Goal: Transaction & Acquisition: Purchase product/service

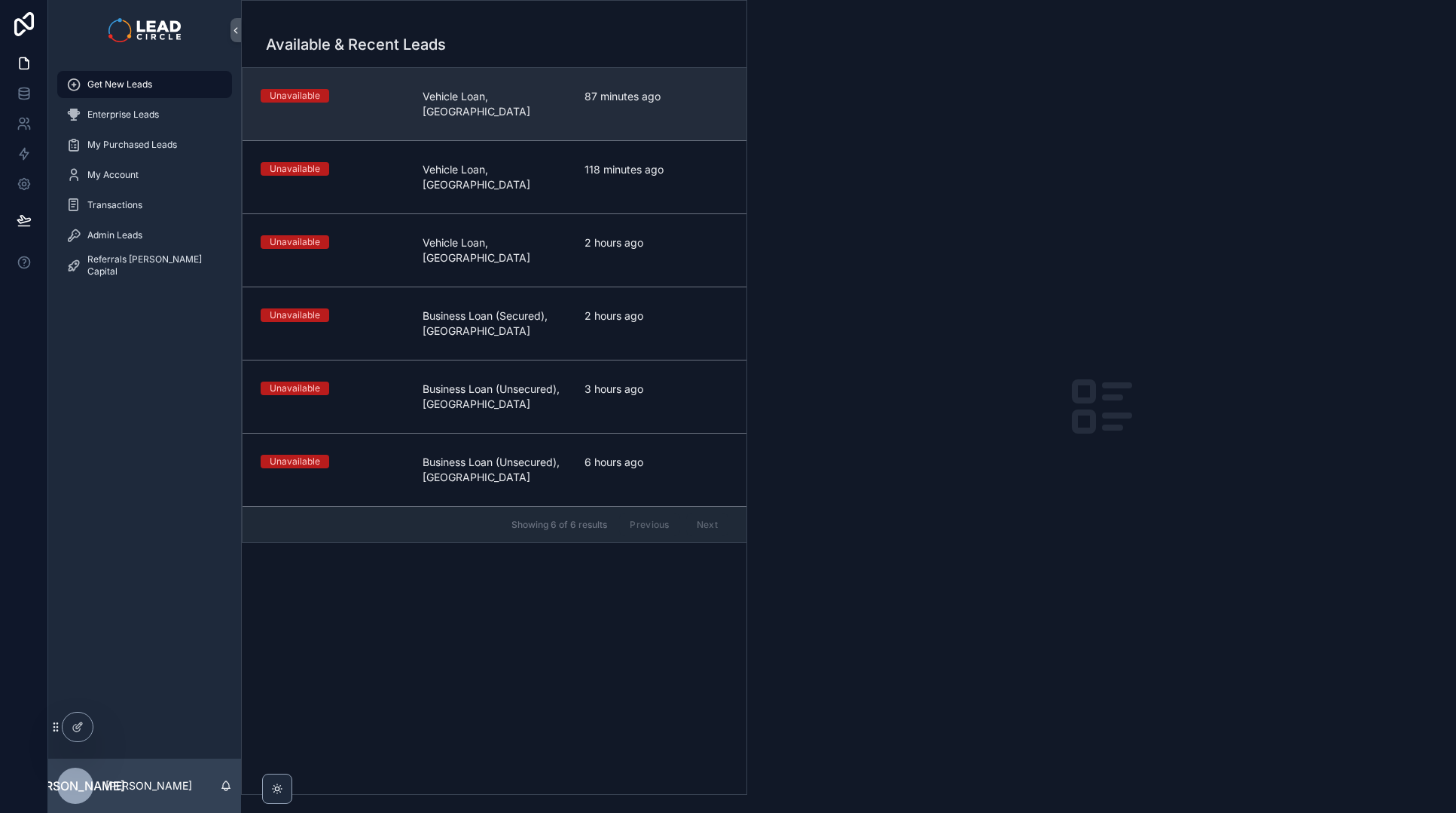
click at [627, 107] on link "Unavailable Vehicle Loan, [GEOGRAPHIC_DATA] 87 minutes ago" at bounding box center [495, 104] width 504 height 72
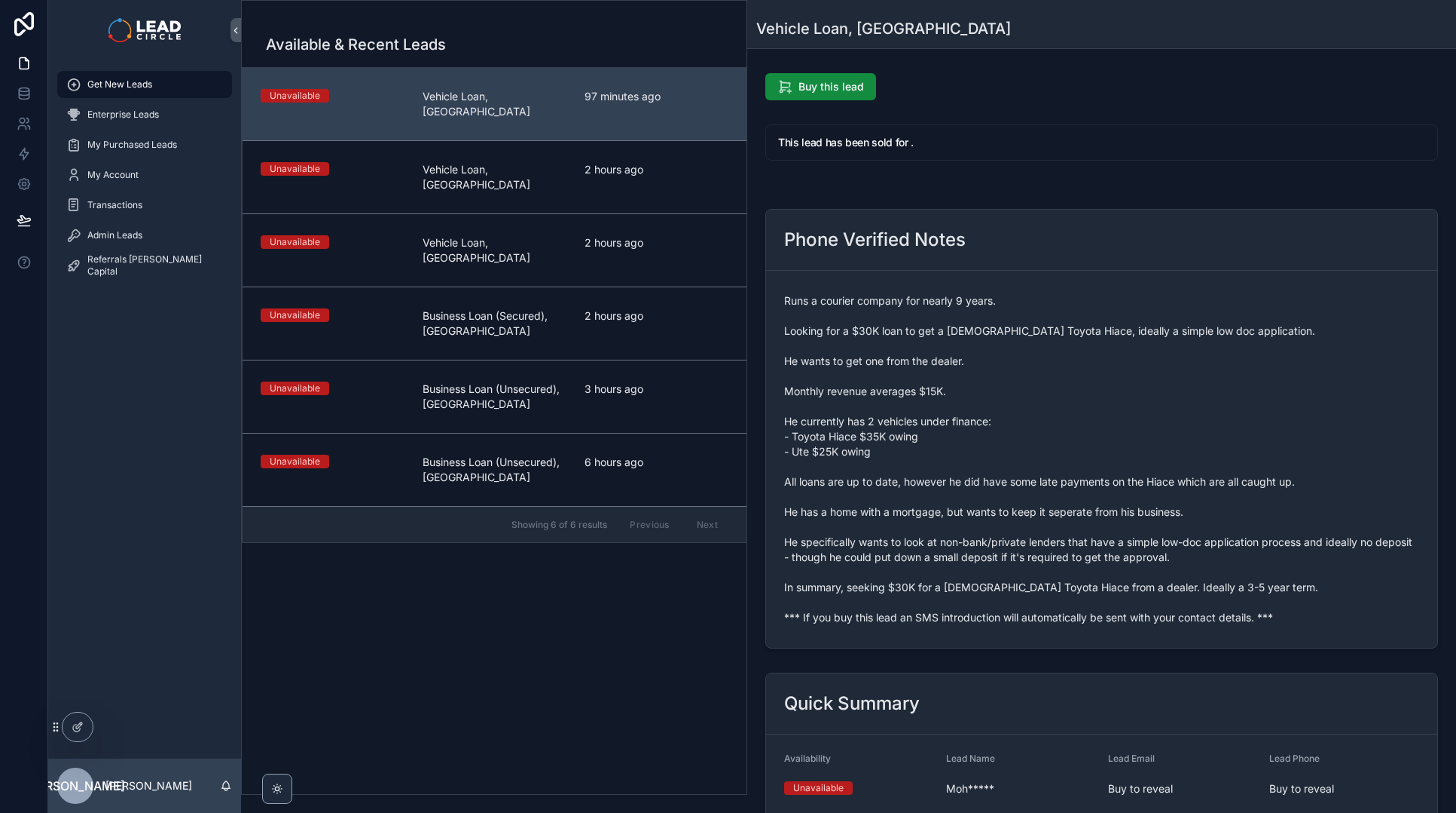
click at [946, 615] on span "Runs a courier company for nearly 9 years. Looking for a $30K loan to get a [DE…" at bounding box center [1101, 458] width 635 height 331
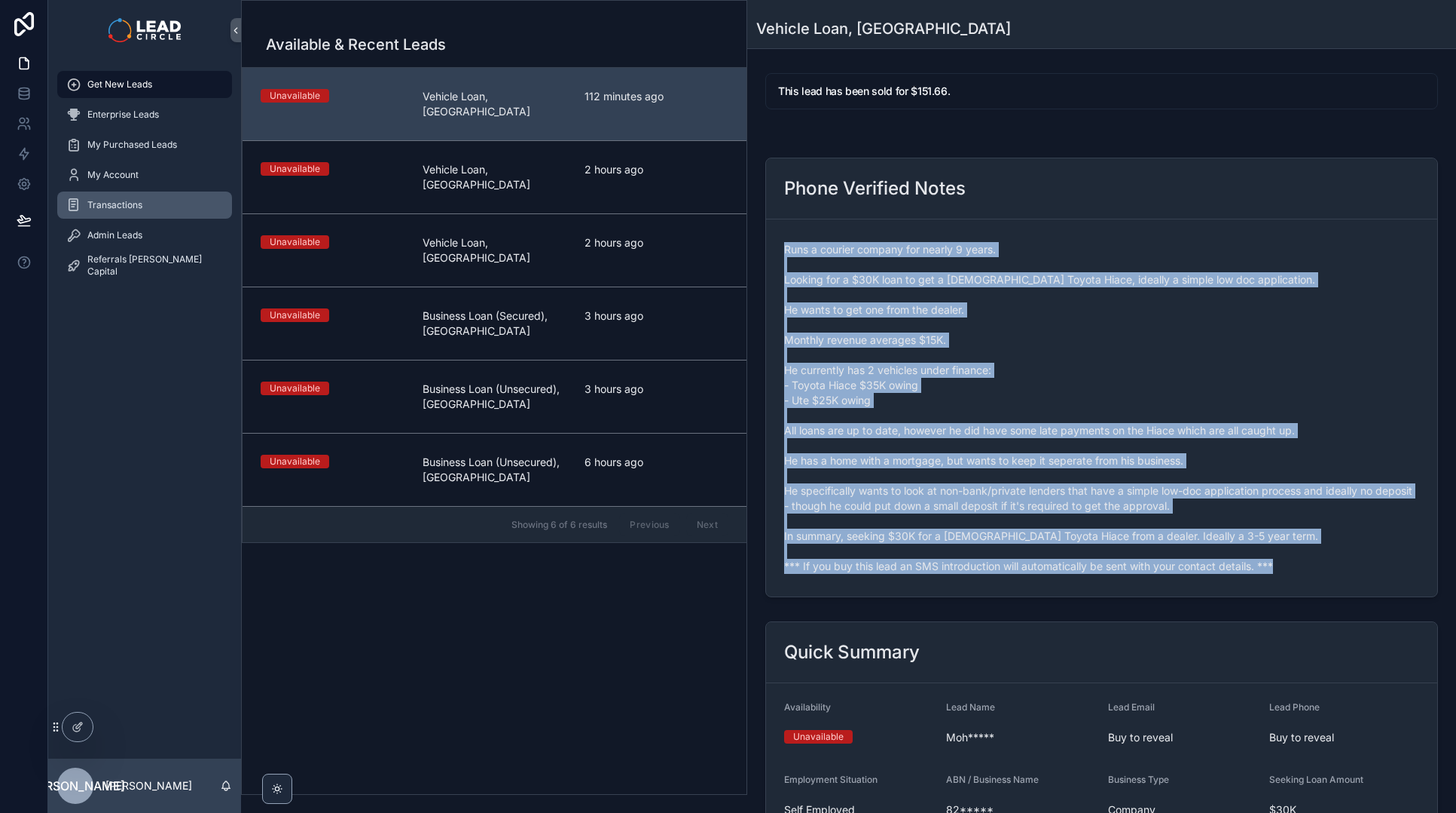
click at [110, 211] on div "Transactions" at bounding box center [145, 204] width 157 height 24
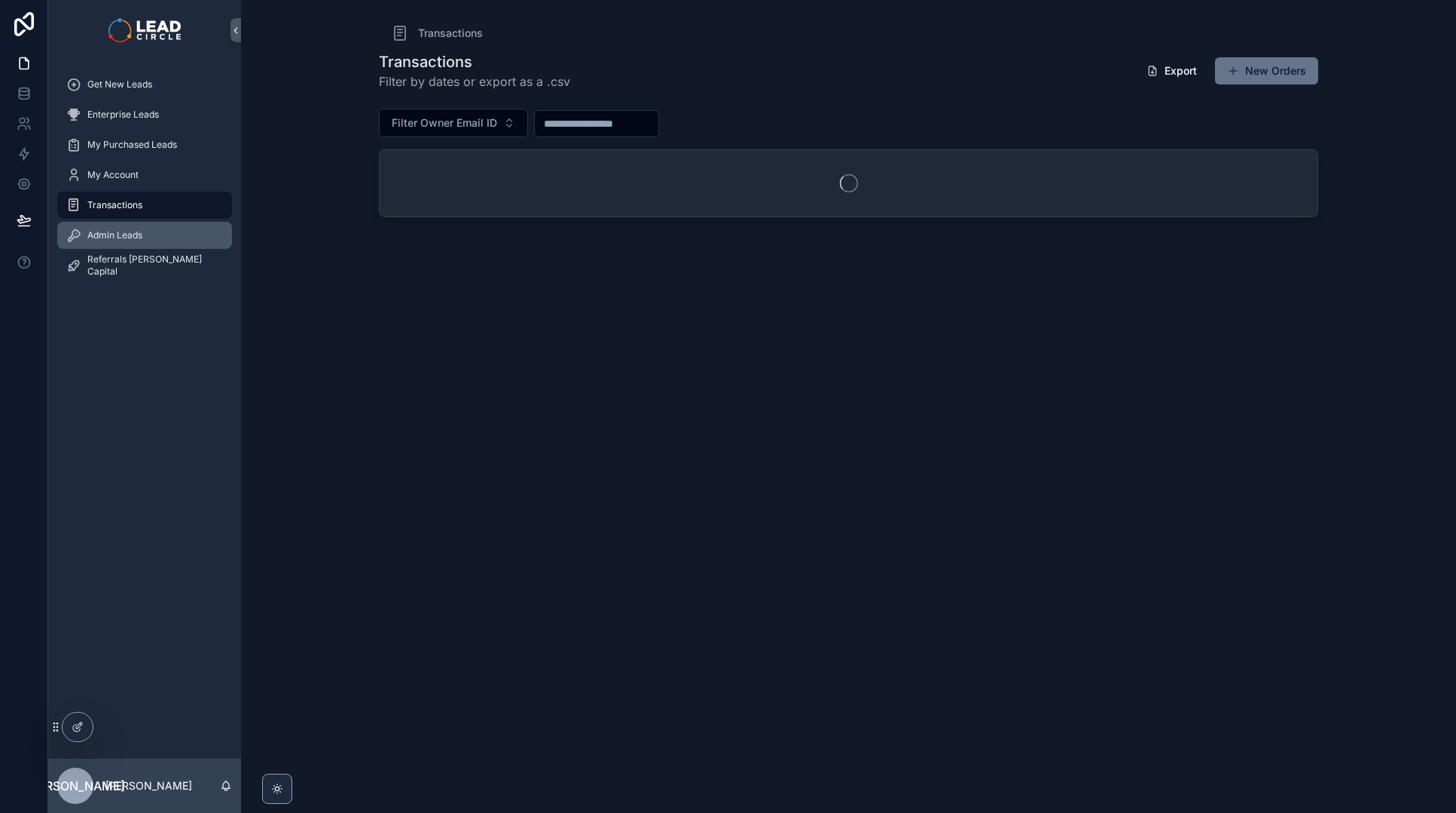
click at [114, 236] on span "Admin Leads" at bounding box center [115, 235] width 55 height 12
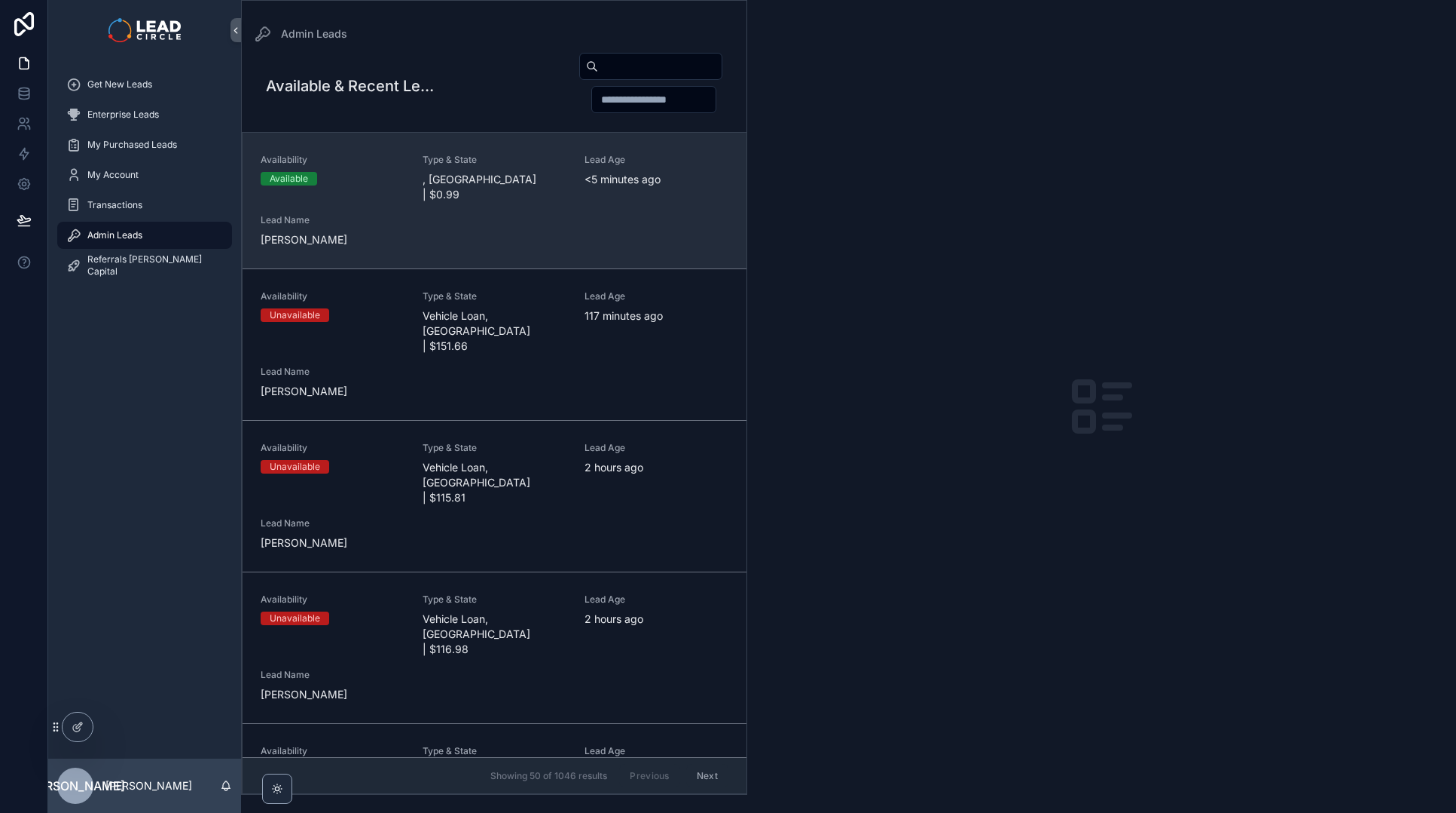
click at [496, 251] on link "Availability Available Type & State , [US_STATE] | $0.99 Lead Age <[DEMOGRAPHIC…" at bounding box center [495, 200] width 504 height 136
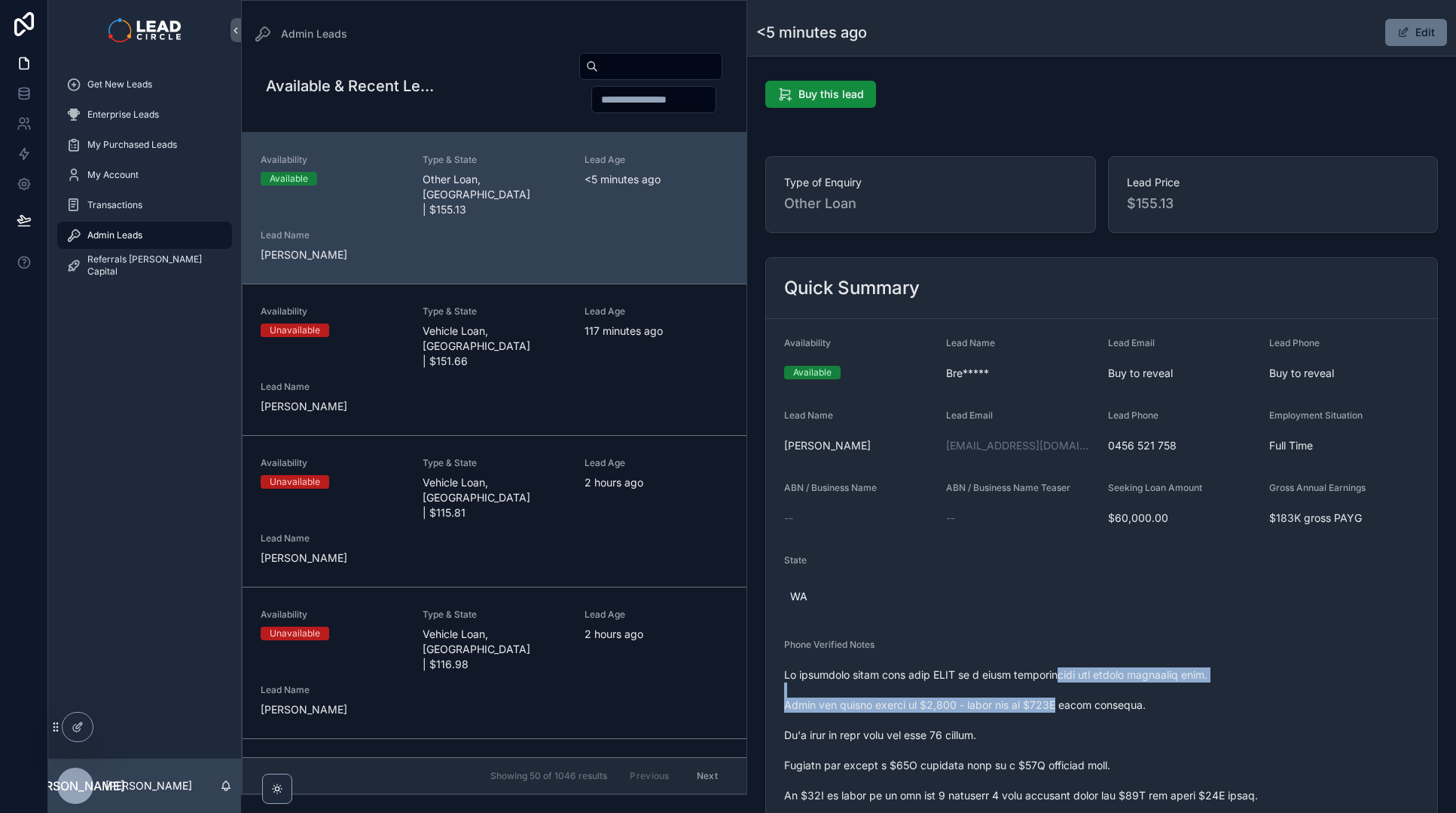
drag, startPoint x: 1041, startPoint y: 678, endPoint x: 1067, endPoint y: 734, distance: 61.7
drag, startPoint x: 1162, startPoint y: 681, endPoint x: 1181, endPoint y: 729, distance: 51.6
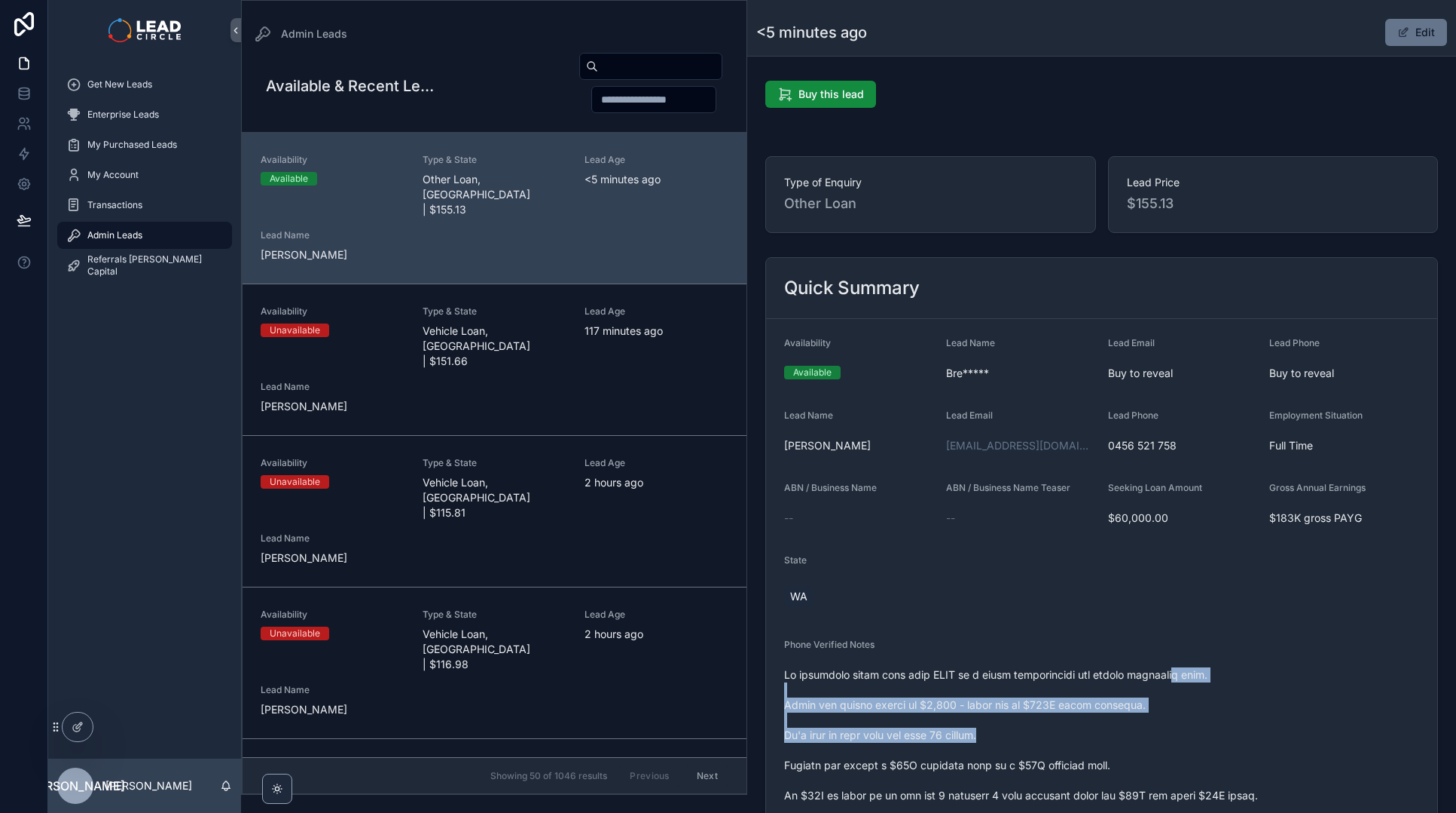
drag, startPoint x: 1238, startPoint y: 769, endPoint x: 1129, endPoint y: 681, distance: 140.1
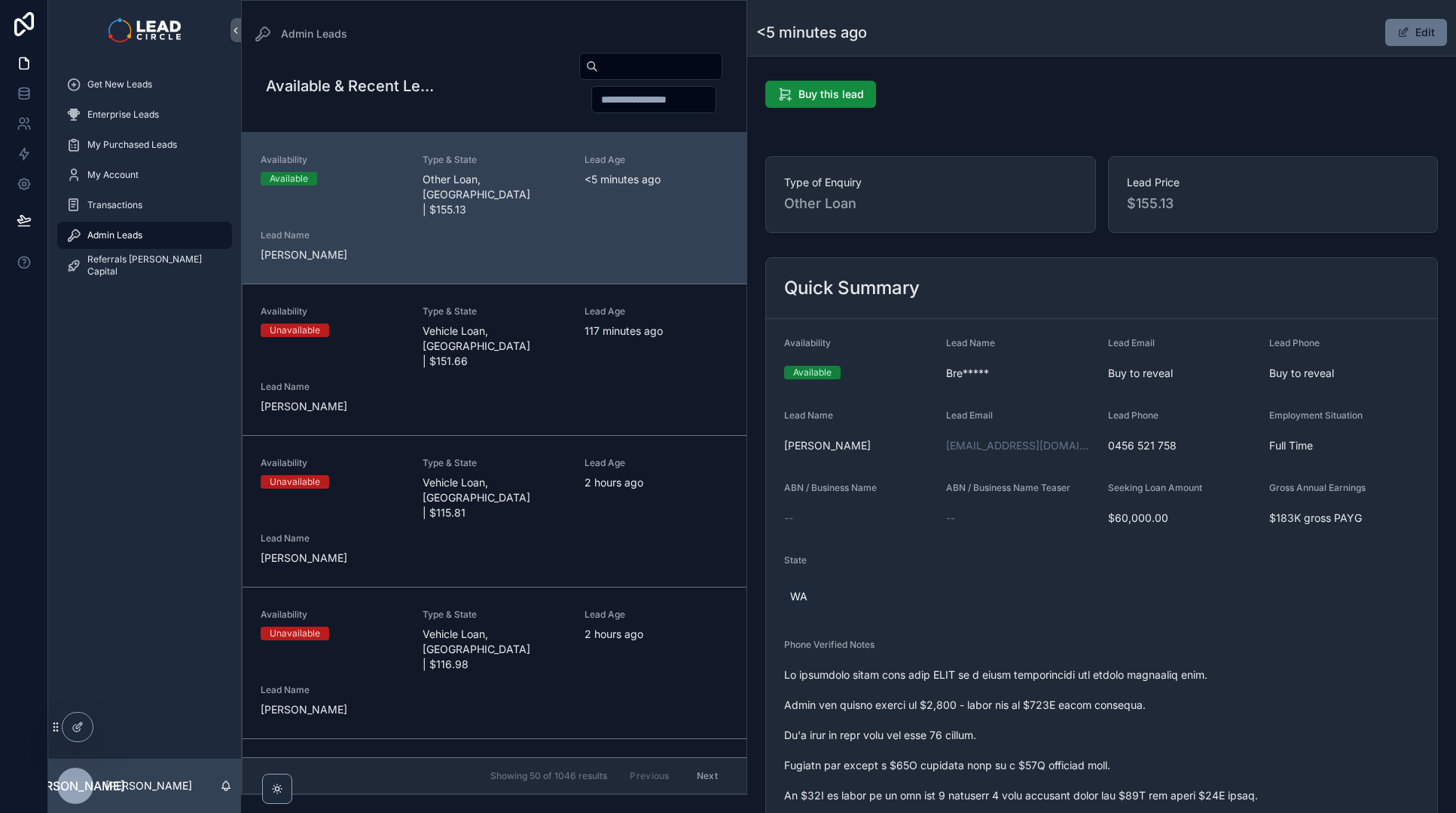
drag, startPoint x: 1050, startPoint y: 679, endPoint x: 1070, endPoint y: 719, distance: 44.7
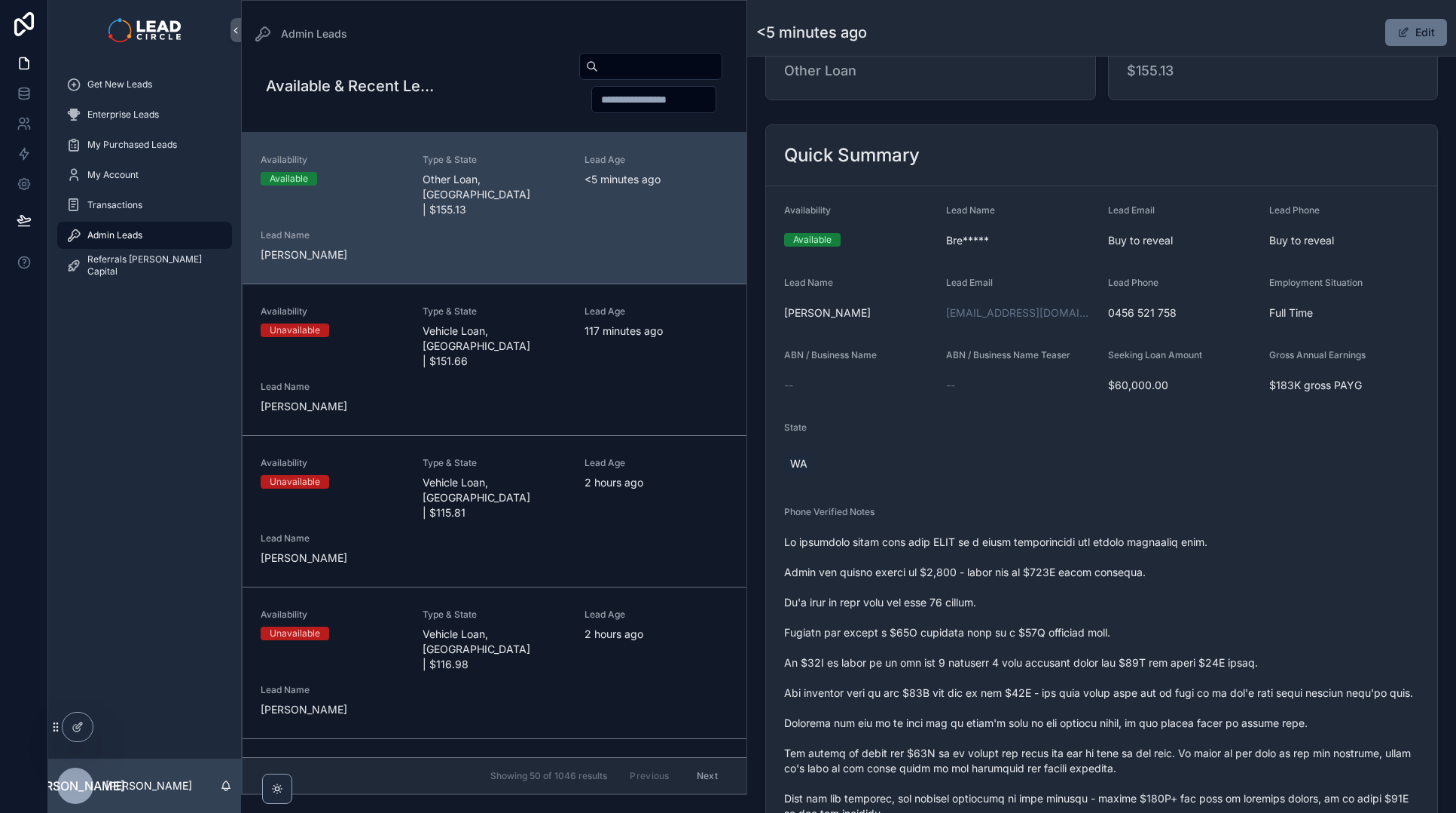
scroll to position [453, 0]
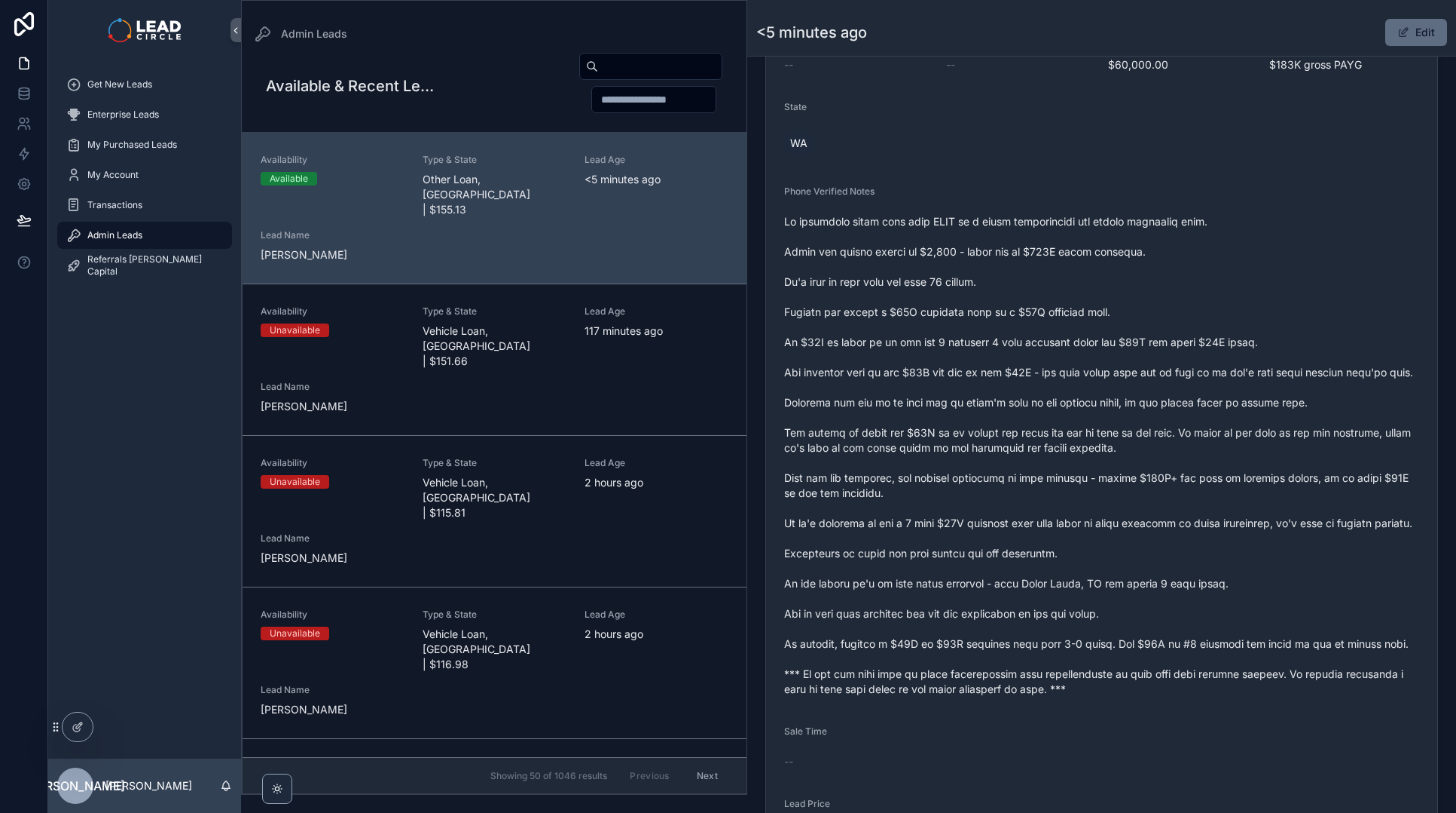
click at [1412, 41] on button "Edit" at bounding box center [1416, 32] width 62 height 27
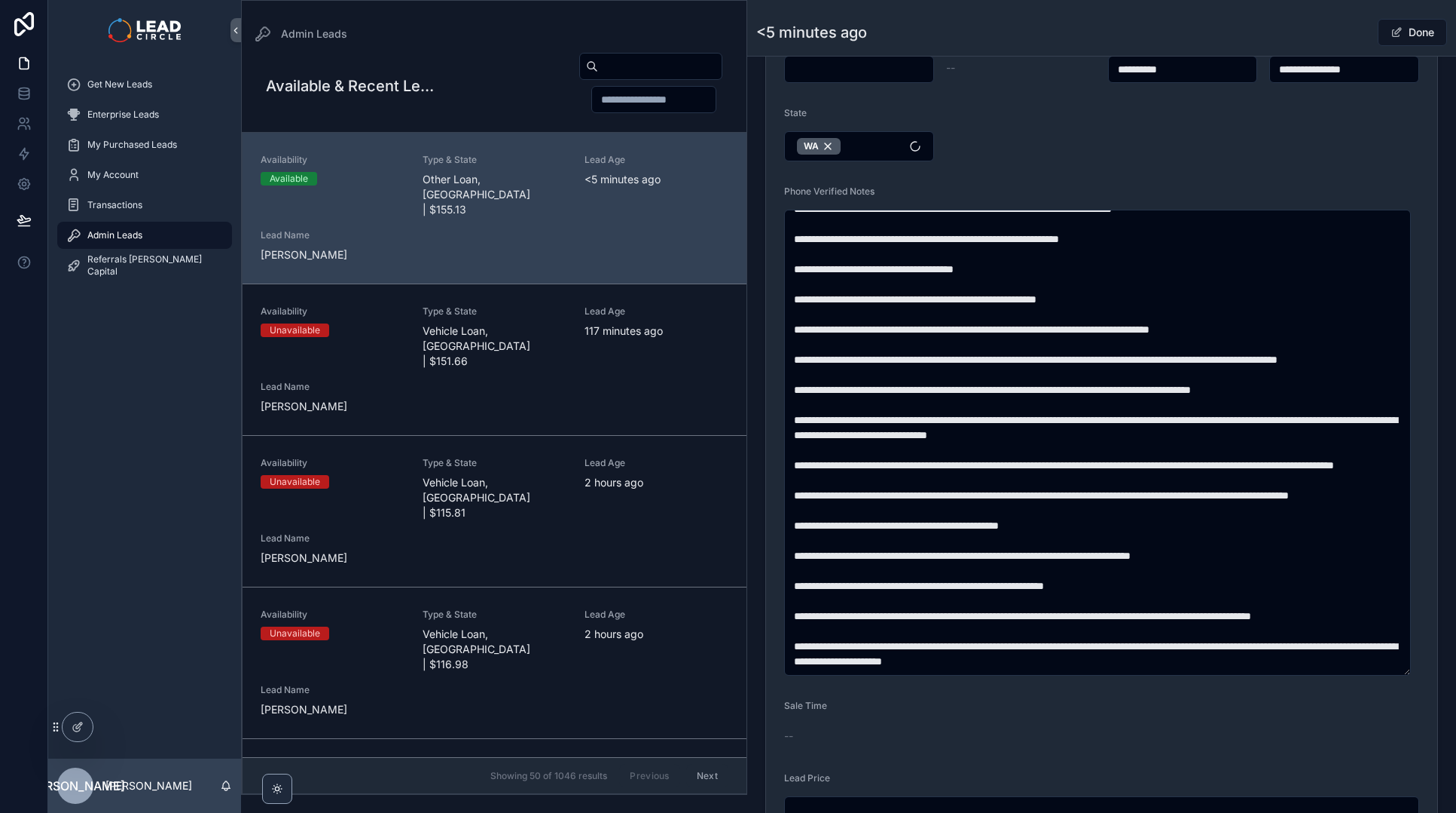
scroll to position [773, 0]
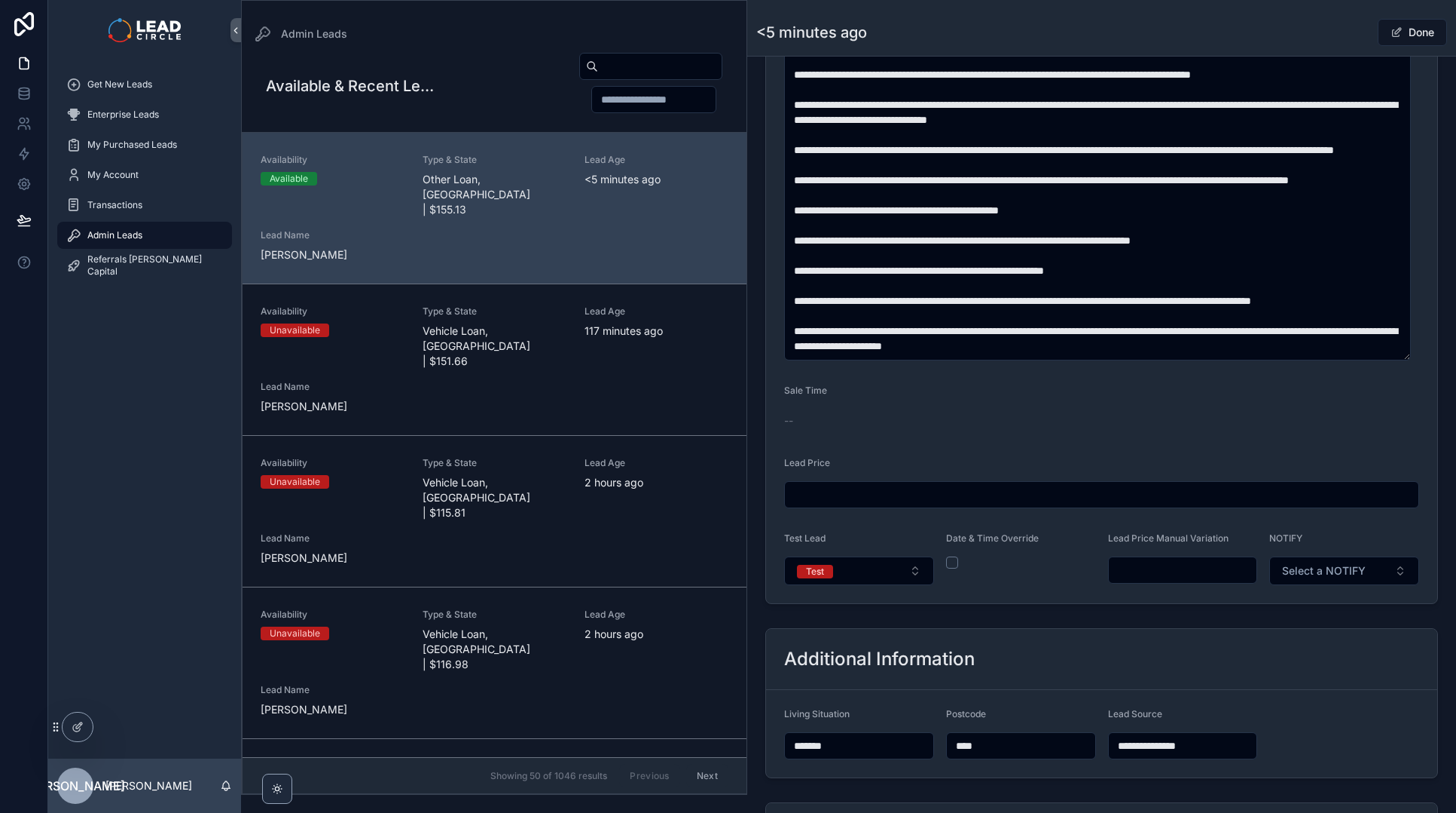
click at [1202, 561] on input "scrollable content" at bounding box center [1184, 569] width 149 height 21
type input "*******"
click at [1231, 607] on div "**********" at bounding box center [1101, 44] width 697 height 1132
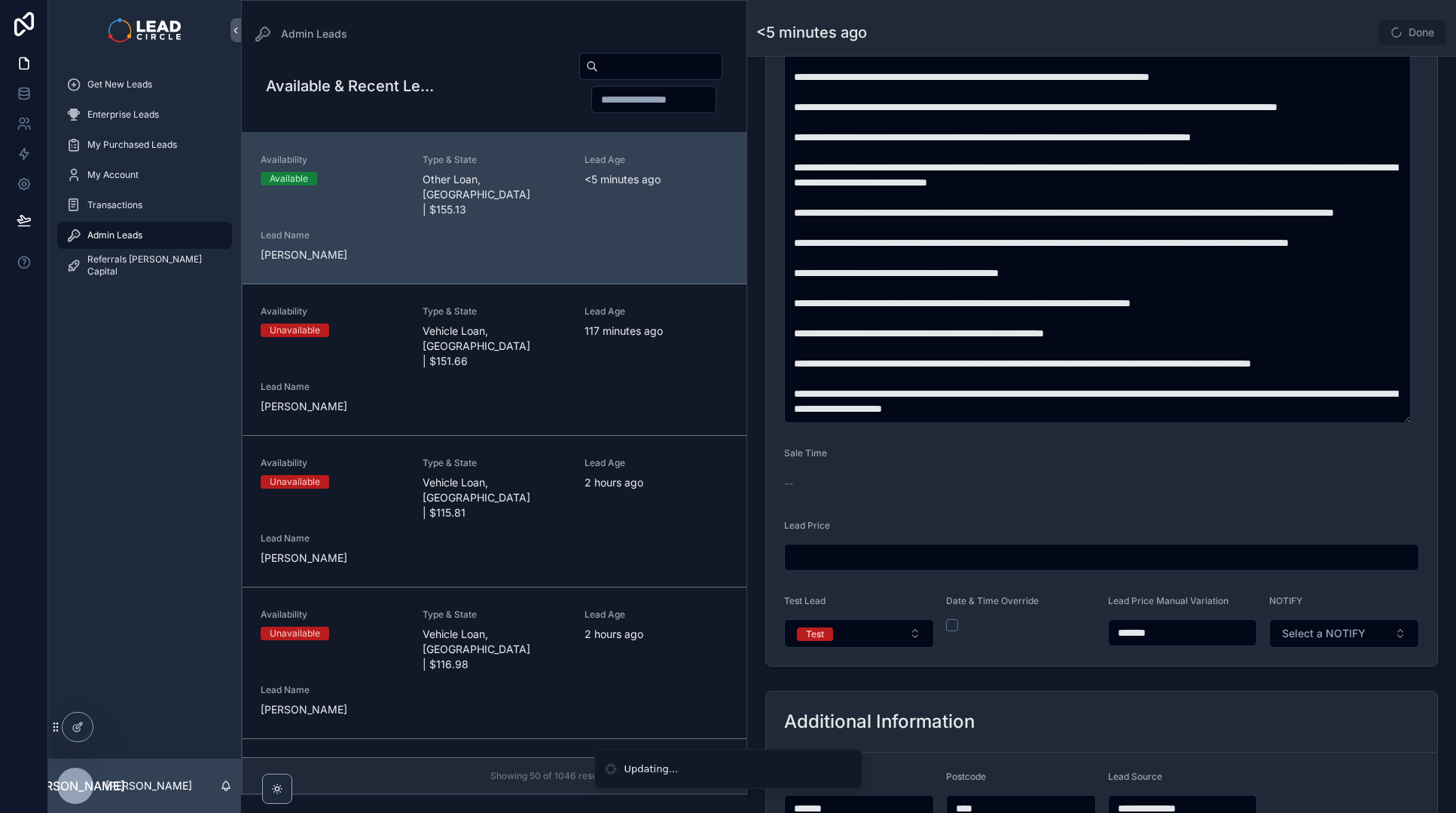
scroll to position [619, 0]
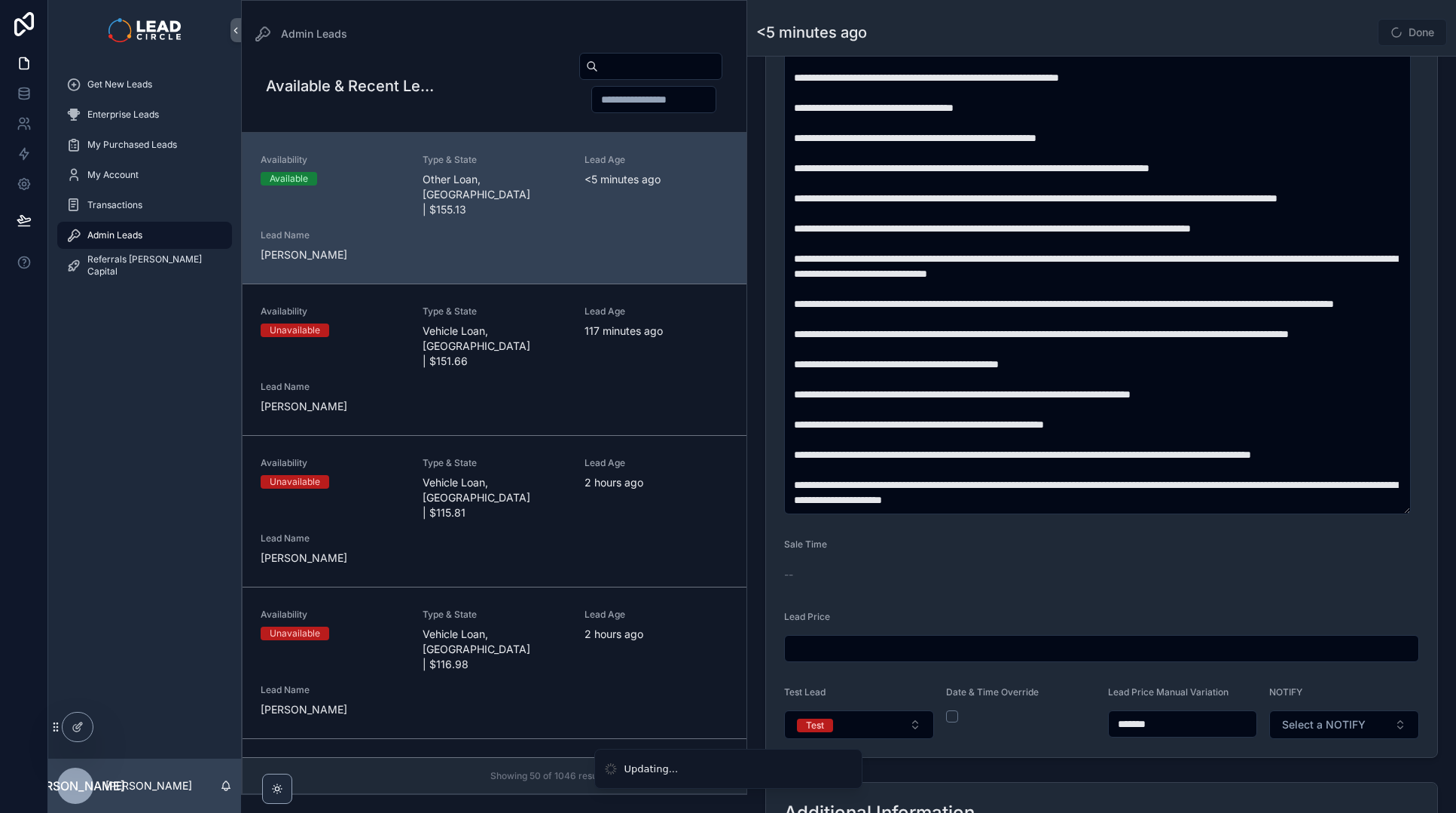
click at [1344, 41] on div "Done" at bounding box center [1391, 32] width 113 height 29
click at [1407, 36] on button "Done" at bounding box center [1412, 32] width 70 height 27
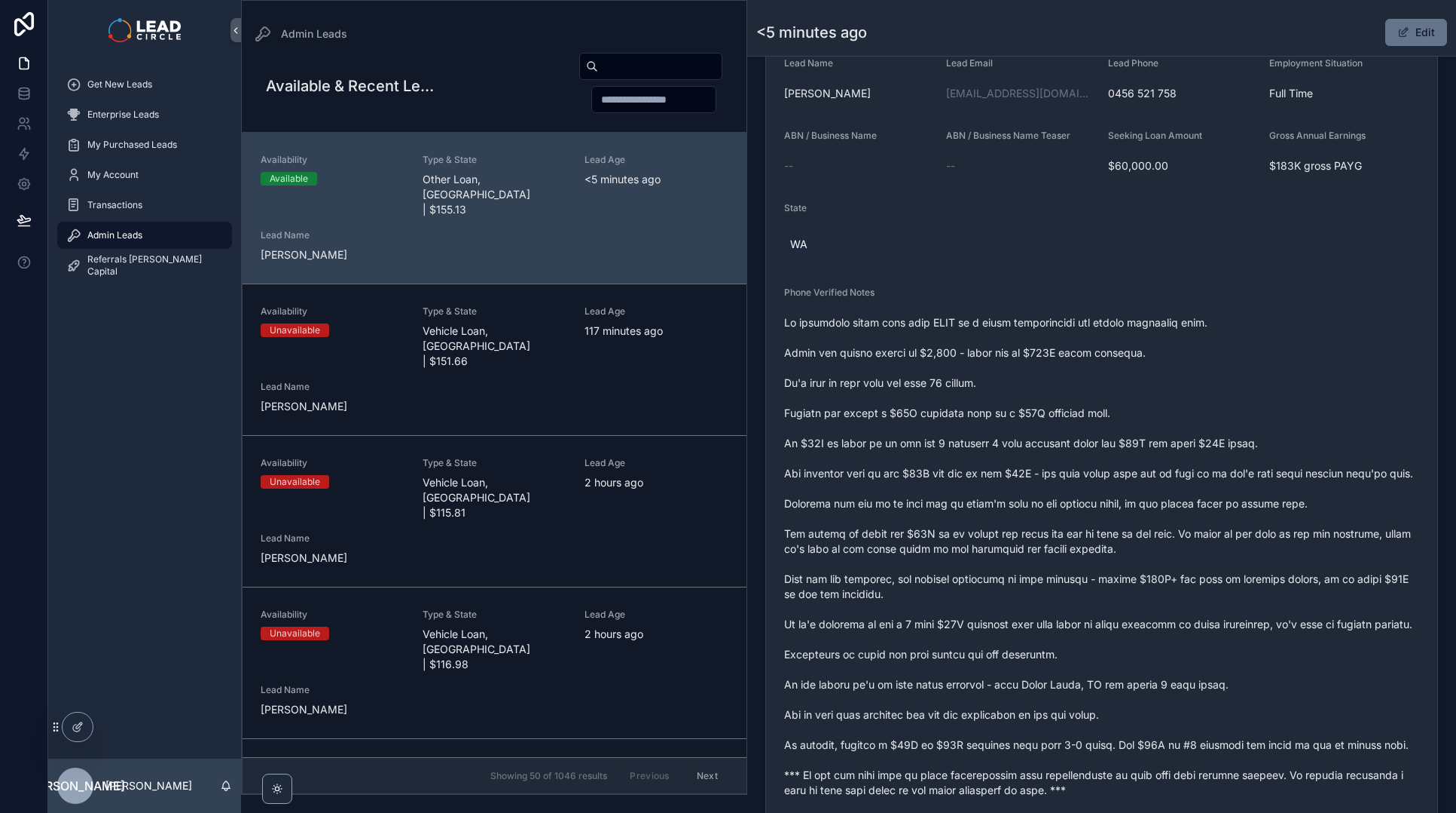
scroll to position [294, 0]
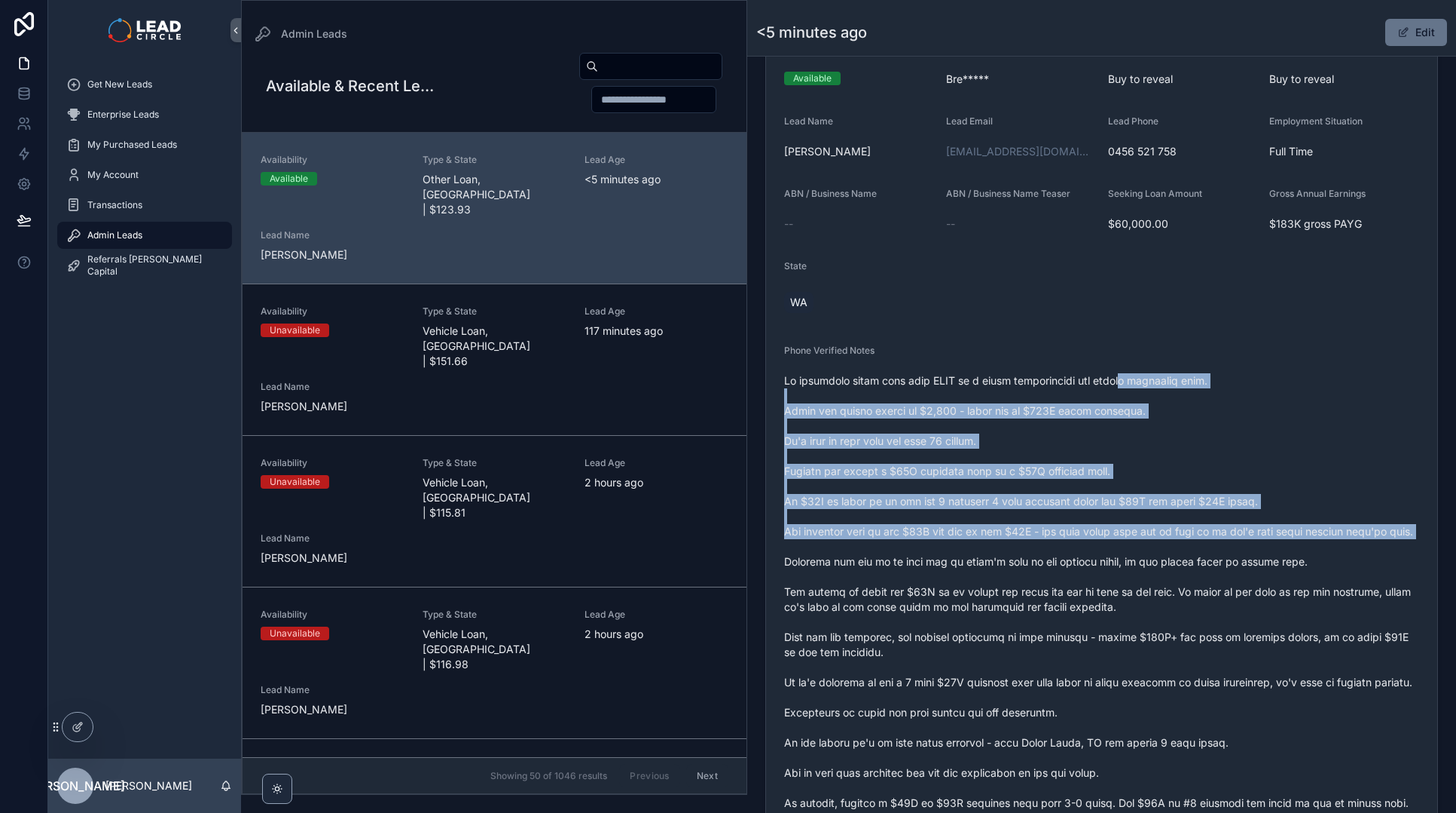
drag, startPoint x: 1112, startPoint y: 375, endPoint x: 1167, endPoint y: 543, distance: 176.8
click at [1167, 543] on span "scrollable content" at bounding box center [1101, 614] width 635 height 482
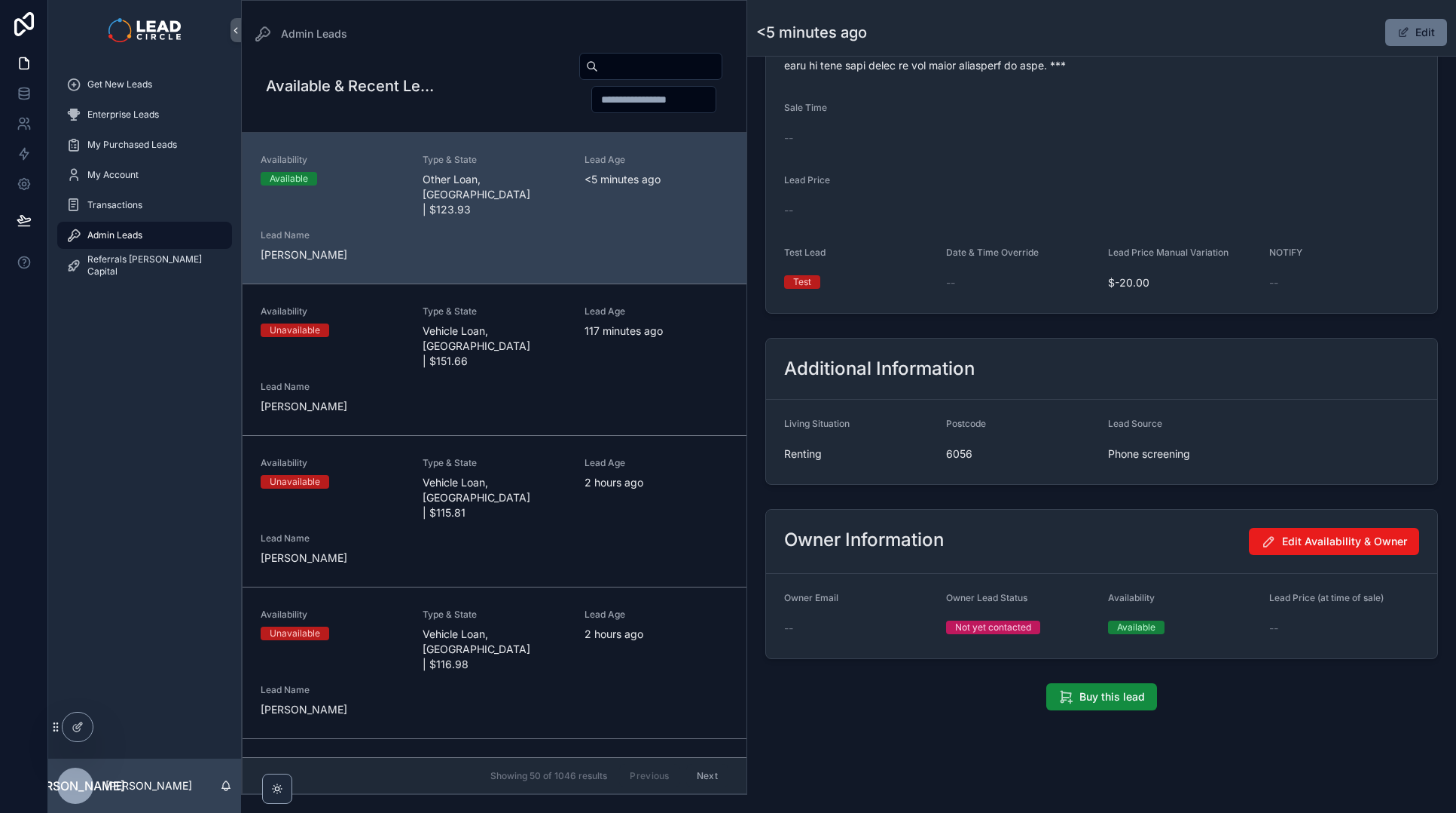
scroll to position [782, 0]
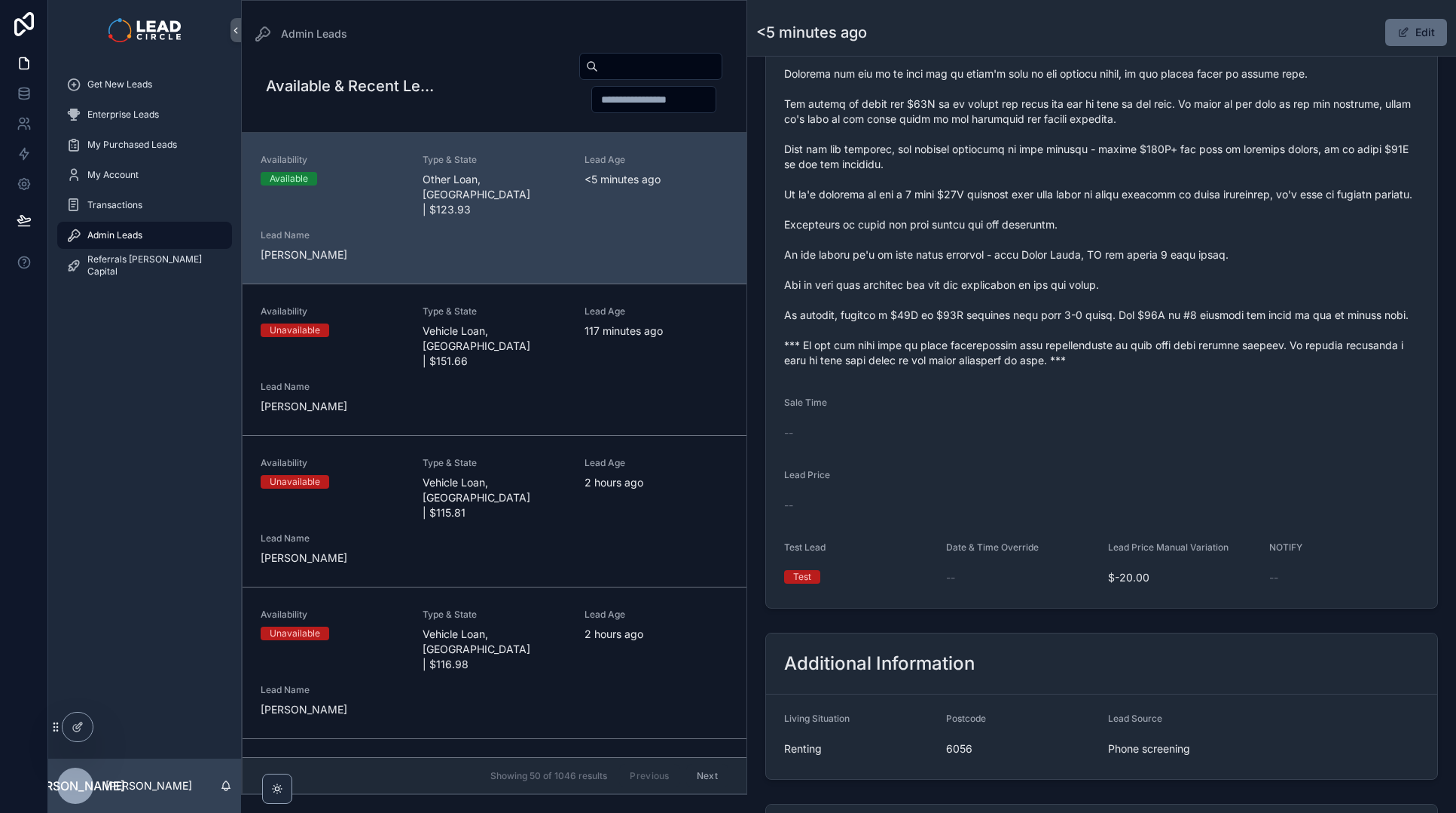
click at [1420, 34] on button "Edit" at bounding box center [1416, 32] width 62 height 27
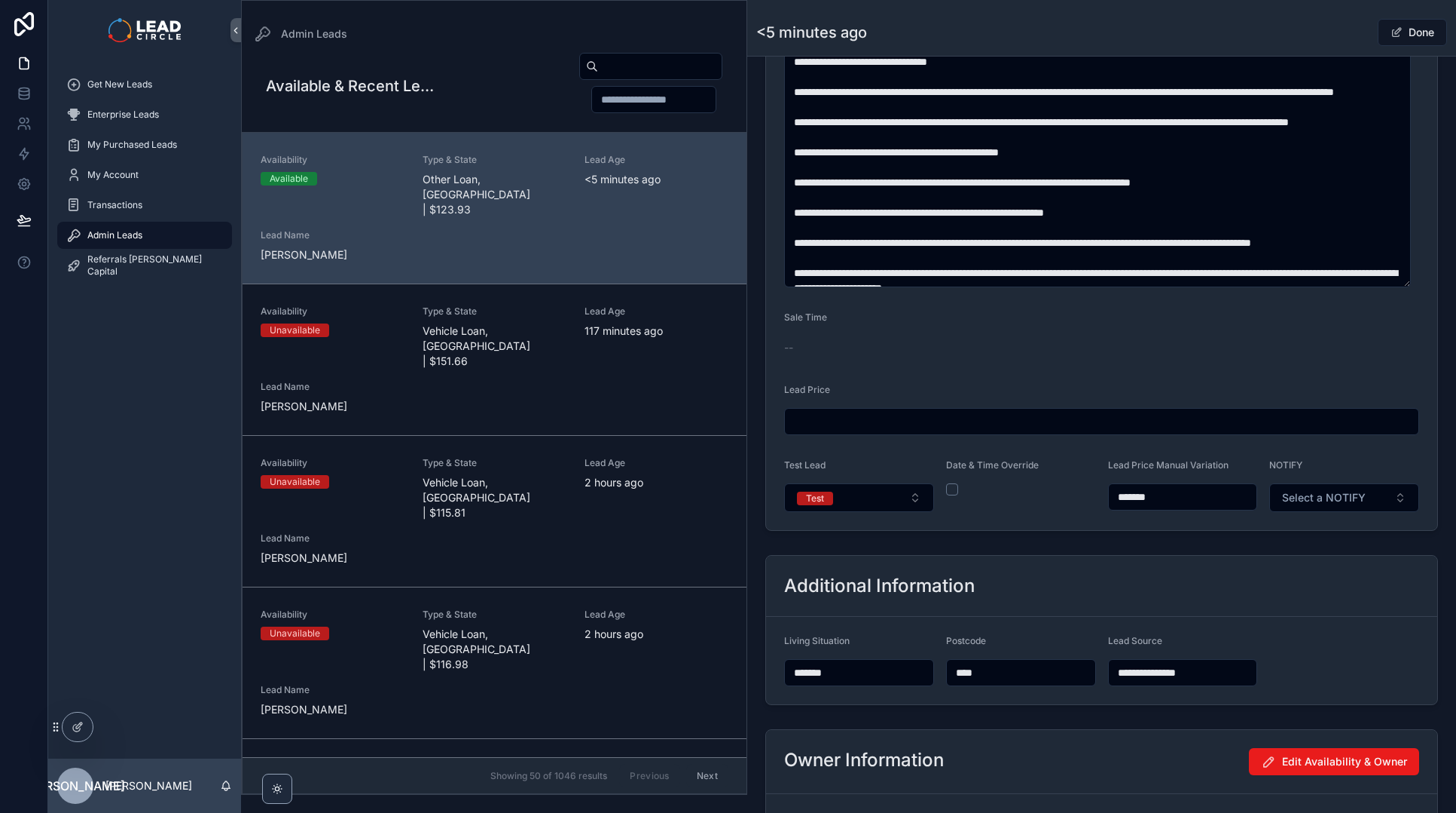
scroll to position [1071, 0]
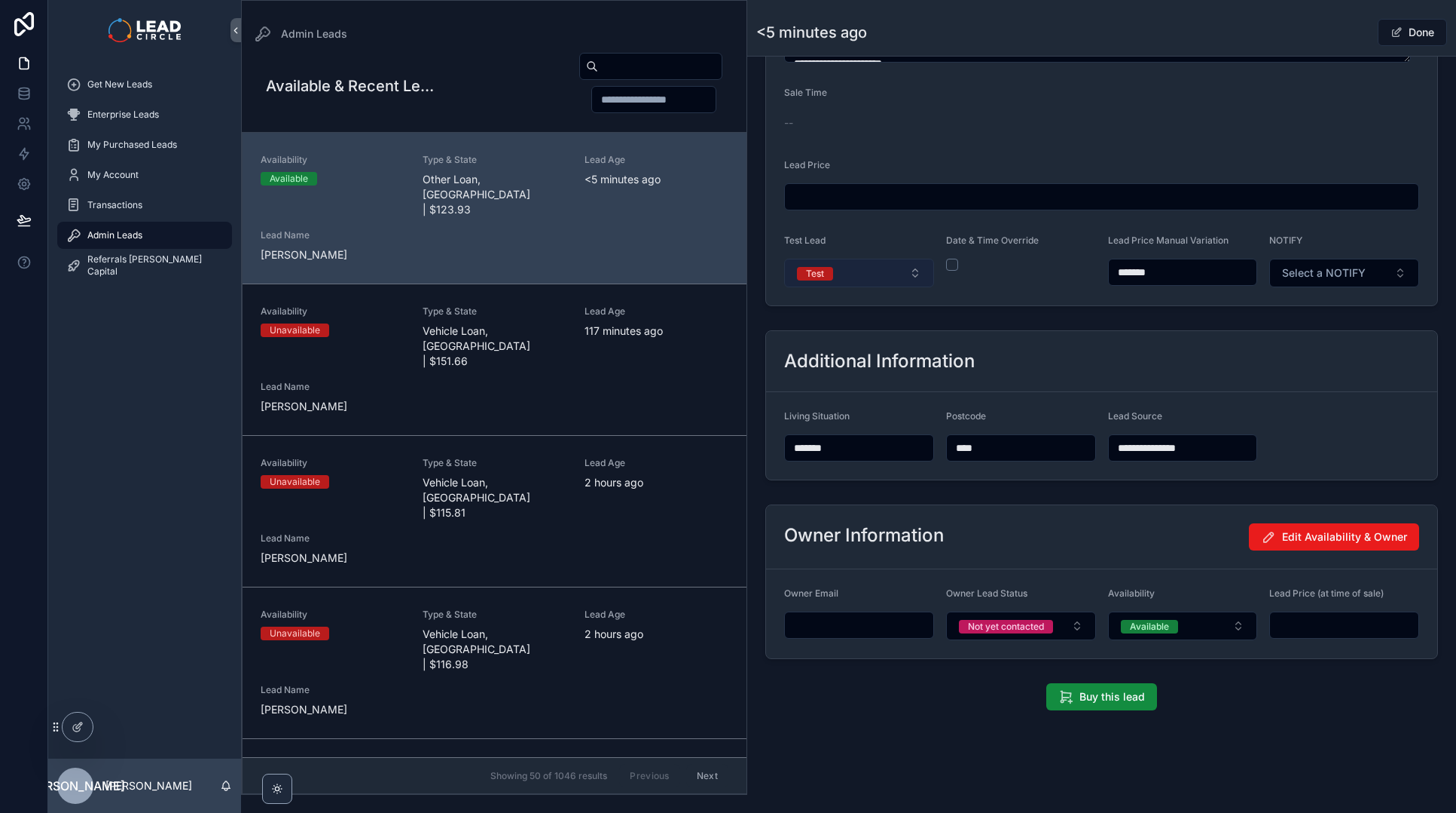
click at [902, 281] on button "Test" at bounding box center [860, 273] width 150 height 29
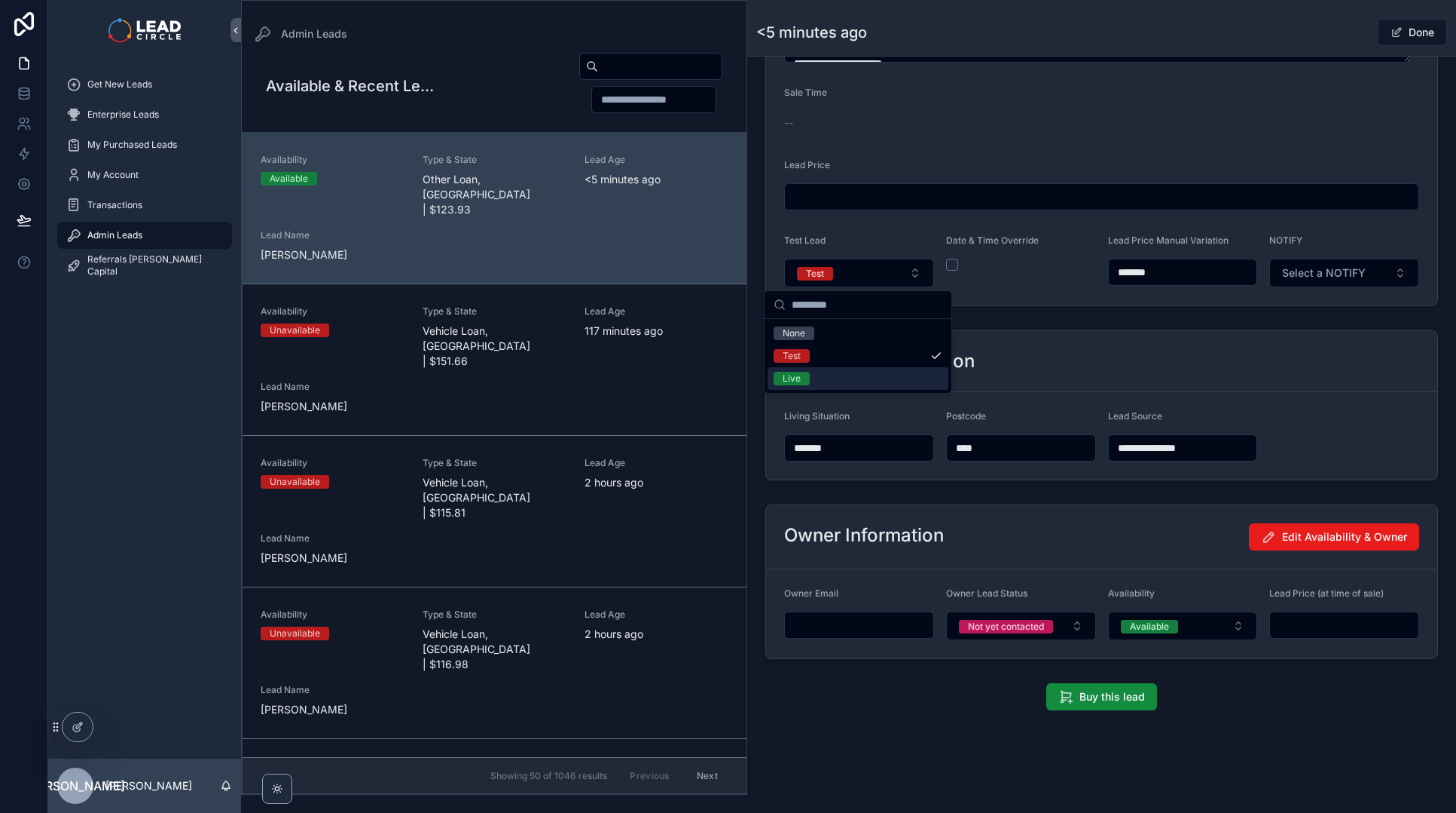
click at [854, 379] on div "Live" at bounding box center [858, 378] width 181 height 23
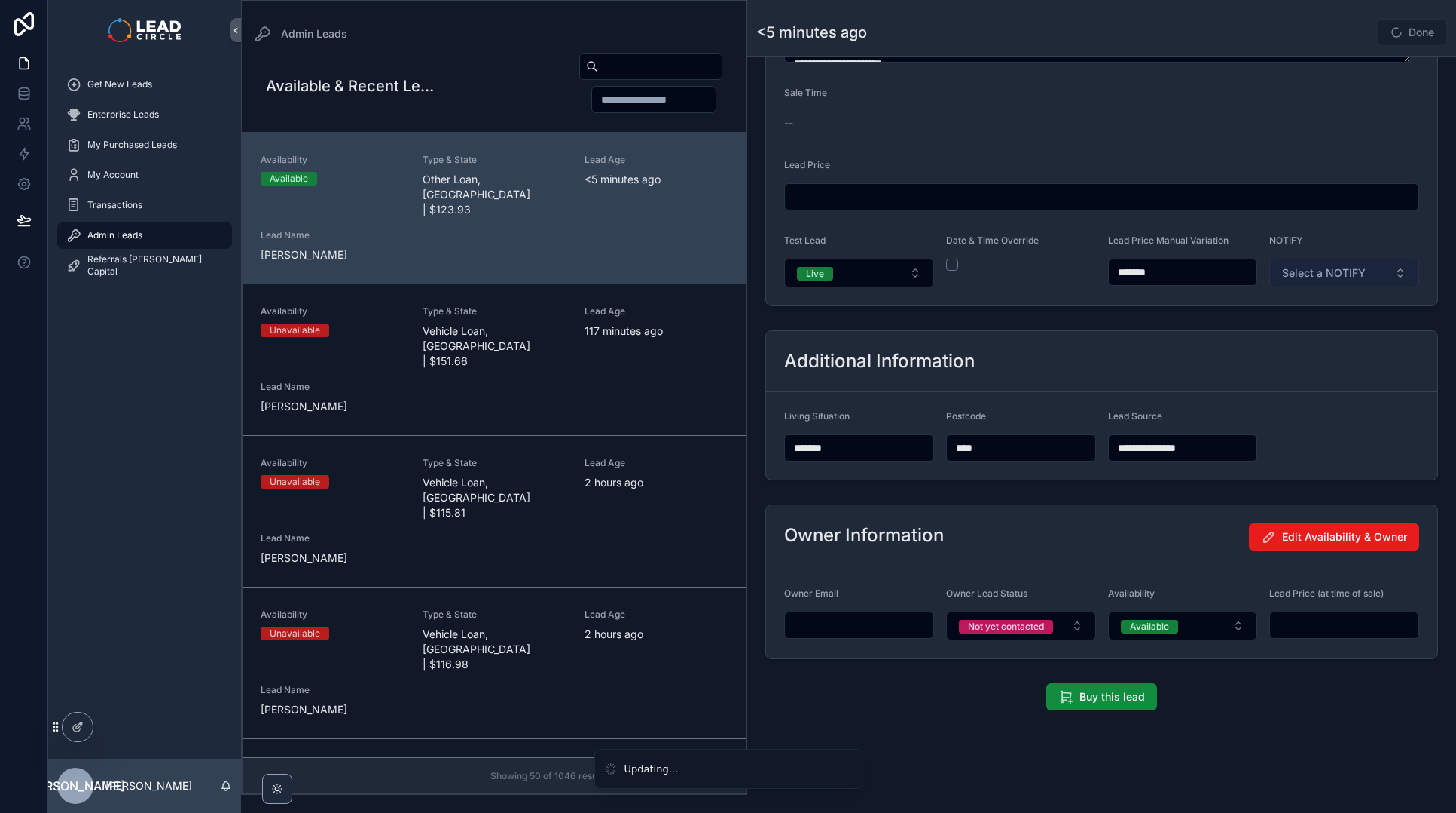
click at [1313, 269] on span "Select a NOTIFY" at bounding box center [1324, 273] width 84 height 15
click at [1278, 333] on div "Notify" at bounding box center [1274, 333] width 26 height 13
click at [1335, 33] on div "Done" at bounding box center [1391, 32] width 113 height 29
click at [1391, 37] on span "scrollable content" at bounding box center [1397, 32] width 12 height 12
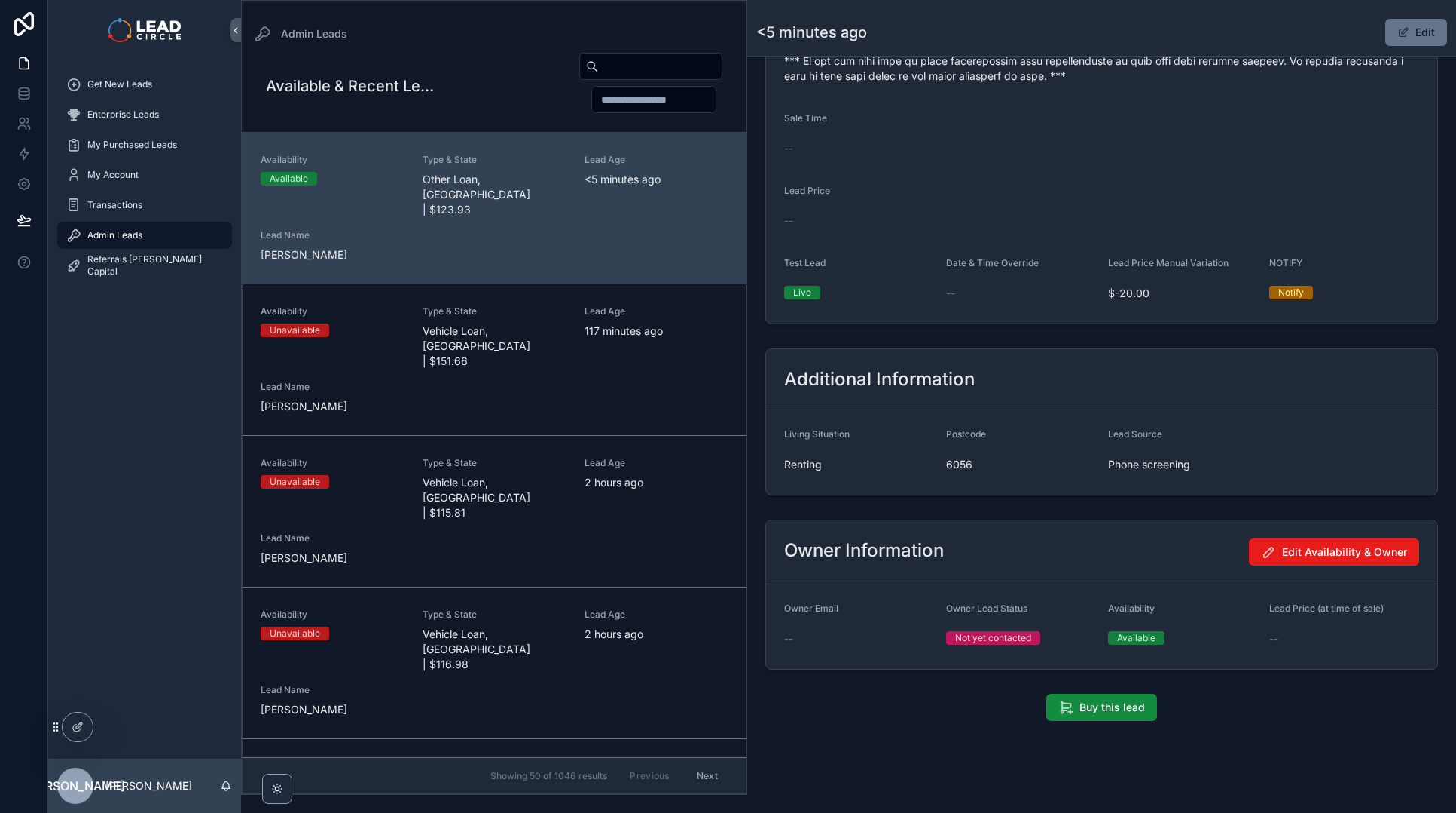
click at [896, 721] on div "Buy this lead" at bounding box center [1102, 706] width 673 height 27
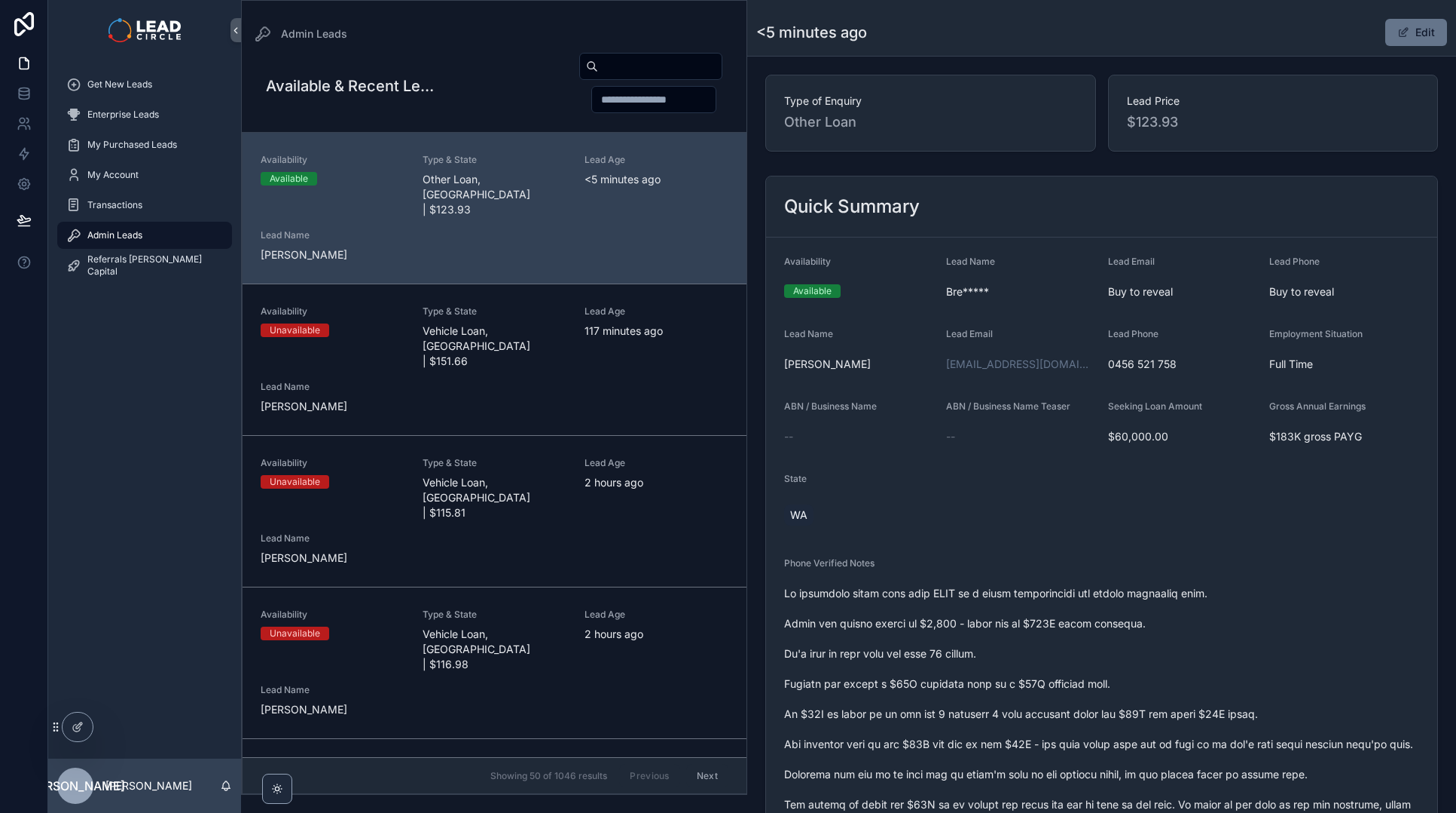
scroll to position [0, 0]
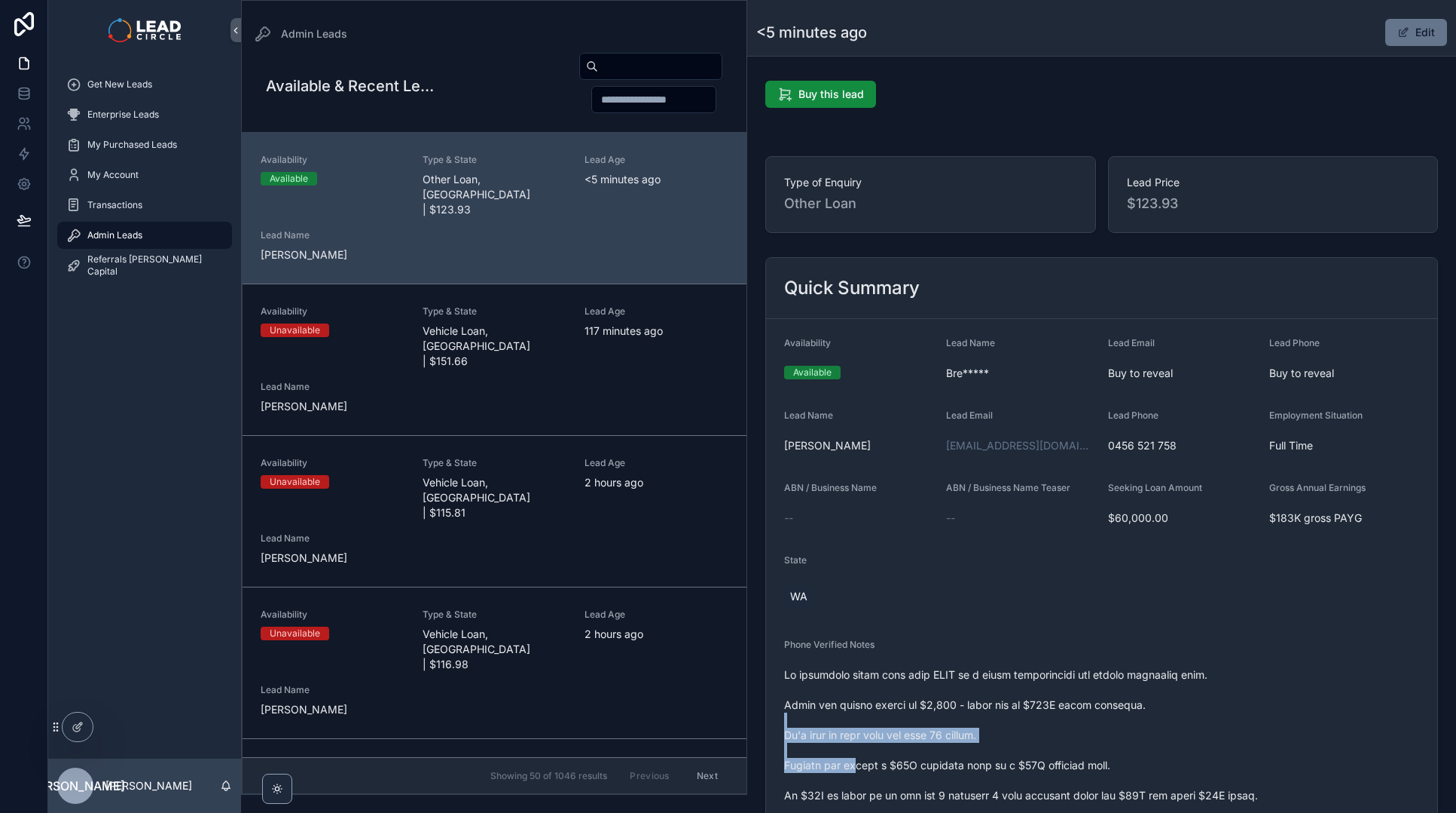
drag, startPoint x: 849, startPoint y: 715, endPoint x: 858, endPoint y: 786, distance: 71.6
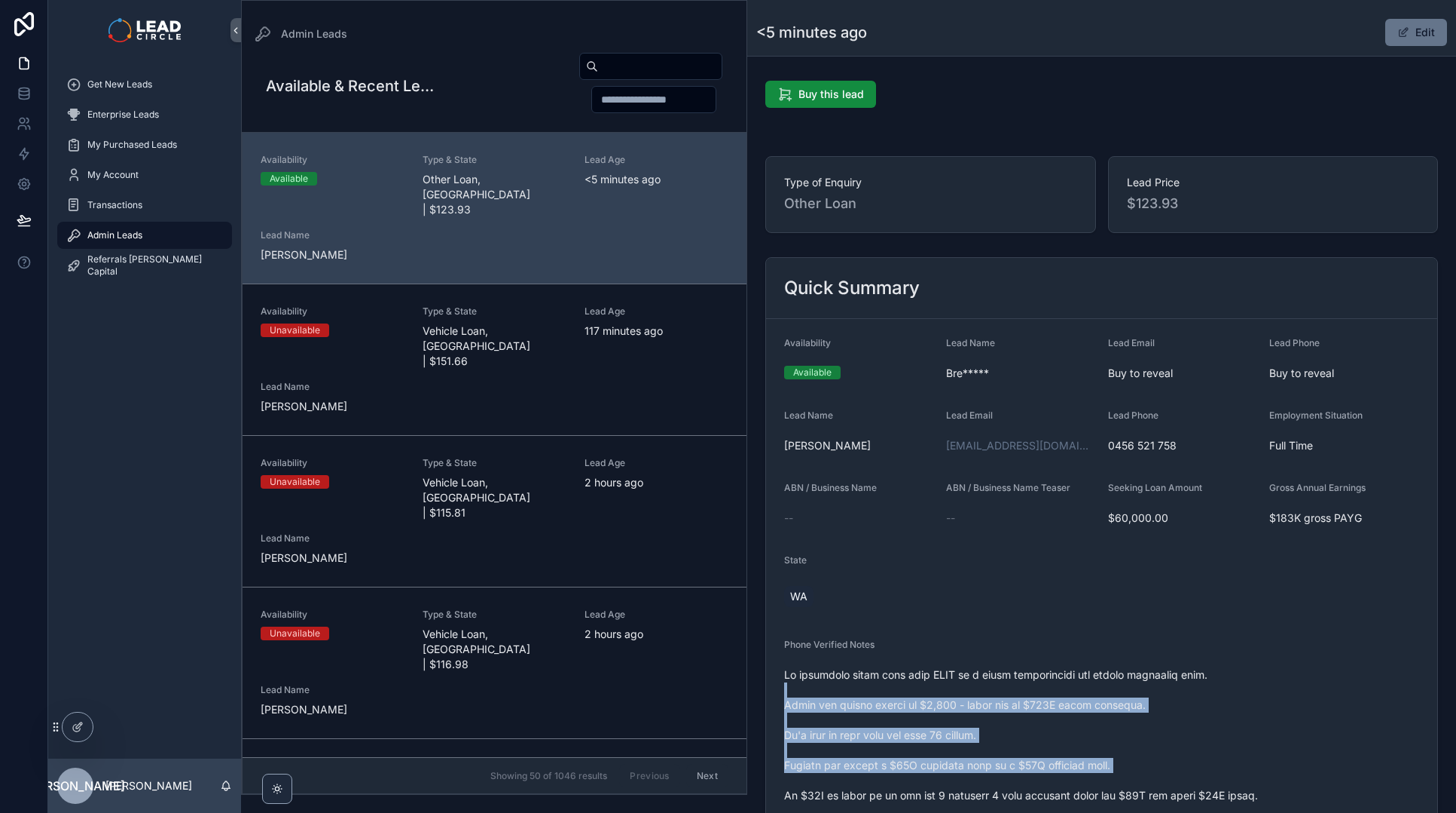
drag, startPoint x: 858, startPoint y: 786, endPoint x: 841, endPoint y: 689, distance: 98.5
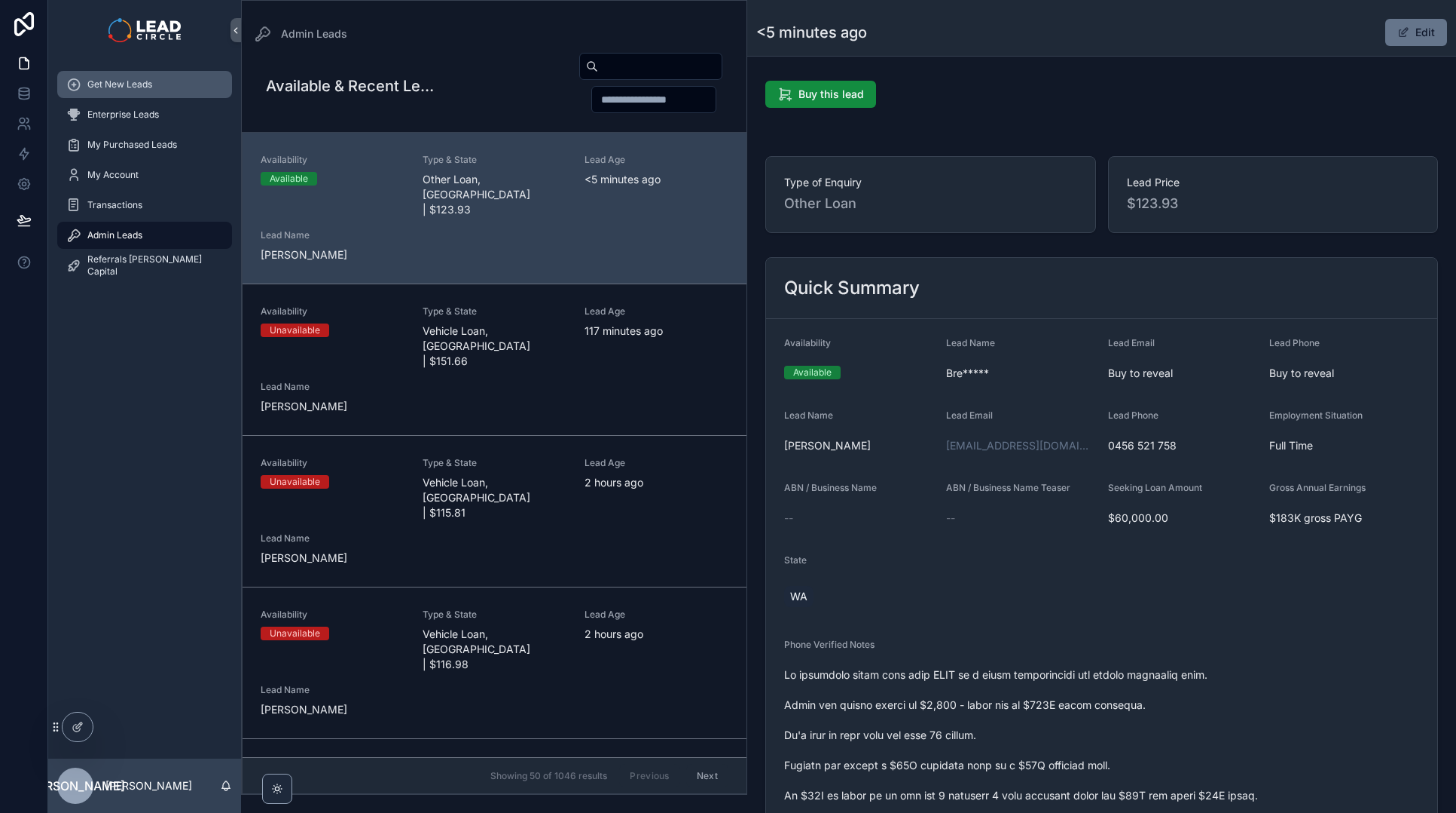
click at [179, 92] on div "Get New Leads" at bounding box center [145, 84] width 157 height 24
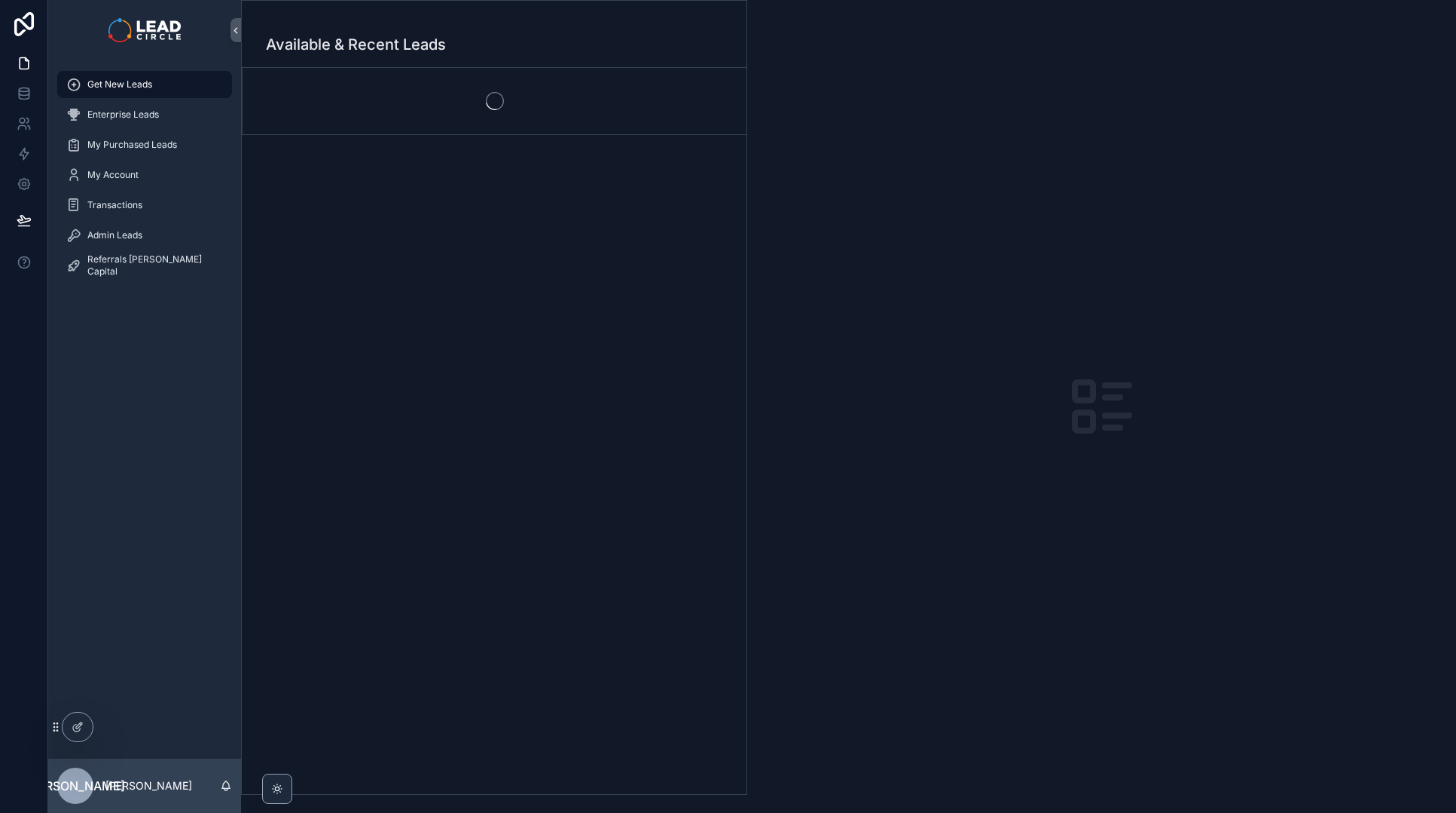
click at [385, 108] on div "scrollable content" at bounding box center [495, 101] width 504 height 67
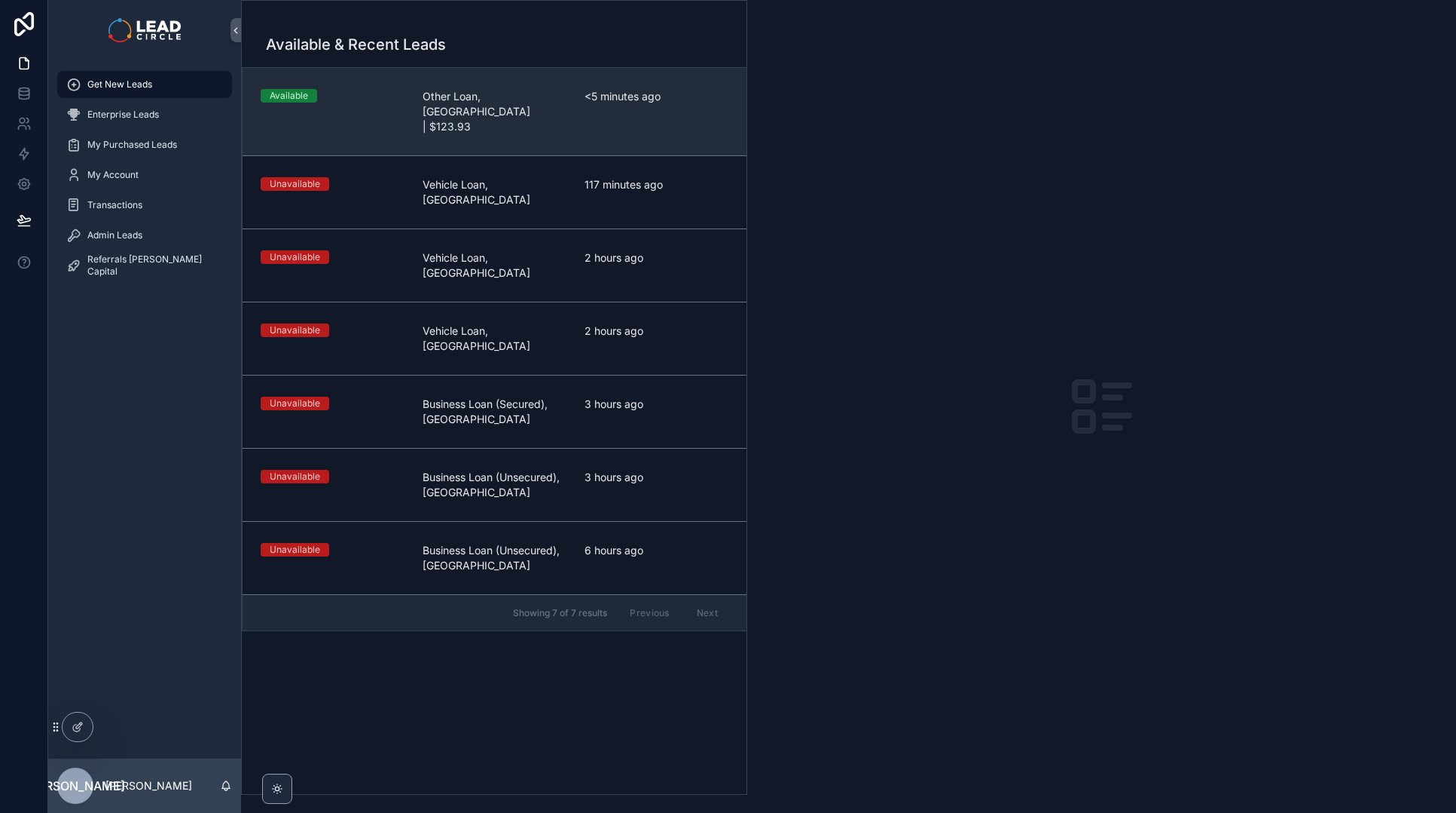
click at [405, 99] on div "Available Other Loan, [GEOGRAPHIC_DATA] | $123.93 <5 minutes ago" at bounding box center [495, 112] width 468 height 45
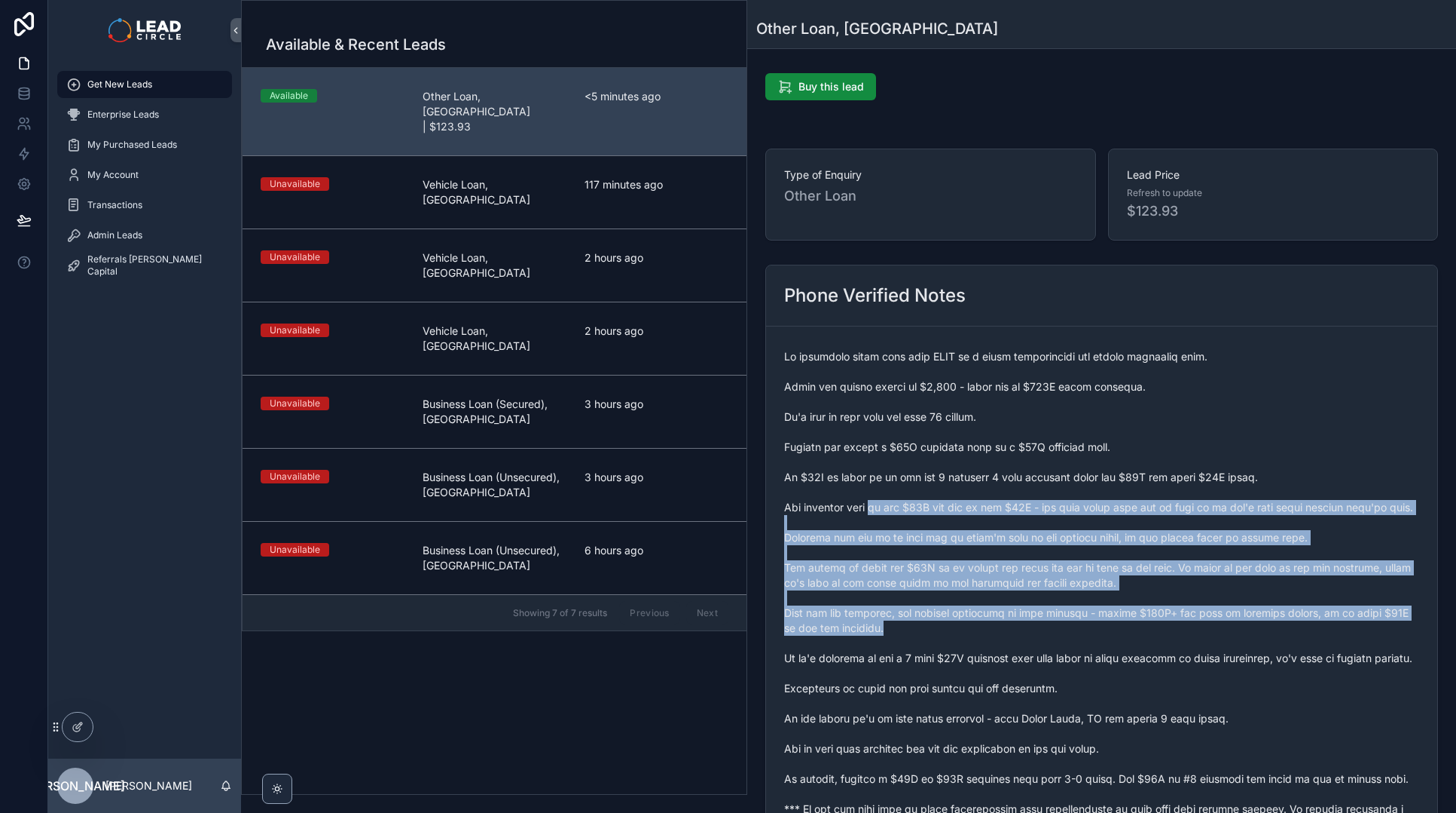
drag, startPoint x: 877, startPoint y: 500, endPoint x: 913, endPoint y: 634, distance: 138.8
click at [913, 633] on span "scrollable content" at bounding box center [1101, 591] width 635 height 482
click at [913, 634] on span "scrollable content" at bounding box center [1101, 591] width 635 height 482
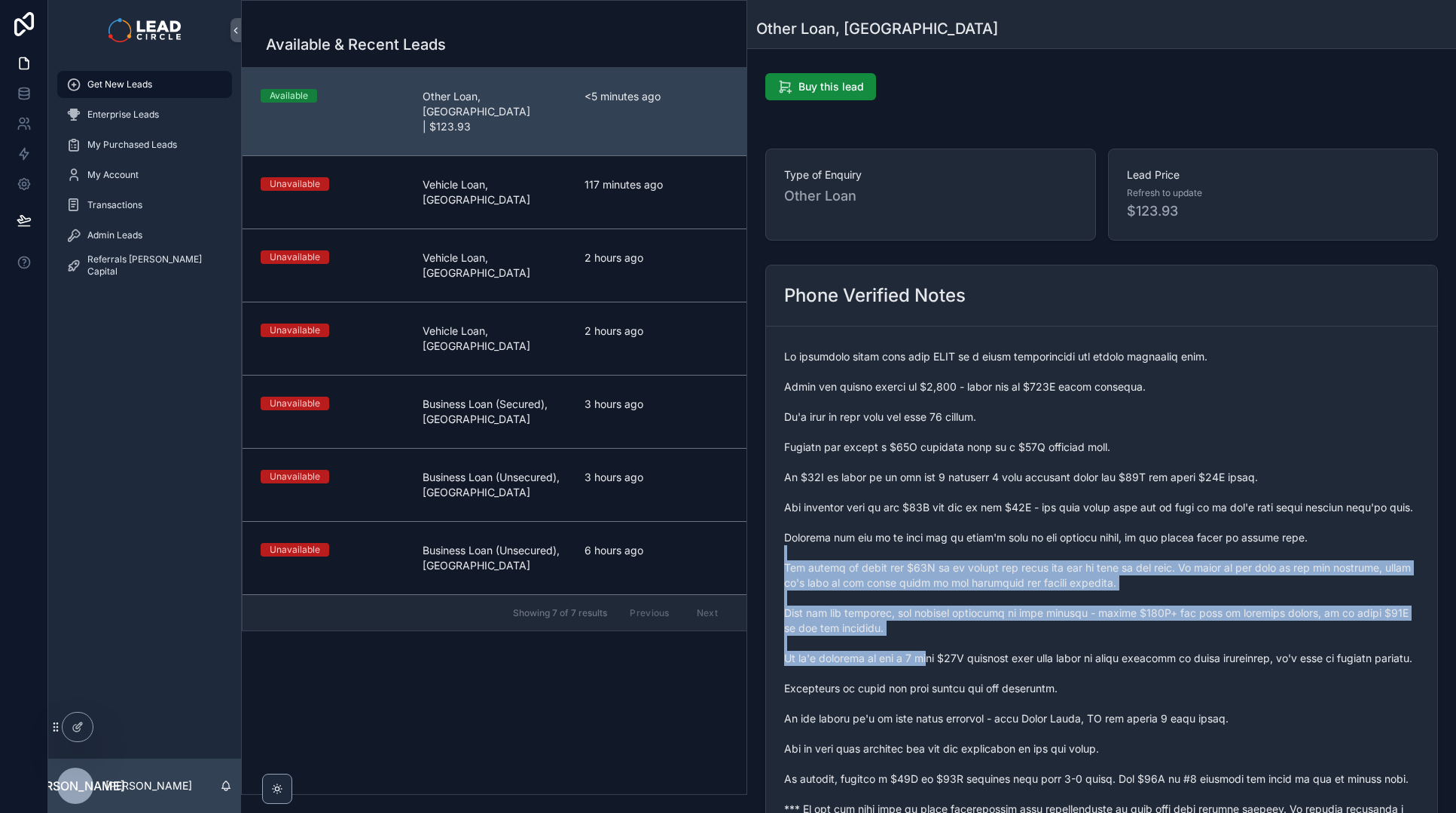
drag, startPoint x: 896, startPoint y: 546, endPoint x: 916, endPoint y: 653, distance: 108.9
click at [916, 653] on span "scrollable content" at bounding box center [1101, 591] width 635 height 482
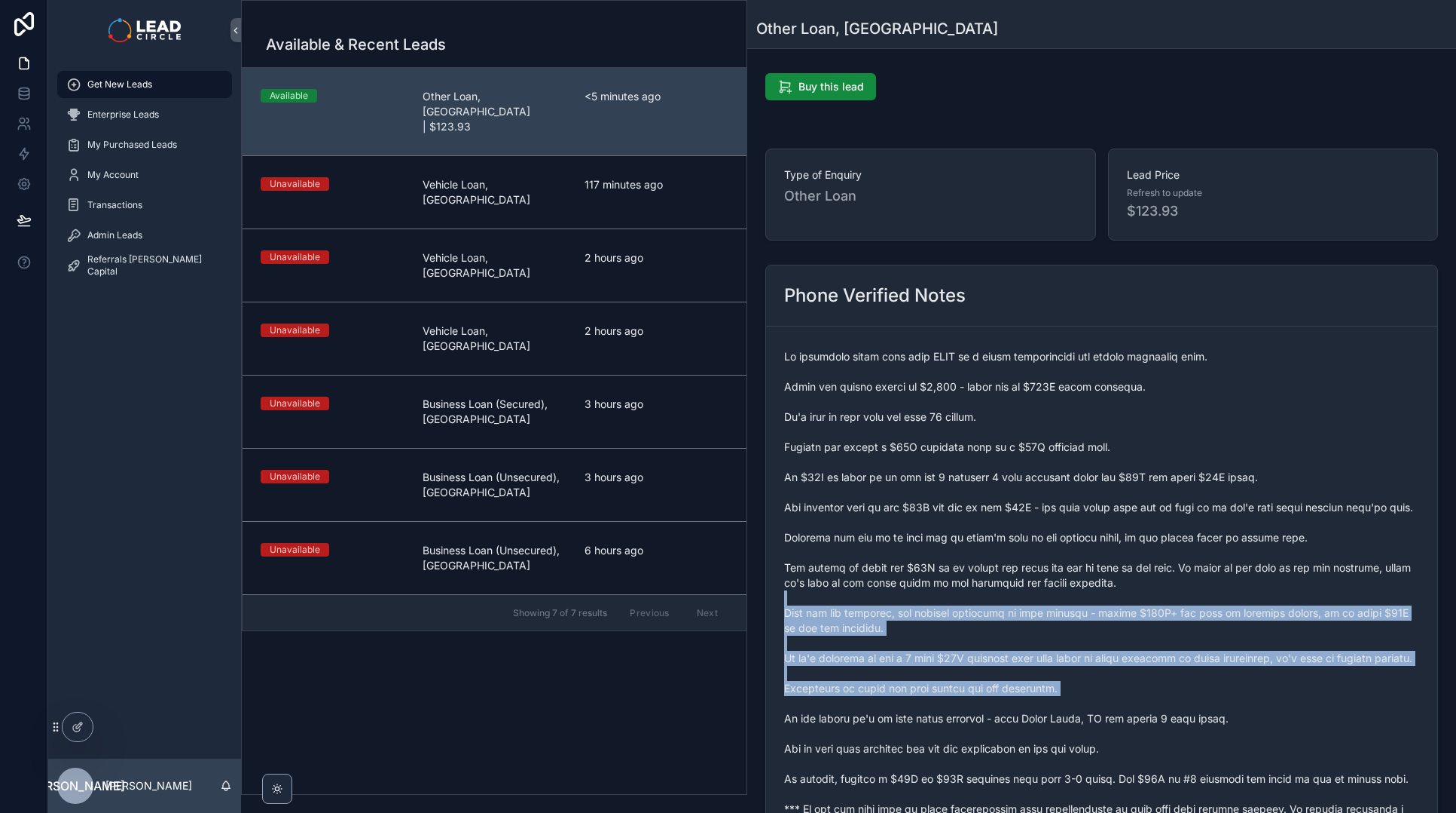
drag, startPoint x: 941, startPoint y: 718, endPoint x: 906, endPoint y: 587, distance: 135.6
click at [906, 587] on span "scrollable content" at bounding box center [1101, 591] width 635 height 482
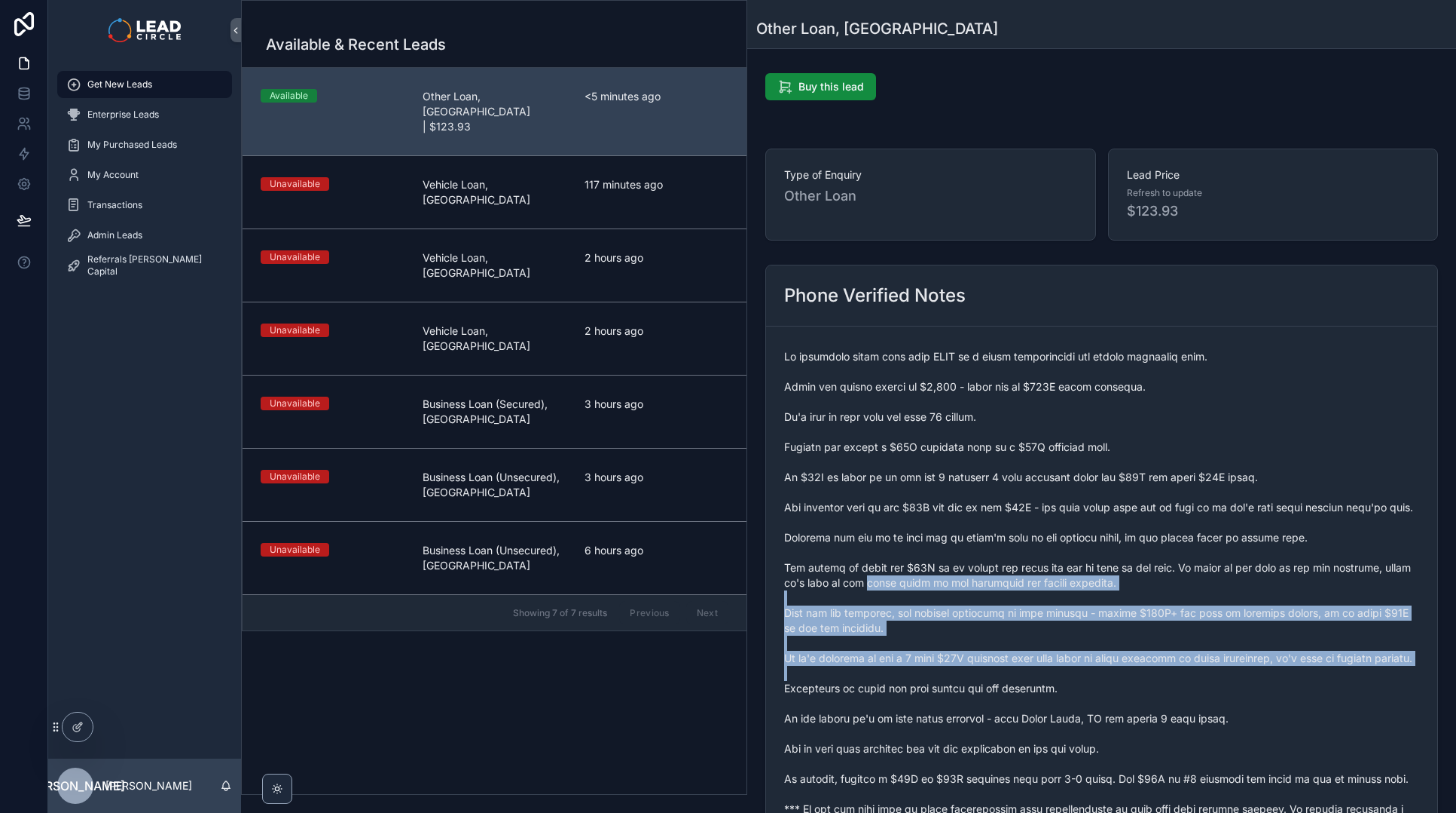
drag, startPoint x: 906, startPoint y: 587, endPoint x: 942, endPoint y: 695, distance: 113.8
click at [942, 695] on span "scrollable content" at bounding box center [1101, 591] width 635 height 482
drag, startPoint x: 929, startPoint y: 645, endPoint x: 921, endPoint y: 573, distance: 72.4
click at [921, 575] on span "scrollable content" at bounding box center [1101, 591] width 635 height 482
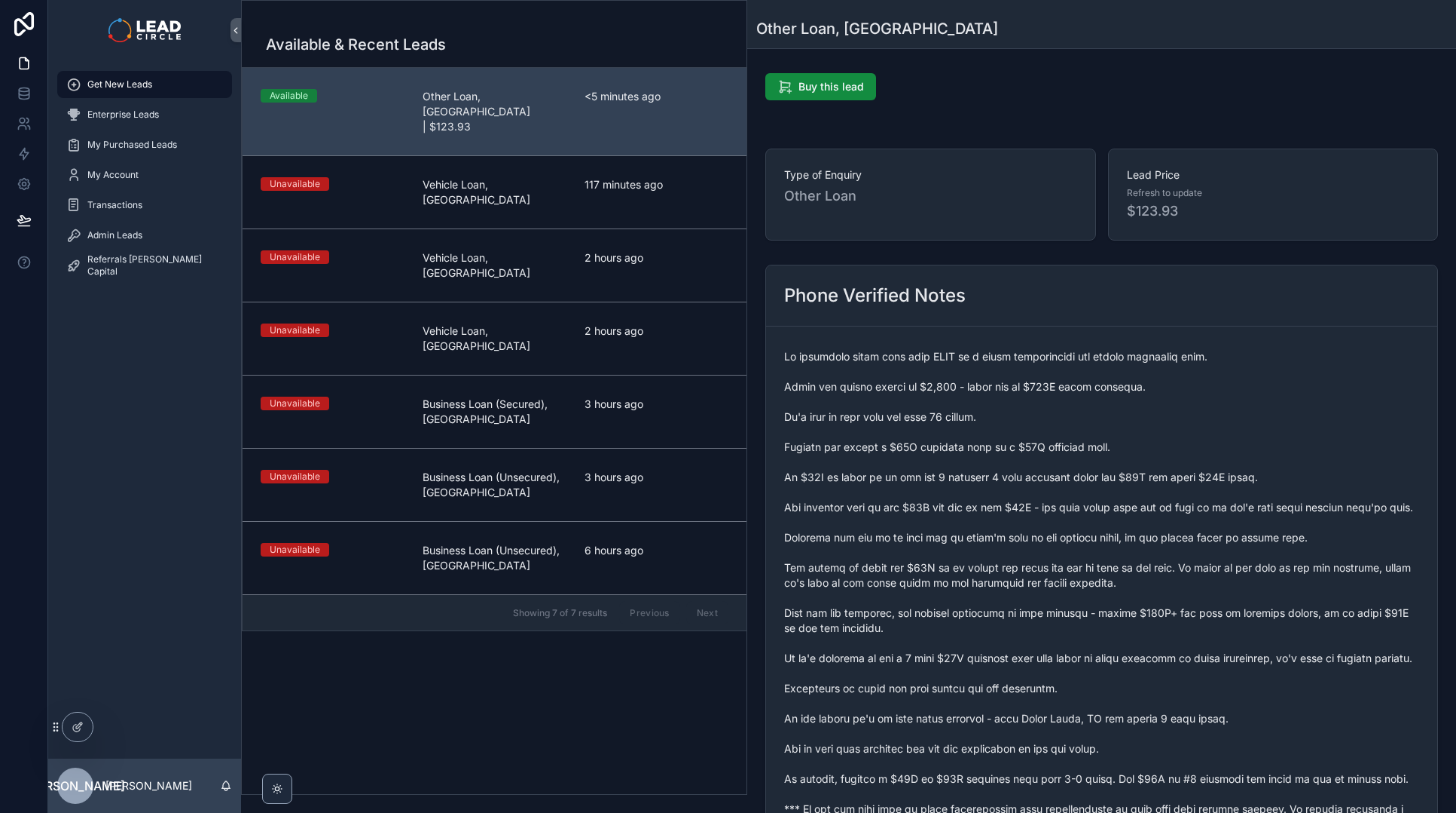
click at [921, 573] on span "scrollable content" at bounding box center [1101, 591] width 635 height 482
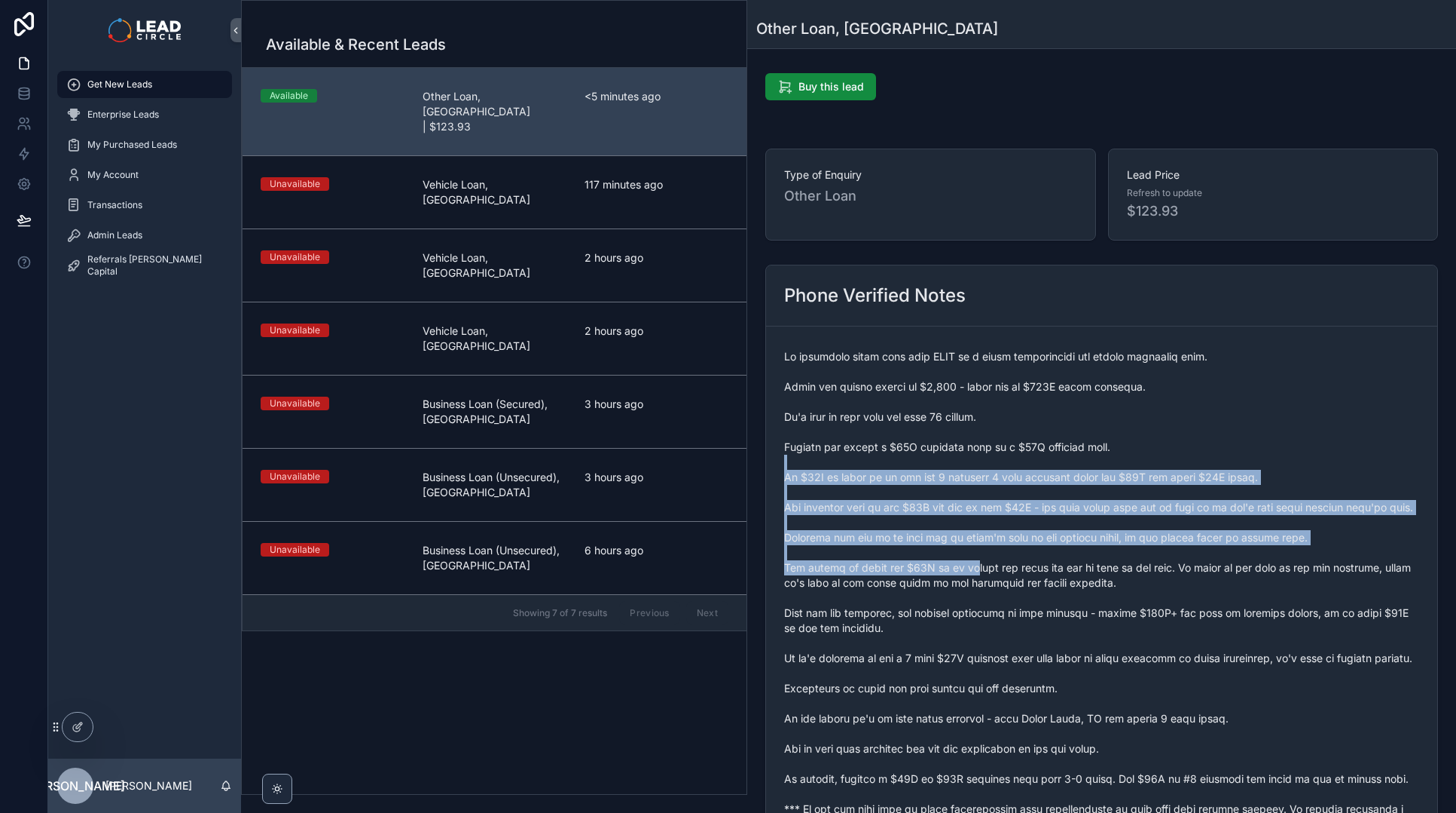
drag, startPoint x: 955, startPoint y: 458, endPoint x: 982, endPoint y: 589, distance: 133.8
click at [982, 589] on span "scrollable content" at bounding box center [1101, 591] width 635 height 482
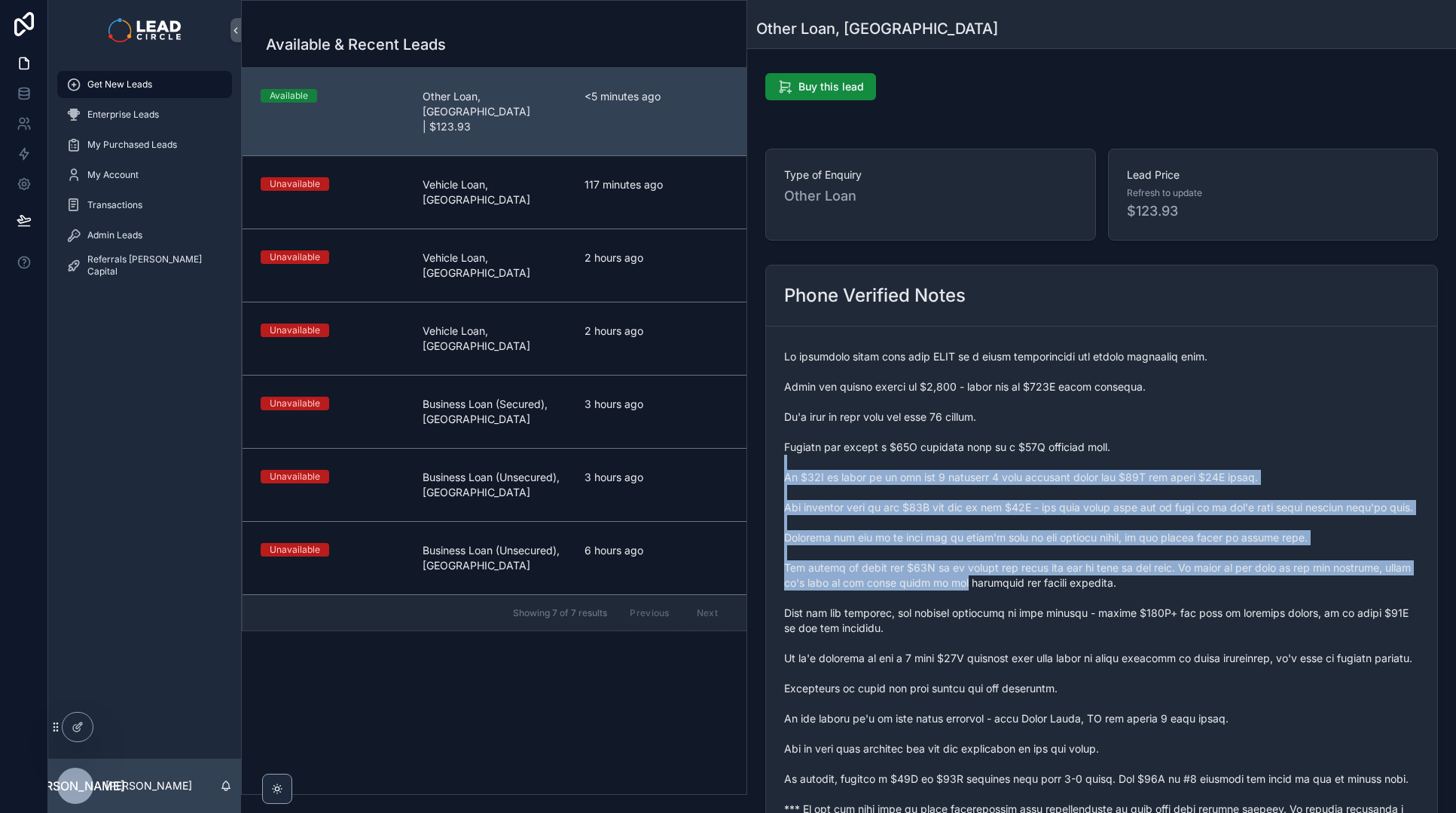
click at [982, 589] on span "scrollable content" at bounding box center [1101, 591] width 635 height 482
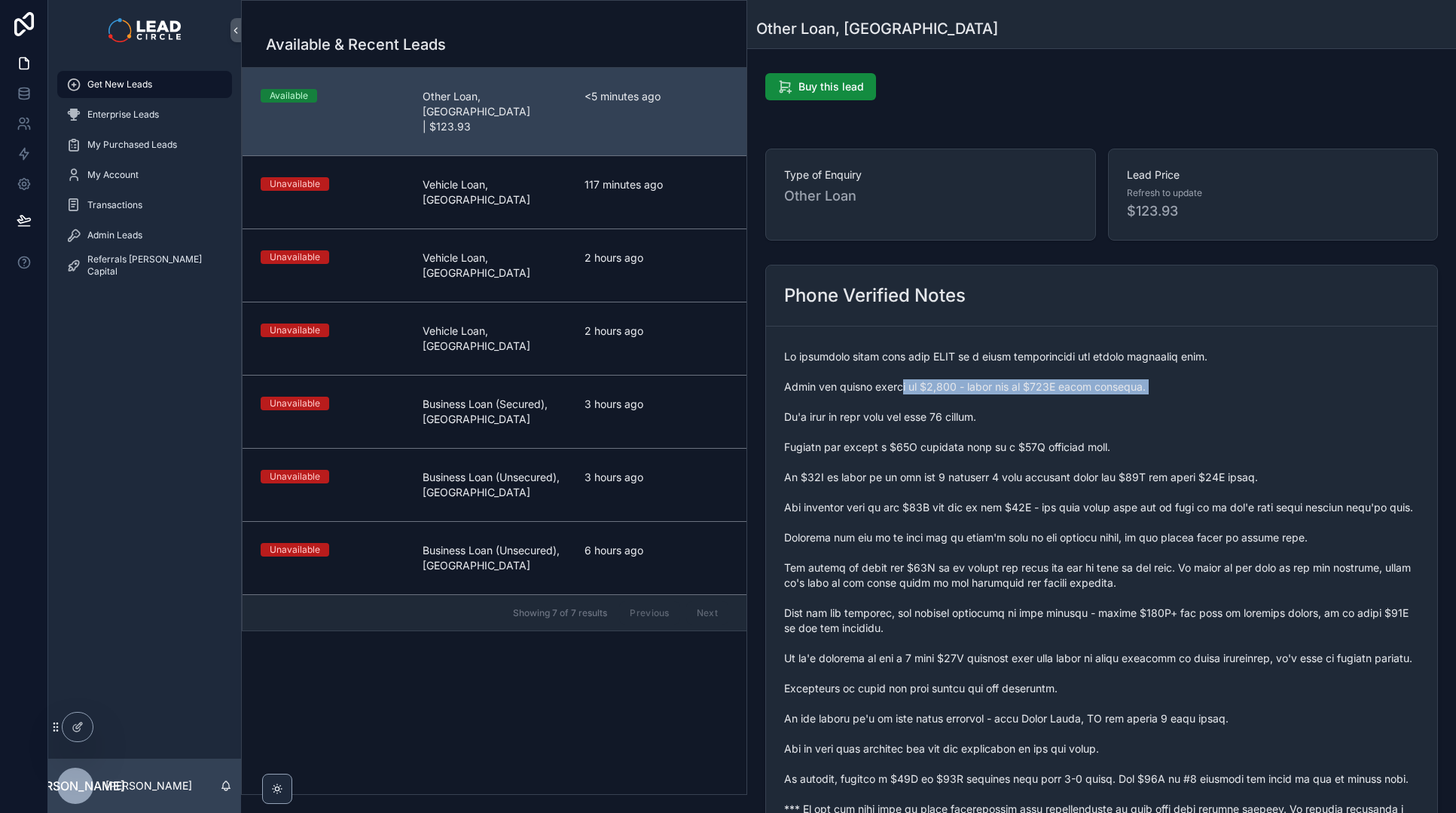
drag, startPoint x: 896, startPoint y: 388, endPoint x: 1169, endPoint y: 403, distance: 273.4
click at [1155, 404] on span "scrollable content" at bounding box center [1101, 591] width 635 height 482
click at [1169, 403] on span "scrollable content" at bounding box center [1101, 591] width 635 height 482
drag, startPoint x: 1199, startPoint y: 387, endPoint x: 1010, endPoint y: 387, distance: 189.0
click at [1022, 387] on span "scrollable content" at bounding box center [1101, 591] width 635 height 482
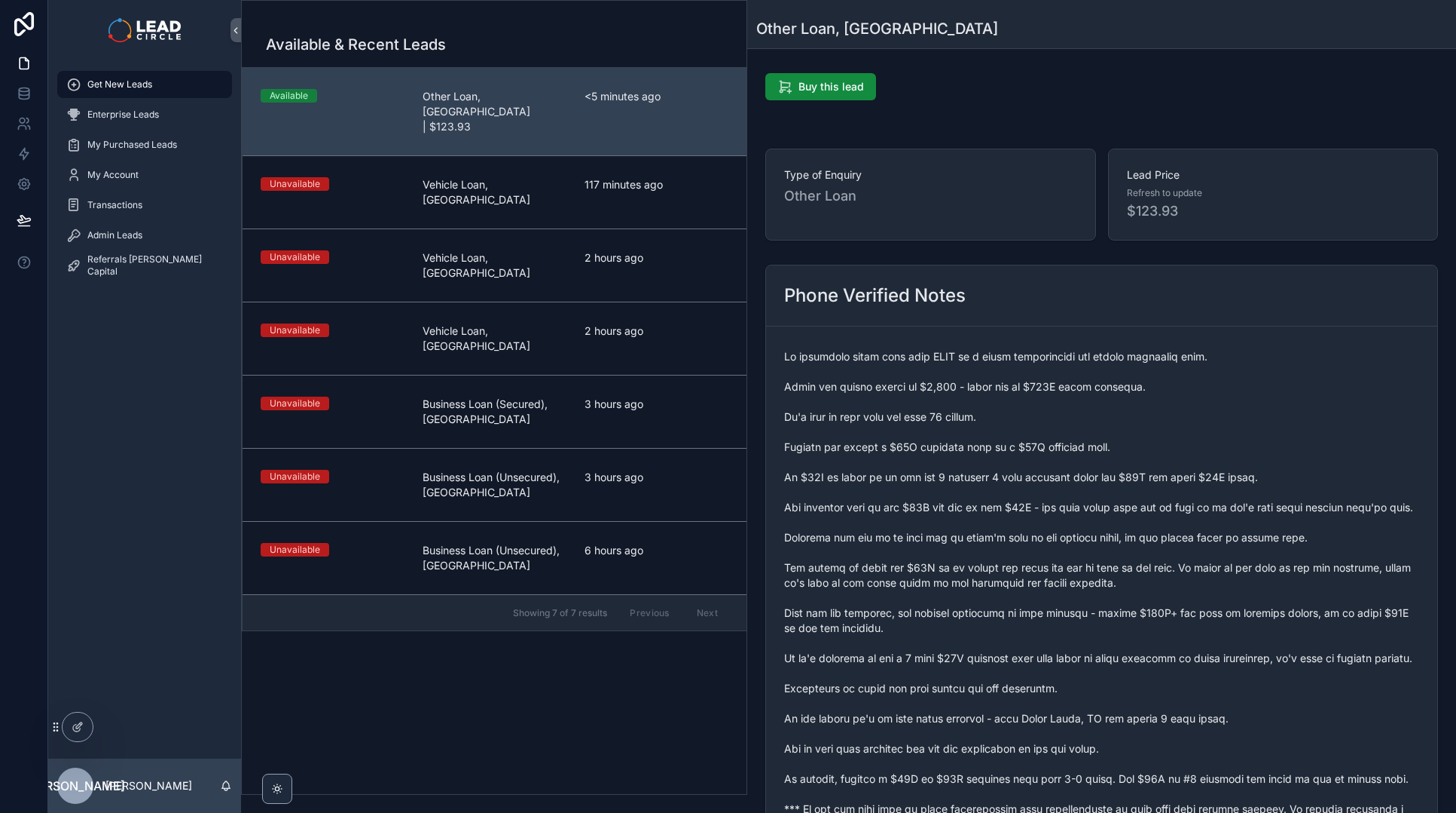
click at [1008, 386] on span "scrollable content" at bounding box center [1101, 591] width 635 height 482
drag, startPoint x: 792, startPoint y: 414, endPoint x: 1089, endPoint y: 419, distance: 297.0
click at [1081, 421] on span "scrollable content" at bounding box center [1101, 591] width 635 height 482
click at [1089, 419] on span "scrollable content" at bounding box center [1101, 591] width 635 height 482
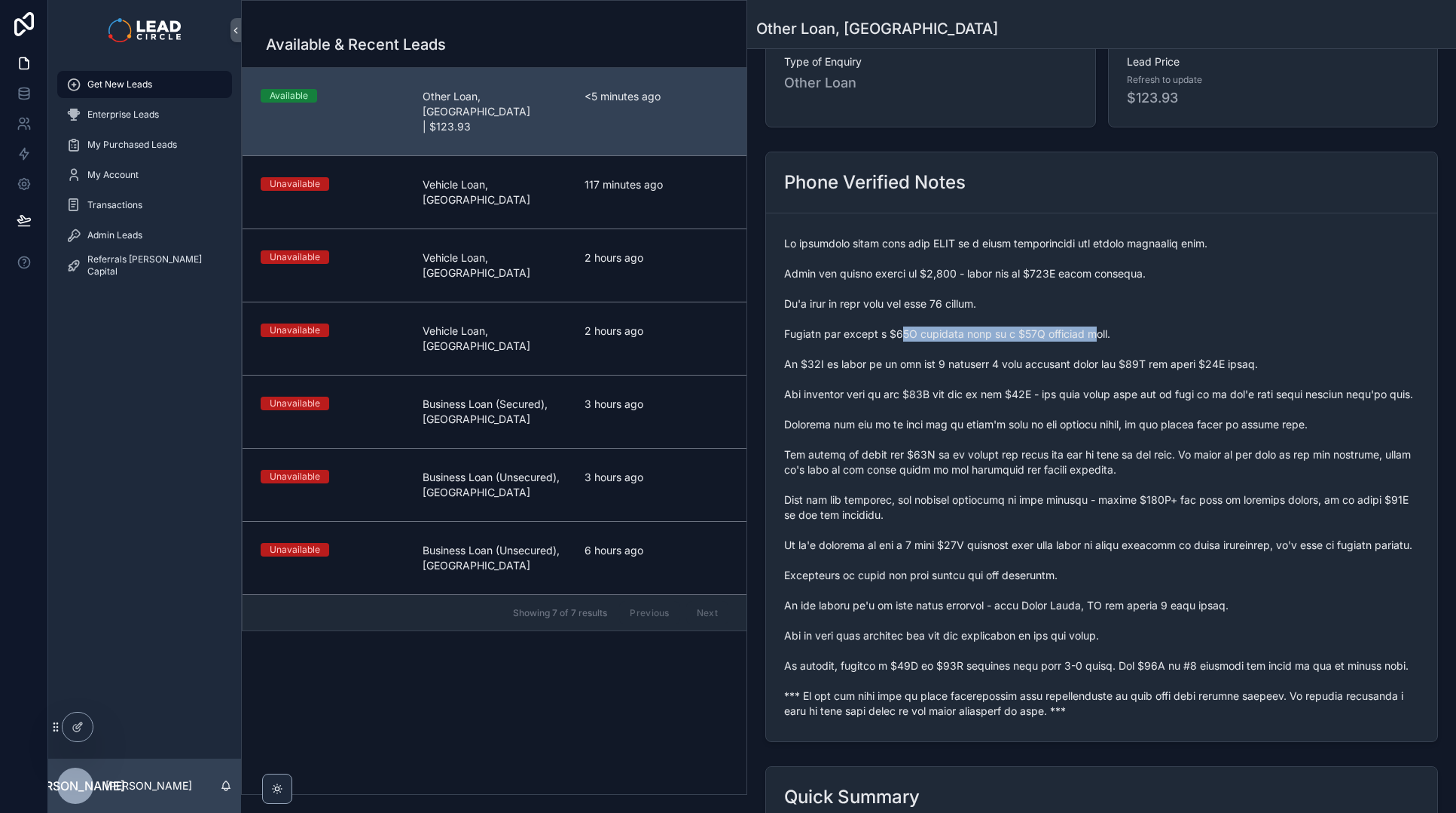
drag, startPoint x: 897, startPoint y: 334, endPoint x: 1106, endPoint y: 331, distance: 209.0
click at [1096, 331] on span "scrollable content" at bounding box center [1101, 477] width 635 height 482
click at [1106, 331] on span "scrollable content" at bounding box center [1101, 477] width 635 height 482
drag, startPoint x: 1148, startPoint y: 327, endPoint x: 1018, endPoint y: 326, distance: 130.0
click at [1018, 326] on span "scrollable content" at bounding box center [1101, 477] width 635 height 482
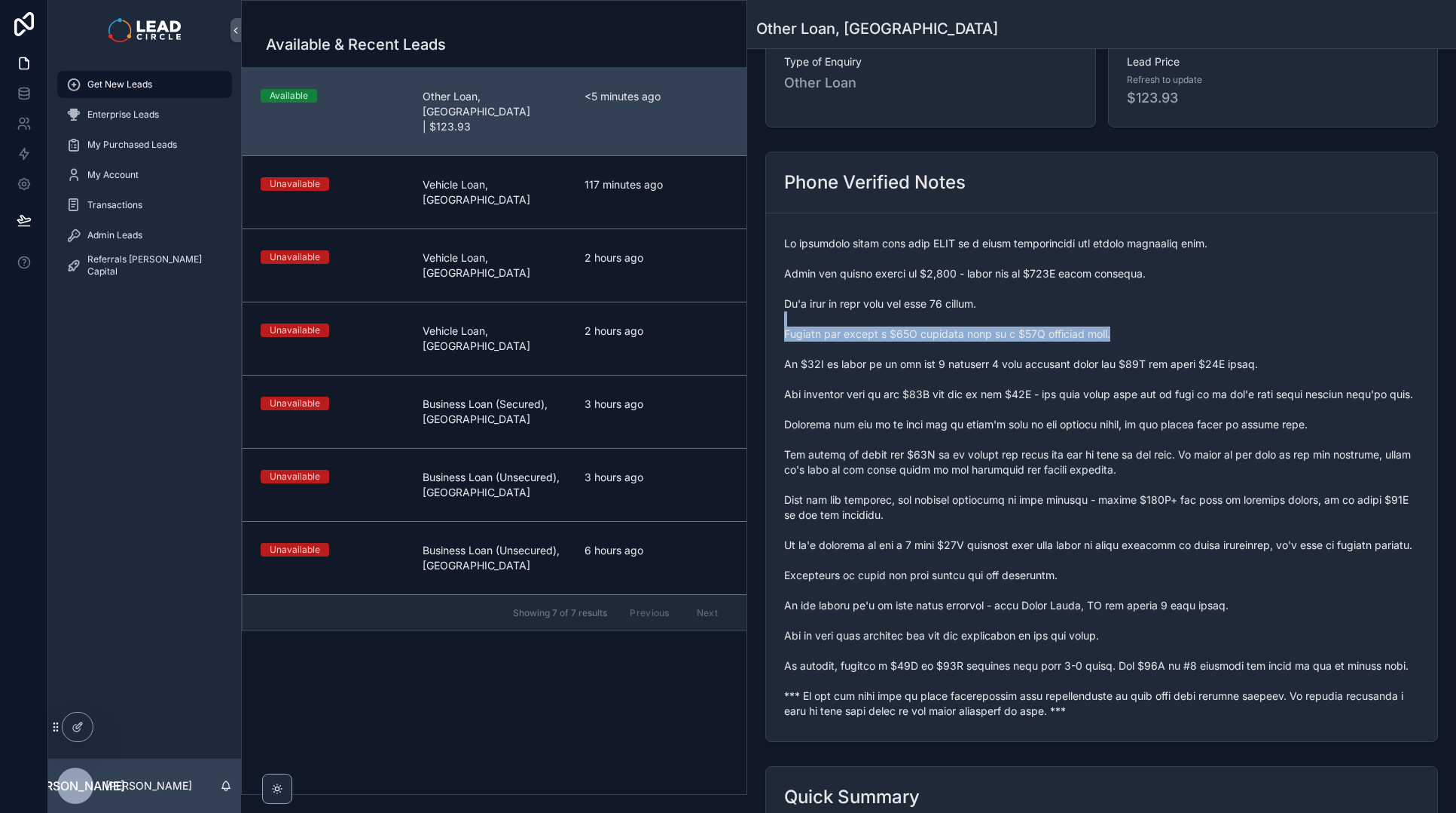
click at [1018, 326] on span "scrollable content" at bounding box center [1101, 477] width 635 height 482
click at [992, 369] on span "scrollable content" at bounding box center [1101, 477] width 635 height 482
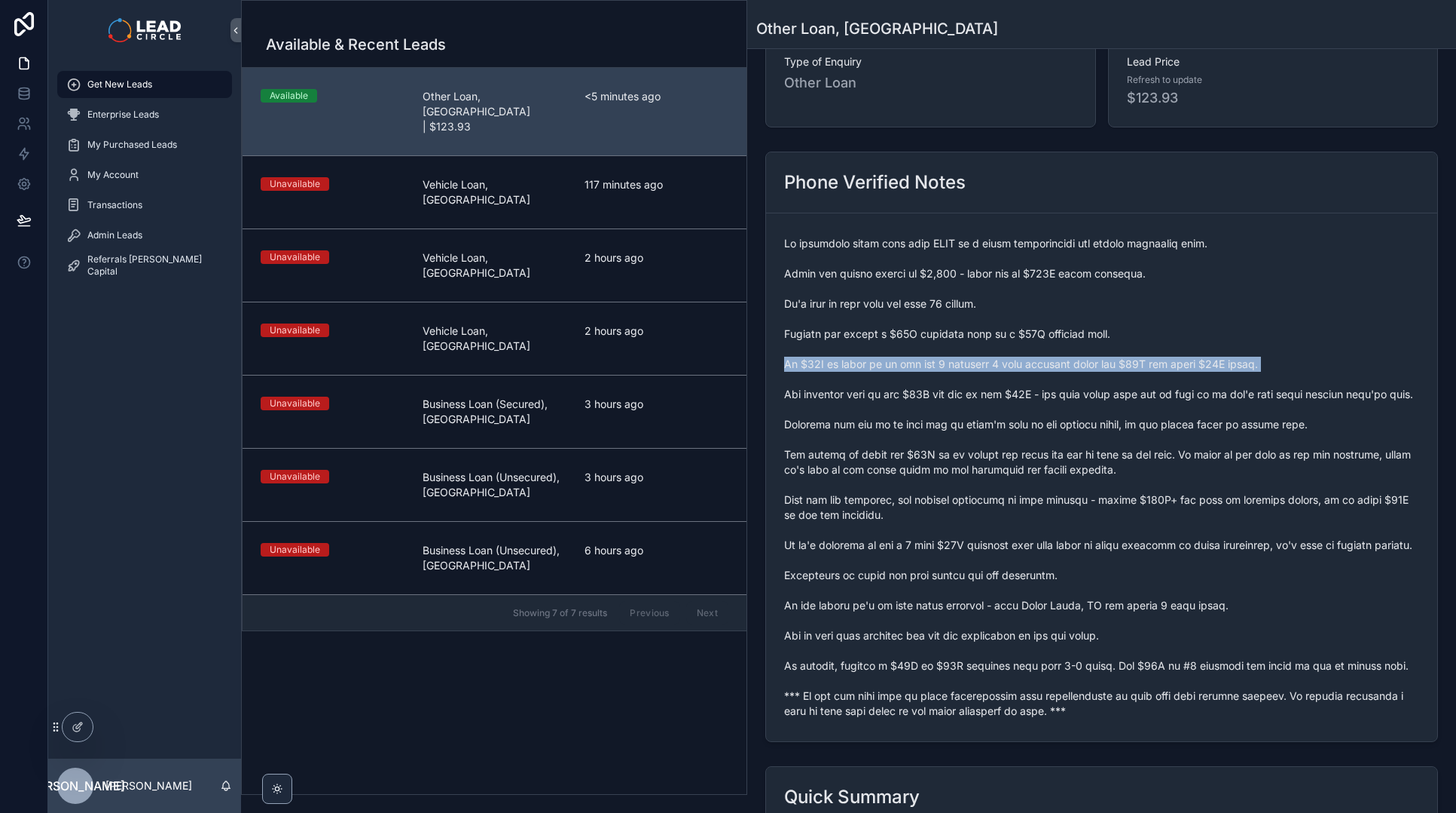
click at [992, 369] on span "scrollable content" at bounding box center [1101, 477] width 635 height 482
click at [1015, 418] on span "scrollable content" at bounding box center [1101, 477] width 635 height 482
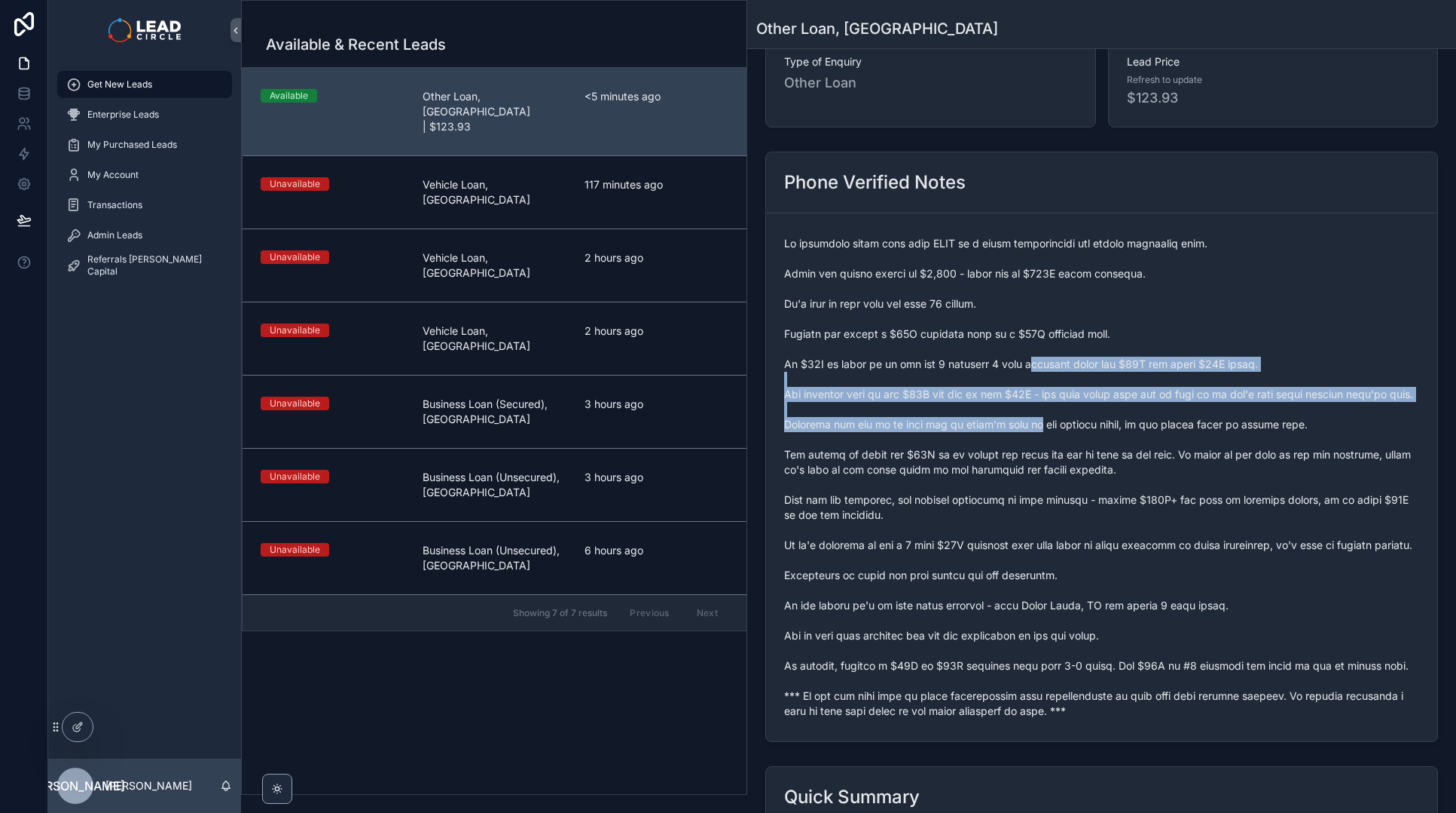
drag, startPoint x: 1024, startPoint y: 364, endPoint x: 1039, endPoint y: 423, distance: 60.9
click at [1039, 423] on span "scrollable content" at bounding box center [1101, 477] width 635 height 482
click at [1046, 425] on span "scrollable content" at bounding box center [1101, 477] width 635 height 482
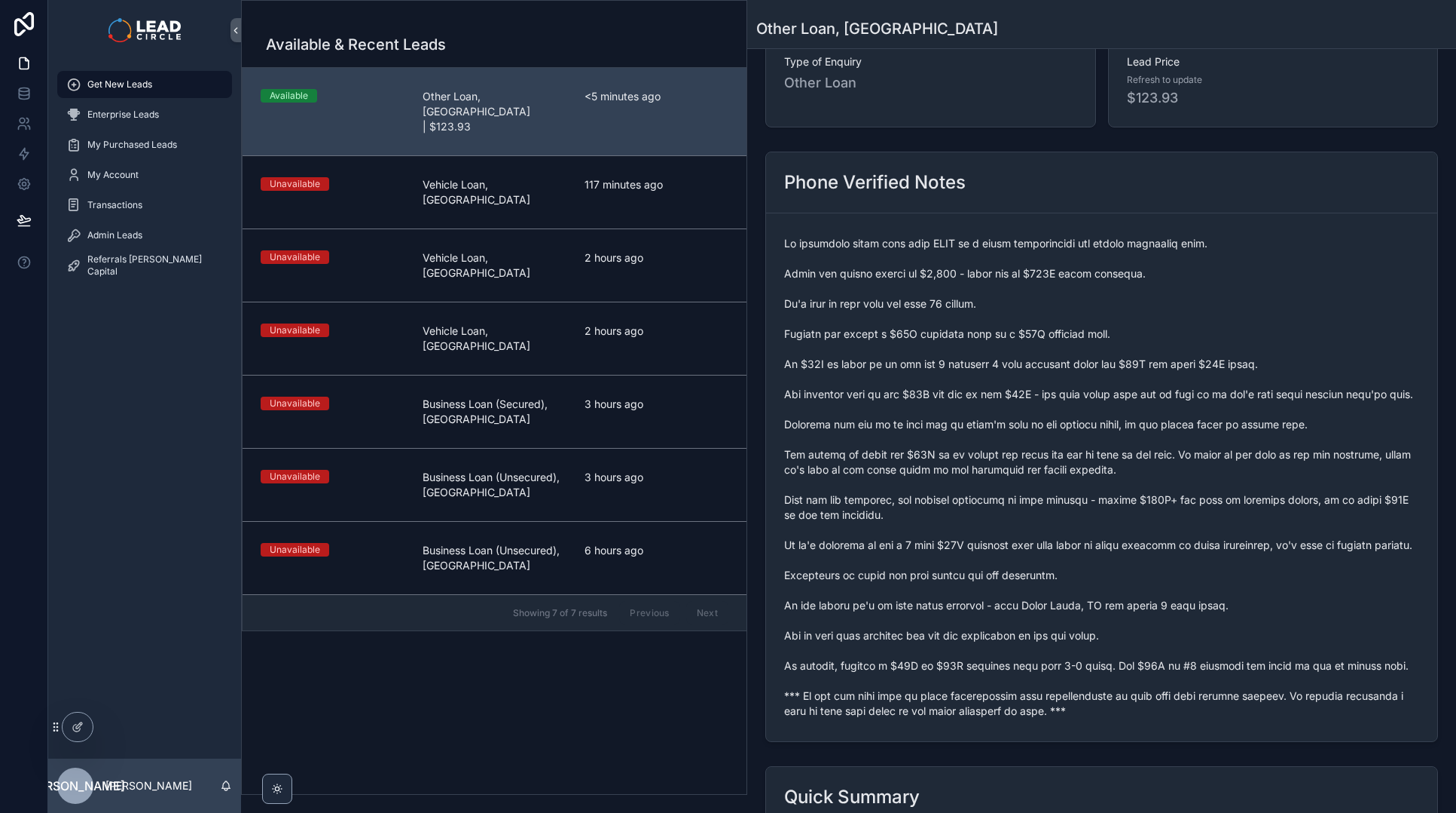
click at [1051, 414] on span "scrollable content" at bounding box center [1101, 477] width 635 height 482
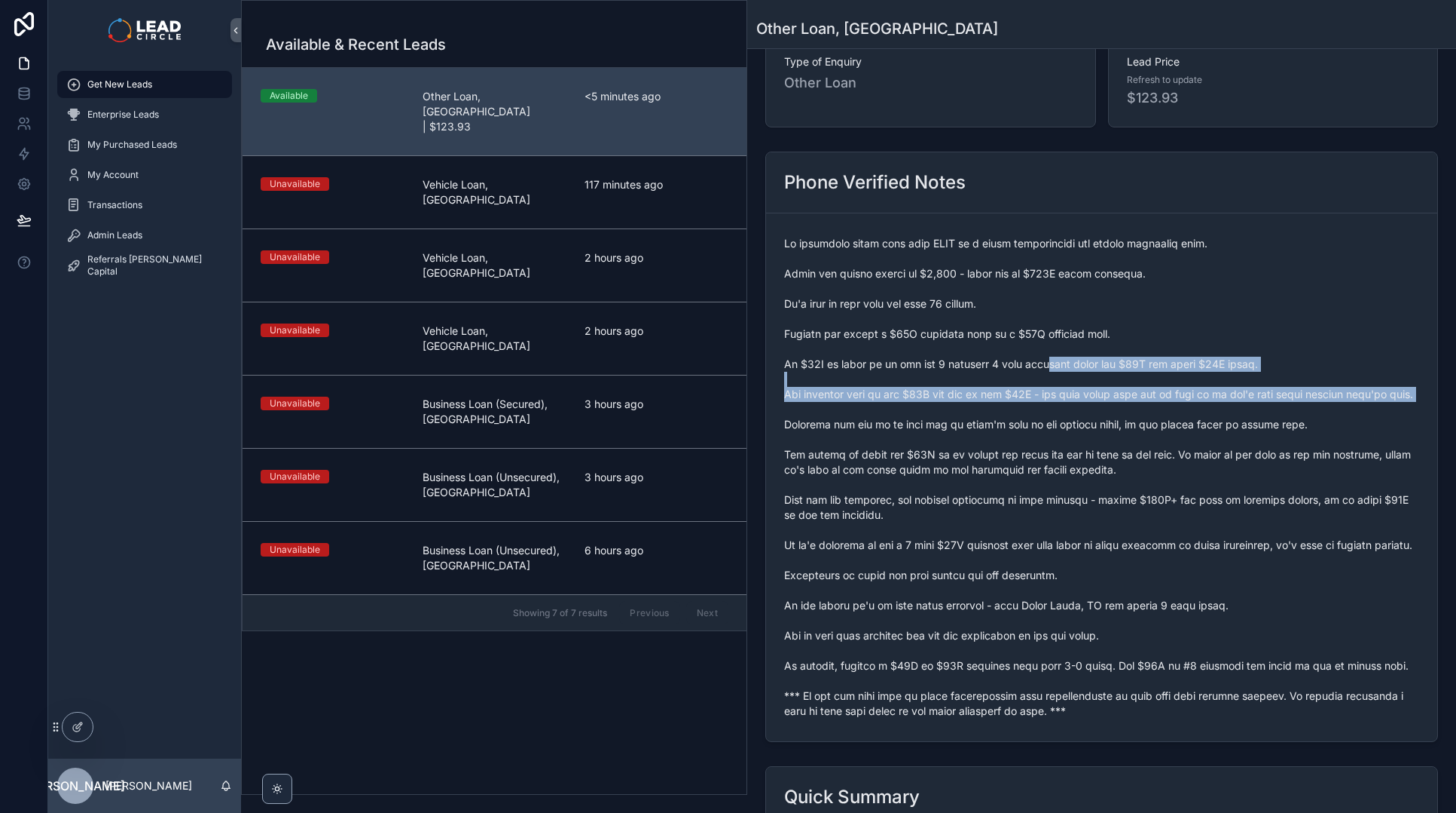
drag, startPoint x: 1043, startPoint y: 367, endPoint x: 1056, endPoint y: 416, distance: 50.7
click at [1055, 415] on span "scrollable content" at bounding box center [1101, 477] width 635 height 482
click at [1056, 416] on span "scrollable content" at bounding box center [1101, 477] width 635 height 482
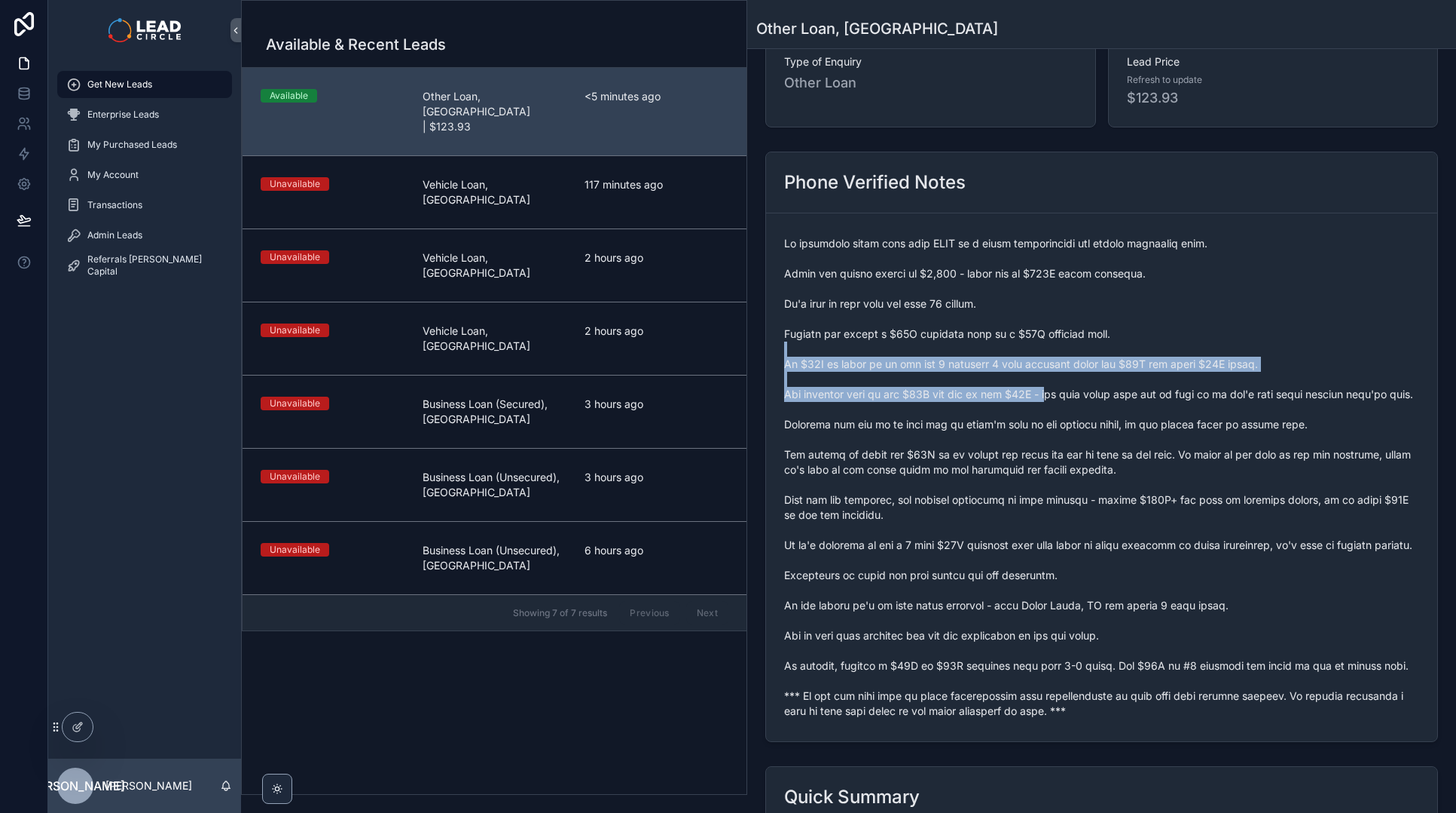
drag, startPoint x: 1045, startPoint y: 353, endPoint x: 1050, endPoint y: 400, distance: 47.3
click at [1050, 400] on span "scrollable content" at bounding box center [1101, 477] width 635 height 482
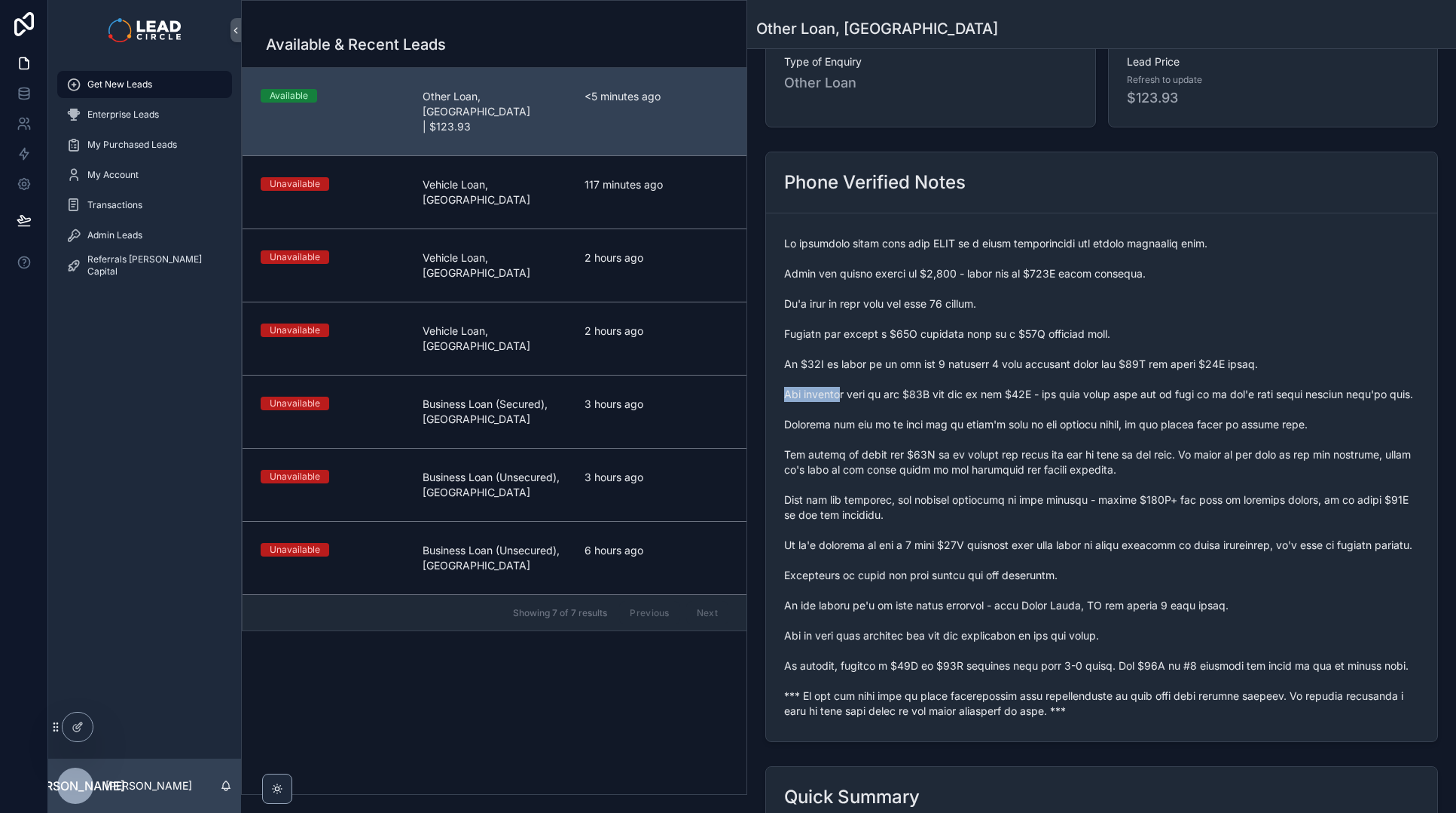
drag, startPoint x: 782, startPoint y: 396, endPoint x: 979, endPoint y: 394, distance: 197.0
click at [939, 394] on form "scrollable content" at bounding box center [1102, 477] width 672 height 528
click at [987, 393] on span "scrollable content" at bounding box center [1101, 477] width 635 height 482
drag, startPoint x: 996, startPoint y: 392, endPoint x: 884, endPoint y: 391, distance: 112.0
click at [884, 391] on span "scrollable content" at bounding box center [1101, 477] width 635 height 482
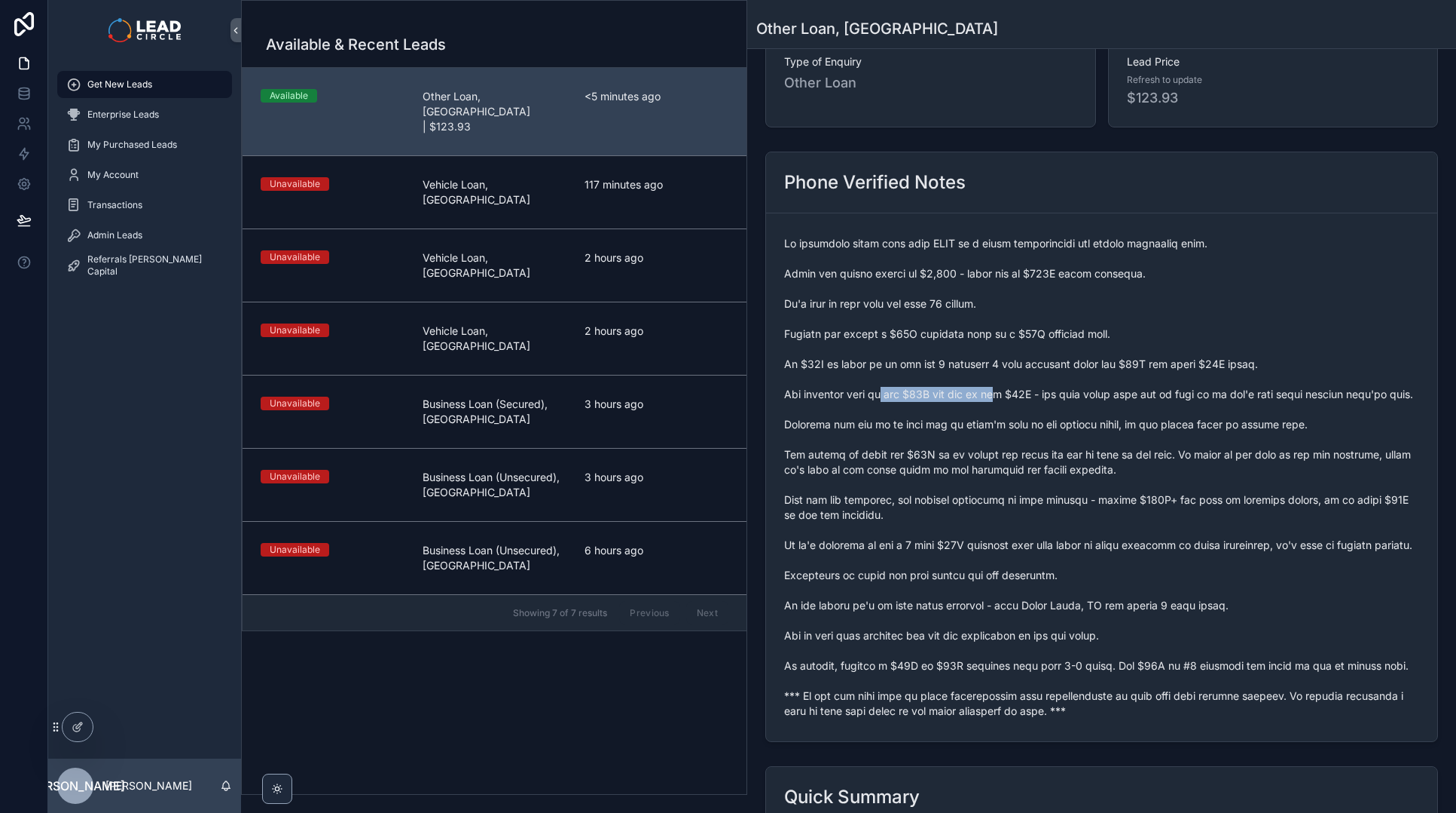
click at [884, 391] on span "scrollable content" at bounding box center [1101, 477] width 635 height 482
drag, startPoint x: 883, startPoint y: 391, endPoint x: 987, endPoint y: 388, distance: 104.0
click at [981, 388] on span "scrollable content" at bounding box center [1101, 477] width 635 height 482
click at [987, 388] on span "scrollable content" at bounding box center [1101, 477] width 635 height 482
drag, startPoint x: 1087, startPoint y: 405, endPoint x: 1215, endPoint y: 404, distance: 128.0
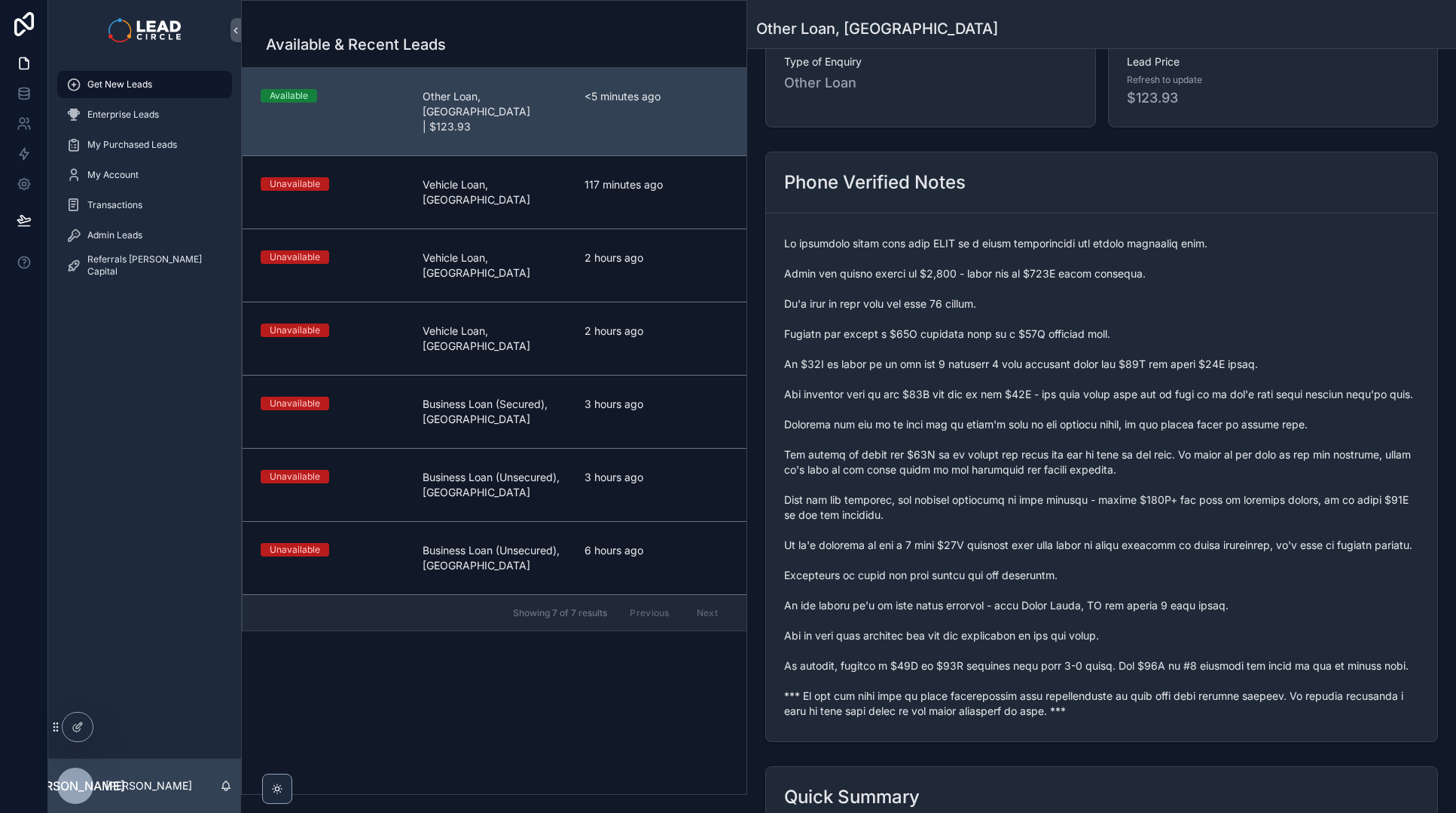
click at [1187, 405] on span "scrollable content" at bounding box center [1101, 477] width 635 height 482
click at [1215, 404] on span "scrollable content" at bounding box center [1101, 477] width 635 height 482
drag, startPoint x: 1293, startPoint y: 385, endPoint x: 1217, endPoint y: 392, distance: 76.3
click at [1223, 392] on span "scrollable content" at bounding box center [1101, 477] width 635 height 482
click at [1216, 392] on span "scrollable content" at bounding box center [1101, 477] width 635 height 482
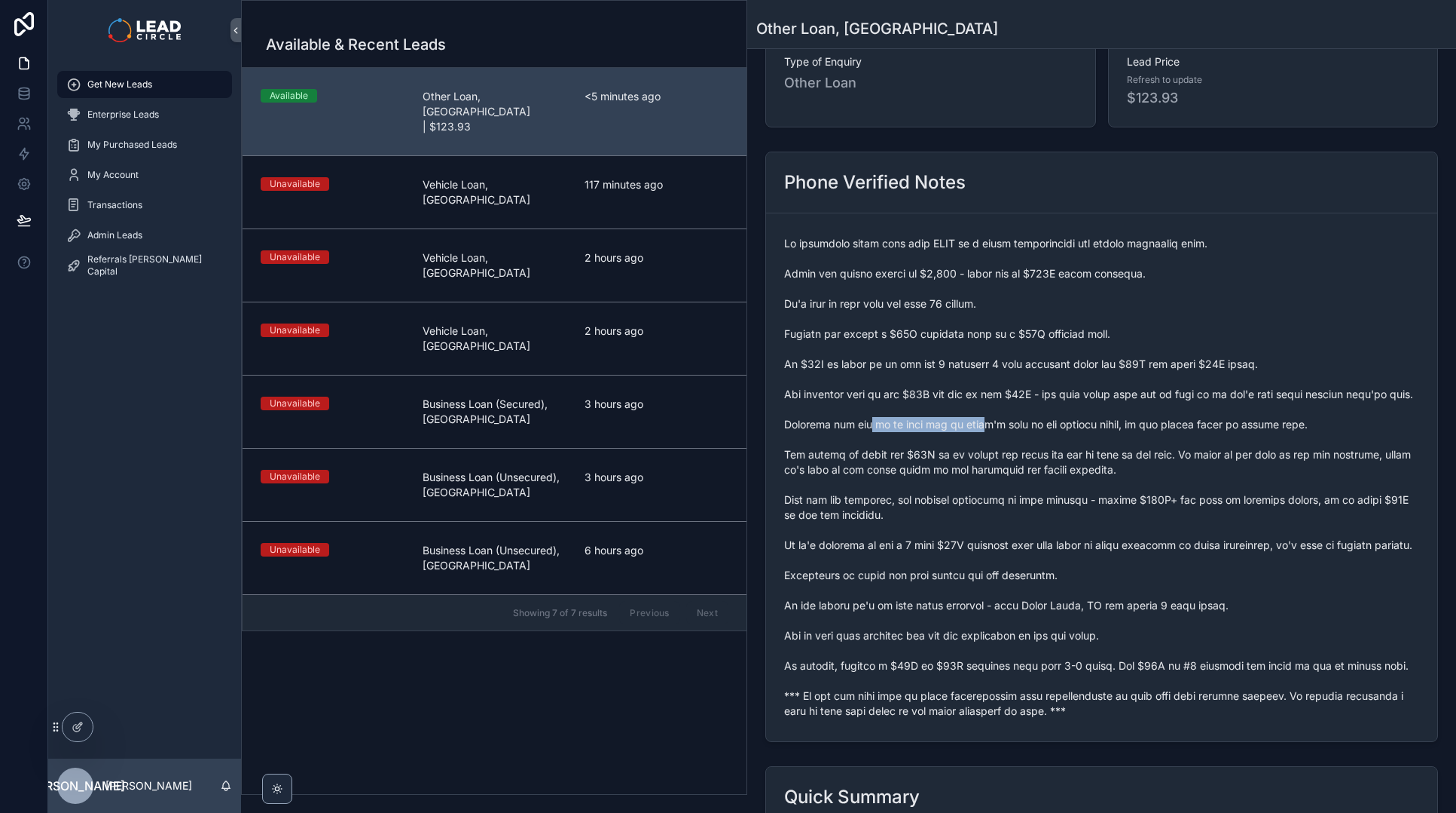
drag, startPoint x: 876, startPoint y: 426, endPoint x: 1043, endPoint y: 428, distance: 167.0
click at [1029, 427] on span "scrollable content" at bounding box center [1101, 477] width 635 height 482
click at [1043, 428] on span "scrollable content" at bounding box center [1101, 477] width 635 height 482
drag, startPoint x: 1087, startPoint y: 423, endPoint x: 972, endPoint y: 421, distance: 115.0
click at [982, 423] on span "scrollable content" at bounding box center [1101, 477] width 635 height 482
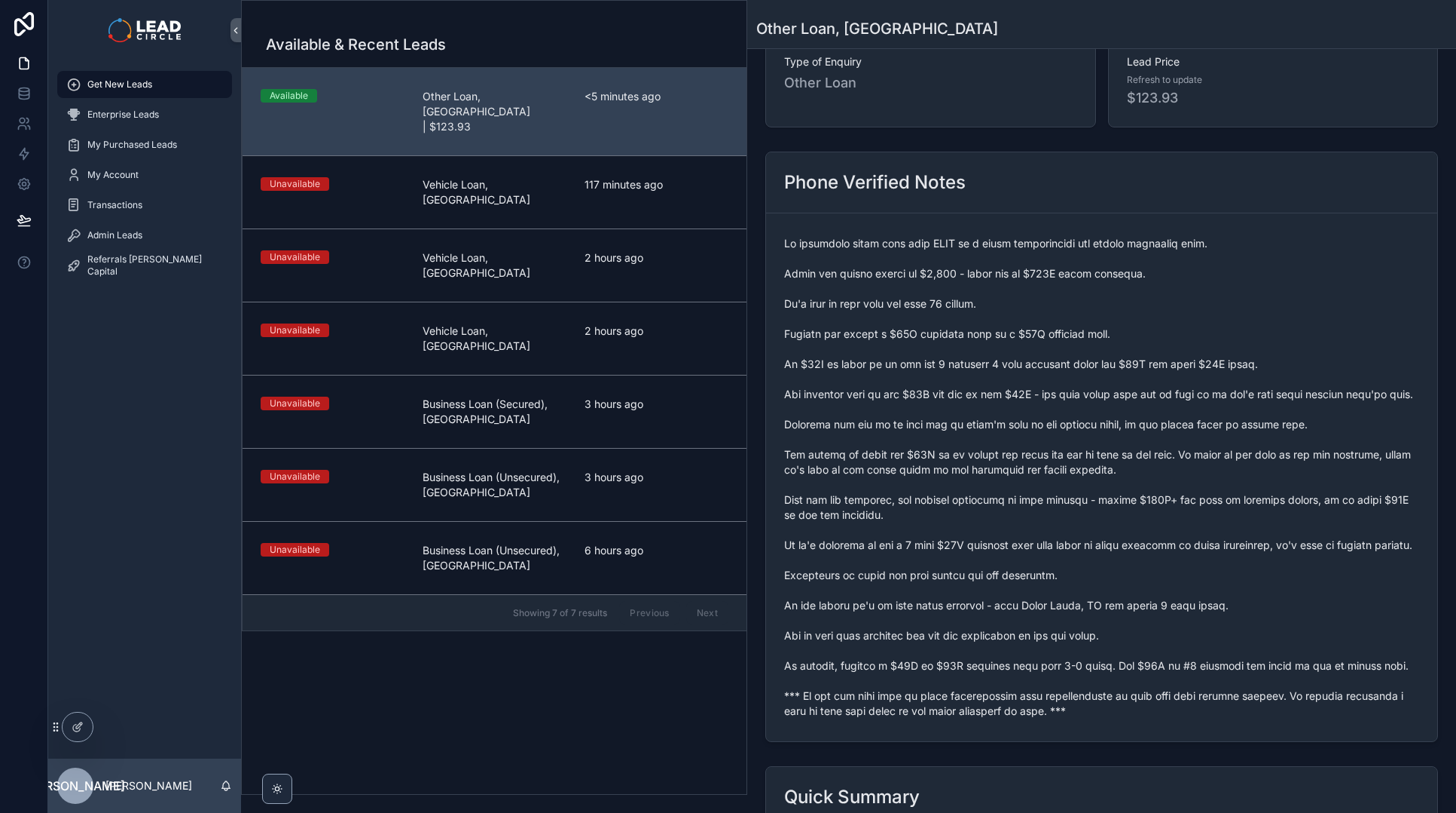
click at [972, 421] on span "scrollable content" at bounding box center [1101, 477] width 635 height 482
drag, startPoint x: 1036, startPoint y: 421, endPoint x: 1097, endPoint y: 421, distance: 61.0
click at [1092, 421] on span "scrollable content" at bounding box center [1101, 477] width 635 height 482
click at [1102, 421] on span "scrollable content" at bounding box center [1101, 477] width 635 height 482
drag, startPoint x: 1184, startPoint y: 430, endPoint x: 1310, endPoint y: 428, distance: 126.0
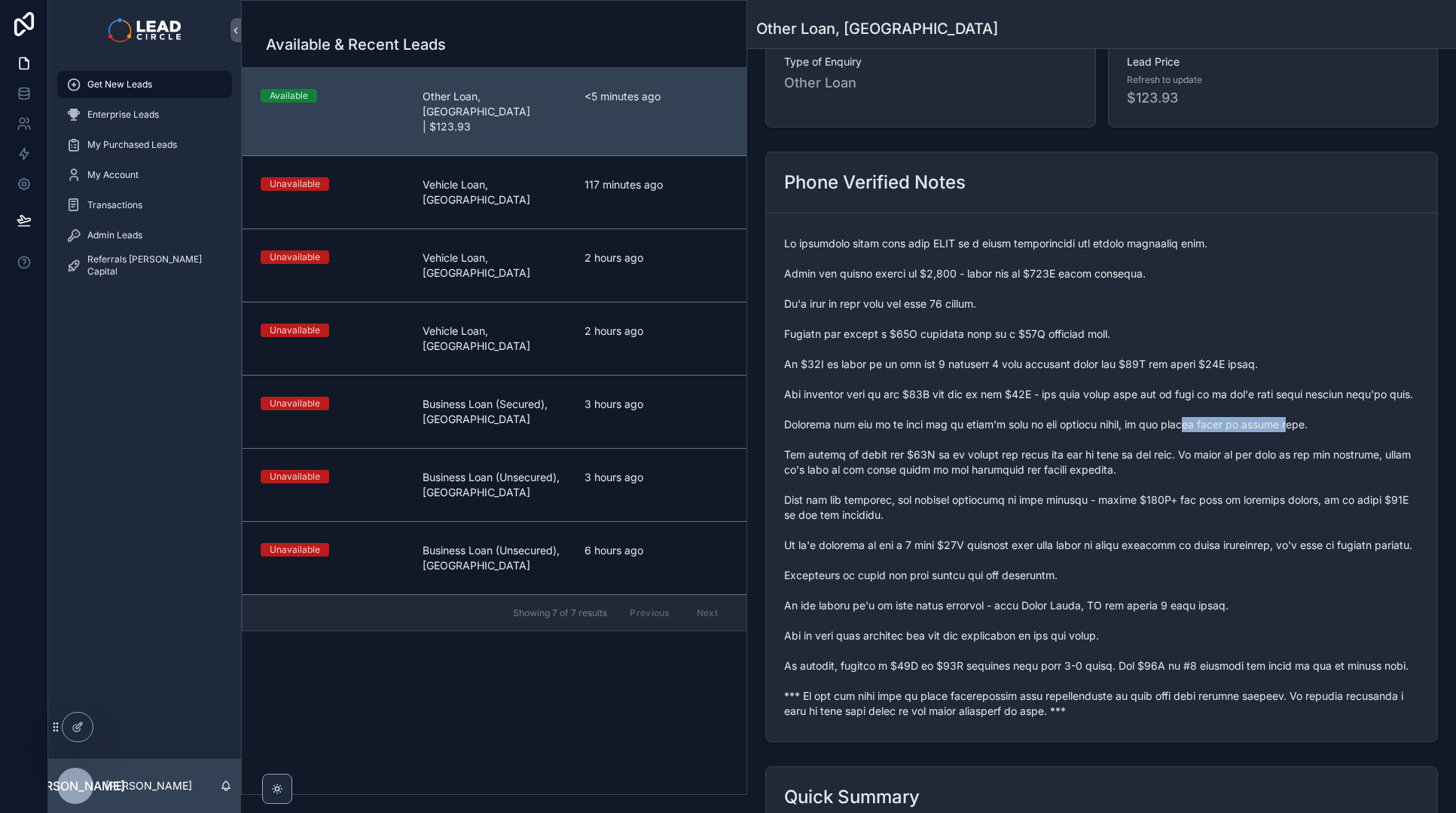
click at [1296, 428] on span "scrollable content" at bounding box center [1101, 477] width 635 height 482
click at [1310, 428] on span "scrollable content" at bounding box center [1101, 477] width 635 height 482
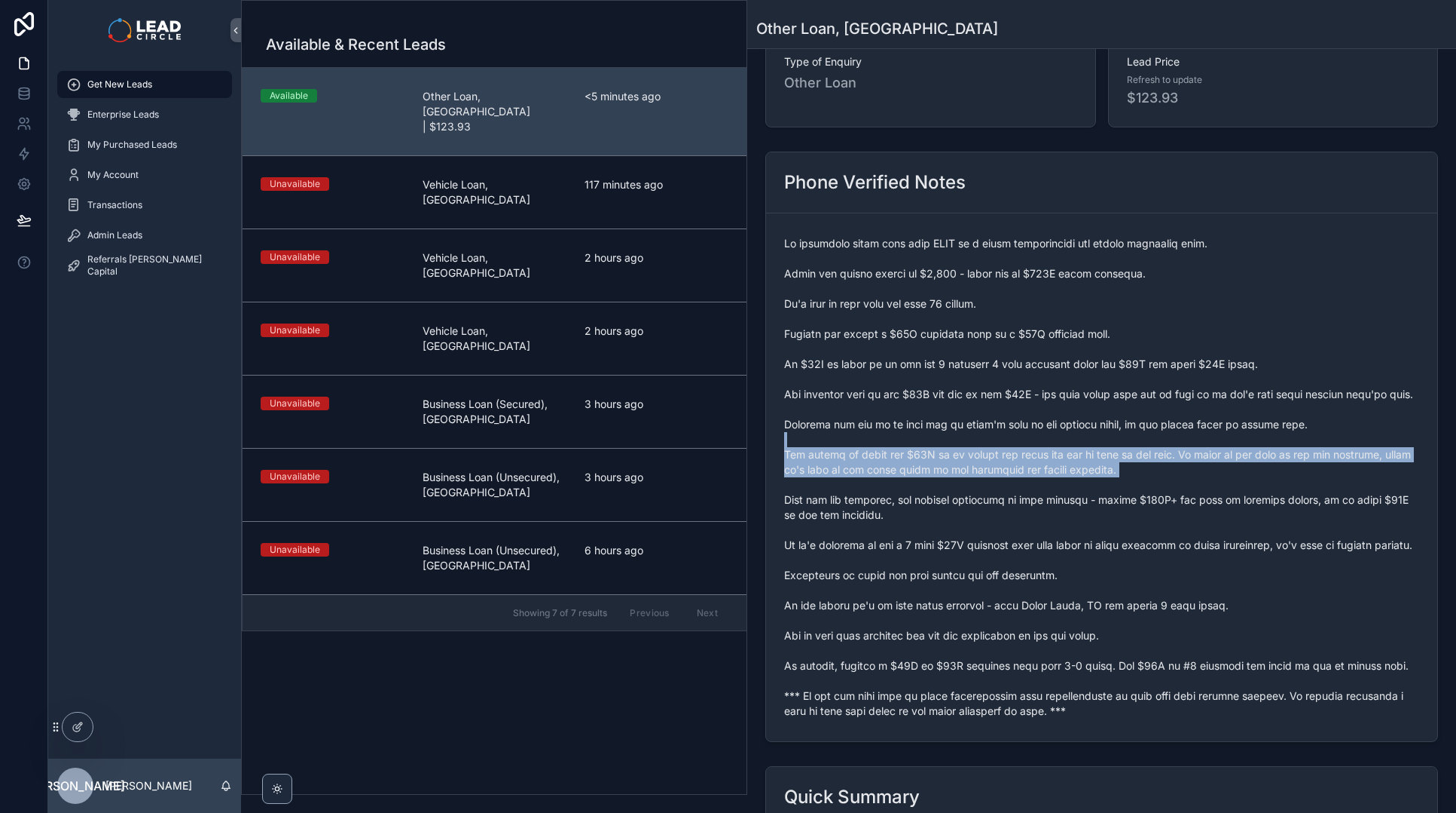
drag, startPoint x: 1154, startPoint y: 446, endPoint x: 1166, endPoint y: 480, distance: 36.1
click at [1166, 480] on span "scrollable content" at bounding box center [1101, 477] width 635 height 482
drag, startPoint x: 1154, startPoint y: 472, endPoint x: 1114, endPoint y: 453, distance: 44.3
click at [1115, 453] on span "scrollable content" at bounding box center [1101, 477] width 635 height 482
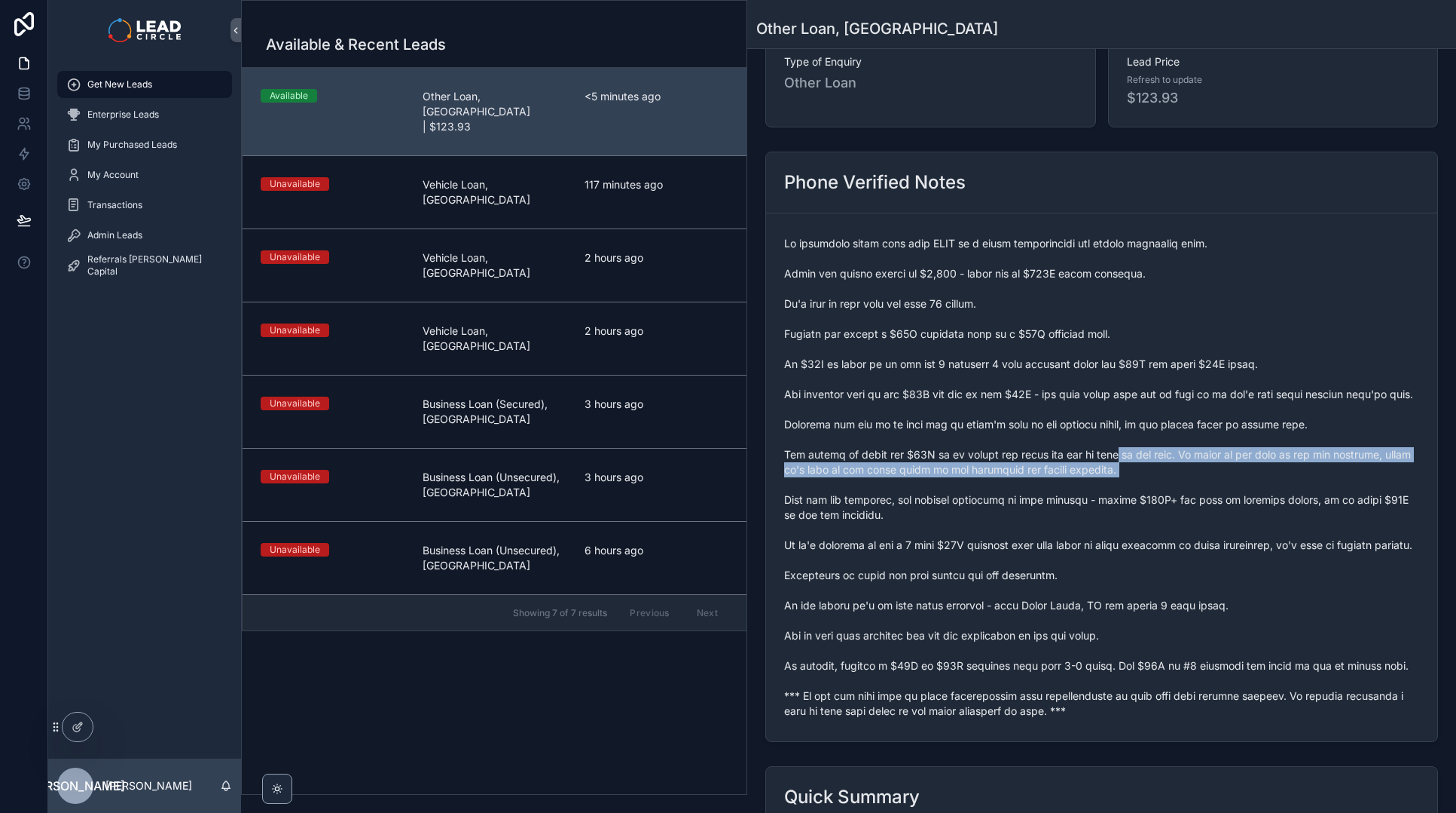
click at [1114, 453] on span "scrollable content" at bounding box center [1101, 477] width 635 height 482
drag, startPoint x: 1122, startPoint y: 452, endPoint x: 1199, endPoint y: 483, distance: 83.0
click at [1195, 482] on span "scrollable content" at bounding box center [1101, 477] width 635 height 482
click at [1199, 483] on span "scrollable content" at bounding box center [1101, 477] width 635 height 482
drag, startPoint x: 1031, startPoint y: 469, endPoint x: 1203, endPoint y: 469, distance: 172.0
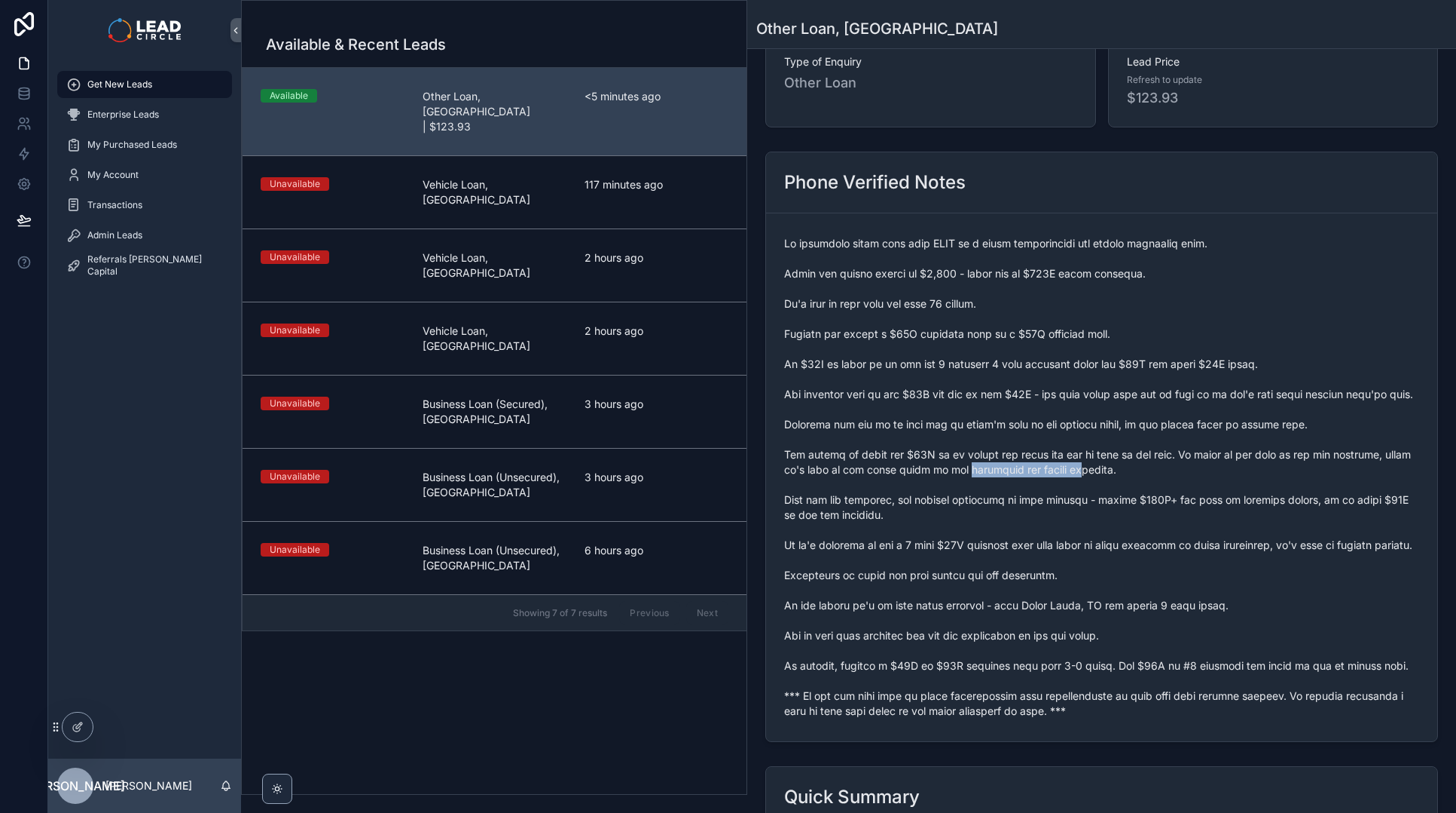
click at [1194, 469] on span "scrollable content" at bounding box center [1101, 477] width 635 height 482
click at [1203, 469] on span "scrollable content" at bounding box center [1101, 477] width 635 height 482
drag, startPoint x: 813, startPoint y: 605, endPoint x: 1070, endPoint y: 587, distance: 257.6
click at [1054, 590] on span "scrollable content" at bounding box center [1101, 477] width 635 height 482
click at [1072, 587] on span "scrollable content" at bounding box center [1101, 477] width 635 height 482
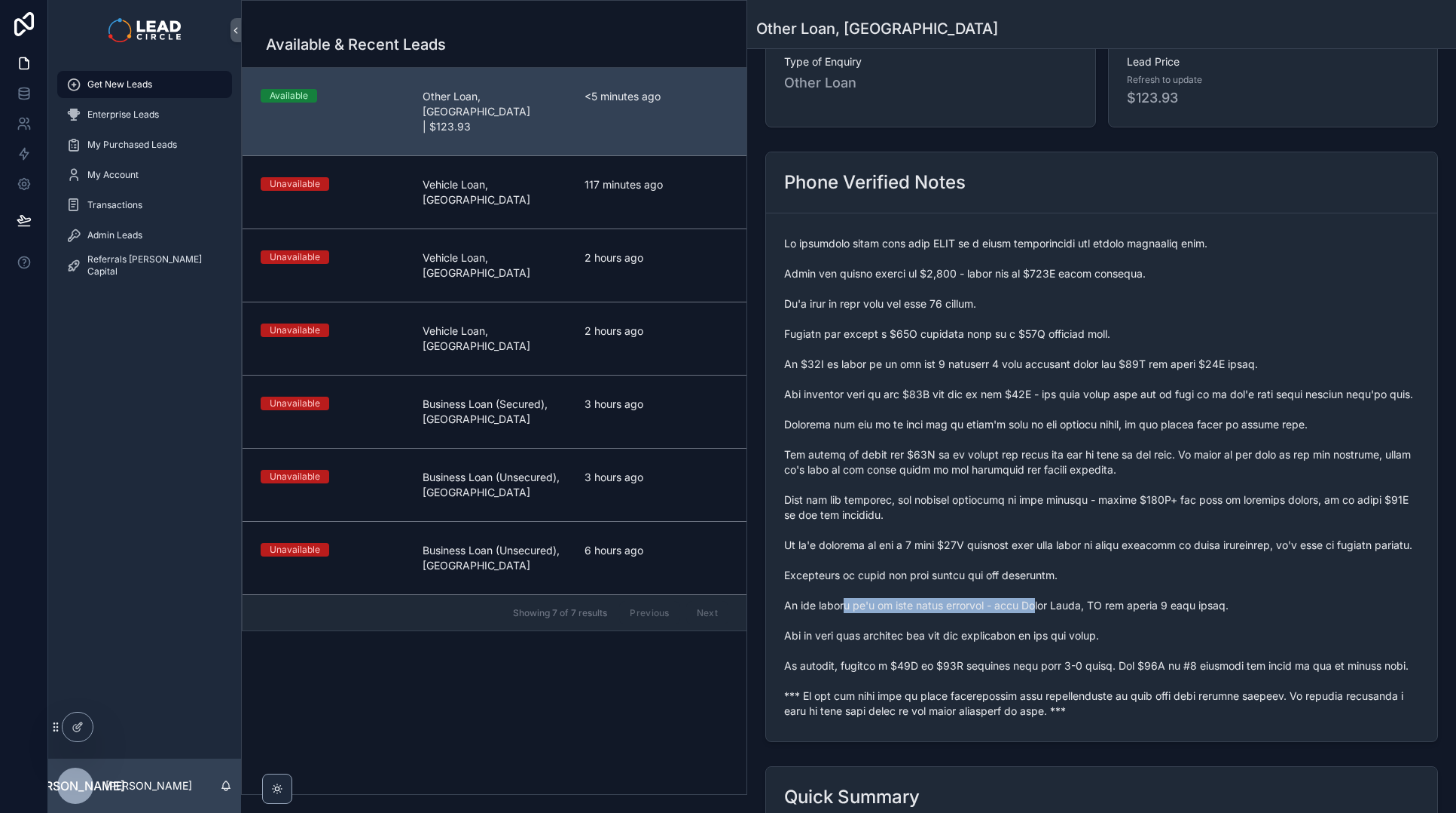
drag
click at [1059, 616] on span "scrollable content" at bounding box center [1101, 477] width 635 height 482
click at [1069, 615] on span "scrollable content" at bounding box center [1101, 477] width 635 height 482
click at [995, 647] on span "scrollable content" at bounding box center [1101, 477] width 635 height 482
click at [997, 647] on span "scrollable content" at bounding box center [1101, 477] width 635 height 482
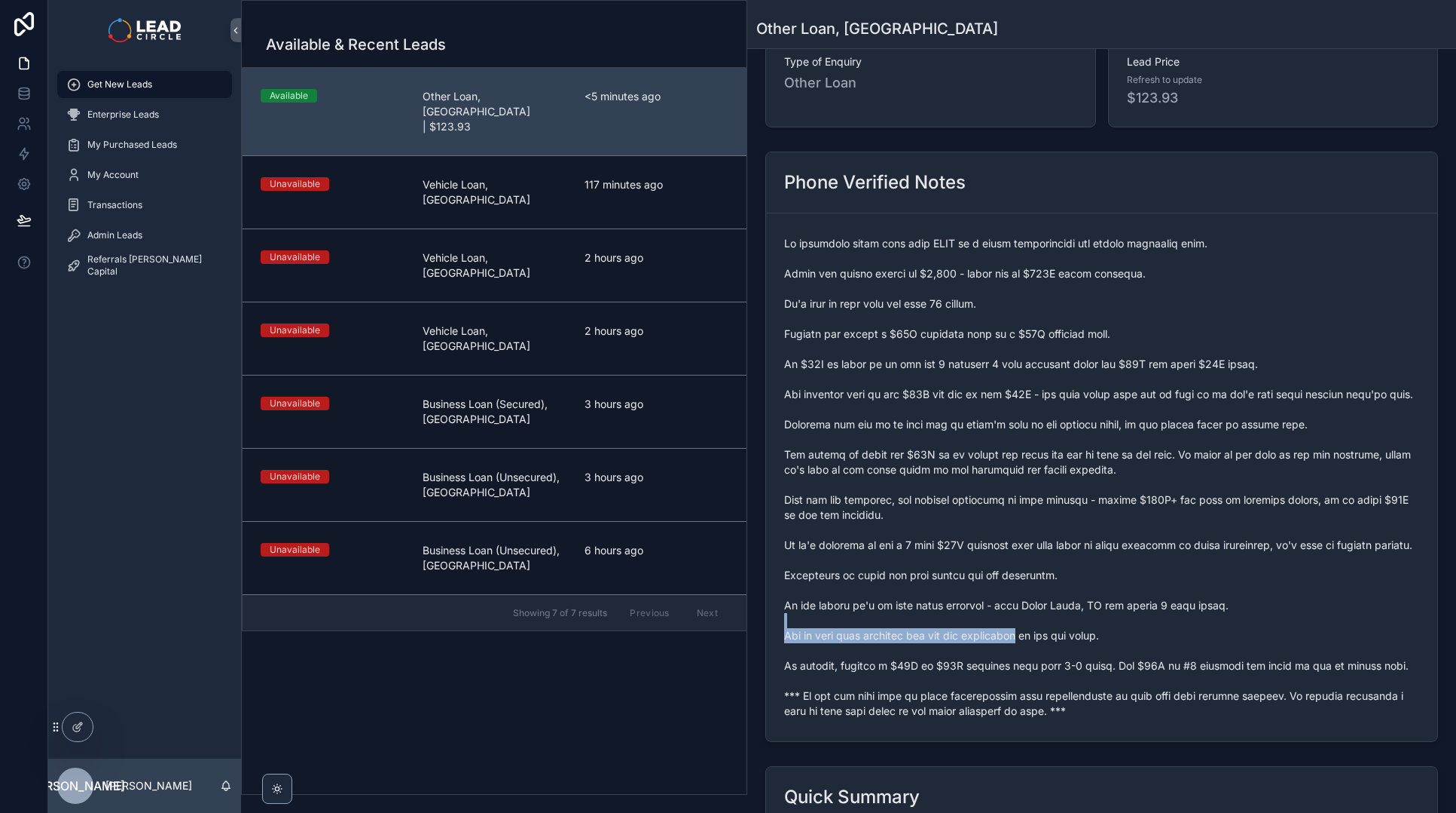
click at [887, 641] on span "scrollable content" at bounding box center [1101, 477] width 635 height 482
click at [886, 641] on span "scrollable content" at bounding box center [1101, 477] width 635 height 482
click at [989, 645] on span "scrollable content" at bounding box center [1101, 477] width 635 height 482
click at [996, 645] on span "scrollable content" at bounding box center [1101, 477] width 635 height 482
click at [928, 649] on span "scrollable content" at bounding box center [1101, 477] width 635 height 482
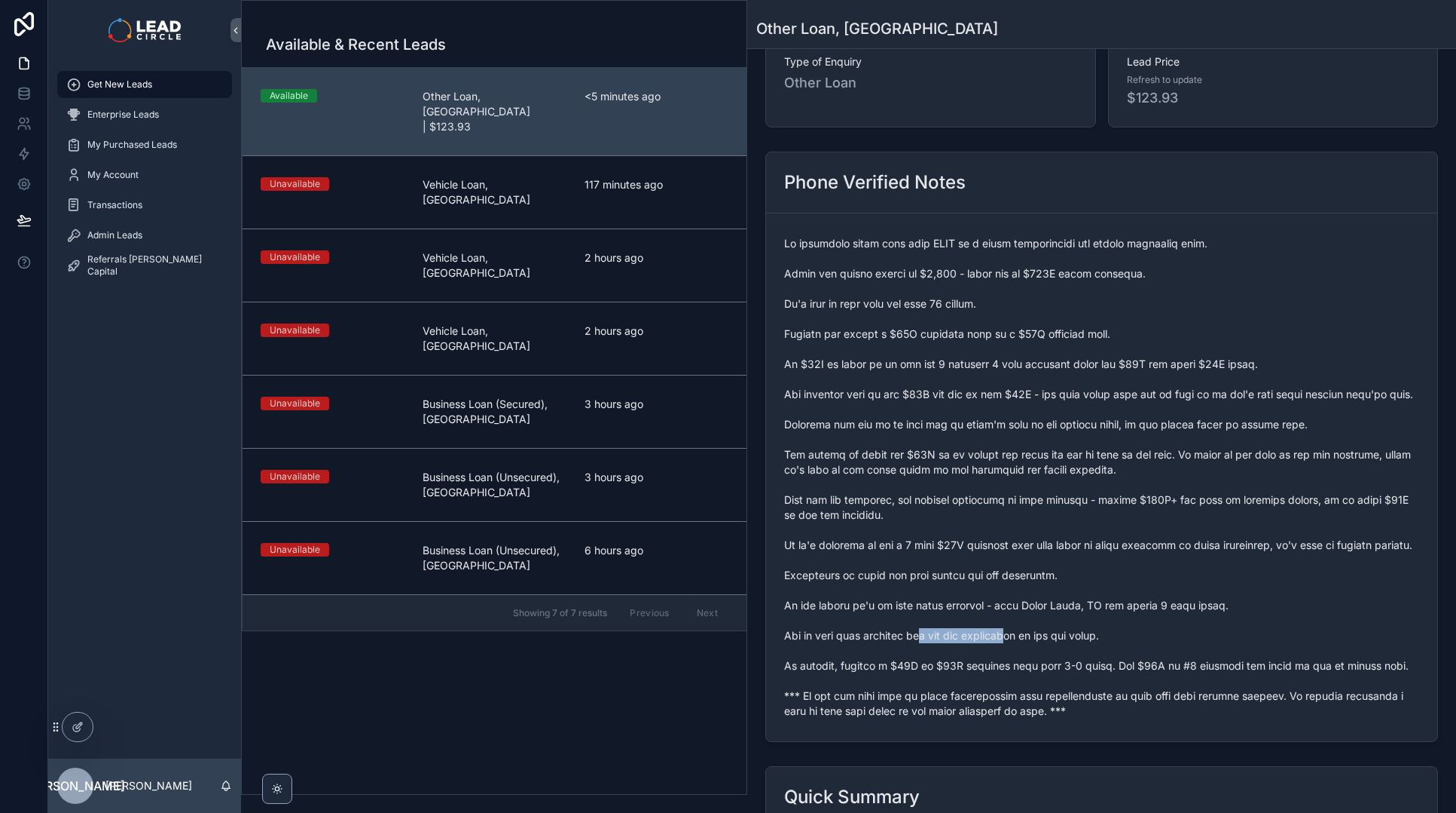
click at [926, 649] on span "scrollable content" at bounding box center [1101, 477] width 635 height 482
click at [1000, 684] on span "scrollable content" at bounding box center [1101, 477] width 635 height 482
click at [1003, 683] on span "scrollable content" at bounding box center [1101, 477] width 635 height 482
click at [1292, 683] on span "scrollable content" at bounding box center [1101, 477] width 635 height 482
click at [1305, 683] on span "scrollable content" at bounding box center [1101, 477] width 635 height 482
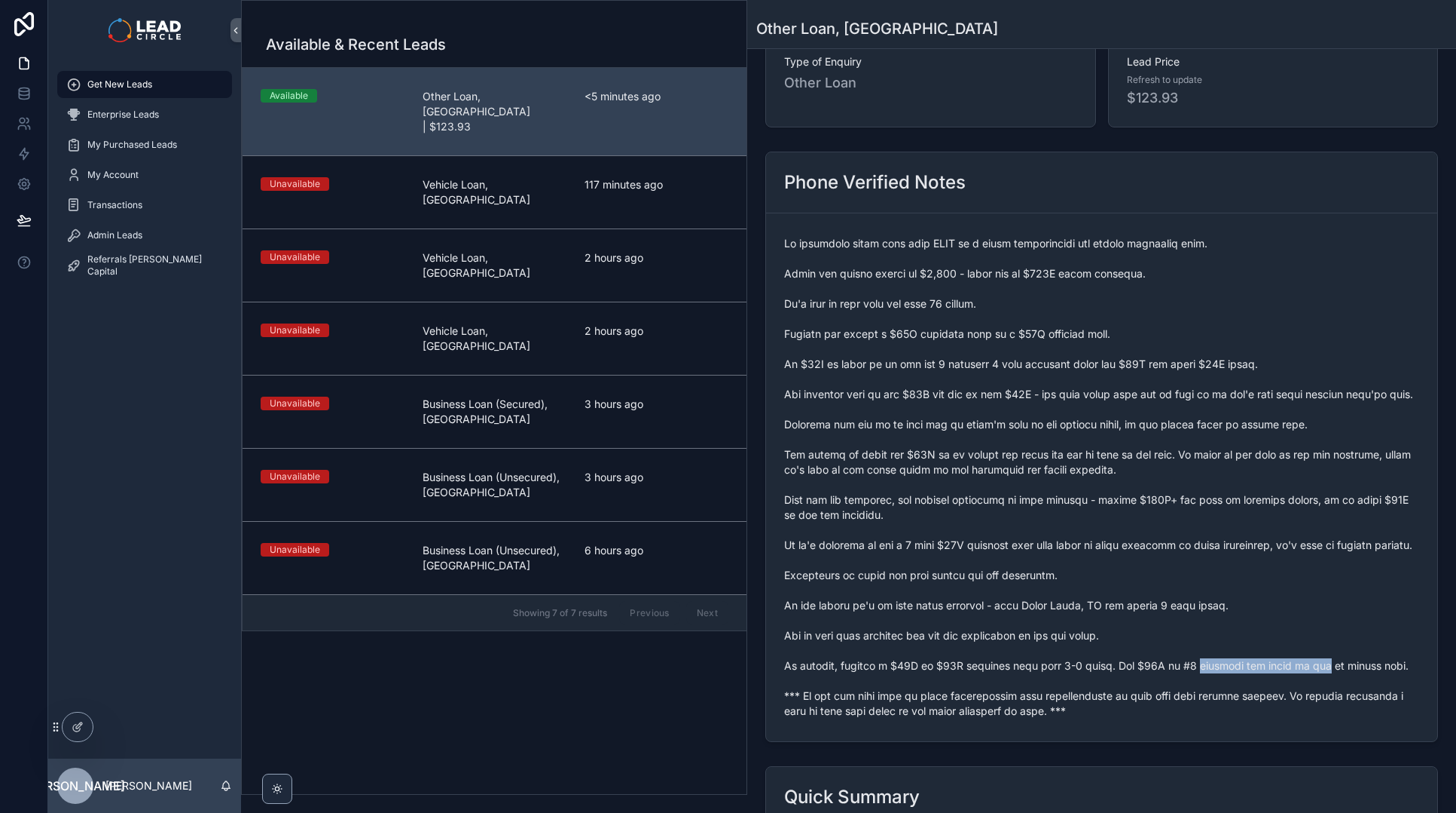
click at [1207, 676] on span "scrollable content" at bounding box center [1101, 477] width 635 height 482
click at [1202, 675] on span "scrollable content" at bounding box center [1101, 477] width 635 height 482
click at [1299, 676] on span "scrollable content" at bounding box center [1101, 477] width 635 height 482
click at [1314, 675] on span "scrollable content" at bounding box center [1101, 477] width 635 height 482
click at [985, 714] on span "scrollable content" at bounding box center [1101, 477] width 635 height 482
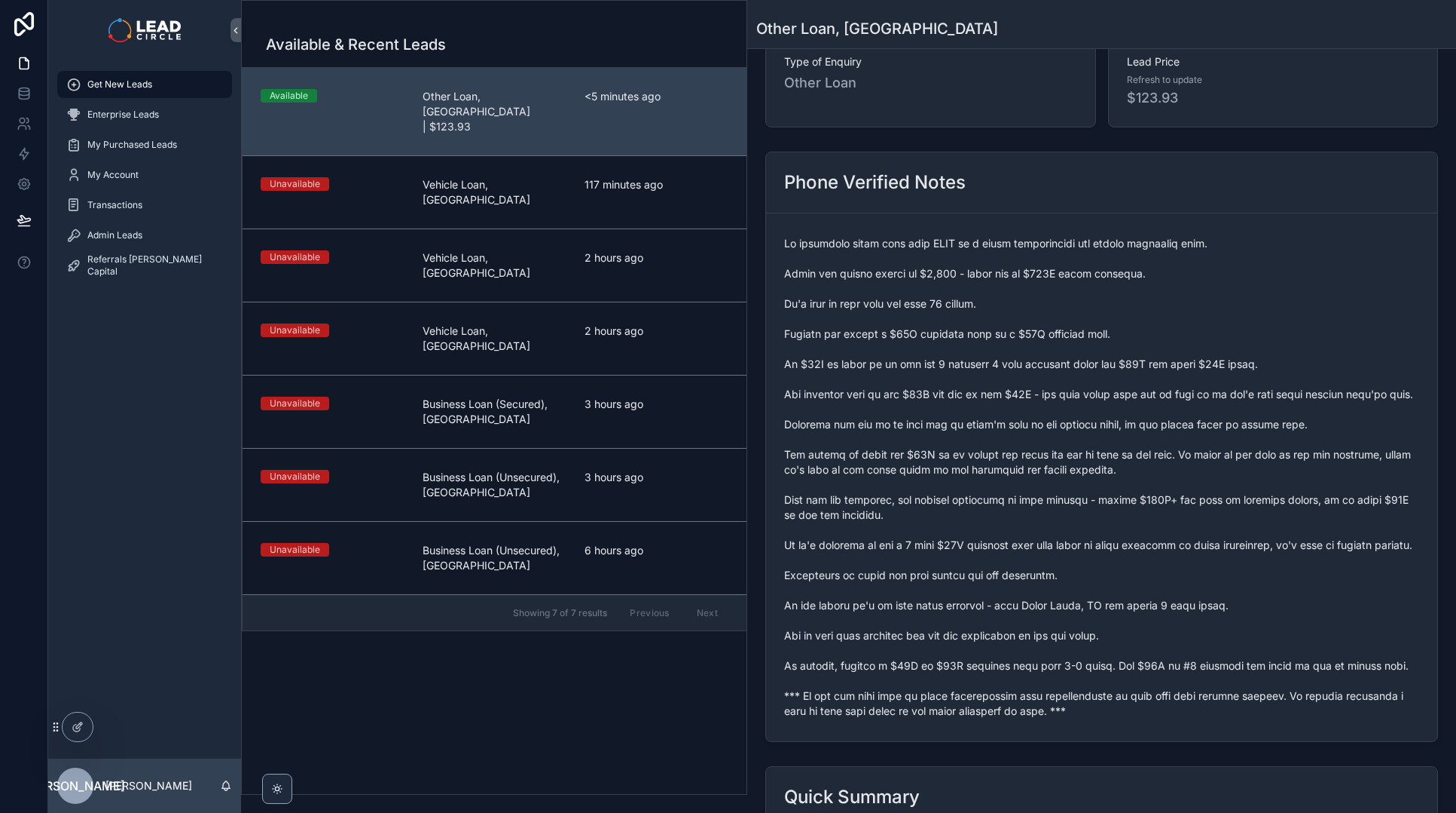
click at [1002, 714] on span "scrollable content" at bounding box center [1101, 477] width 635 height 482
click at [1155, 712] on span "scrollable content" at bounding box center [1101, 477] width 635 height 482
click at [1180, 708] on span "scrollable content" at bounding box center [1101, 477] width 635 height 482
click at [1106, 707] on span "scrollable content" at bounding box center [1101, 477] width 635 height 482
click at [1102, 706] on span "scrollable content" at bounding box center [1101, 477] width 635 height 482
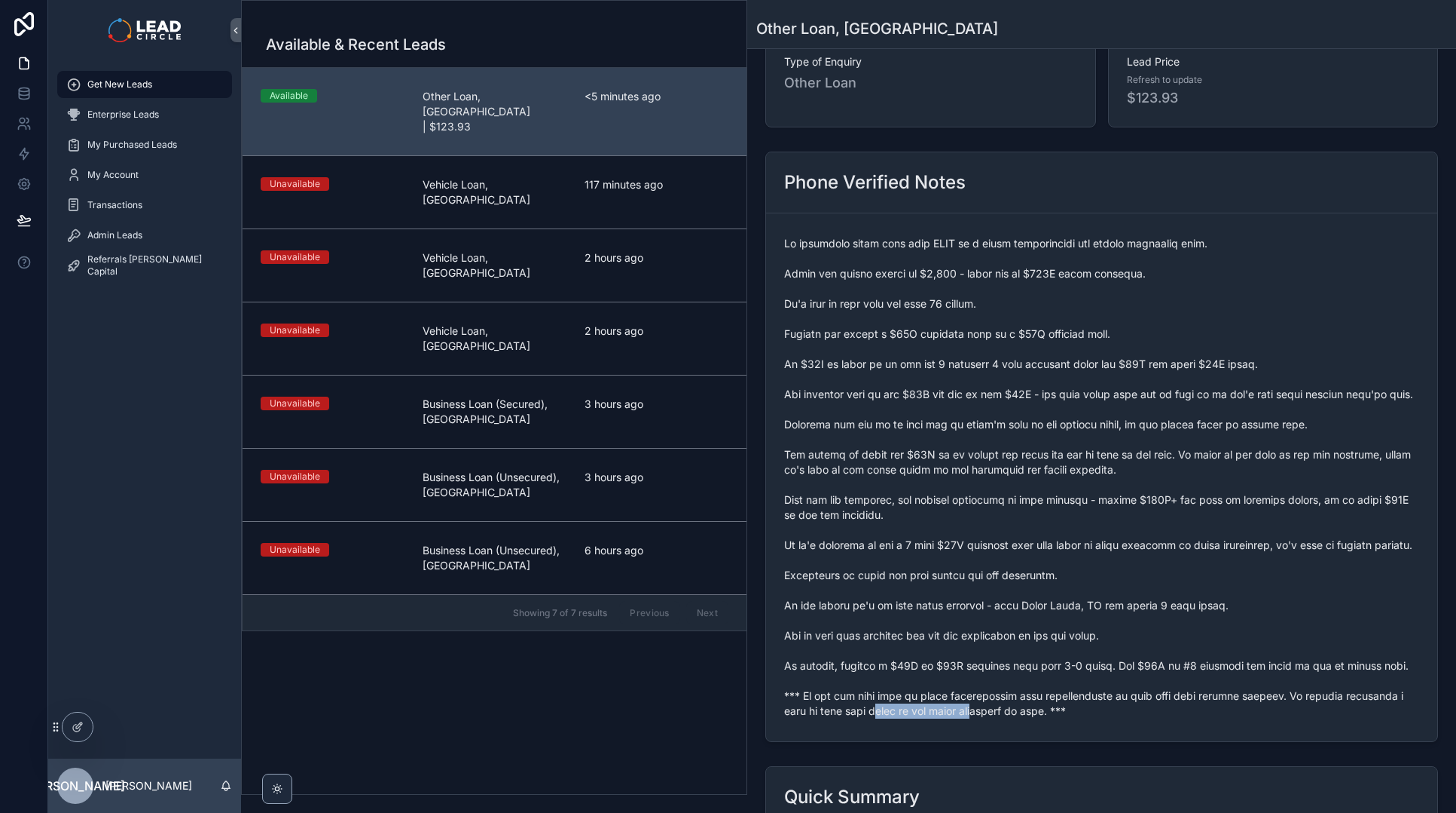
click at [957, 718] on span "scrollable content" at bounding box center [1101, 477] width 635 height 482
click at [966, 718] on span "scrollable content" at bounding box center [1101, 477] width 635 height 482
click at [871, 718] on span "scrollable content" at bounding box center [1101, 477] width 635 height 482
click at [867, 718] on span "scrollable content" at bounding box center [1101, 477] width 635 height 482
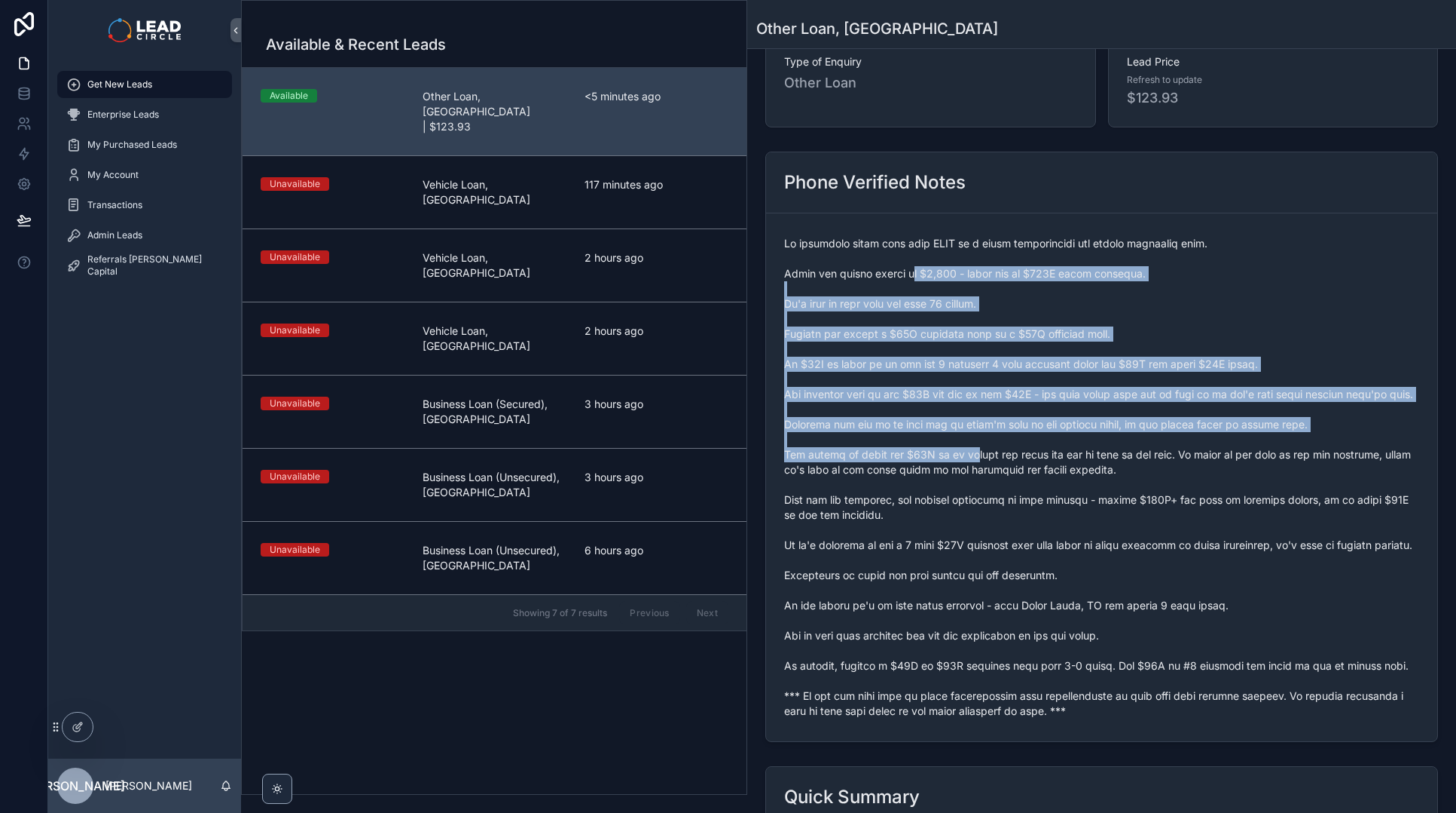
drag, startPoint x: 974, startPoint y: 458, endPoint x: 984, endPoint y: 471, distance: 16.4
click at [983, 471] on span "scrollable content" at bounding box center [1101, 477] width 635 height 482
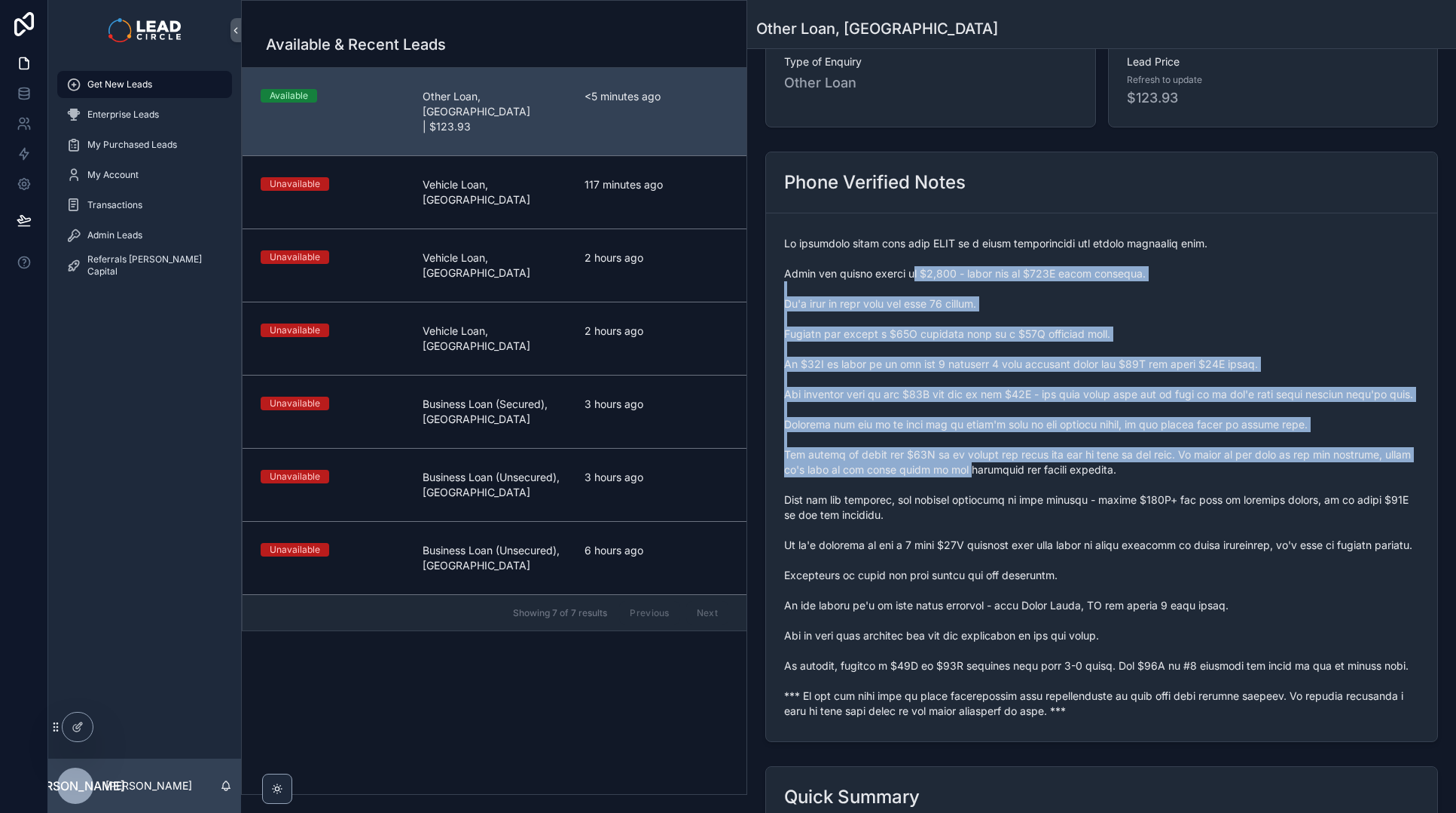
click at [984, 471] on span "scrollable content" at bounding box center [1101, 477] width 635 height 482
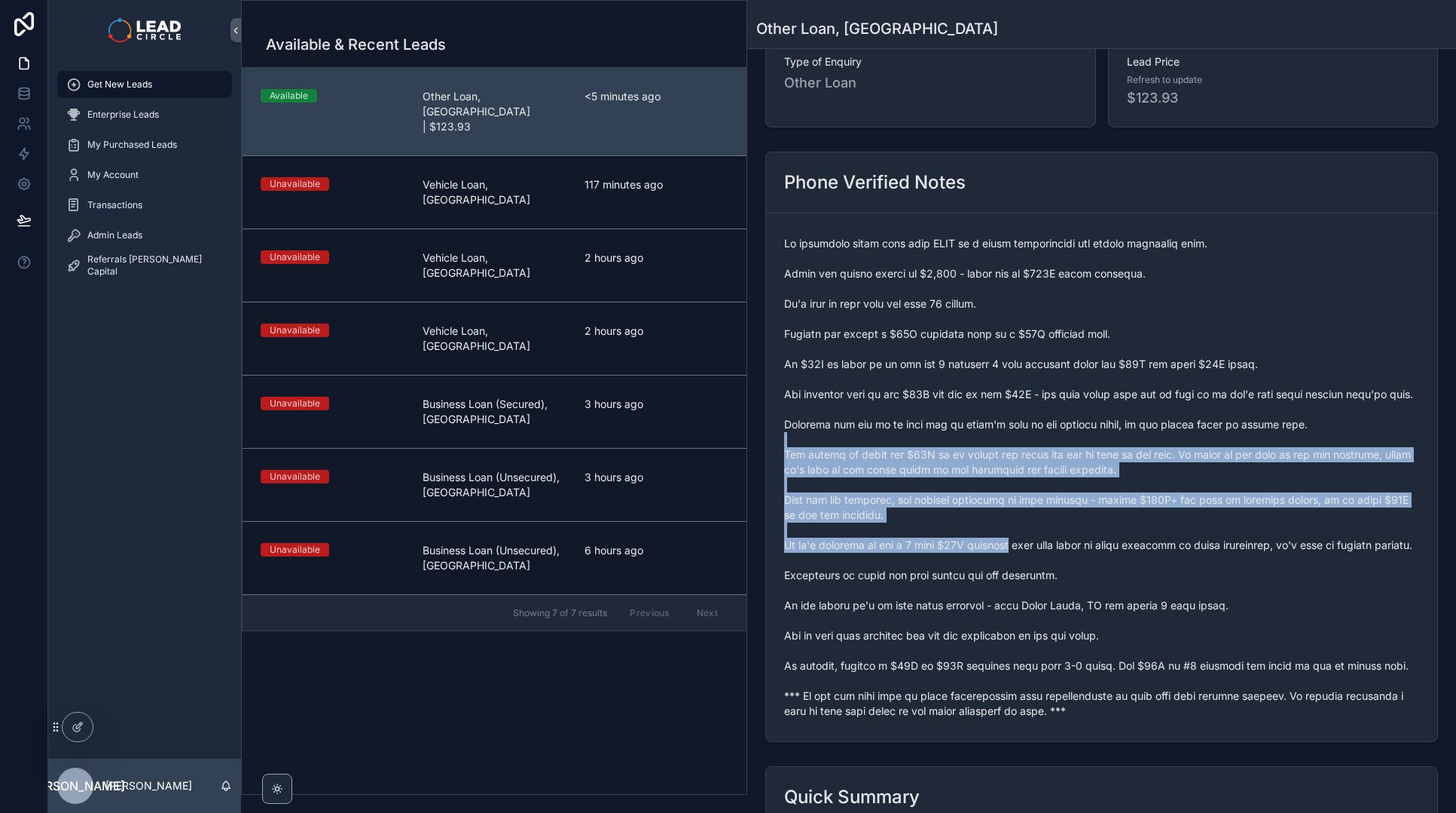
click at [993, 399] on span "scrollable content" at bounding box center [1101, 477] width 635 height 482
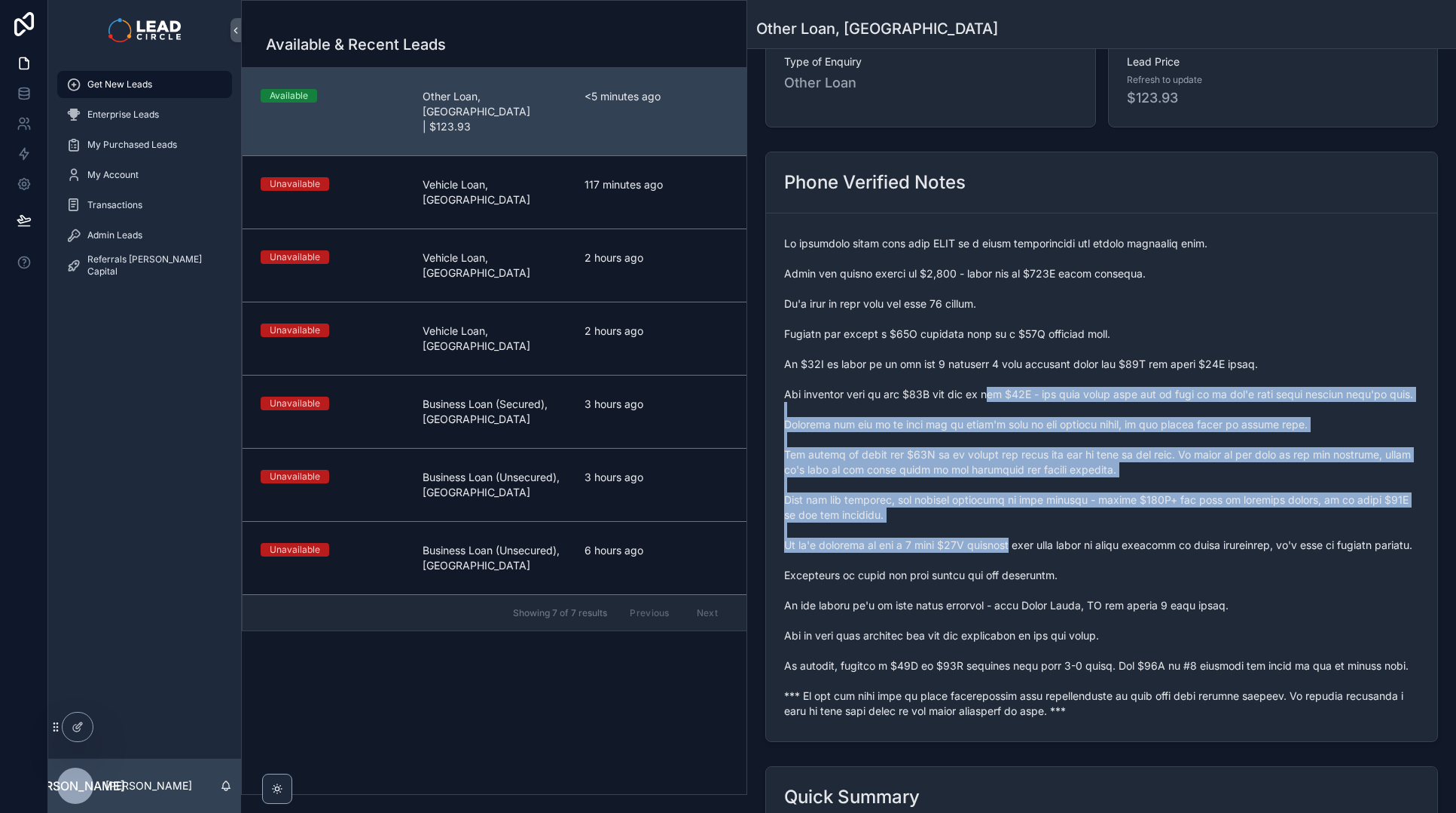
click at [993, 392] on span "scrollable content" at bounding box center [1101, 477] width 635 height 482
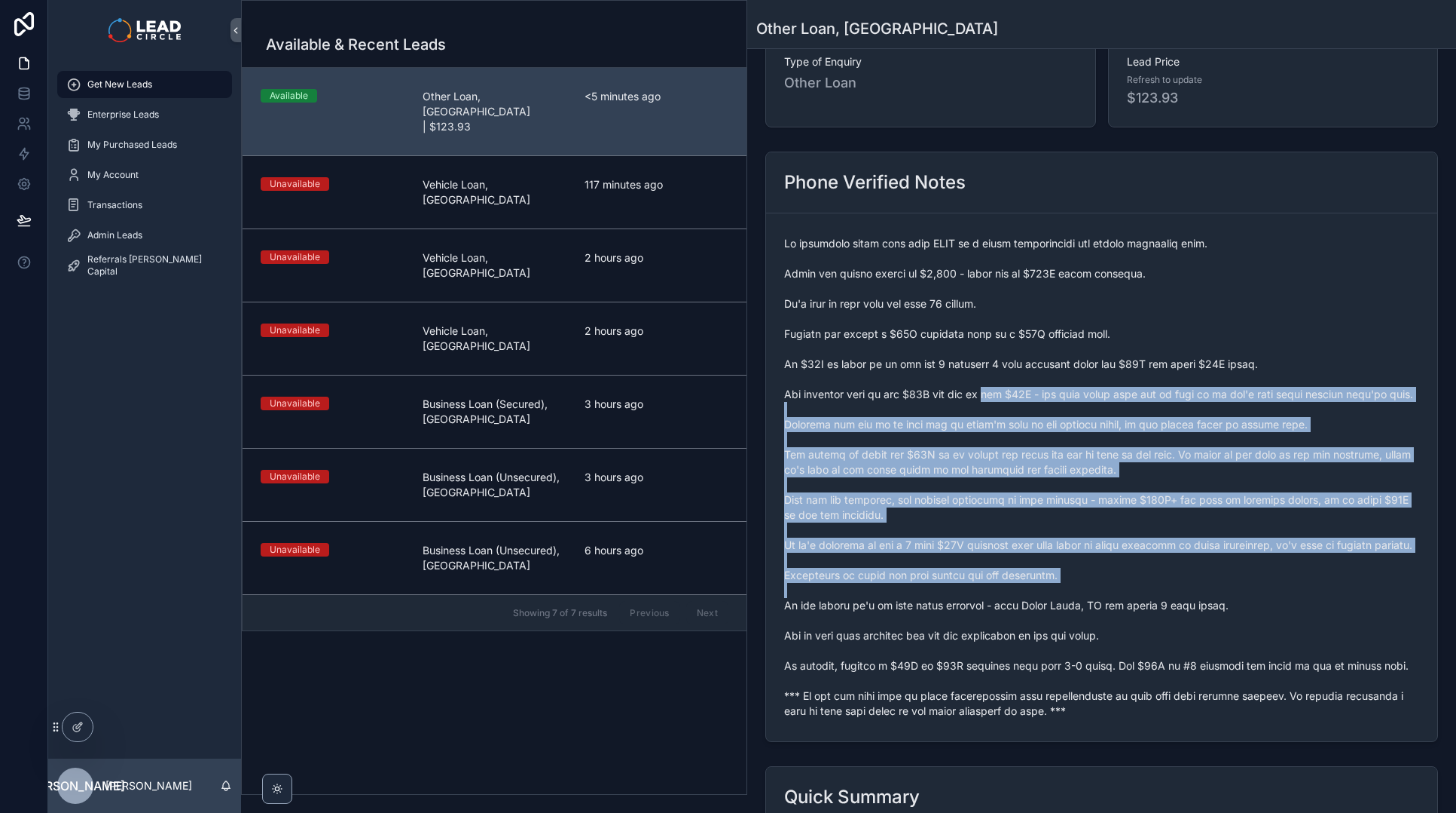
click at [1064, 615] on span "scrollable content" at bounding box center [1101, 477] width 635 height 482
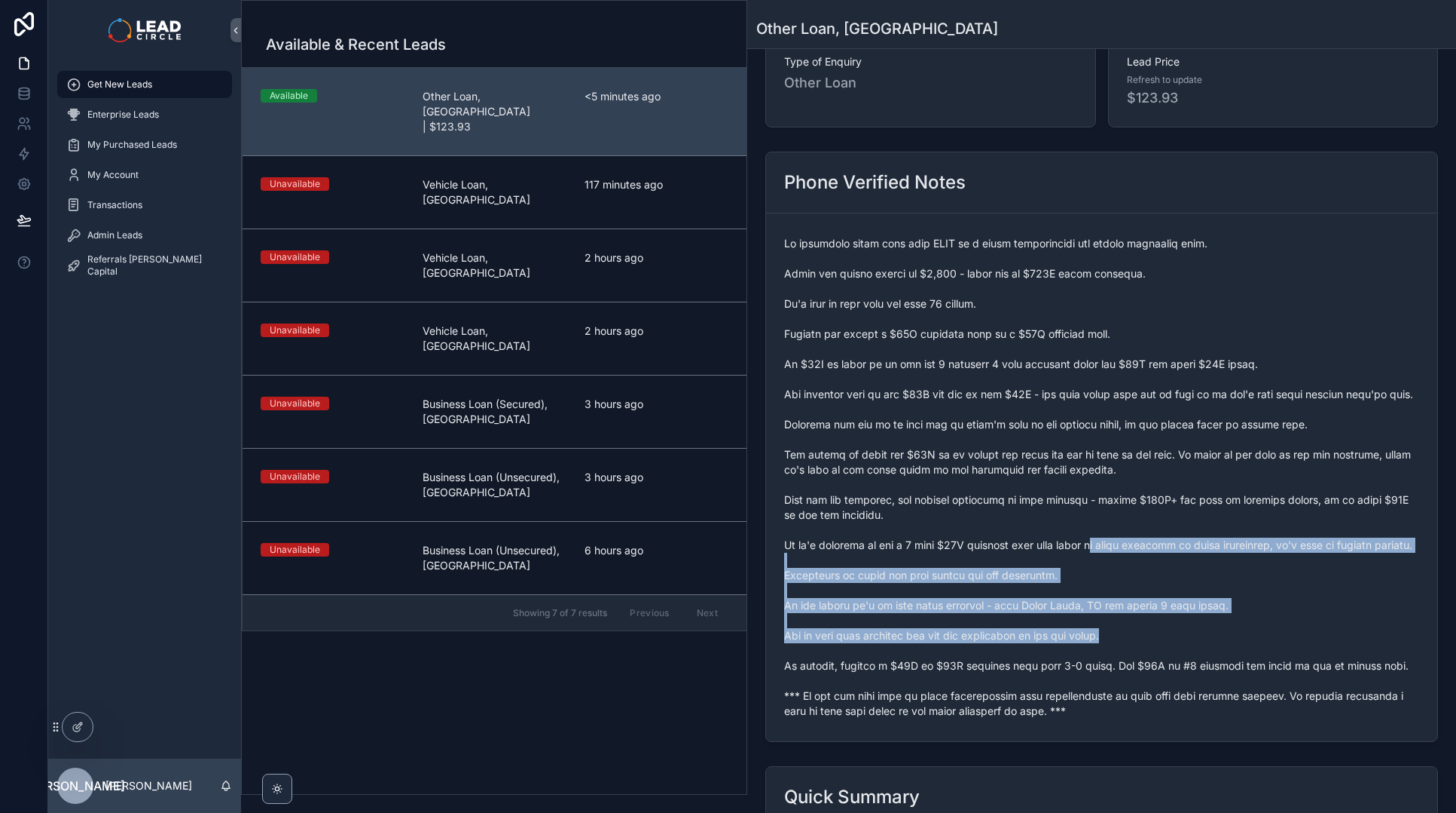
click at [1090, 549] on span "scrollable content" at bounding box center [1101, 477] width 635 height 482
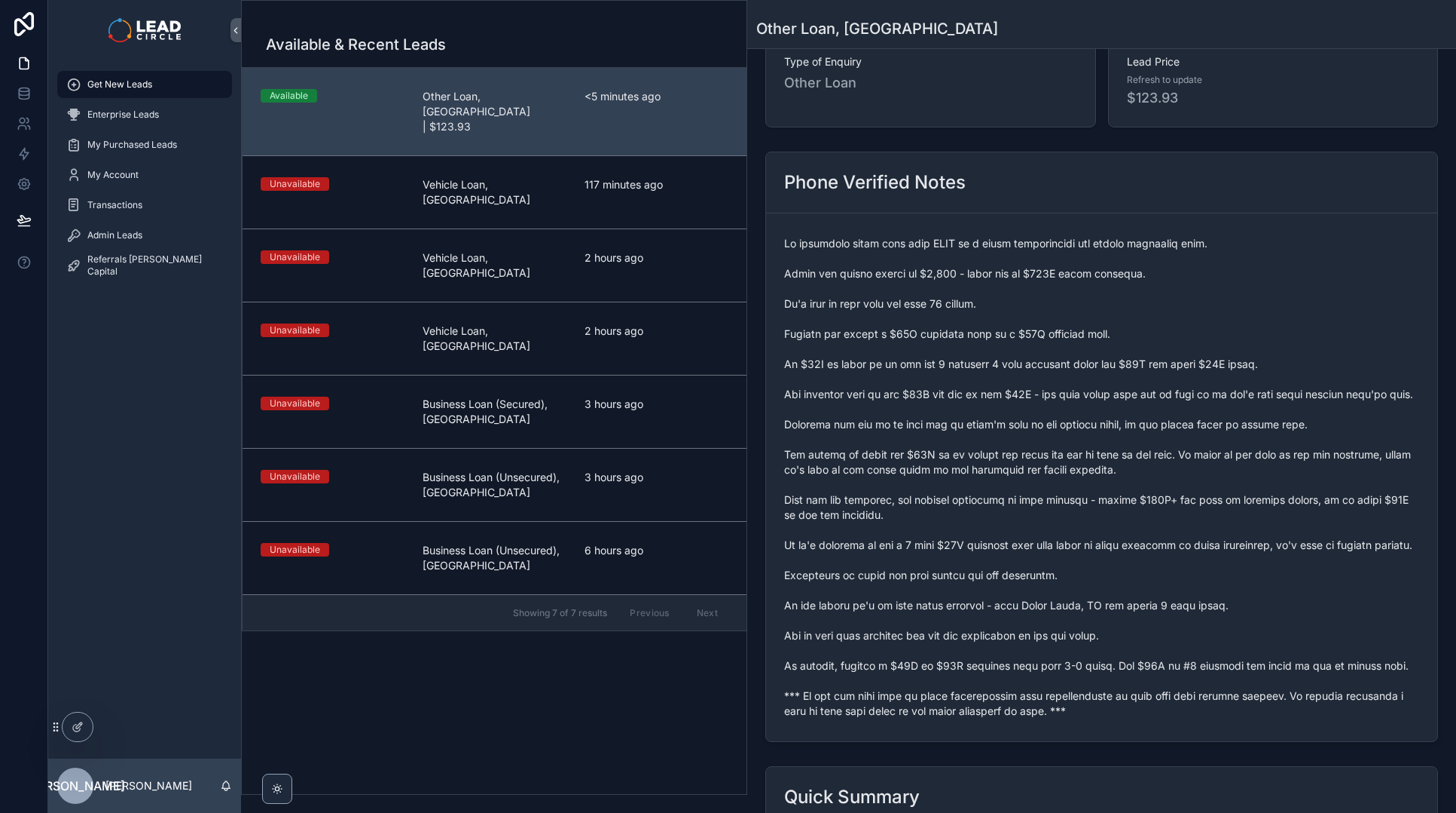
click at [1078, 523] on span "scrollable content" at bounding box center [1101, 477] width 635 height 482
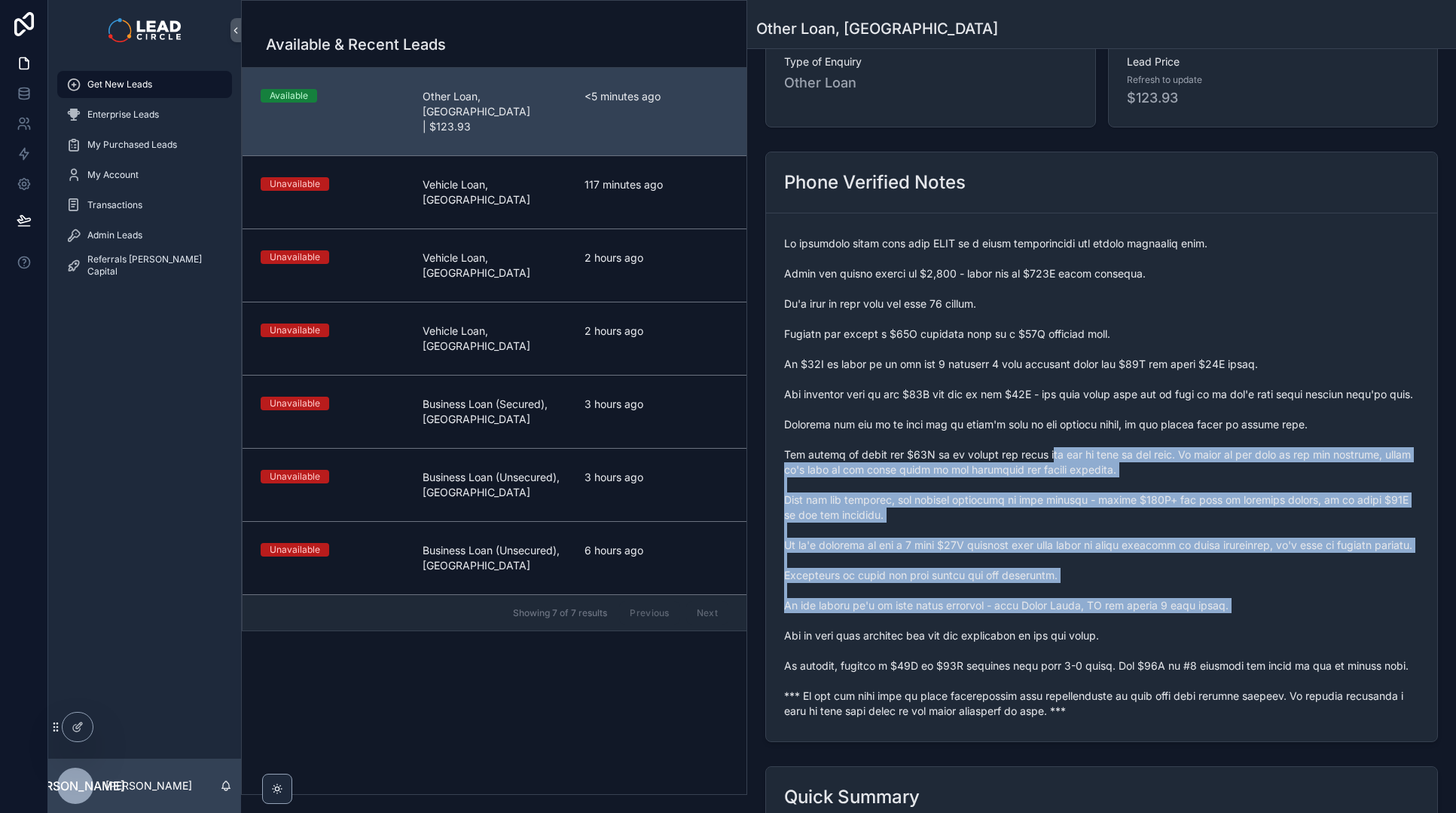
drag, startPoint x: 1060, startPoint y: 520, endPoint x: 1161, endPoint y: 655, distance: 168.6
click at [1159, 654] on span "scrollable content" at bounding box center [1101, 477] width 635 height 482
click at [1161, 655] on span "scrollable content" at bounding box center [1101, 477] width 635 height 482
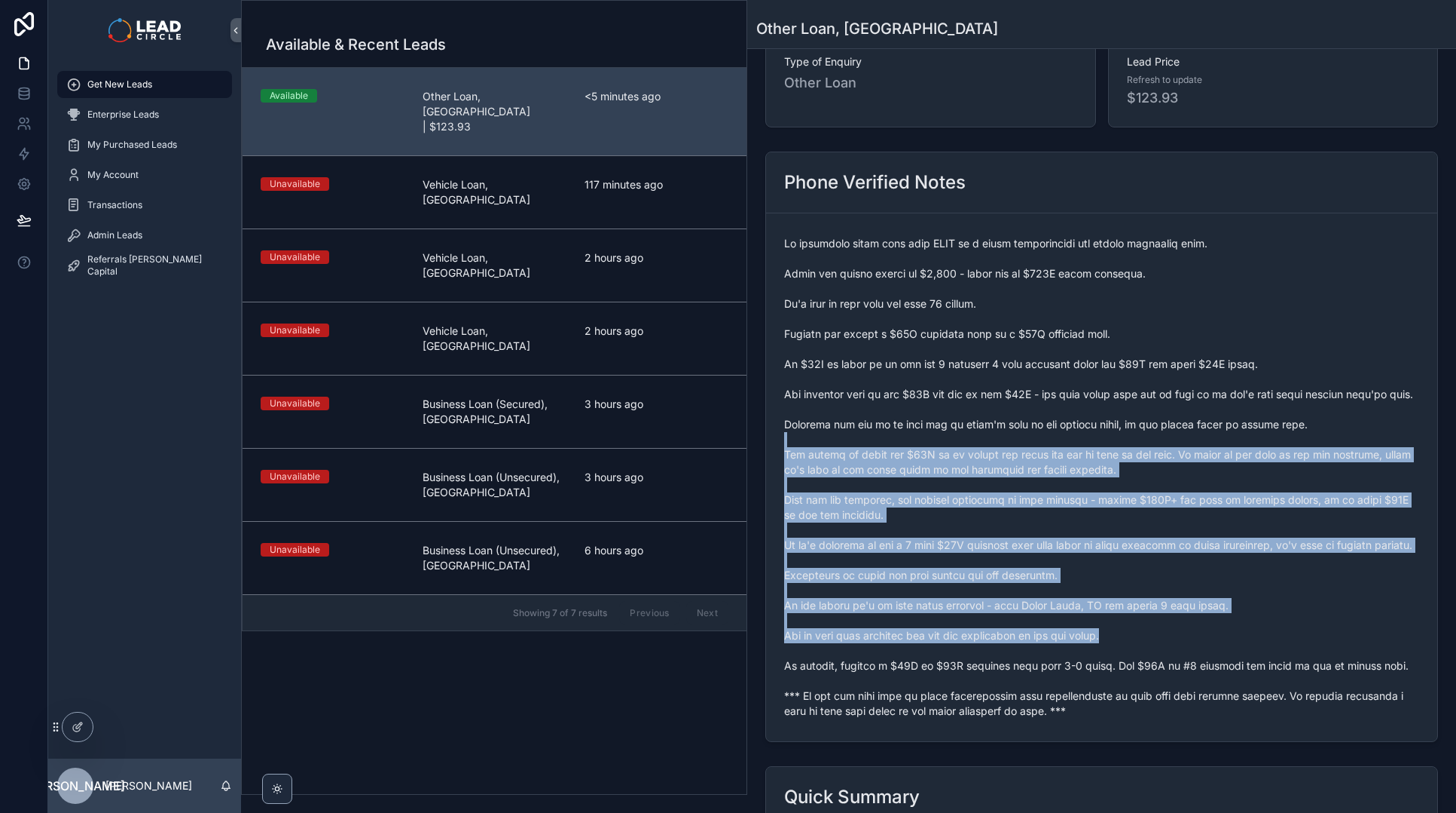
drag, startPoint x: 1173, startPoint y: 657, endPoint x: 1024, endPoint y: 438, distance: 264.9
click at [1024, 438] on span "scrollable content" at bounding box center [1101, 477] width 635 height 482
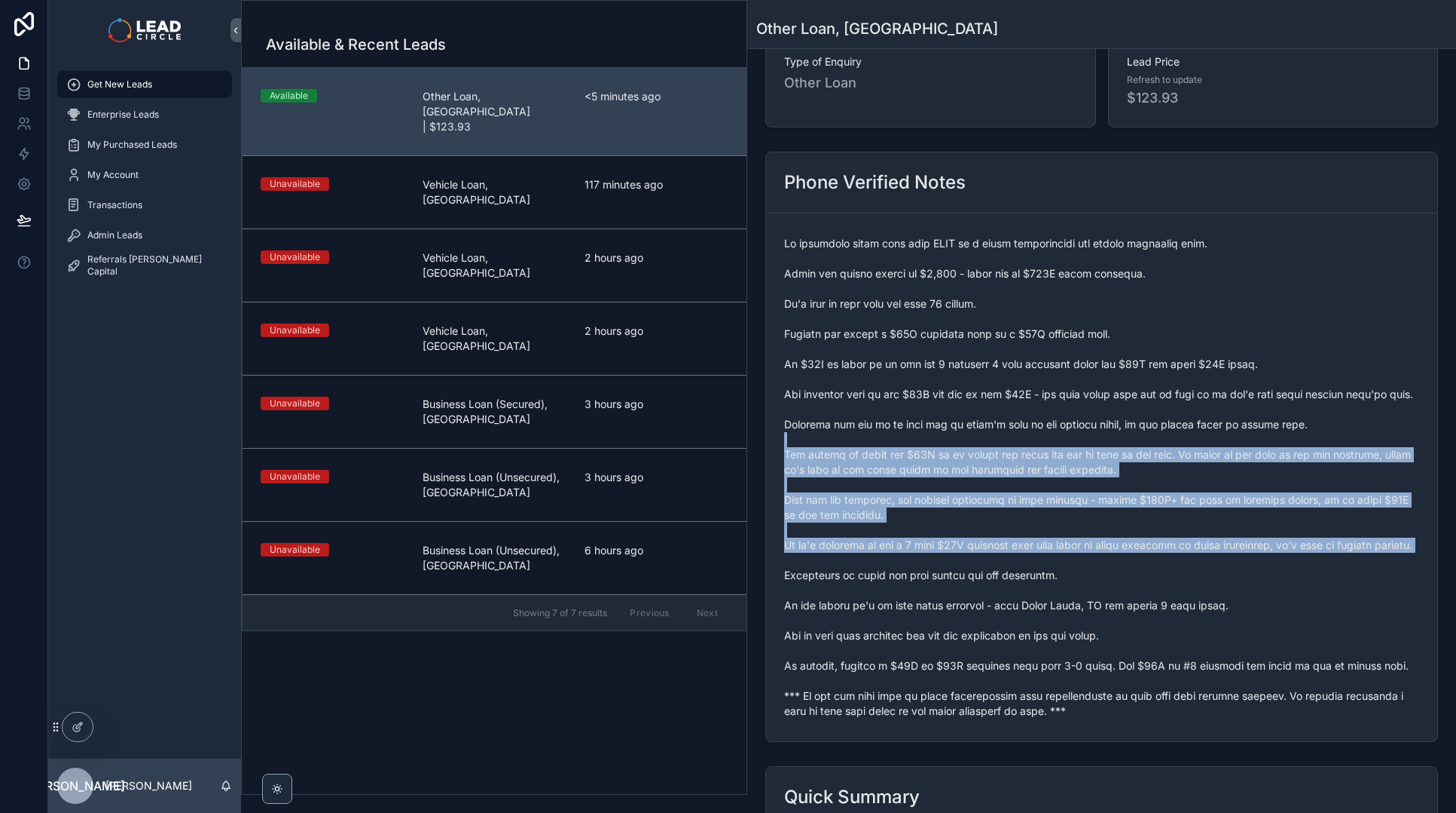
drag, startPoint x: 1049, startPoint y: 468, endPoint x: 1155, endPoint y: 598, distance: 167.7
click at [1147, 595] on span "scrollable content" at bounding box center [1101, 477] width 635 height 482
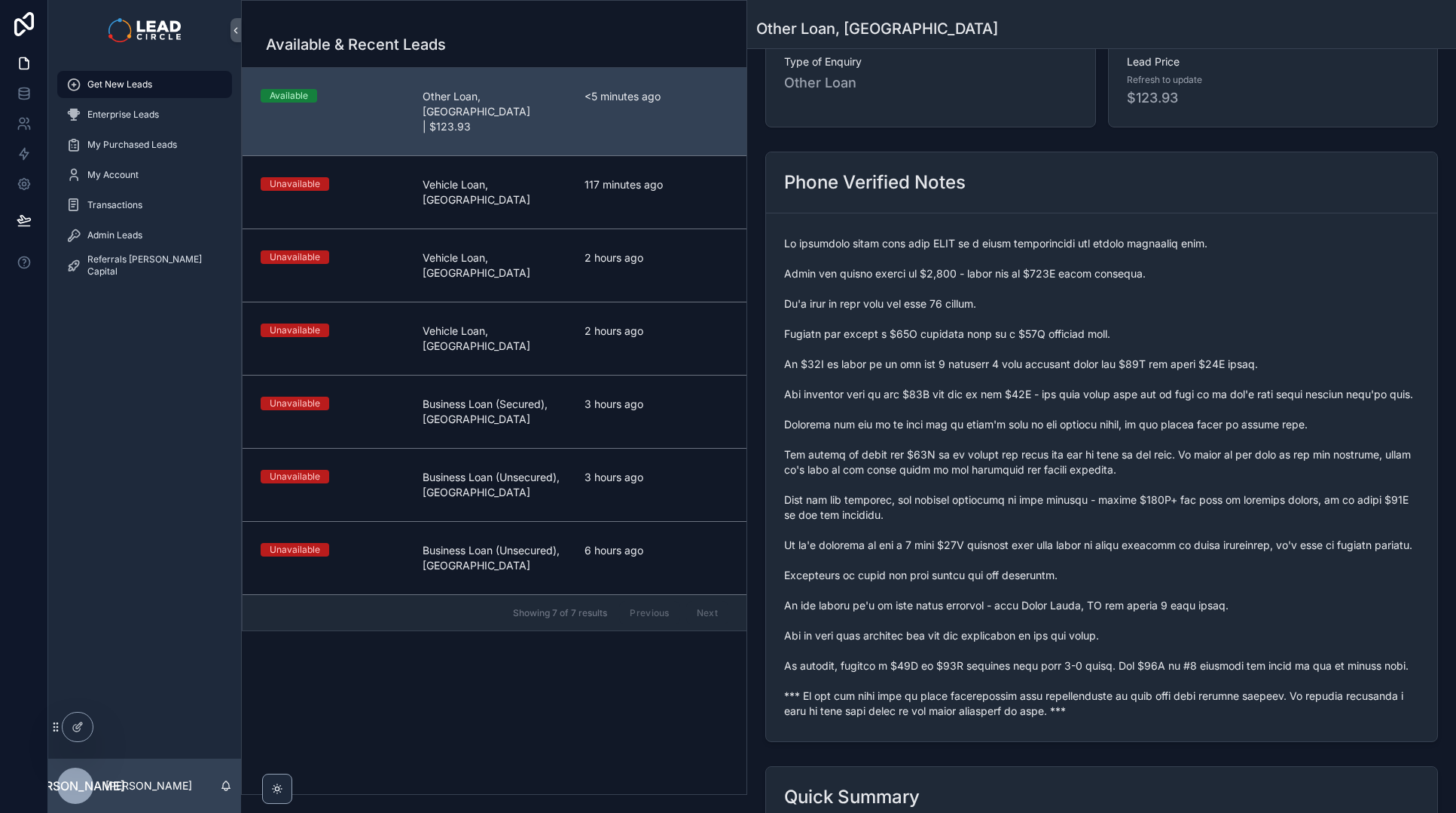
click at [1155, 598] on span "scrollable content" at bounding box center [1101, 477] width 635 height 482
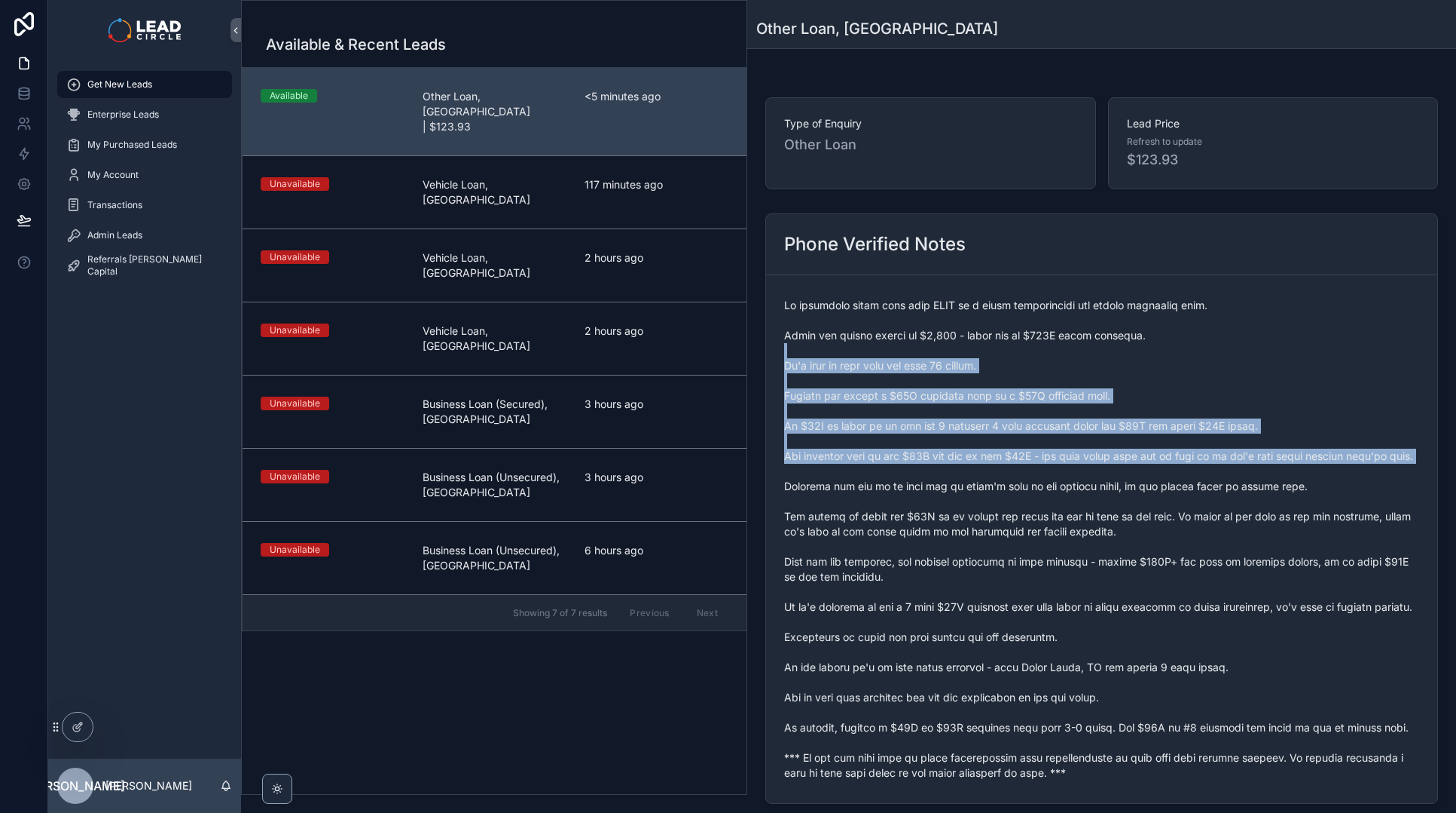
drag, startPoint x: 1057, startPoint y: 331, endPoint x: 1104, endPoint y: 483, distance: 159.1
click at [1103, 483] on span "scrollable content" at bounding box center [1101, 539] width 635 height 482
click at [1104, 483] on span "scrollable content" at bounding box center [1101, 539] width 635 height 482
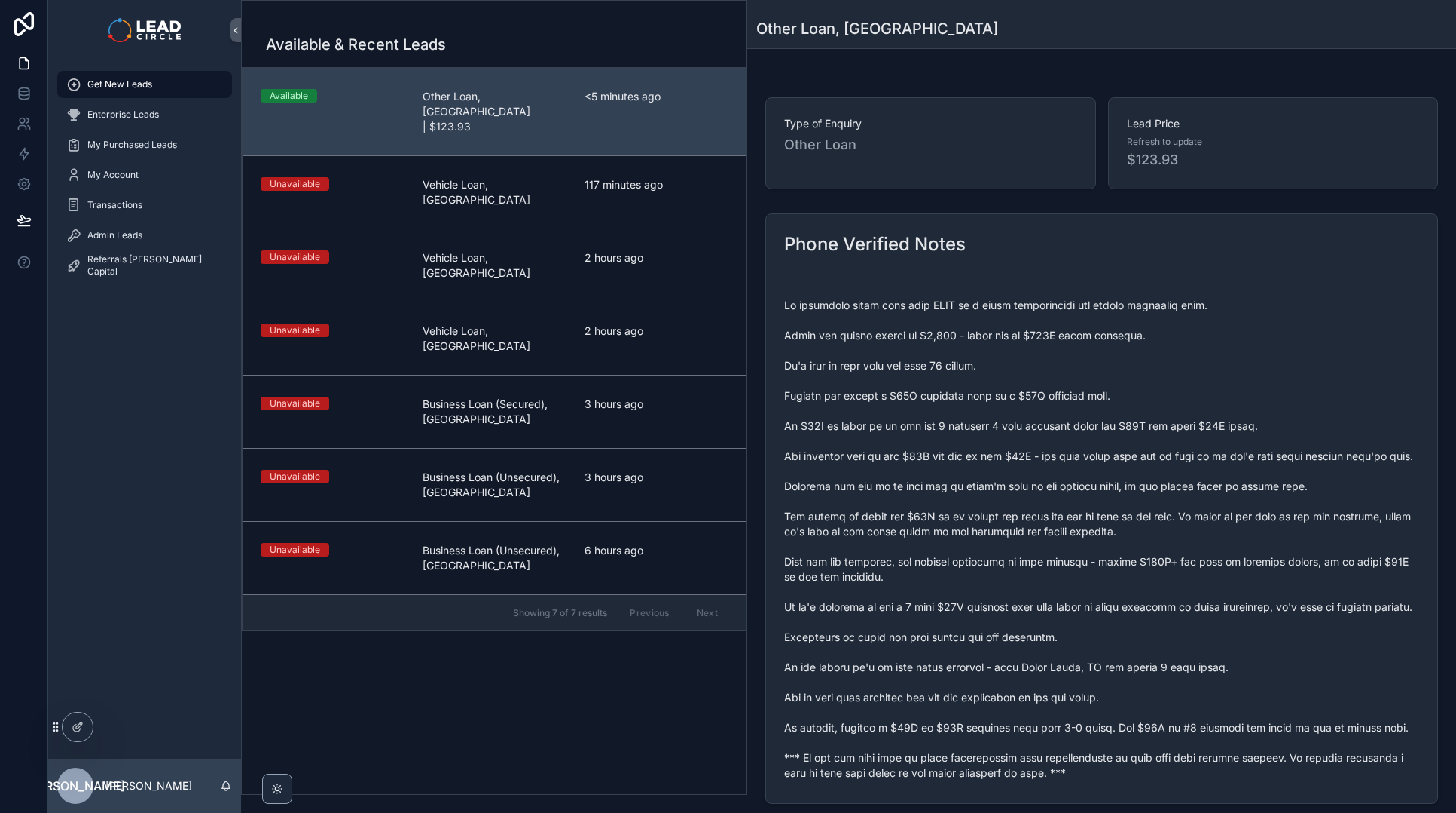
drag, startPoint x: 1077, startPoint y: 425, endPoint x: 1102, endPoint y: 536, distance: 113.8
click at [1102, 536] on span "scrollable content" at bounding box center [1101, 539] width 635 height 482
click at [1103, 533] on span "scrollable content" at bounding box center [1101, 539] width 635 height 482
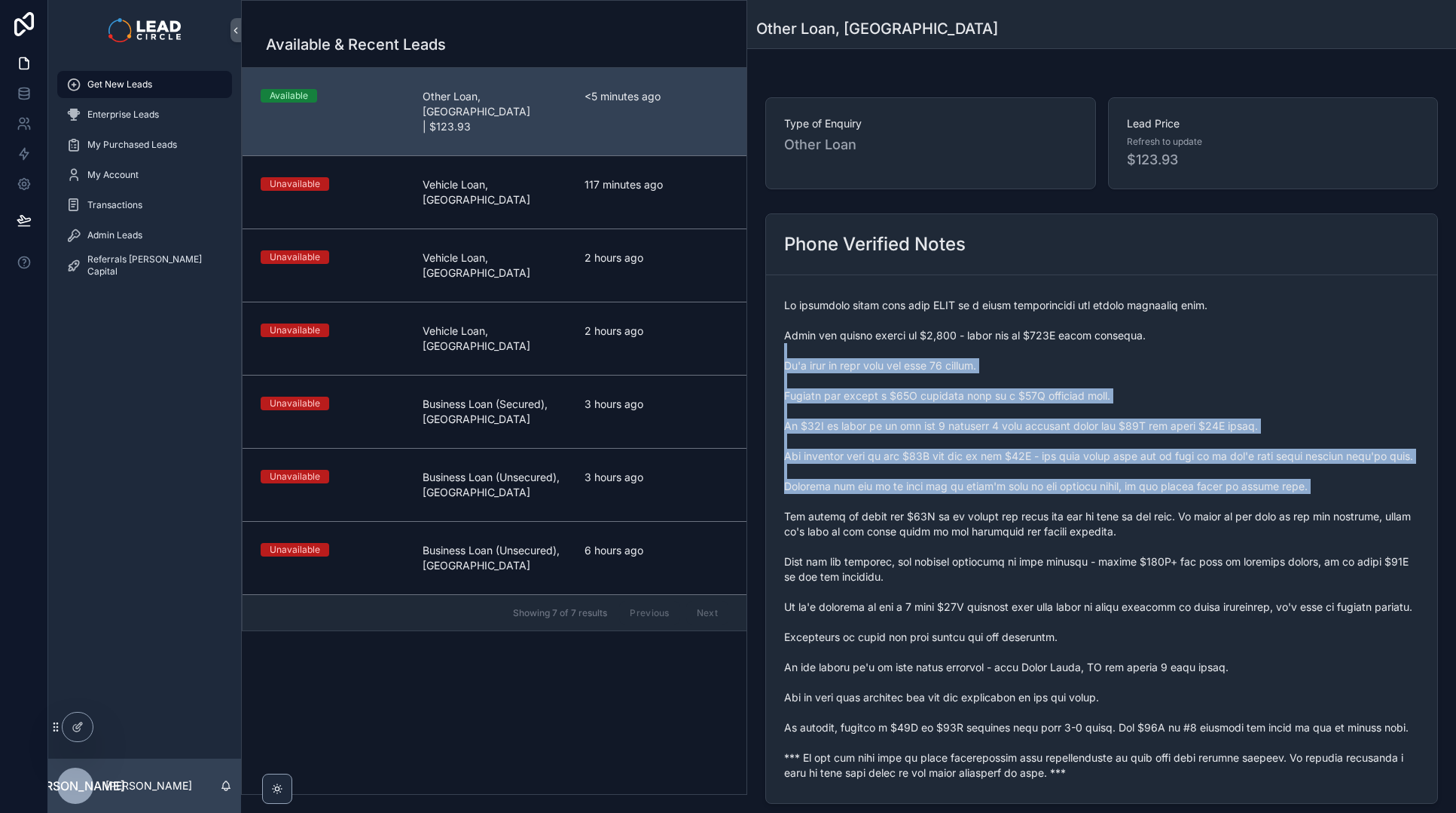
drag, startPoint x: 934, startPoint y: 348, endPoint x: 970, endPoint y: 529, distance: 184.5
click at [970, 529] on span "scrollable content" at bounding box center [1101, 539] width 635 height 482
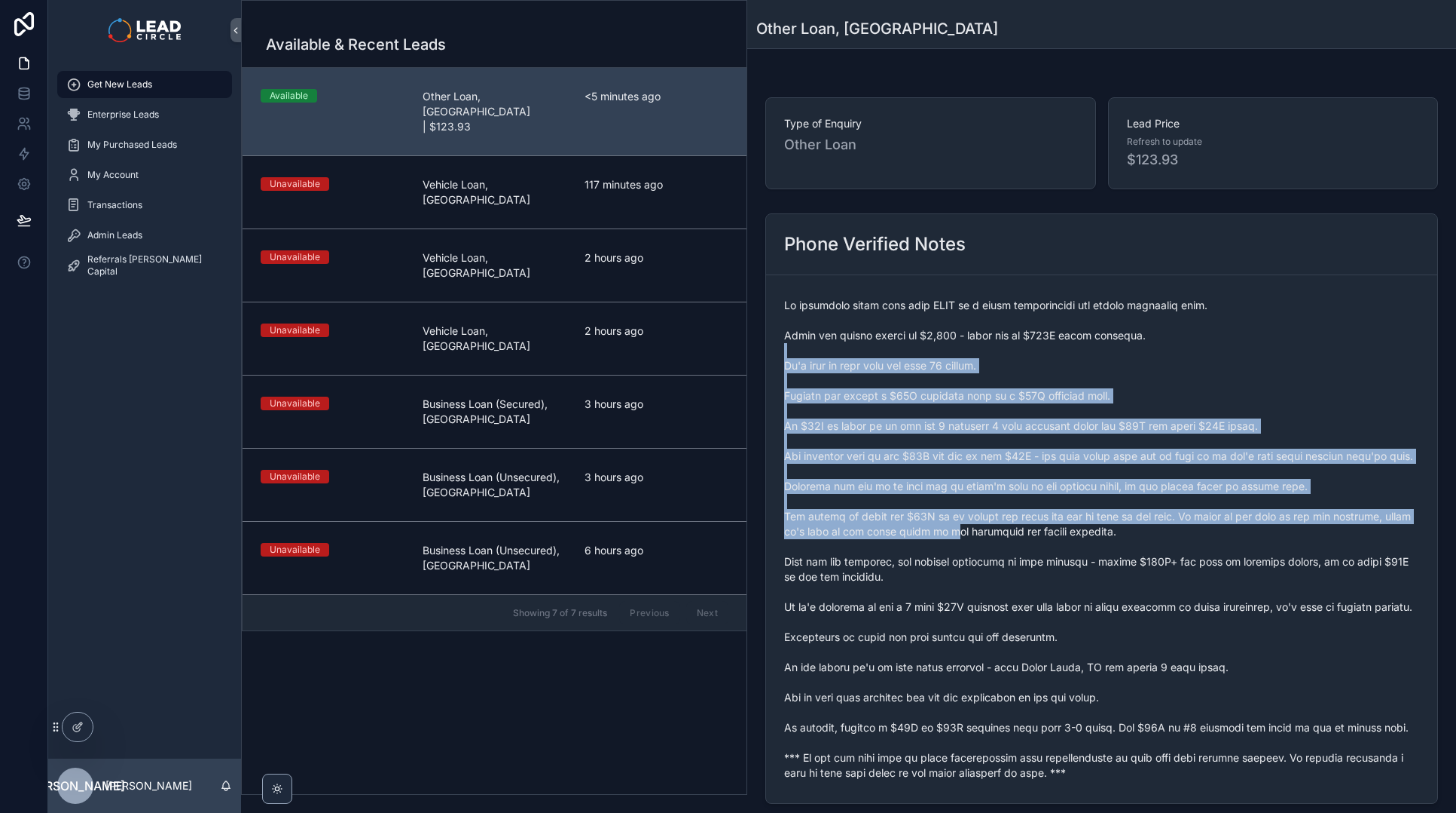
click at [970, 529] on span "scrollable content" at bounding box center [1101, 539] width 635 height 482
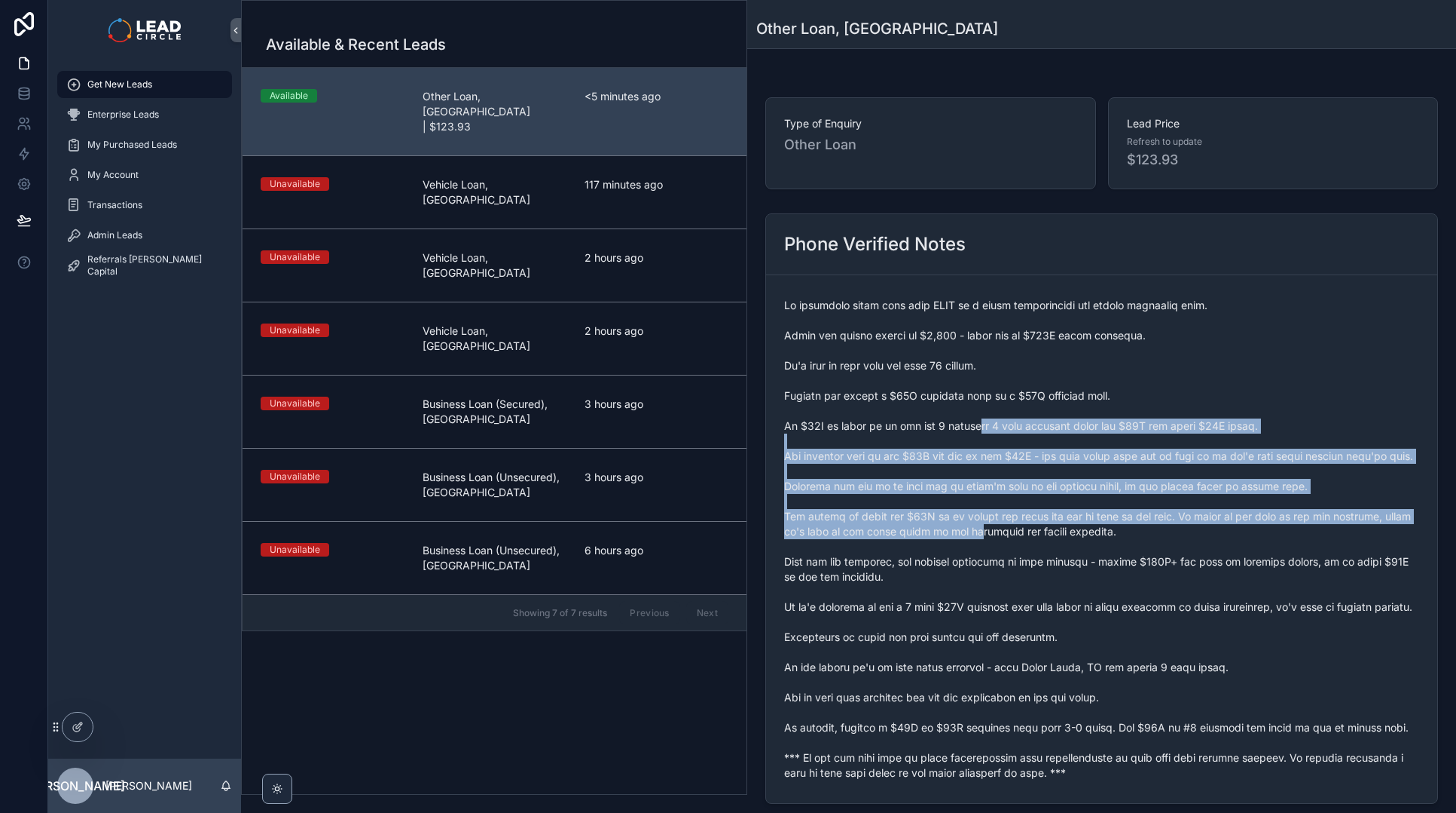
drag, startPoint x: 975, startPoint y: 441, endPoint x: 993, endPoint y: 526, distance: 86.9
click at [993, 526] on span "scrollable content" at bounding box center [1101, 539] width 635 height 482
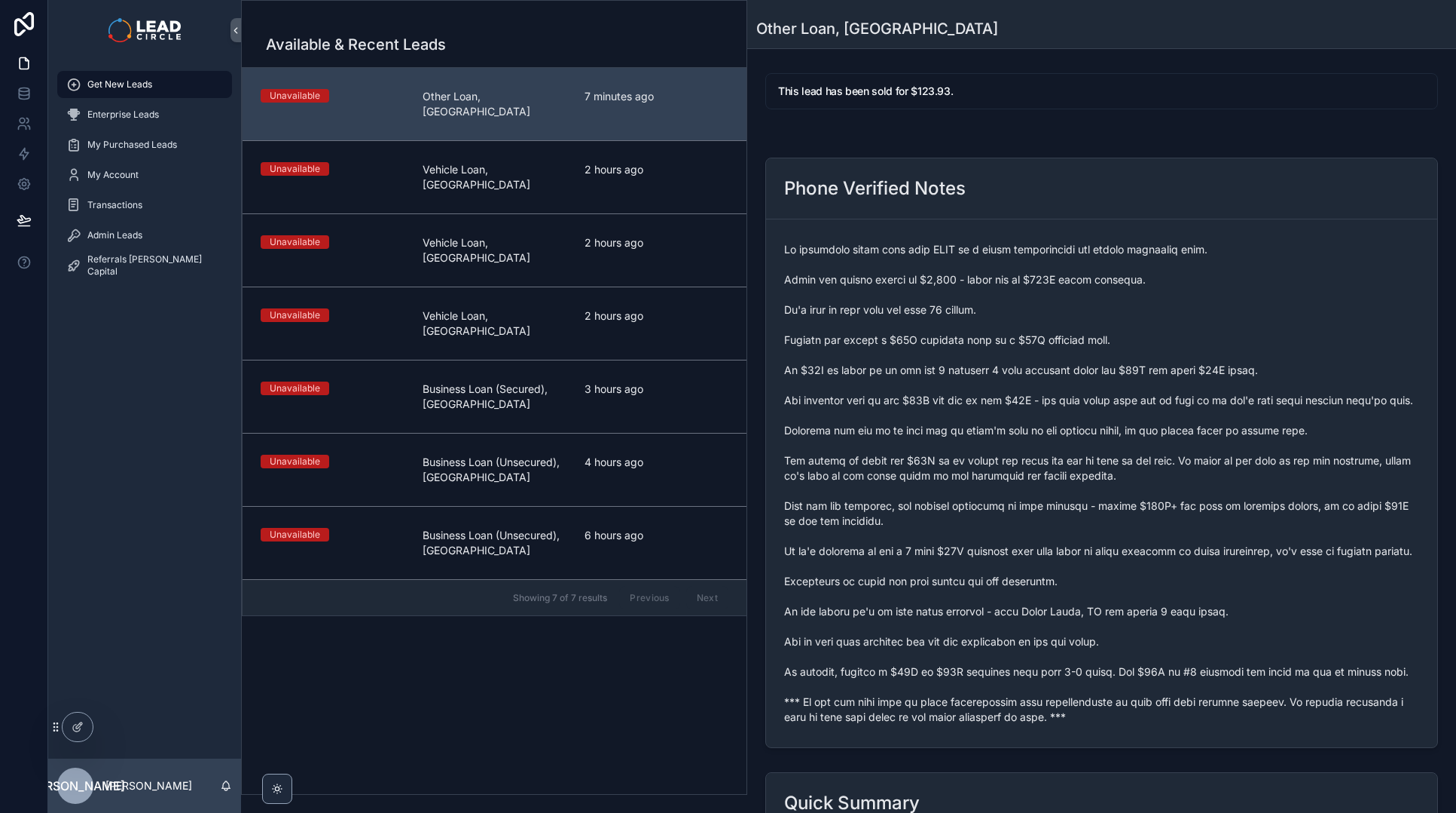
click at [356, 676] on div "Available & Recent Leads Unavailable Other Loan, [GEOGRAPHIC_DATA] 7 minutes ag…" at bounding box center [494, 410] width 505 height 769
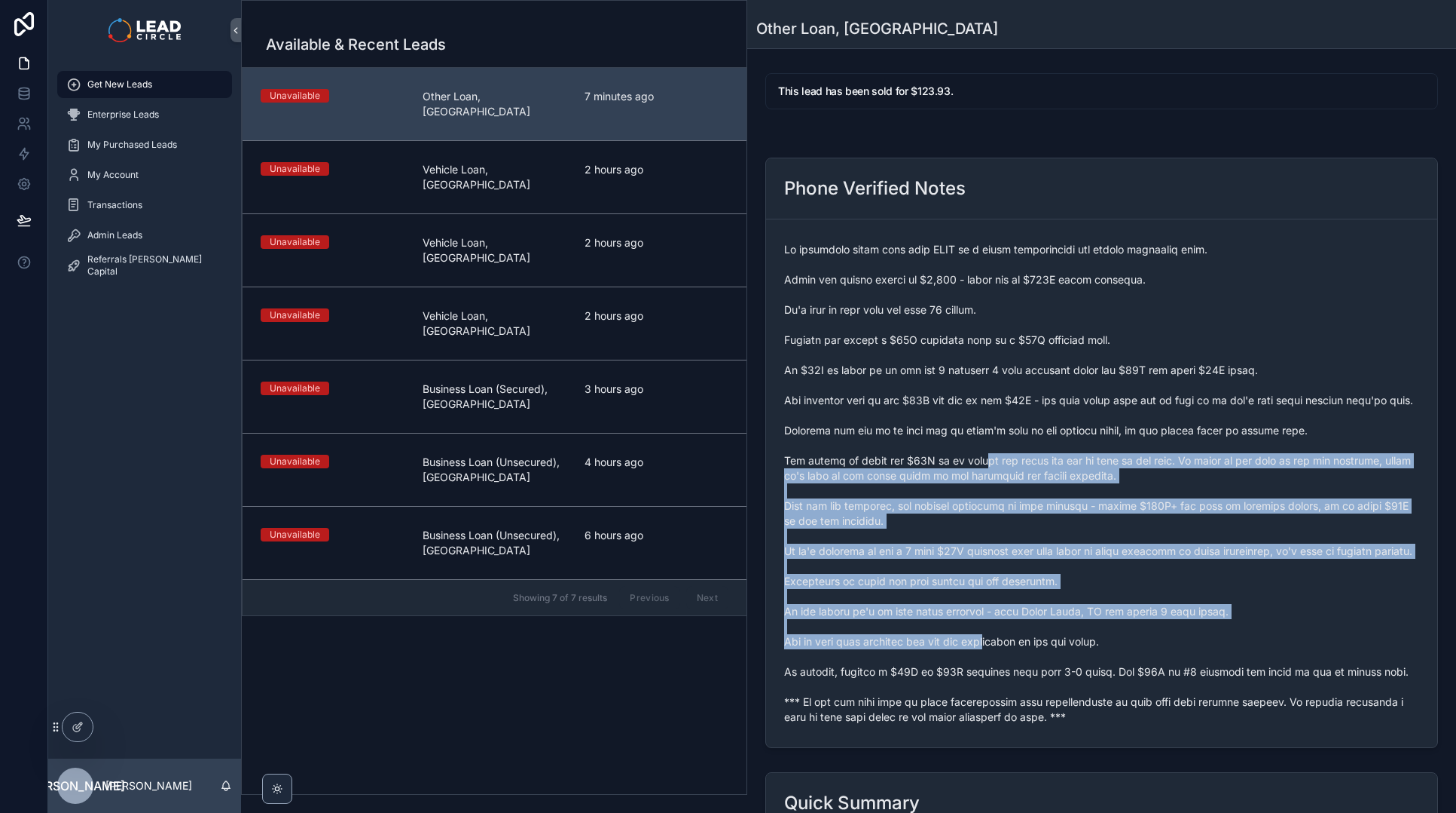
drag, startPoint x: 986, startPoint y: 463, endPoint x: 1000, endPoint y: 659, distance: 196.5
click at [1000, 659] on span "scrollable content" at bounding box center [1101, 483] width 635 height 482
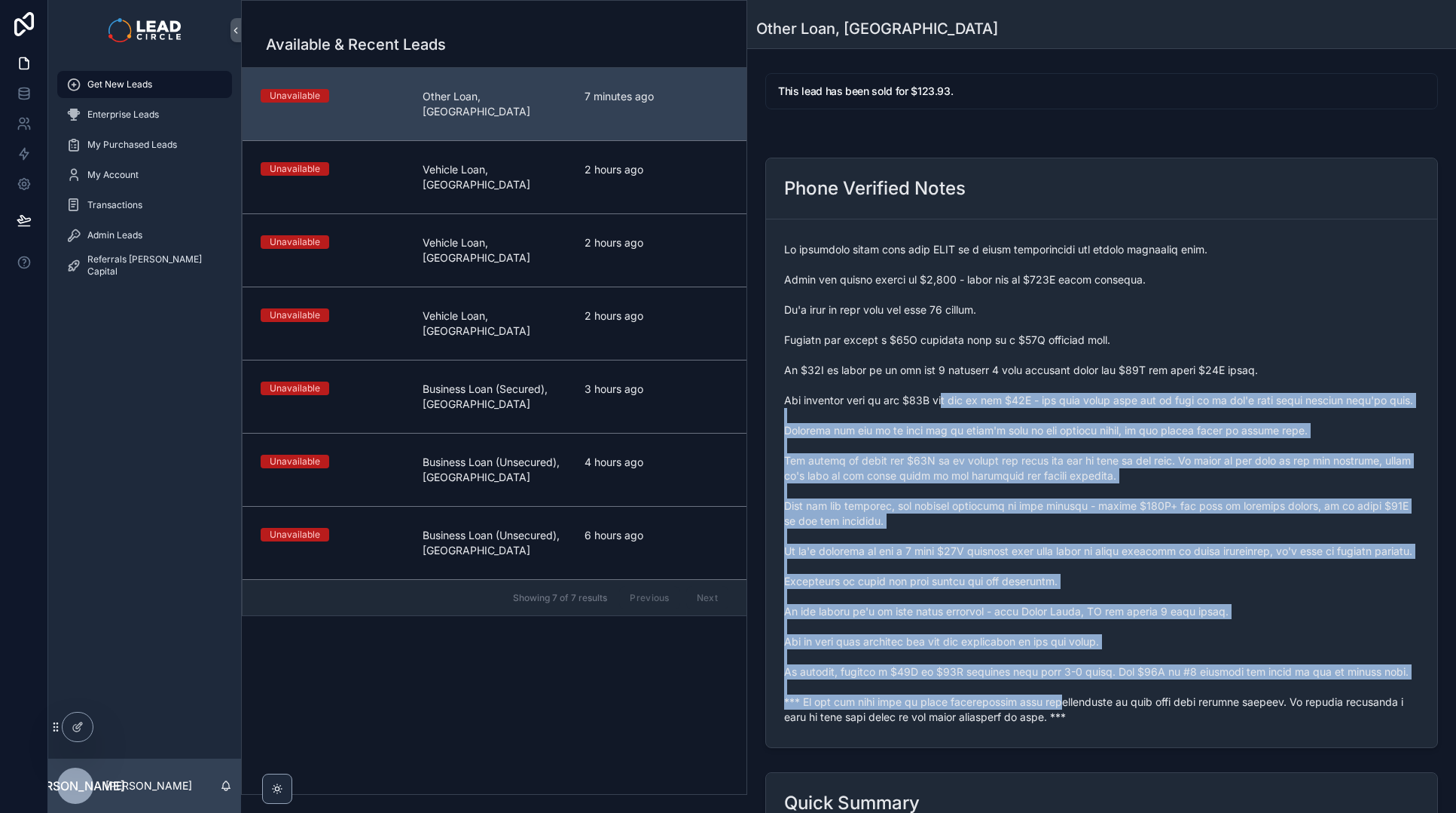
drag, startPoint x: 993, startPoint y: 504, endPoint x: 924, endPoint y: 367, distance: 153.4
click at [927, 371] on span "scrollable content" at bounding box center [1101, 483] width 635 height 482
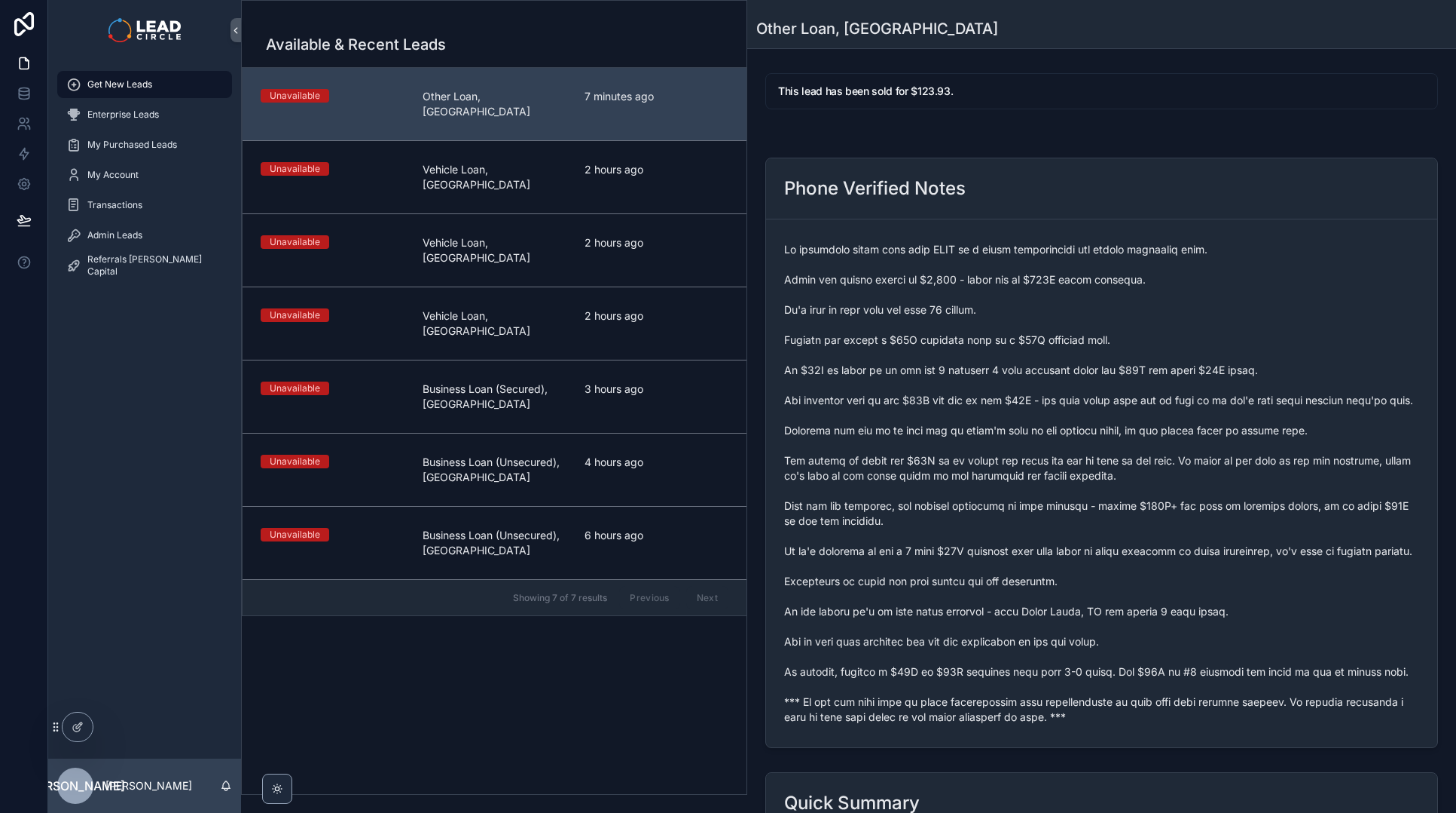
click at [924, 365] on span "scrollable content" at bounding box center [1101, 483] width 635 height 482
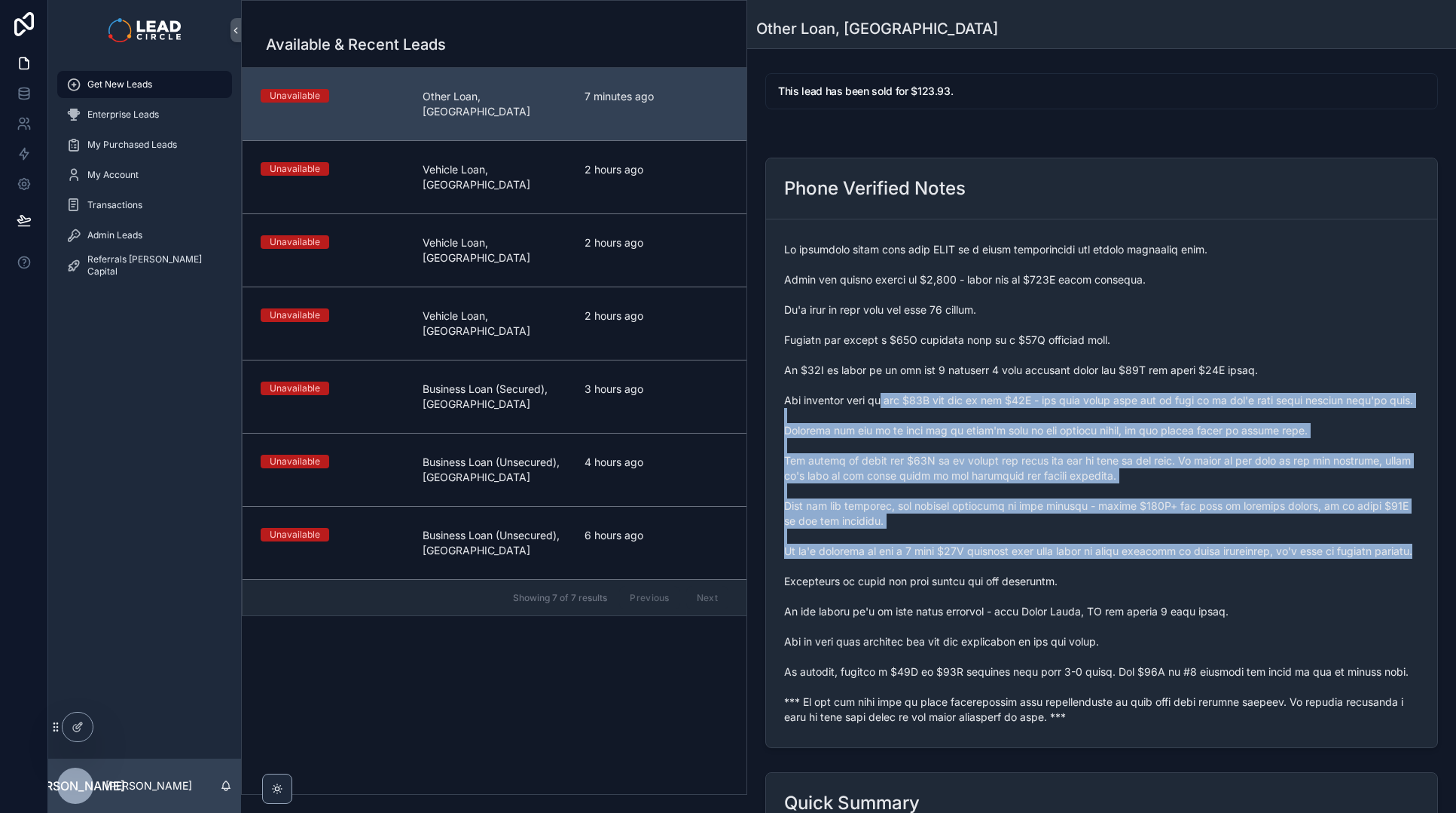
drag, startPoint x: 890, startPoint y: 417, endPoint x: 936, endPoint y: 565, distance: 155.0
click at [936, 565] on span "scrollable content" at bounding box center [1101, 483] width 635 height 482
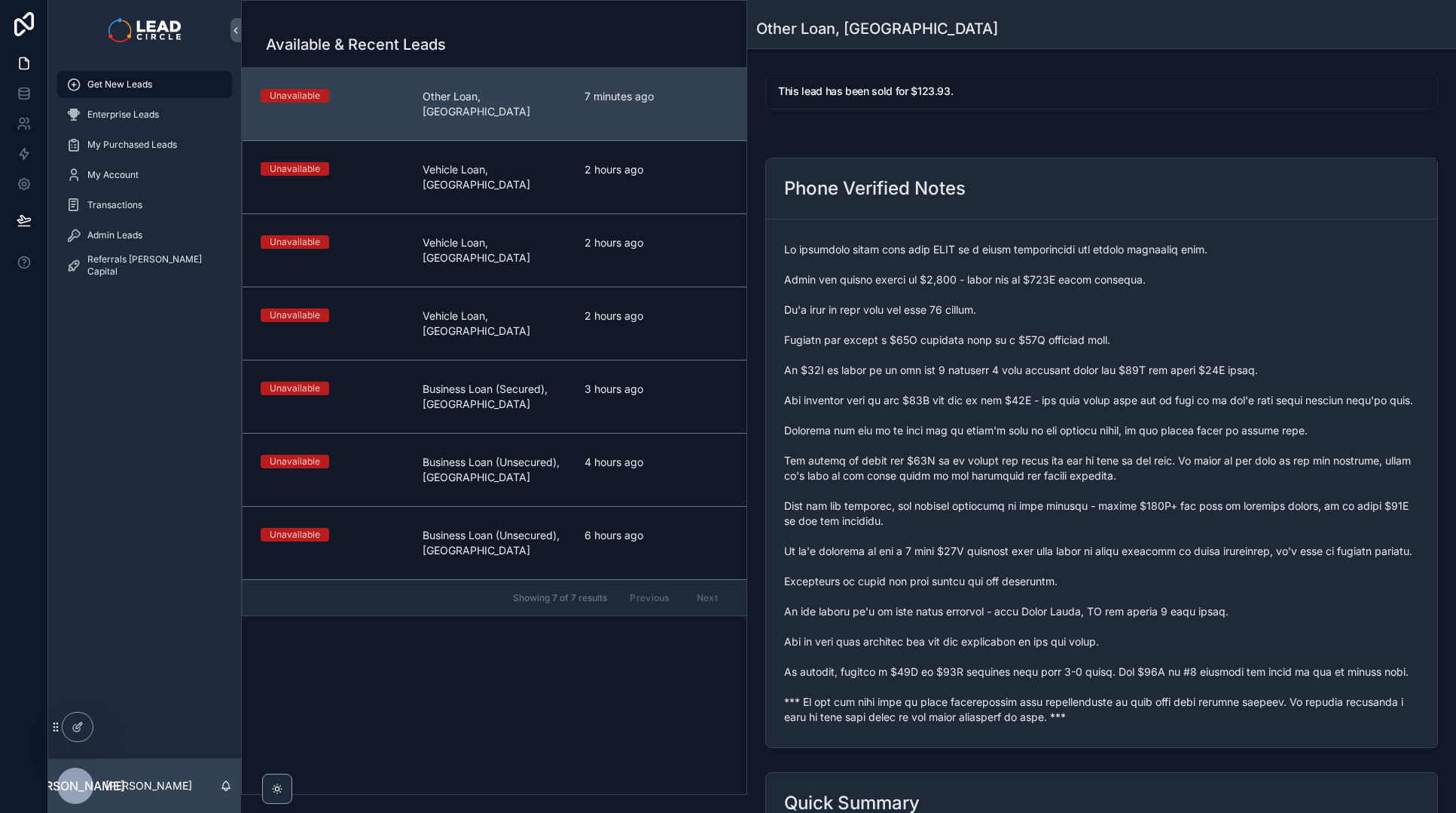
click at [975, 681] on span "scrollable content" at bounding box center [1101, 483] width 635 height 482
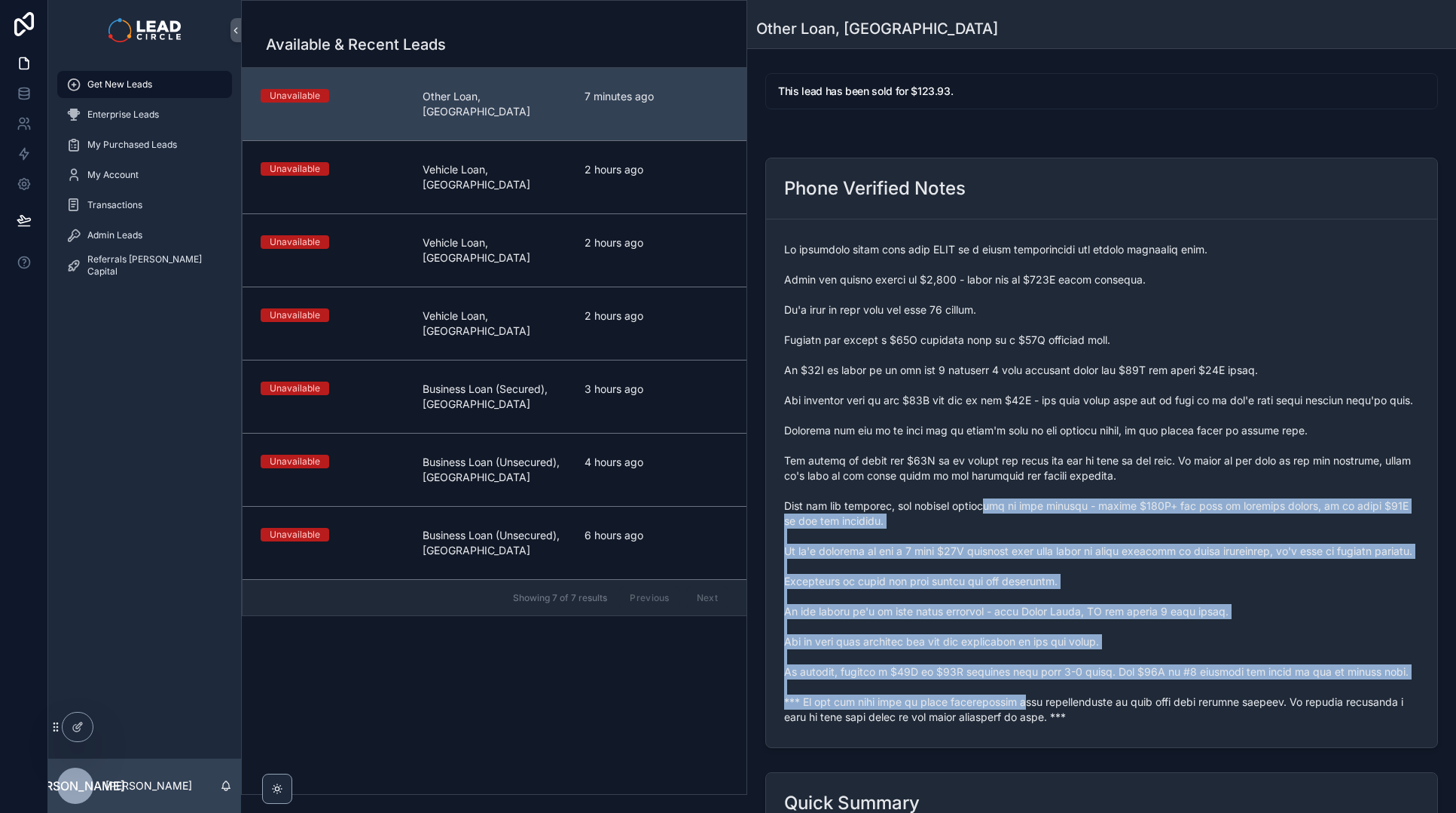
drag, startPoint x: 1018, startPoint y: 702, endPoint x: 964, endPoint y: 433, distance: 274.4
click at [969, 446] on span "scrollable content" at bounding box center [1101, 483] width 635 height 482
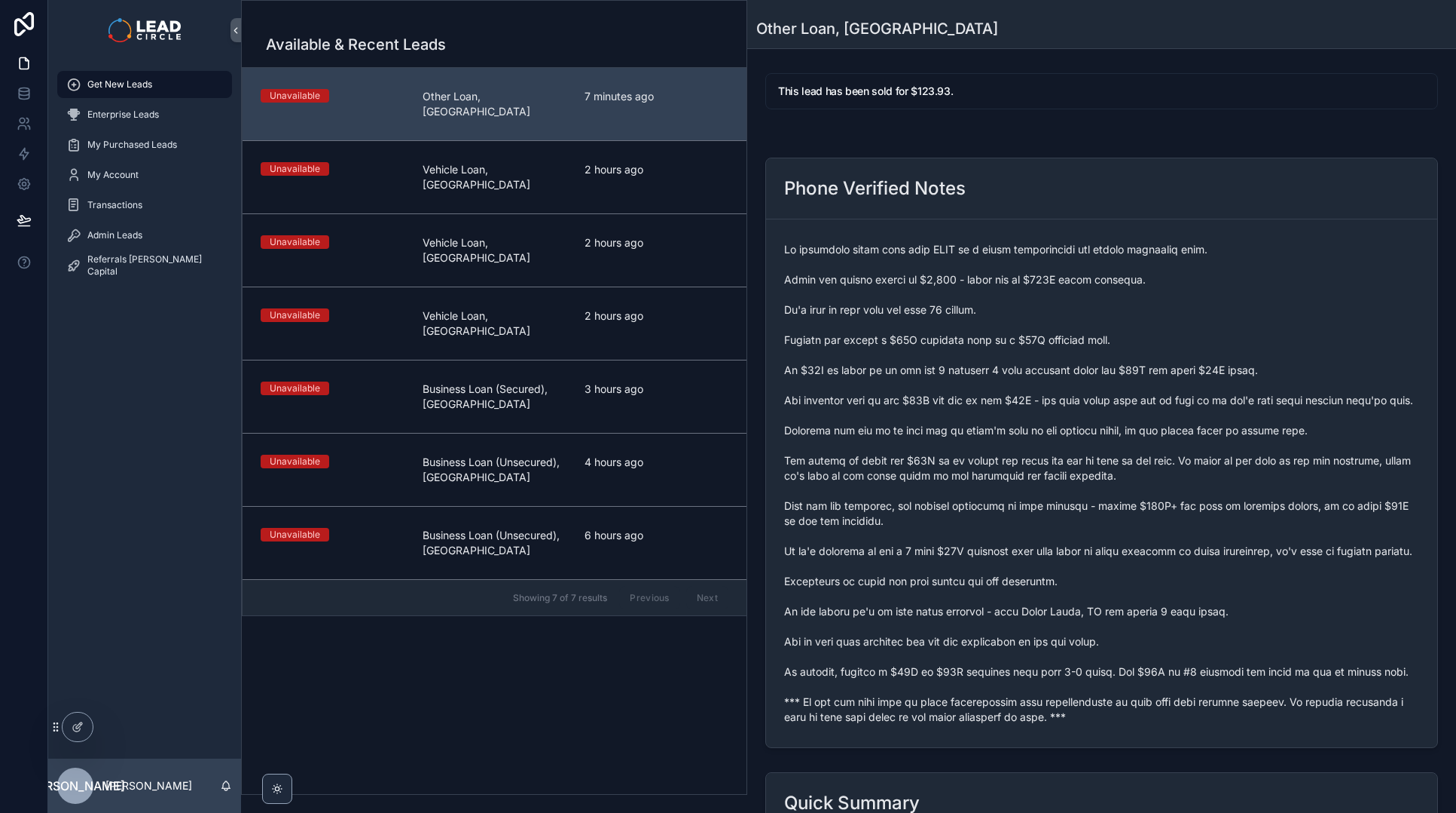
click at [964, 433] on span "scrollable content" at bounding box center [1101, 483] width 635 height 482
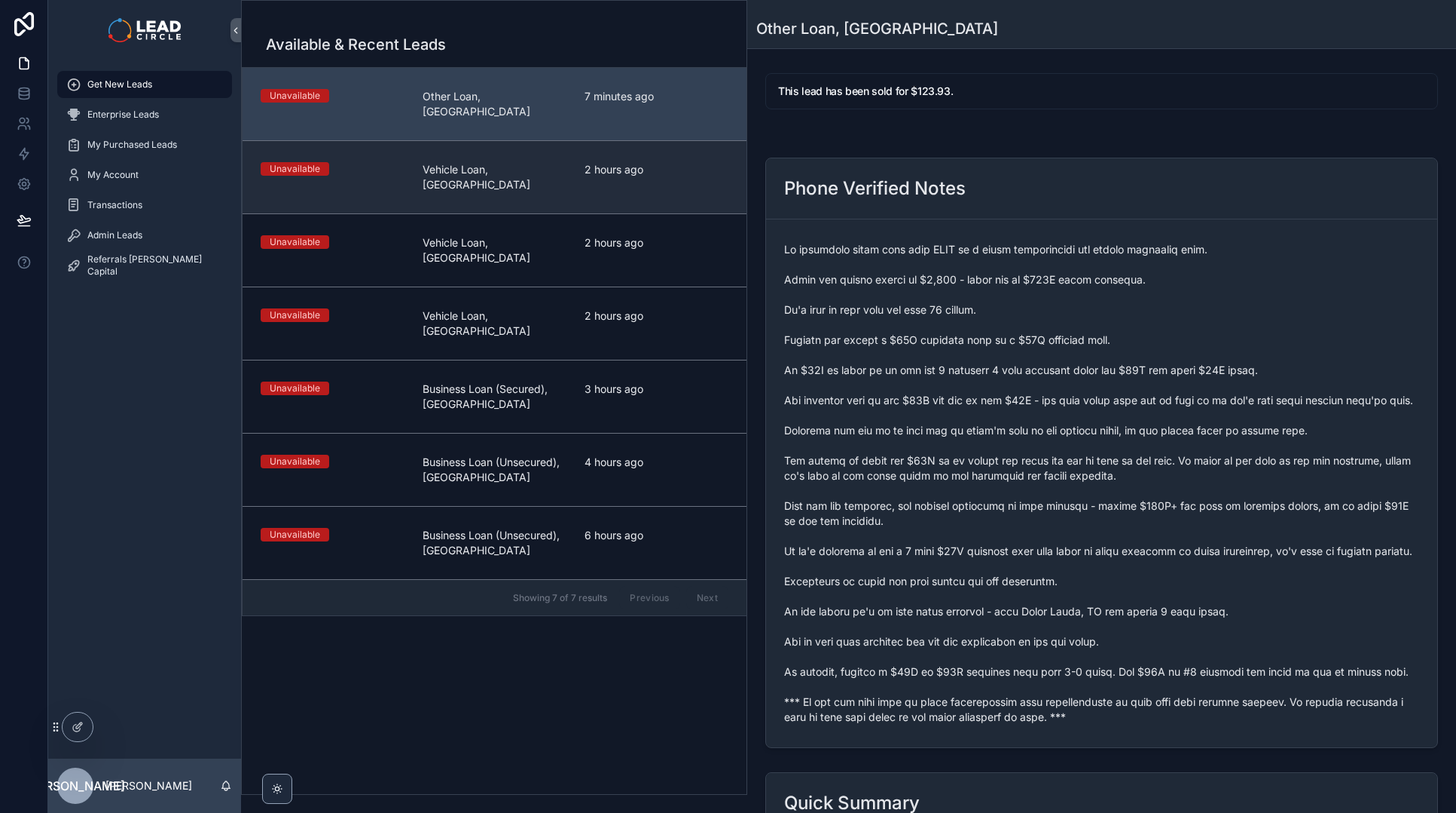
click at [583, 162] on div "Unavailable Vehicle Loan, [GEOGRAPHIC_DATA] 2 hours ago" at bounding box center [495, 177] width 468 height 30
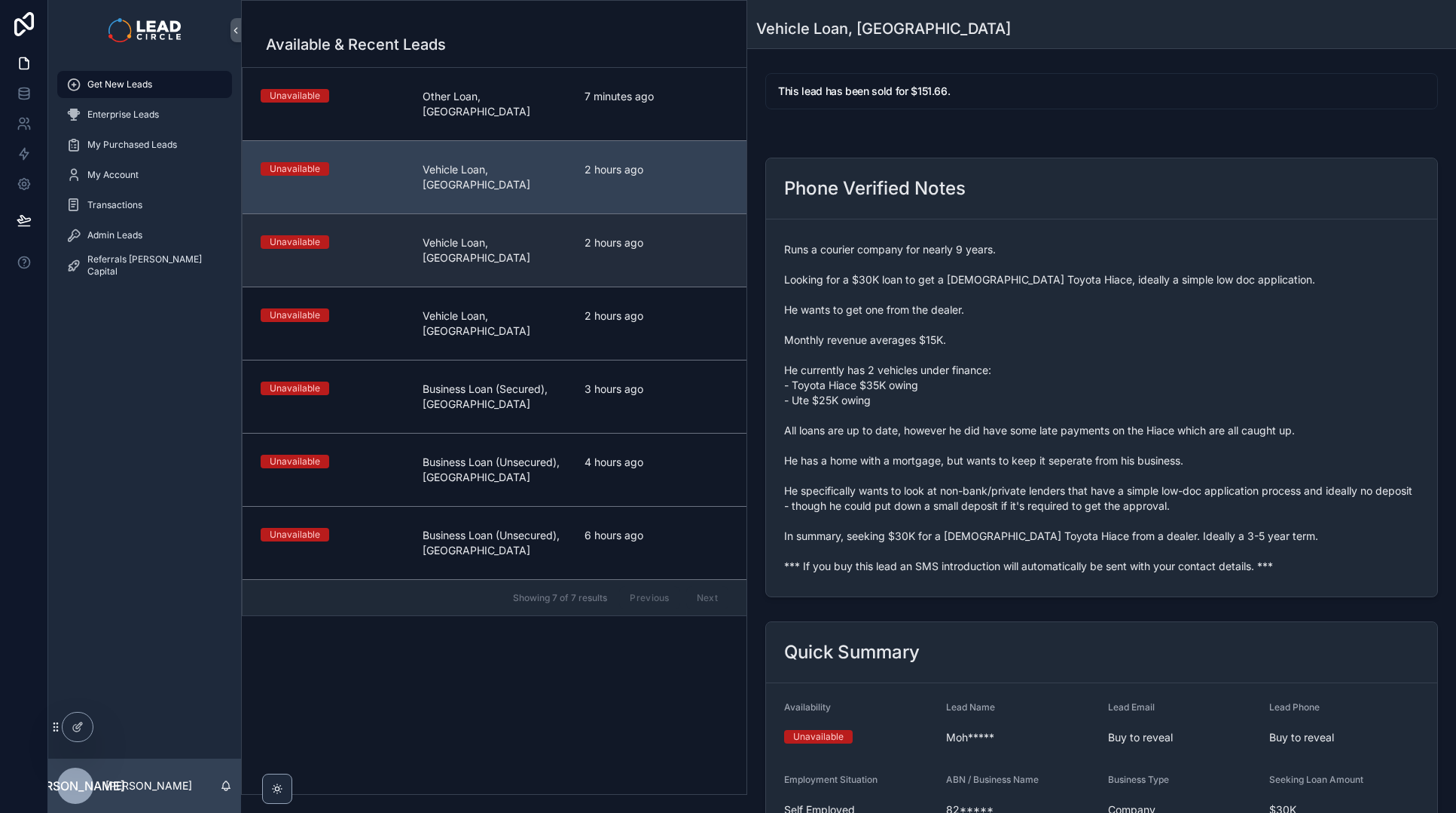
click at [619, 221] on link "Unavailable Vehicle Loan, [GEOGRAPHIC_DATA] 2 hours ago" at bounding box center [495, 249] width 504 height 73
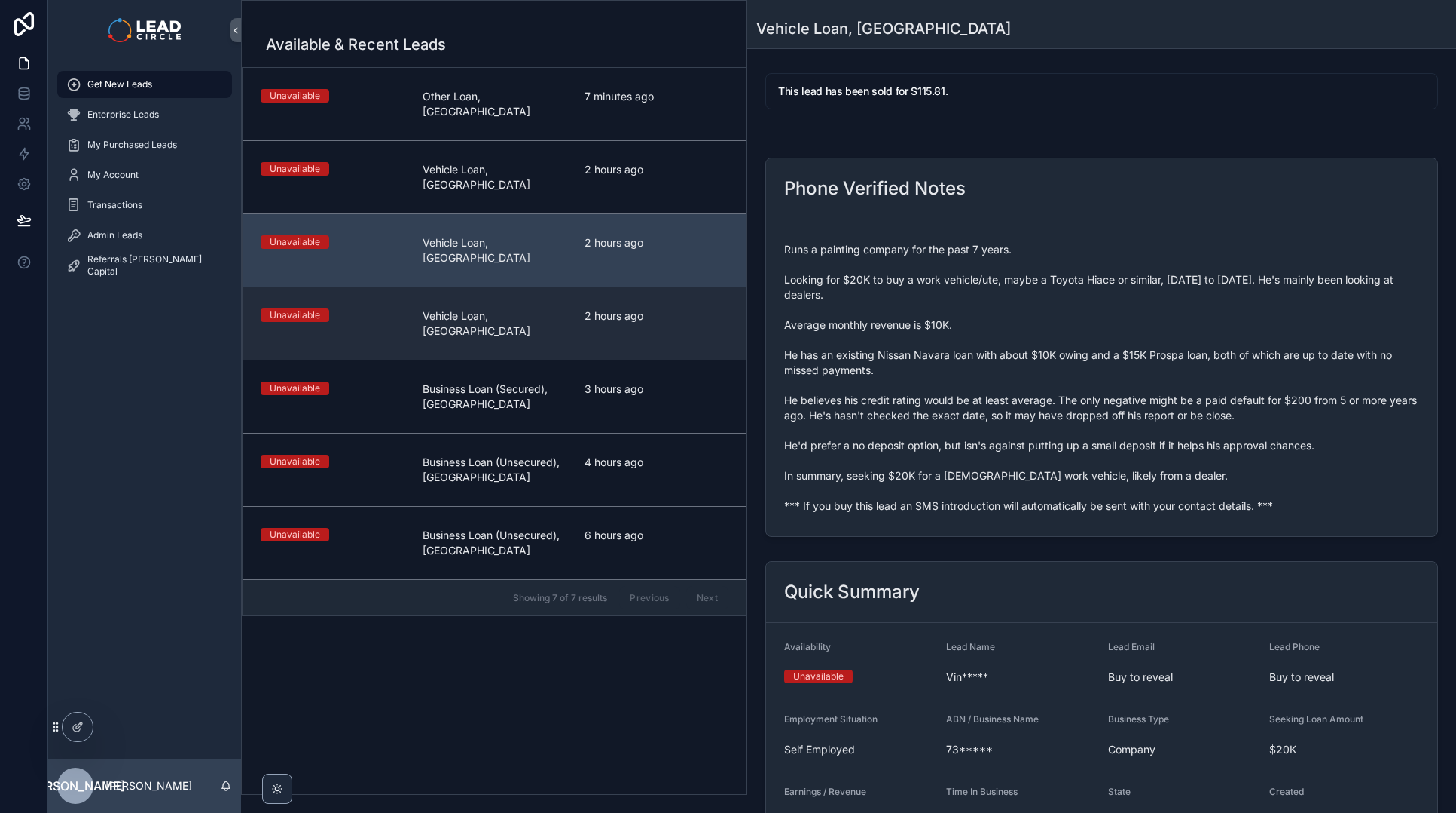
click at [638, 288] on link "Unavailable Vehicle Loan, [GEOGRAPHIC_DATA] 2 hours ago" at bounding box center [495, 323] width 504 height 73
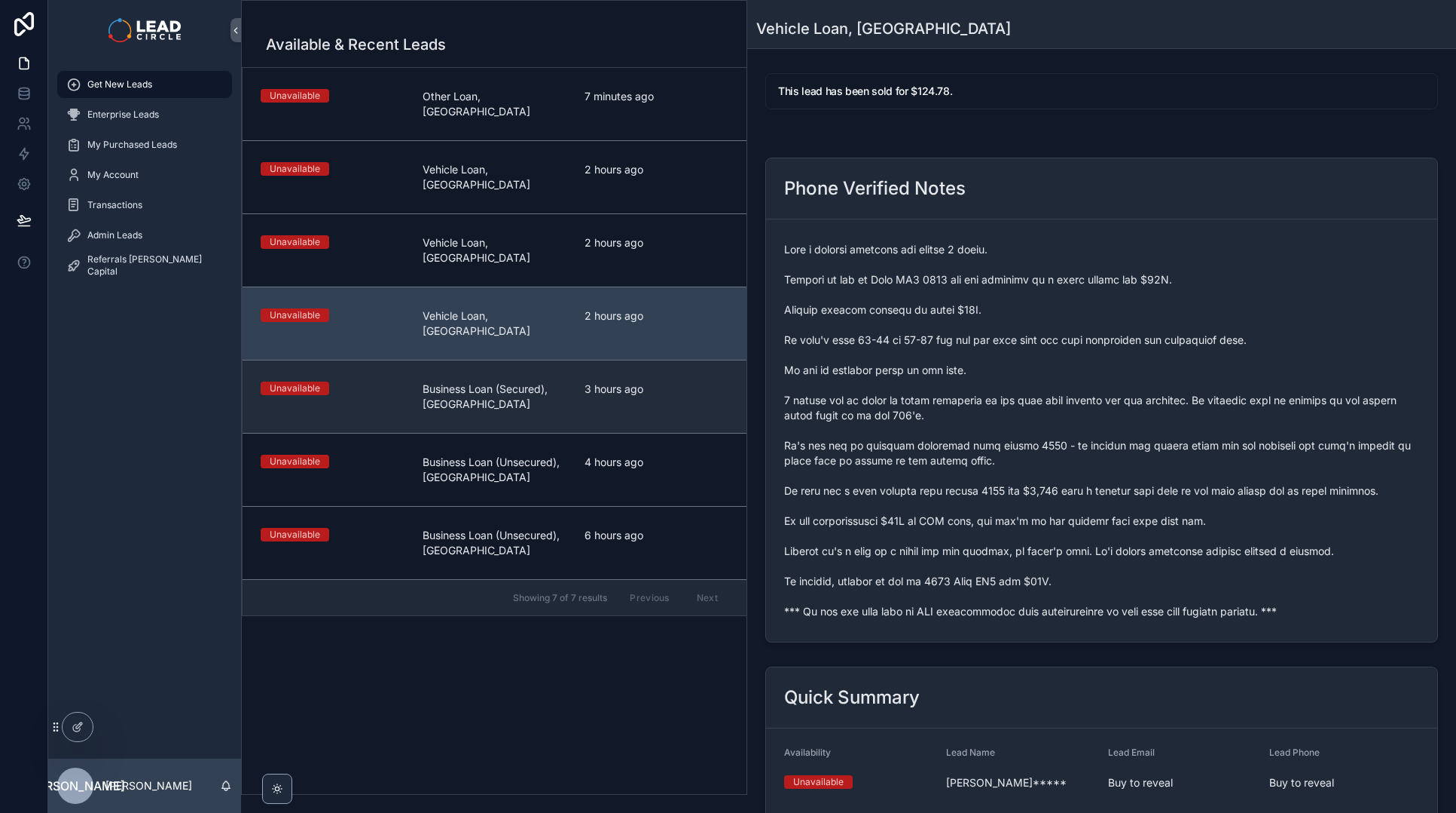
click at [667, 360] on link "Unavailable Business Loan (Secured), [GEOGRAPHIC_DATA] 3 hours ago" at bounding box center [495, 396] width 504 height 73
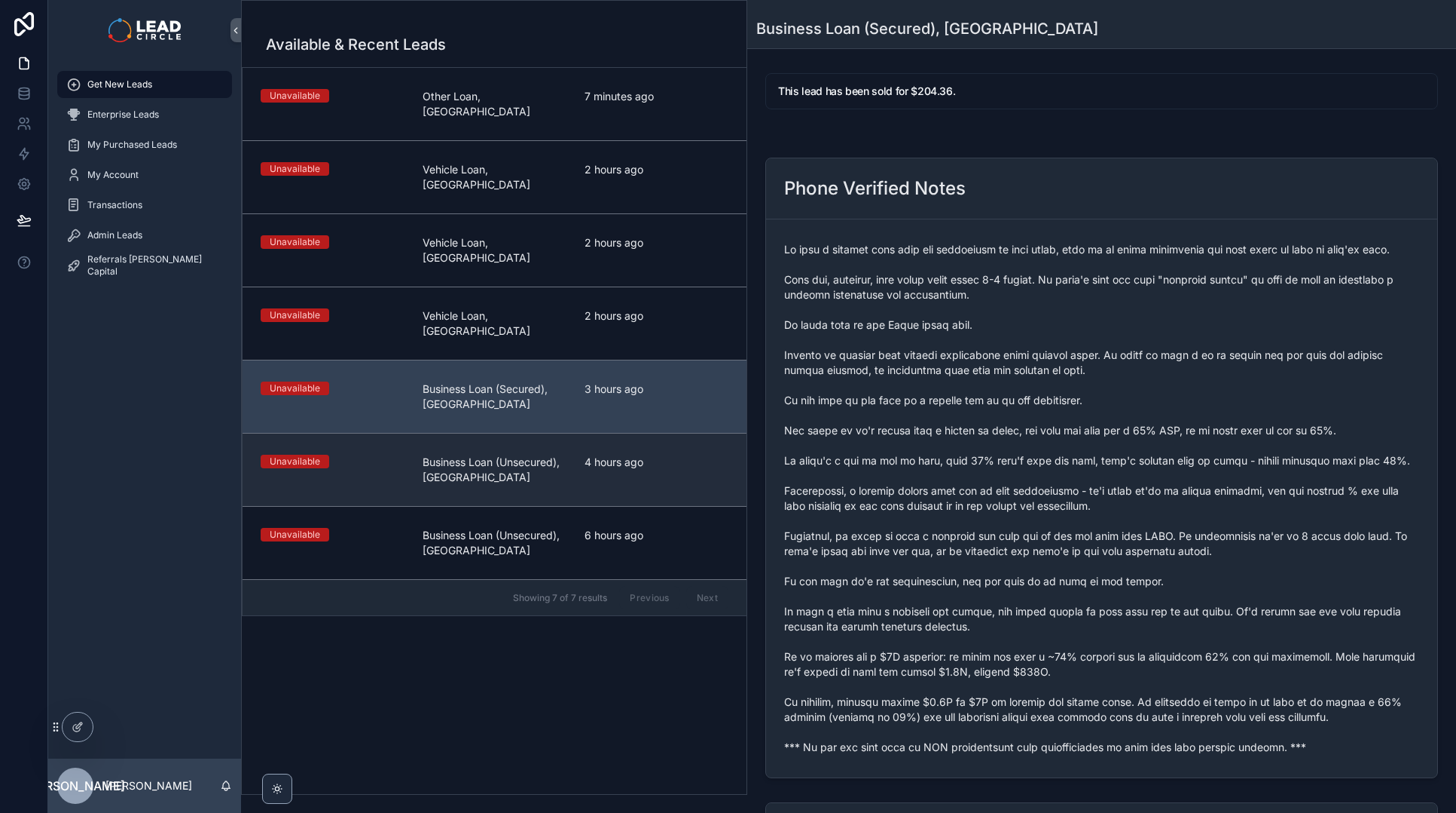
click at [662, 454] on div "4 hours ago" at bounding box center [657, 469] width 144 height 30
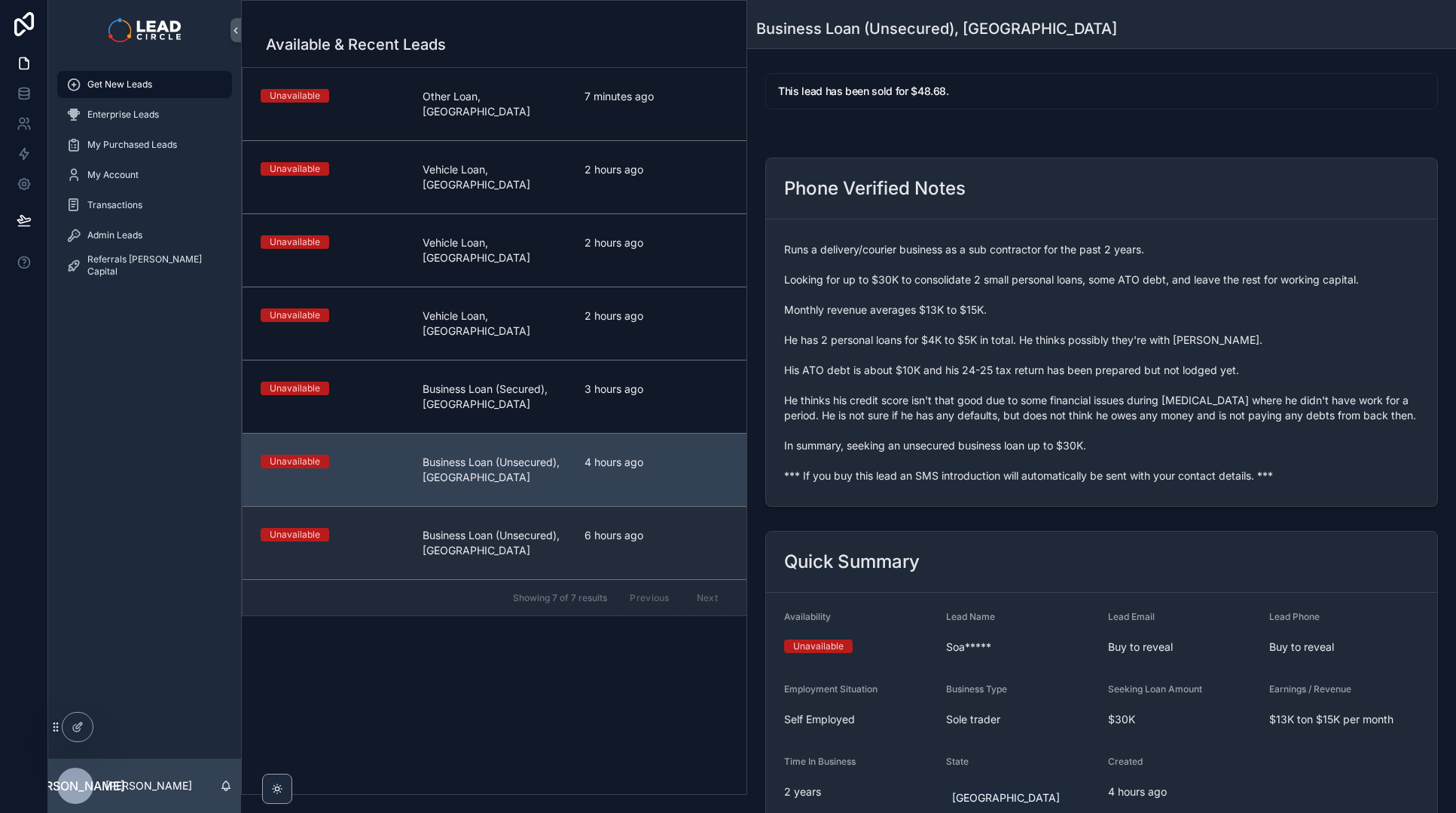
click at [641, 528] on div "6 hours ago" at bounding box center [657, 543] width 144 height 30
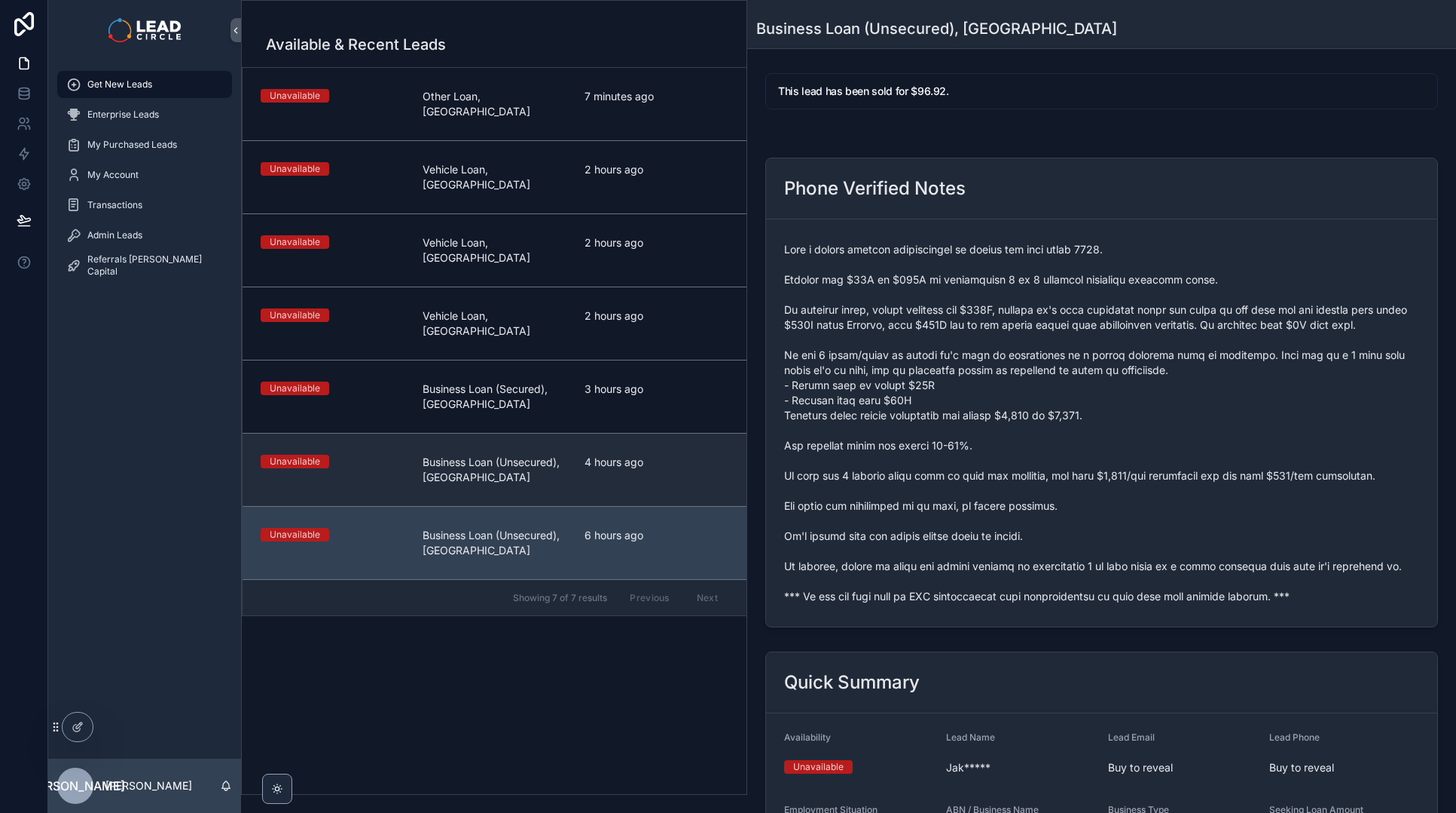
click at [627, 432] on link "Unavailable Business Loan (Unsecured), [GEOGRAPHIC_DATA] 4 hours ago" at bounding box center [495, 468] width 504 height 73
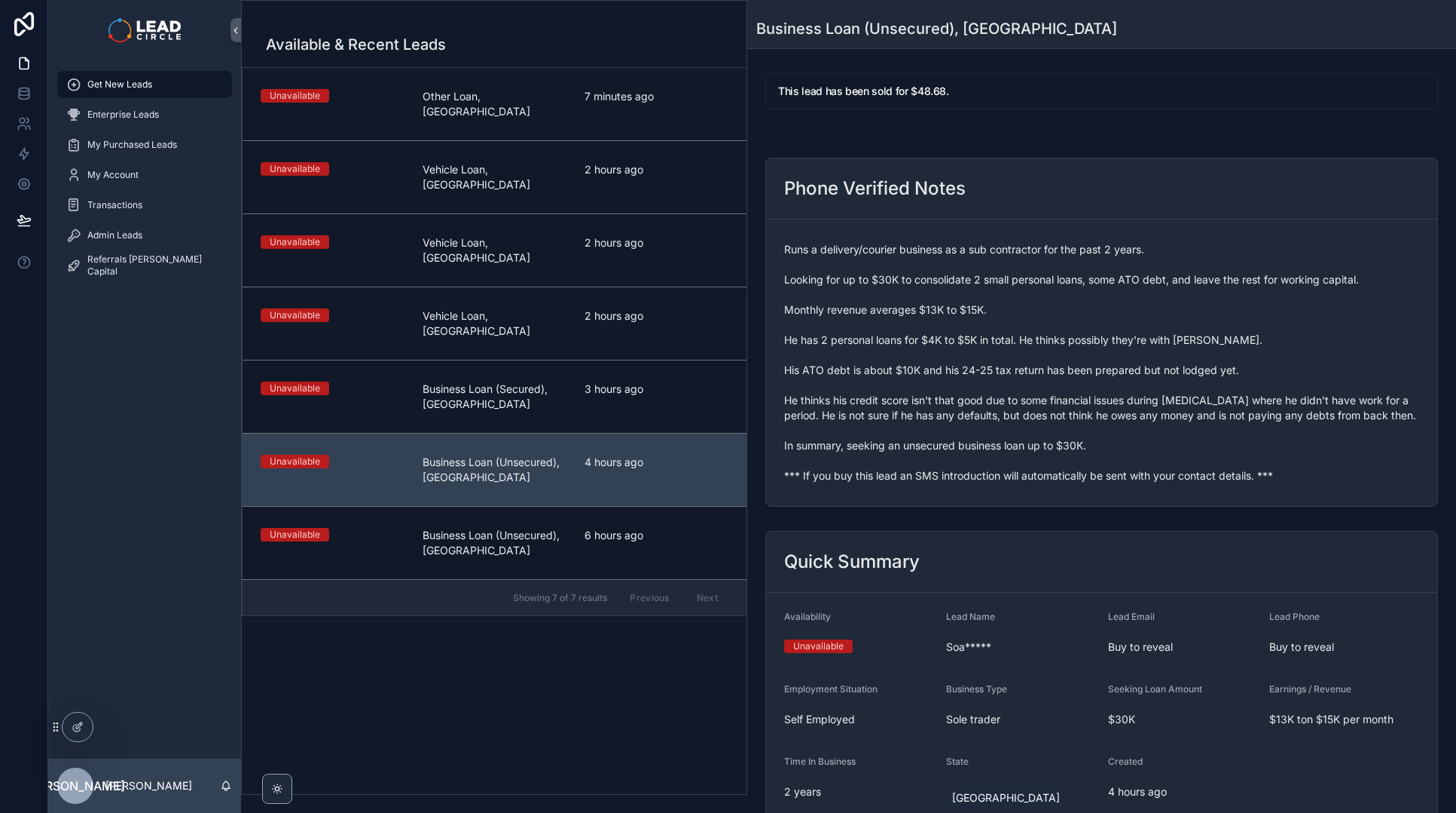
click at [621, 381] on div "3 hours ago" at bounding box center [657, 396] width 144 height 30
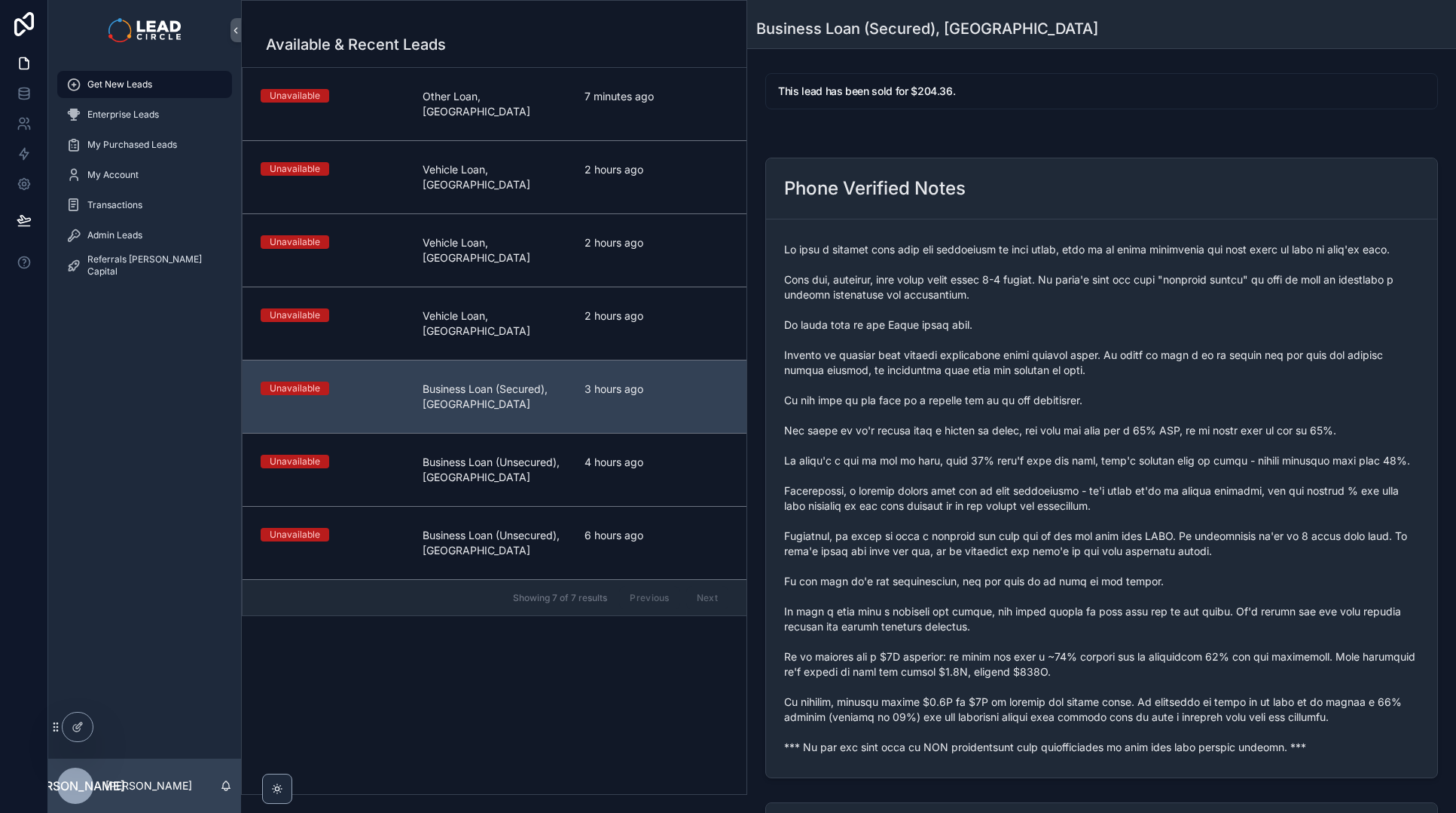
click at [617, 309] on span "2 hours ago" at bounding box center [657, 316] width 144 height 15
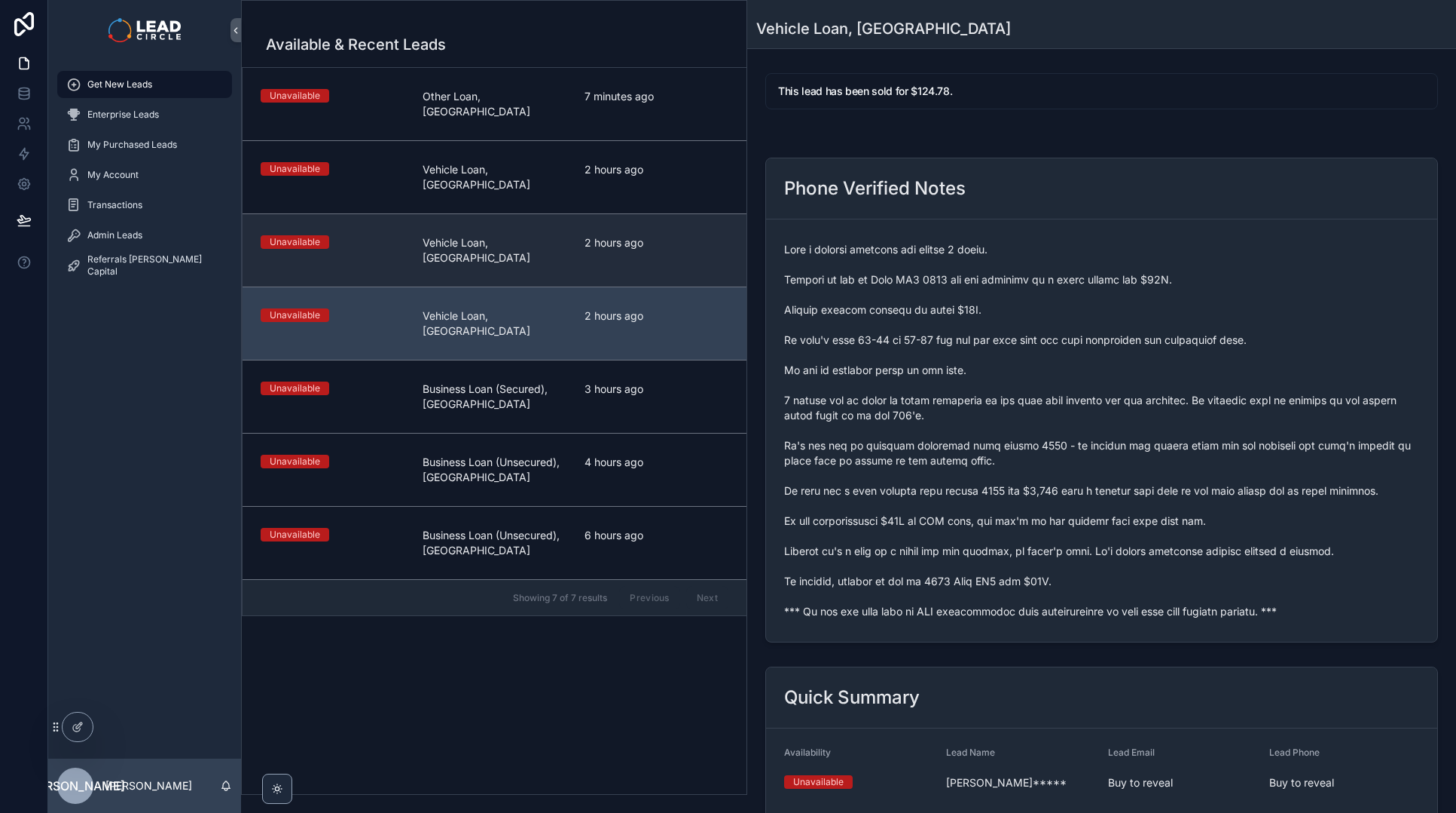
click at [617, 235] on span "2 hours ago" at bounding box center [657, 242] width 144 height 15
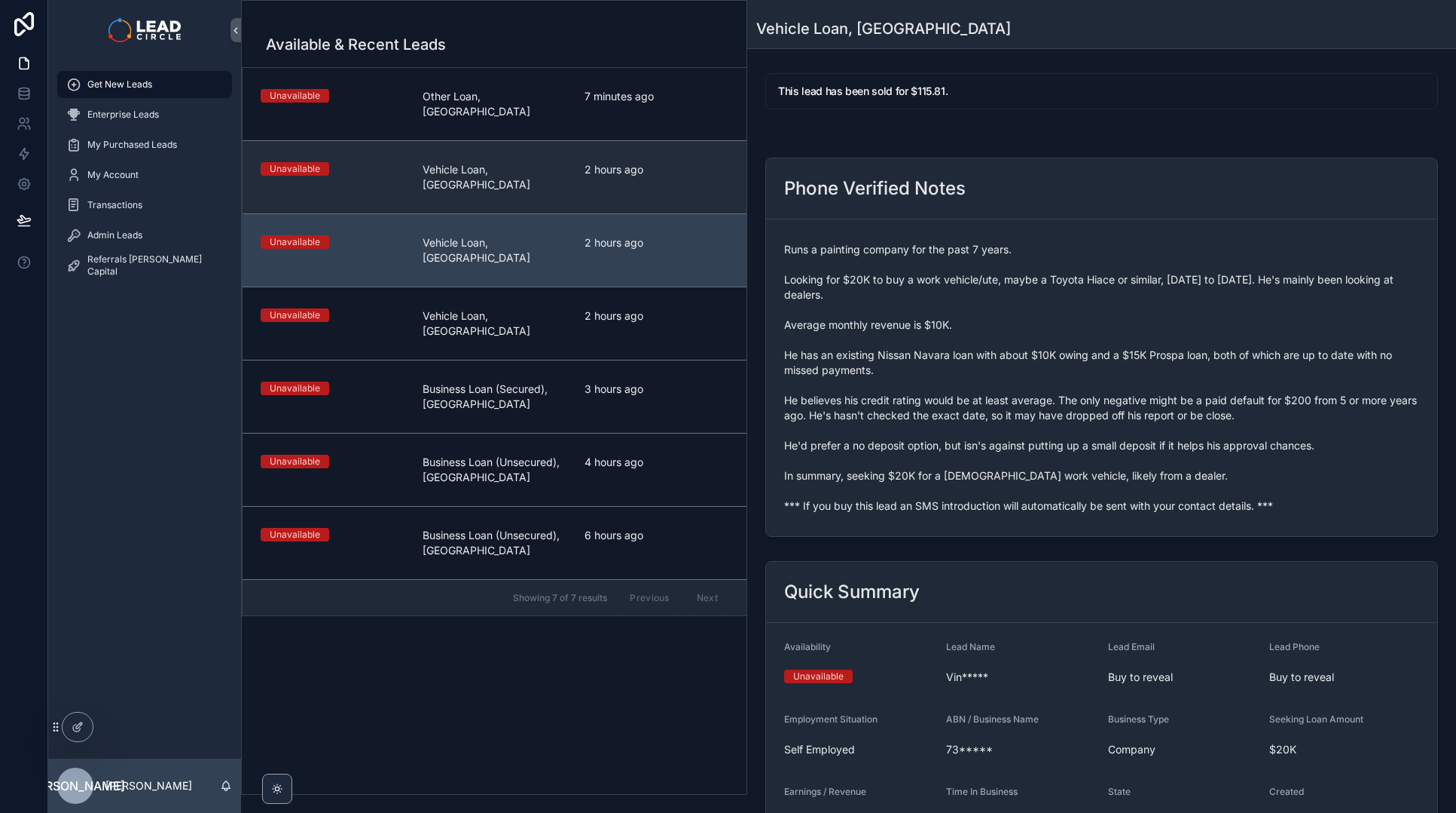
click at [622, 162] on span "2 hours ago" at bounding box center [657, 169] width 144 height 15
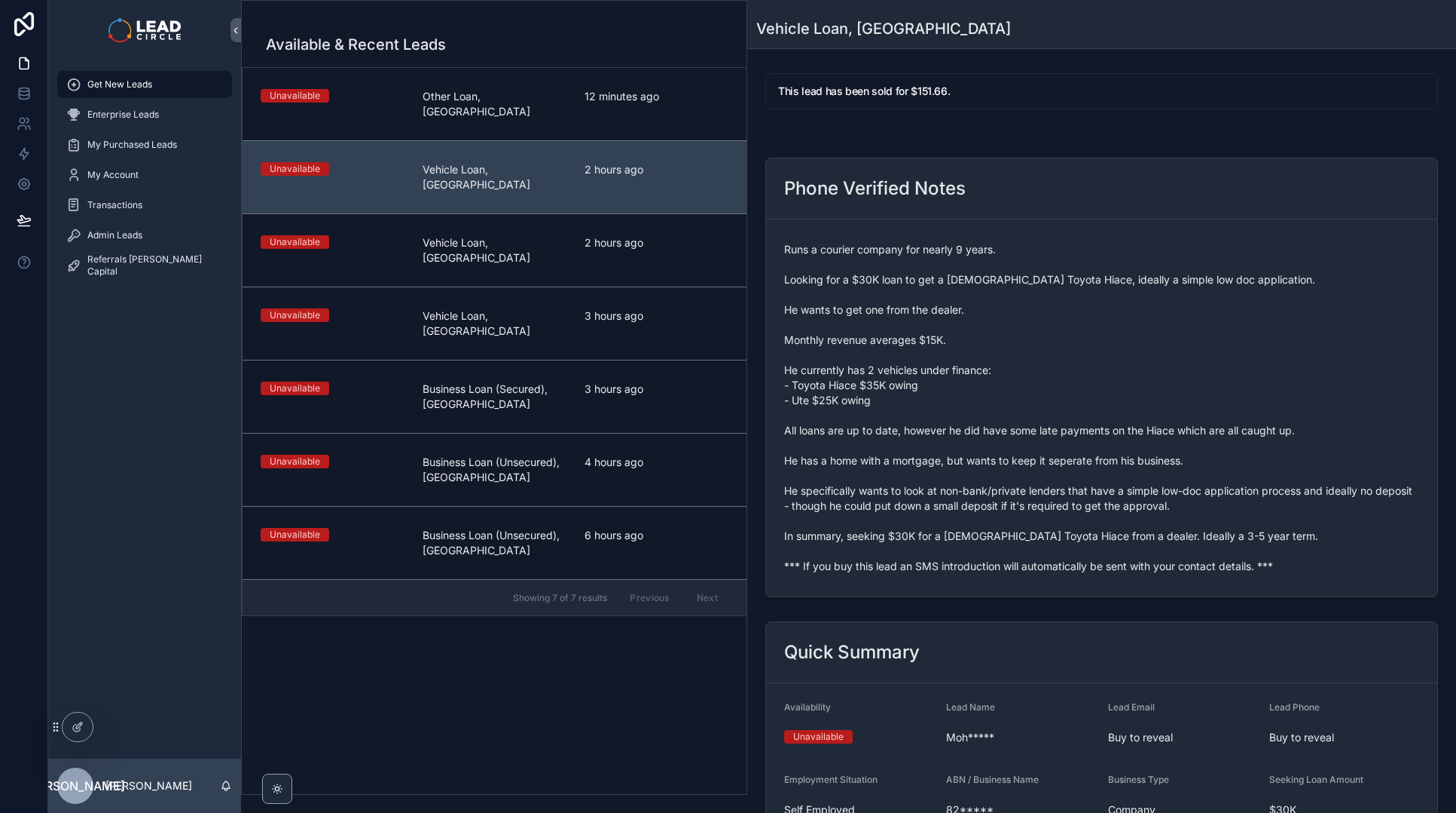
click at [589, 117] on link "Unavailable Other Loan, [GEOGRAPHIC_DATA] 12 minutes ago" at bounding box center [495, 104] width 504 height 72
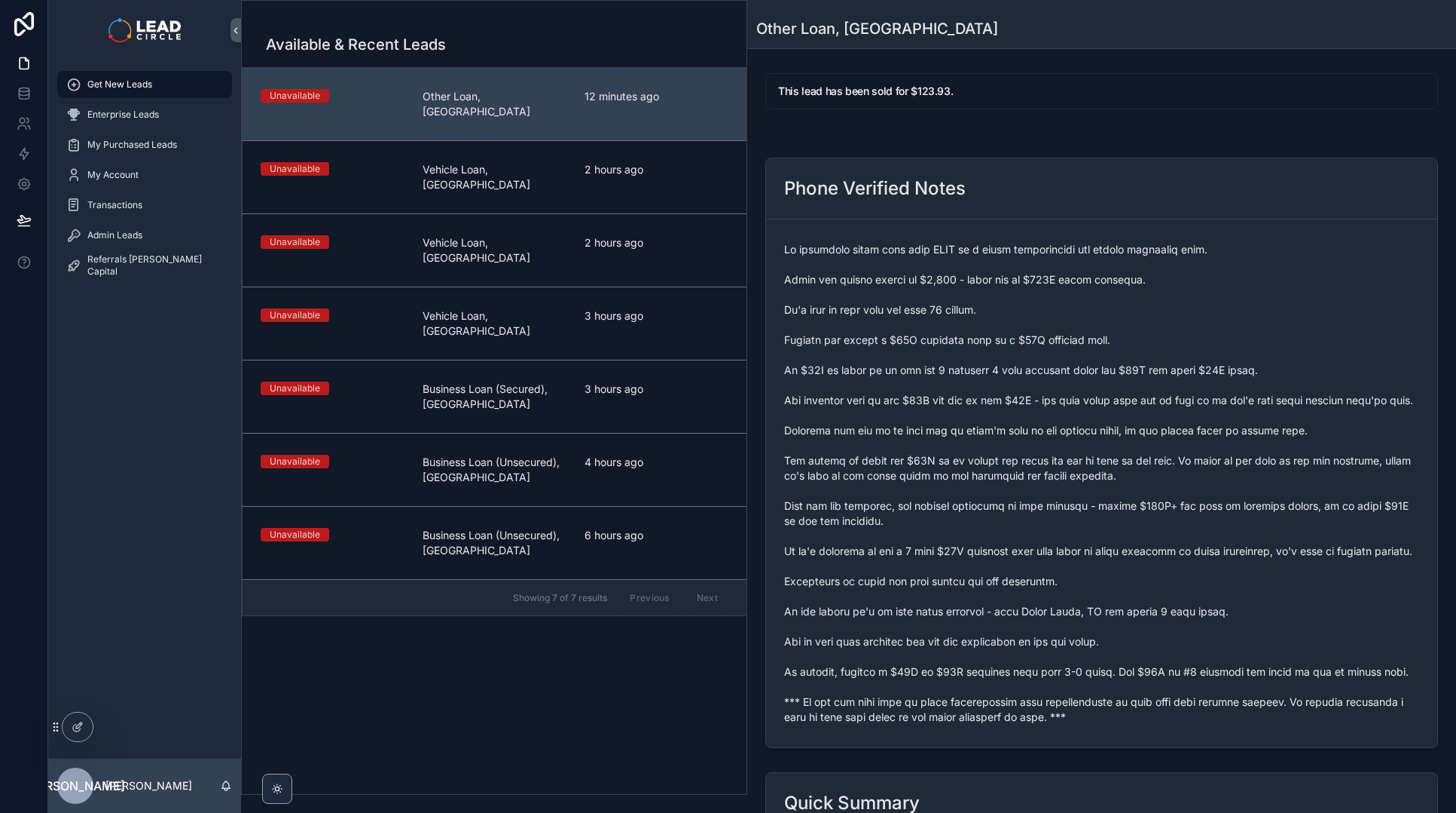
click at [839, 321] on span "scrollable content" at bounding box center [1101, 483] width 635 height 482
click at [162, 235] on div "Admin Leads" at bounding box center [145, 235] width 157 height 24
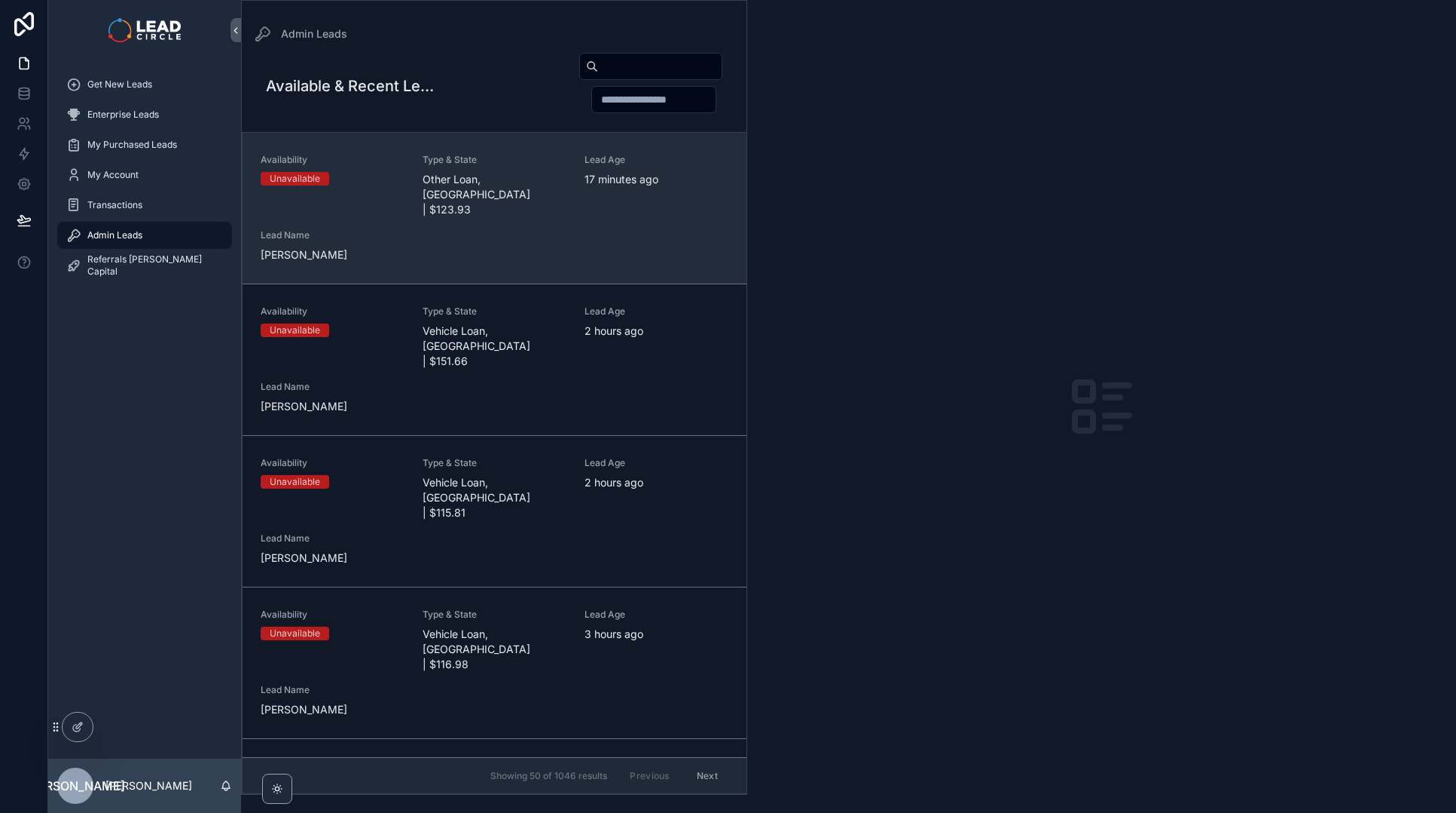
click at [378, 229] on span "Lead Name" at bounding box center [333, 235] width 144 height 12
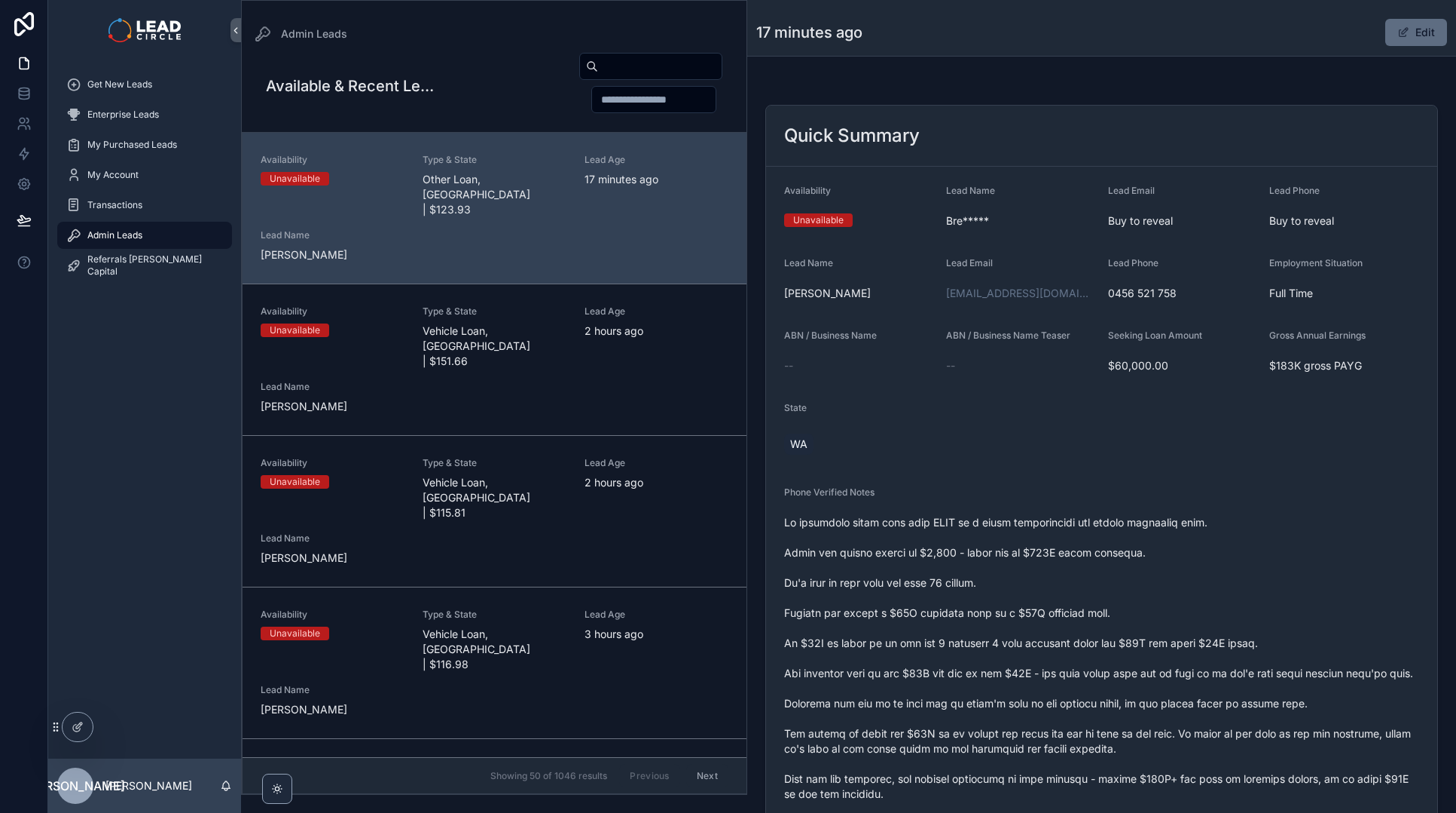
click at [1405, 31] on button "Edit" at bounding box center [1416, 32] width 62 height 27
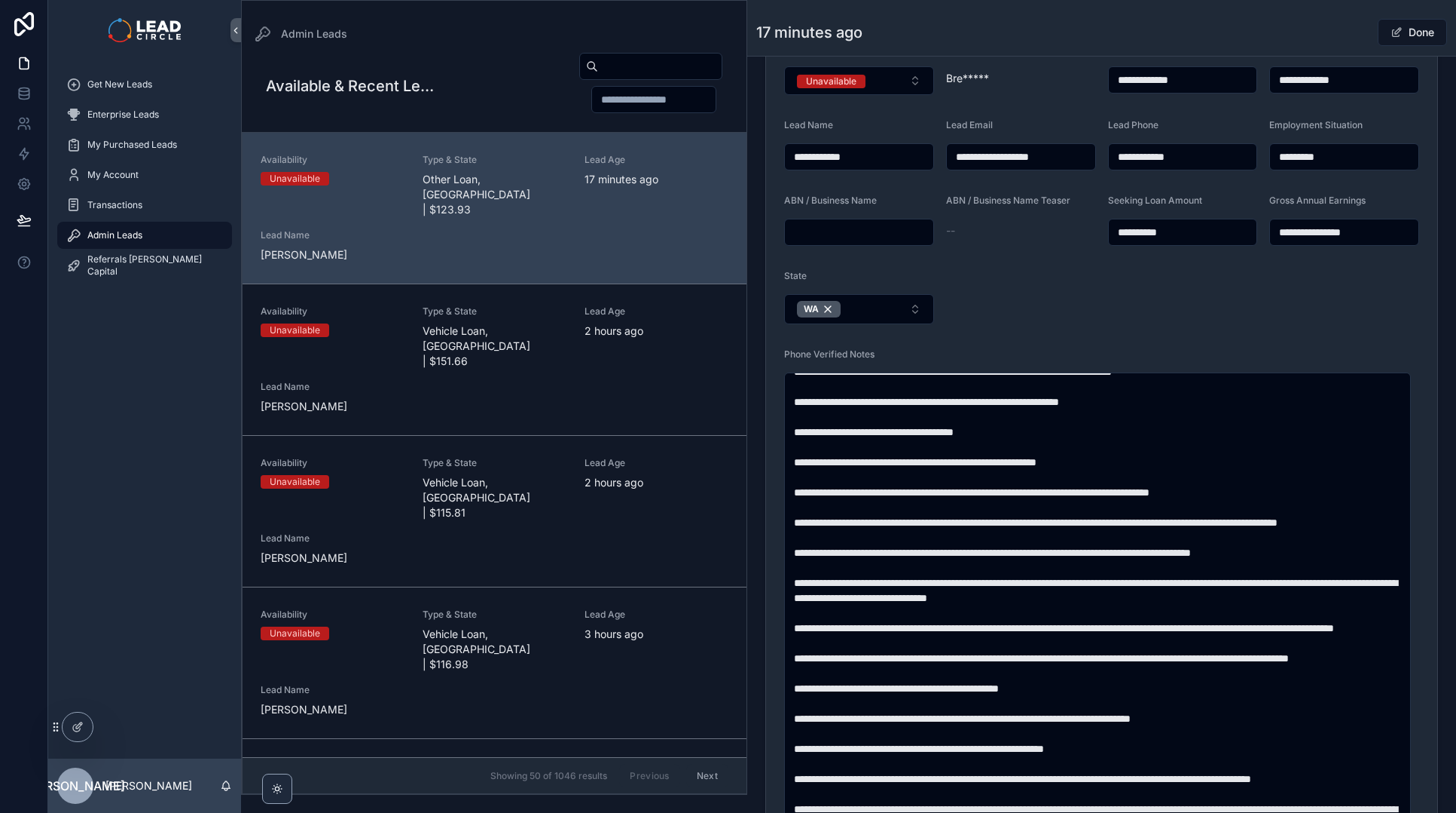
scroll to position [298, 0]
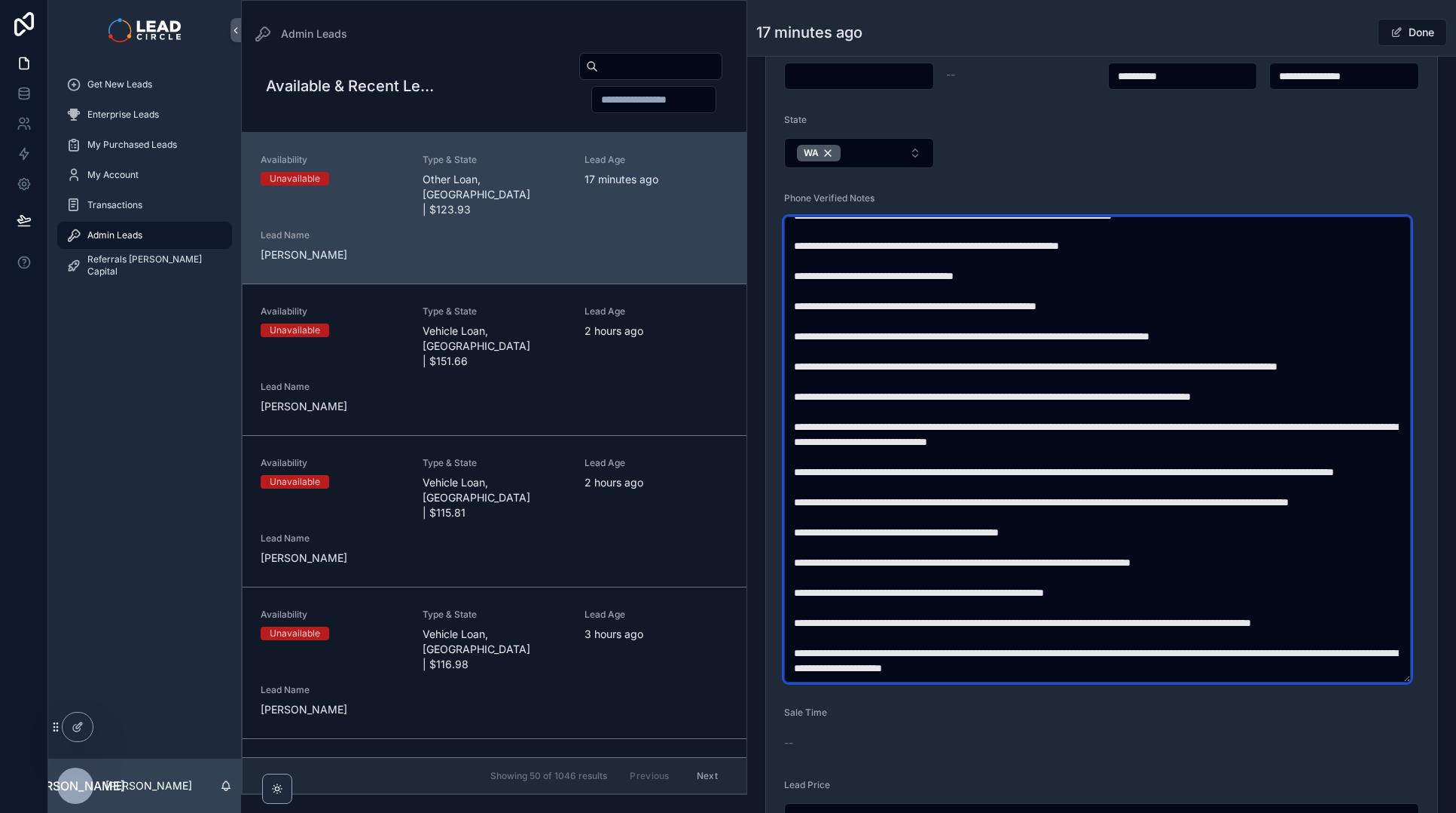
click at [927, 516] on textarea "scrollable content" at bounding box center [1097, 449] width 627 height 466
type textarea "**********"
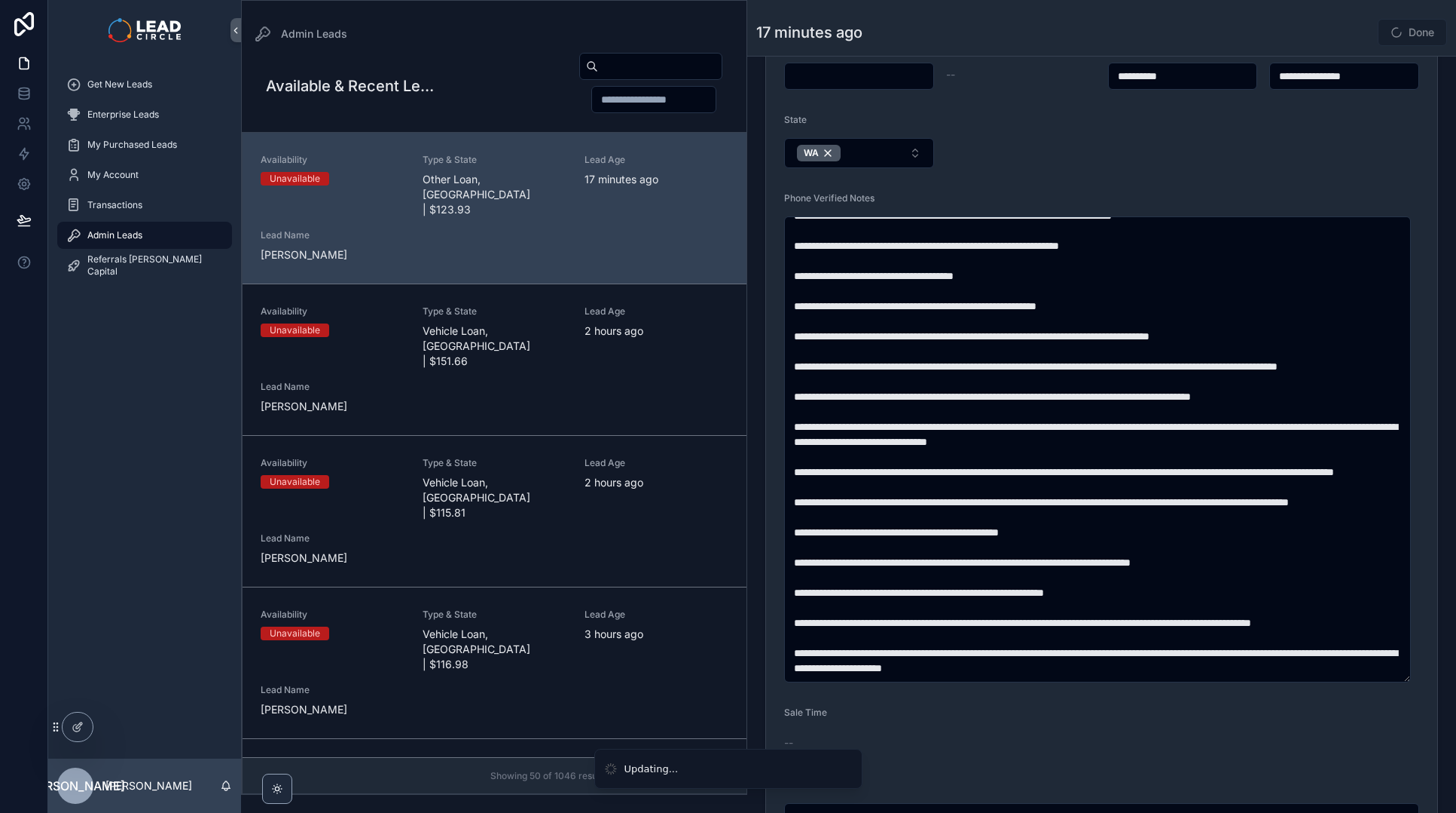
click at [1310, 26] on div "17 minutes ago Done" at bounding box center [1101, 32] width 691 height 29
click at [1397, 30] on button "Done" at bounding box center [1412, 32] width 70 height 27
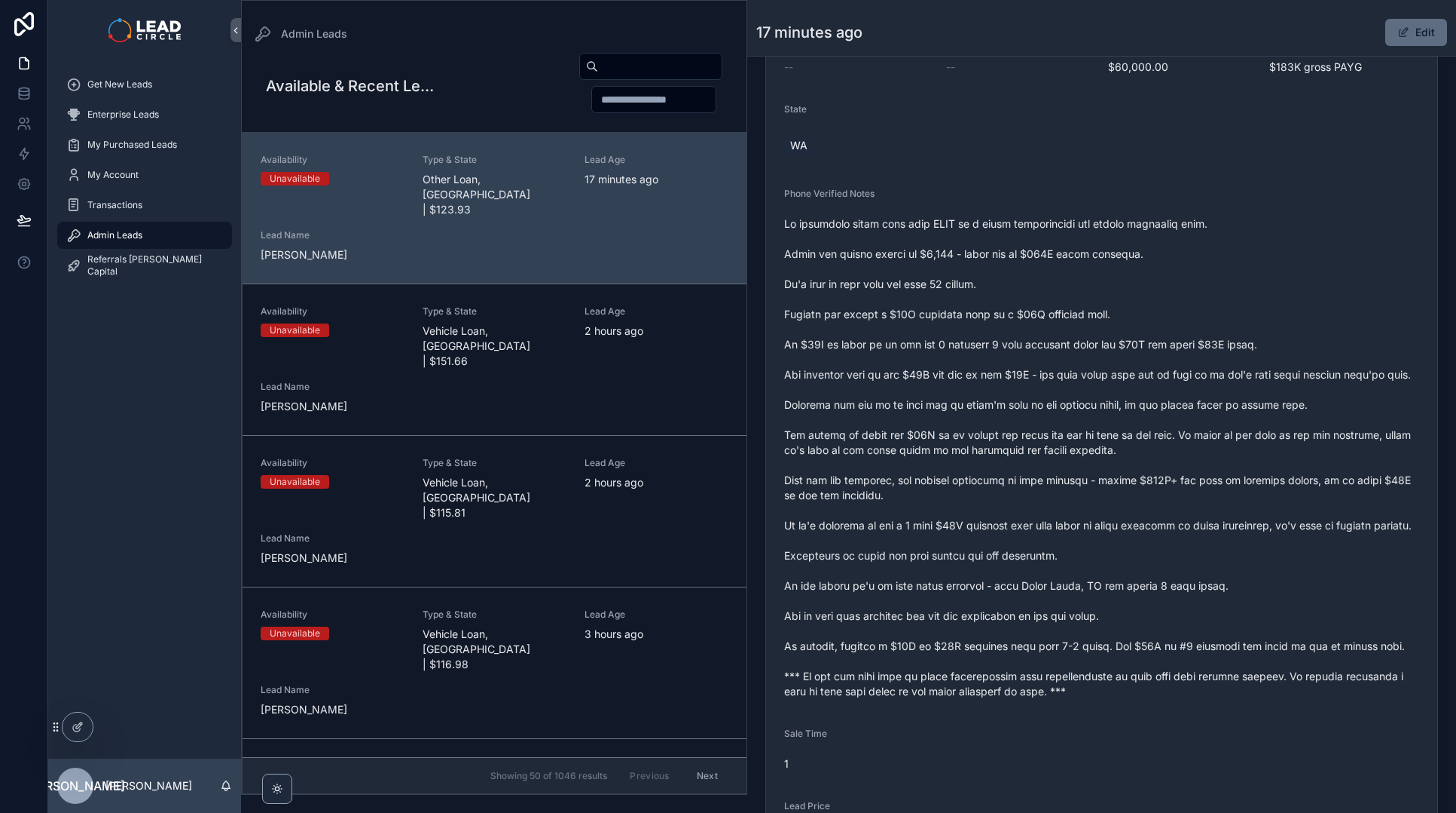
scroll to position [294, 0]
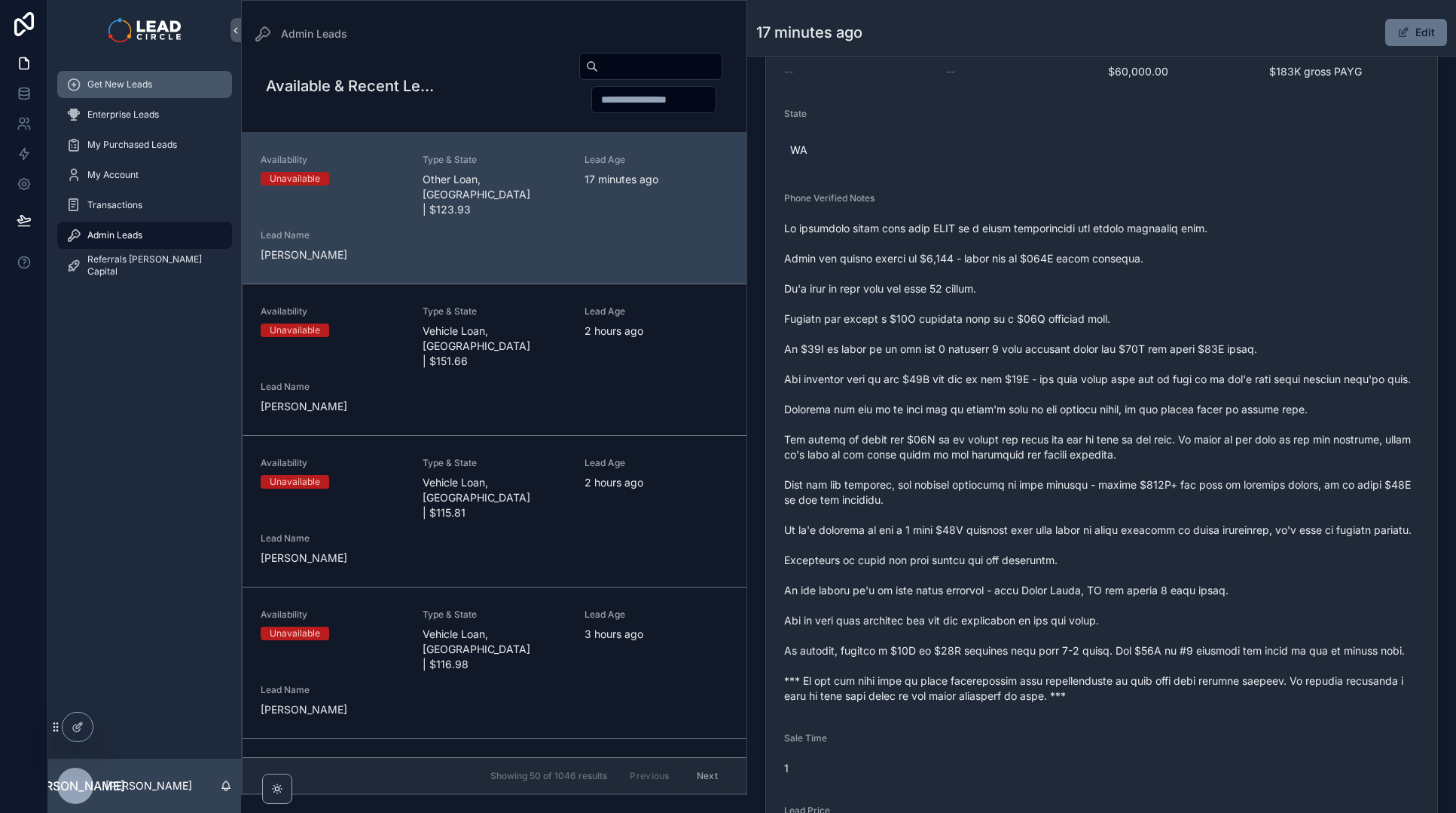
click at [144, 89] on span "Get New Leads" at bounding box center [120, 84] width 65 height 12
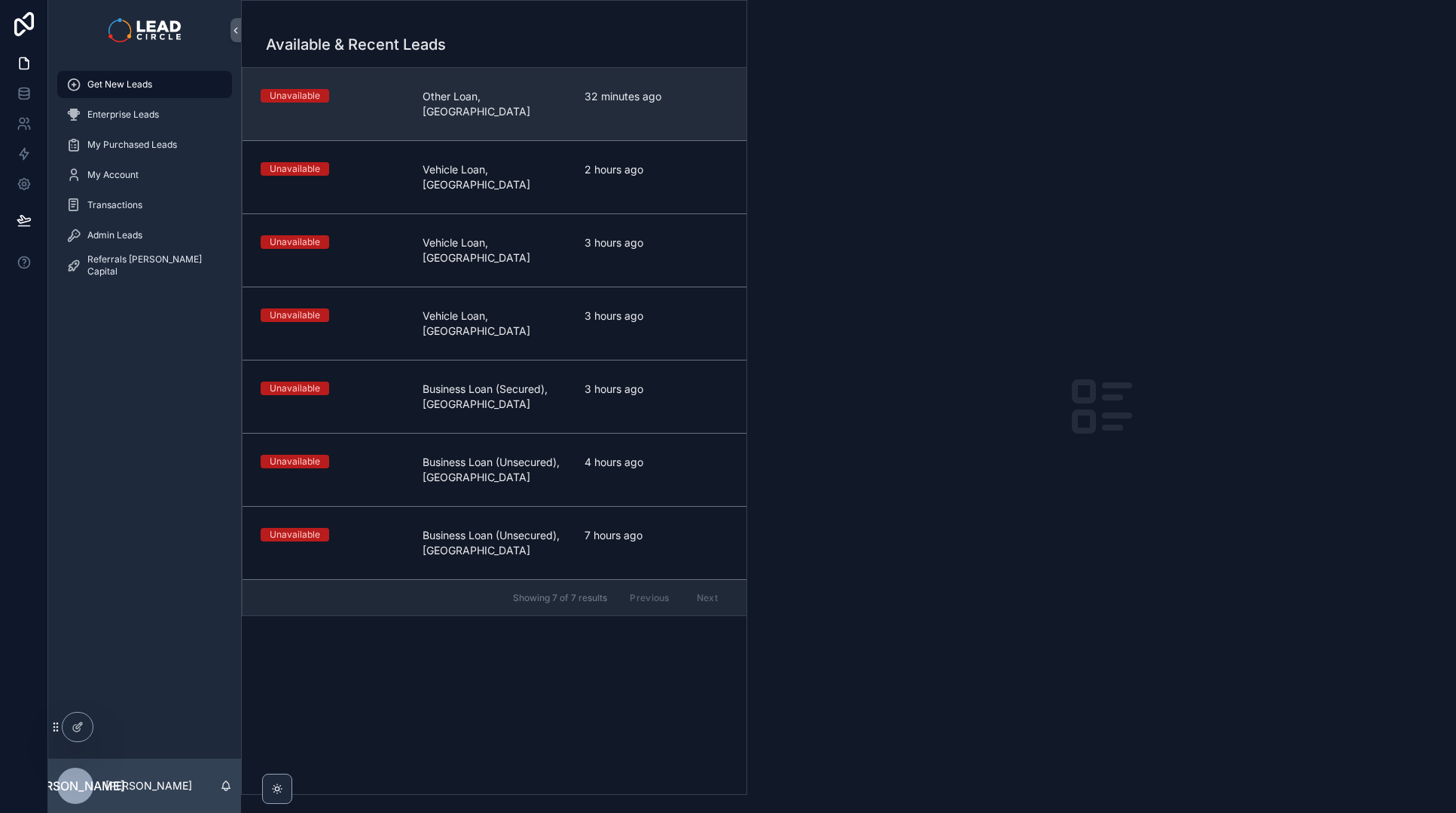
click at [451, 101] on span "Other Loan, [GEOGRAPHIC_DATA]" at bounding box center [495, 104] width 144 height 30
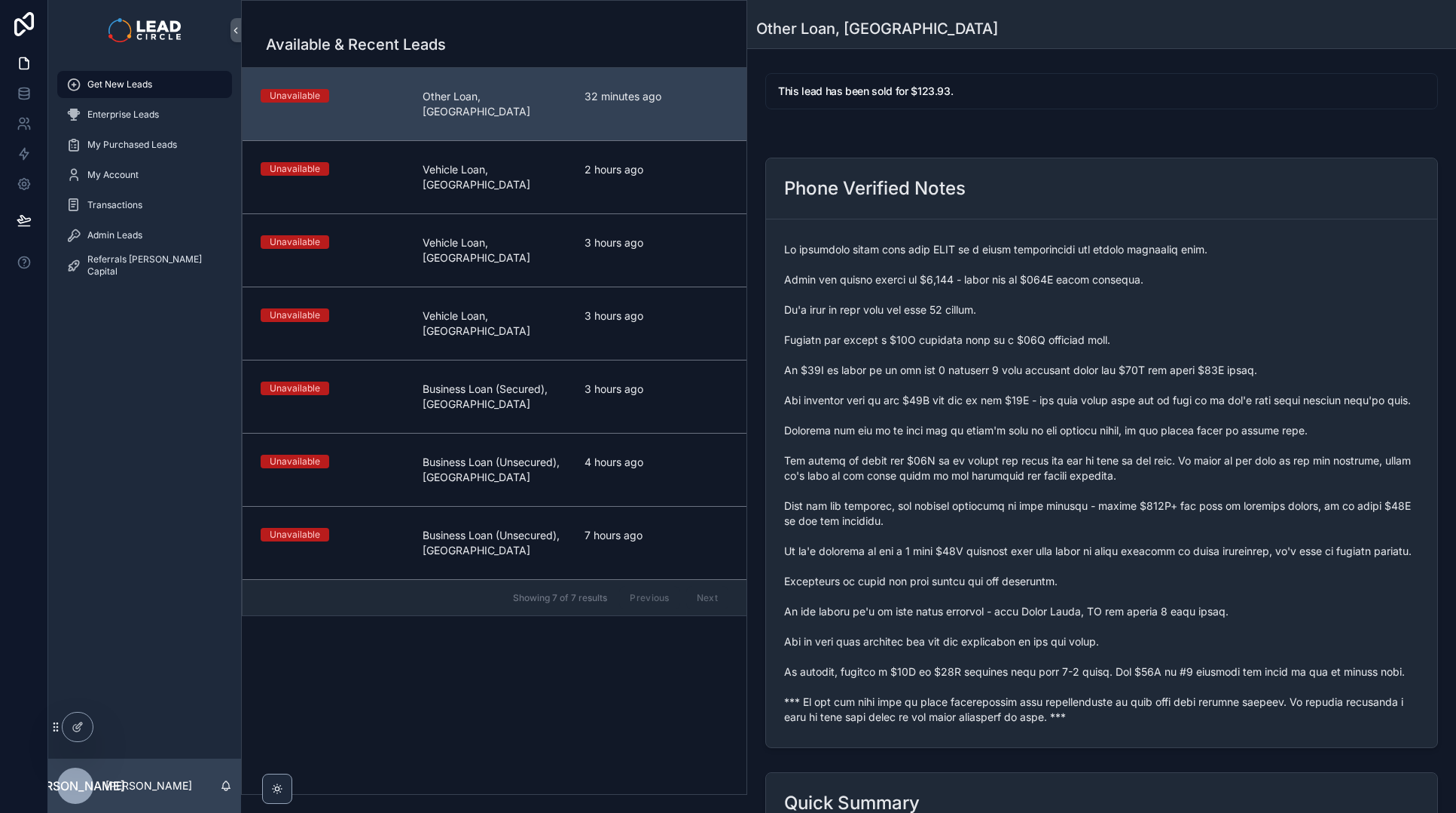
click at [934, 434] on div "Phone Verified Notes" at bounding box center [1102, 453] width 673 height 591
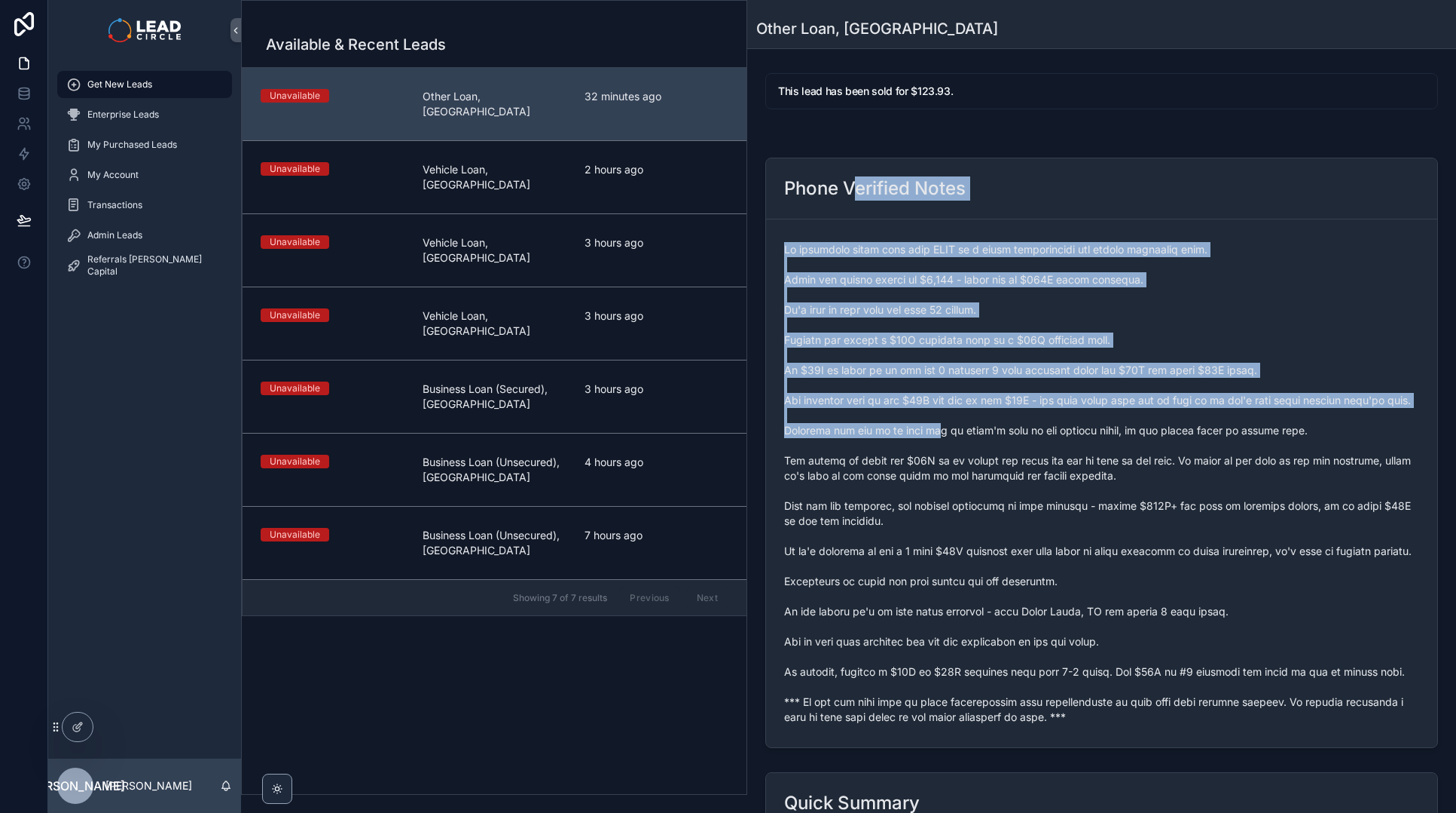
click at [934, 434] on span "scrollable content" at bounding box center [1101, 483] width 635 height 482
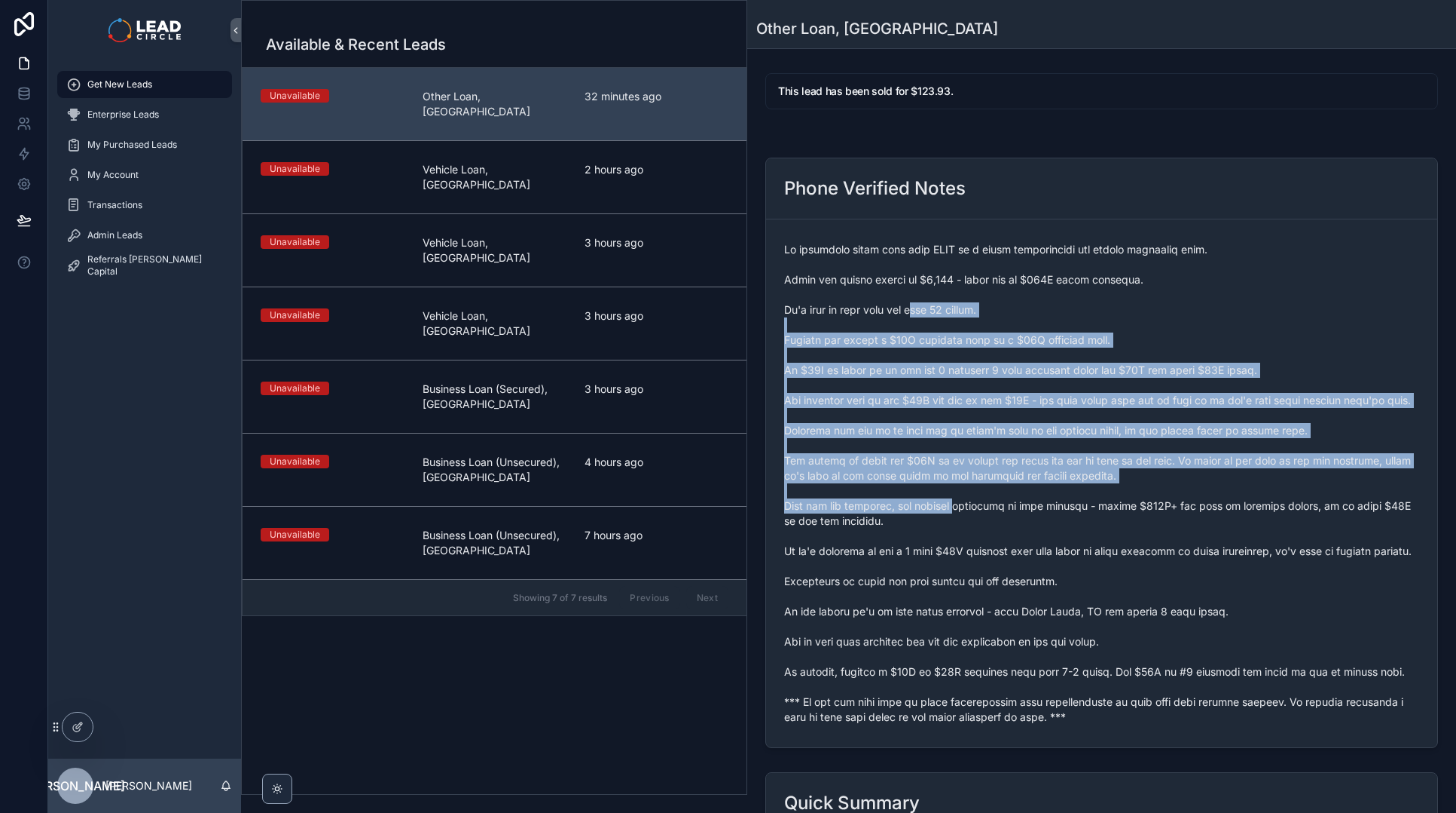
drag, startPoint x: 962, startPoint y: 494, endPoint x: 902, endPoint y: 298, distance: 205.0
click at [903, 298] on span "scrollable content" at bounding box center [1101, 483] width 635 height 482
click at [902, 298] on span "scrollable content" at bounding box center [1101, 483] width 635 height 482
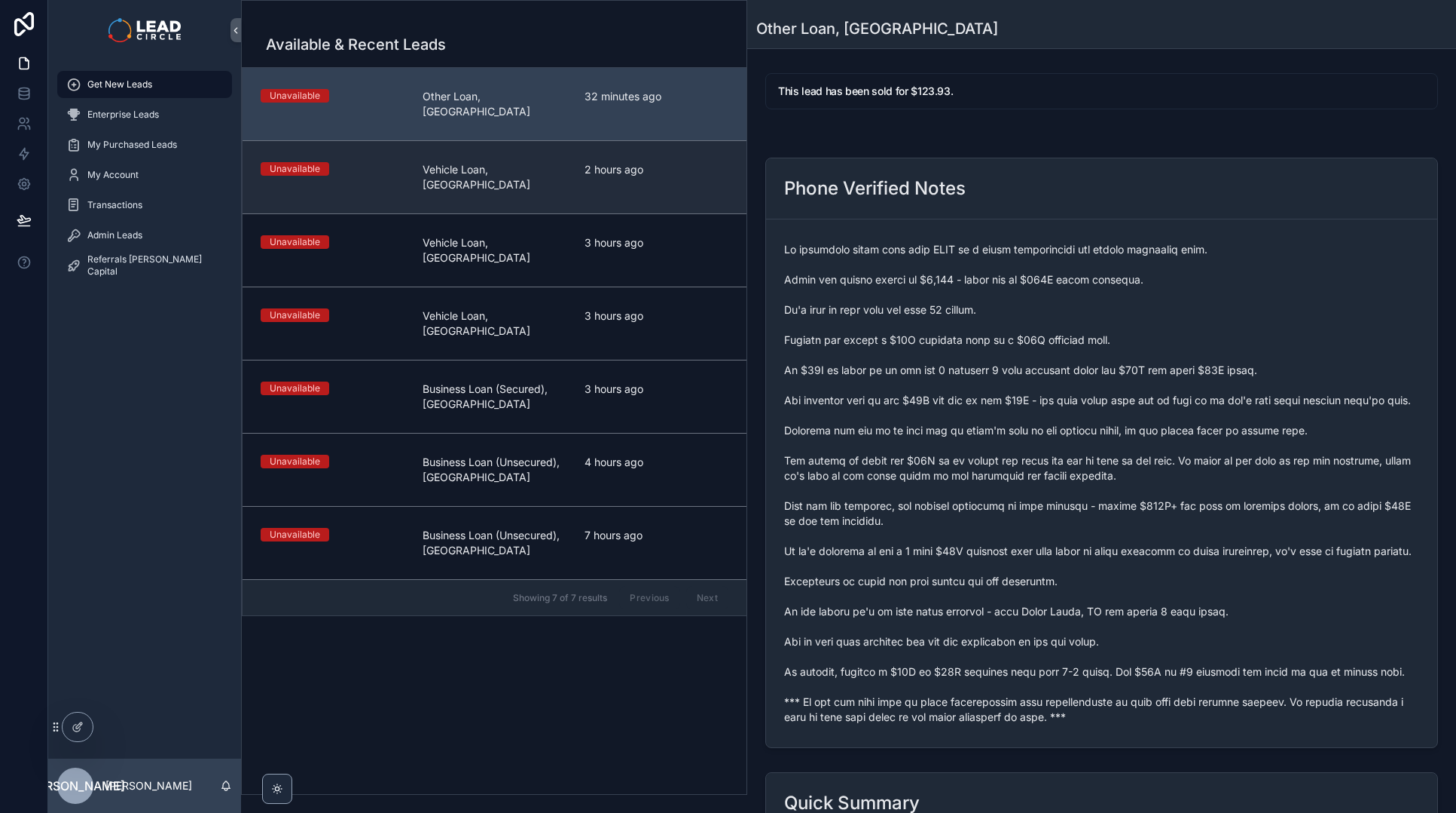
click at [658, 172] on link "Unavailable Vehicle Loan, [GEOGRAPHIC_DATA] 2 hours ago" at bounding box center [495, 176] width 504 height 73
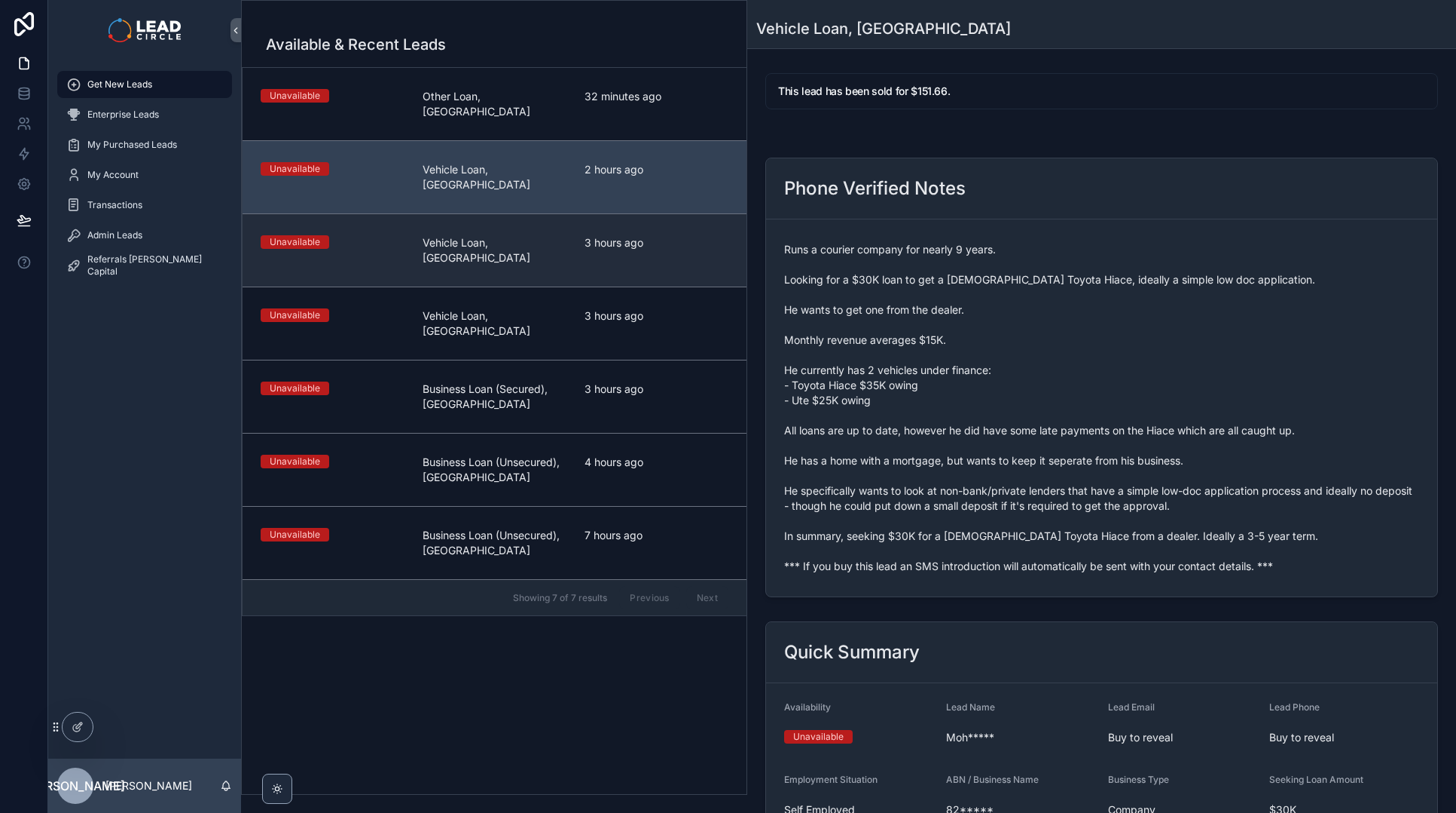
click at [651, 235] on span "3 hours ago" at bounding box center [657, 242] width 144 height 15
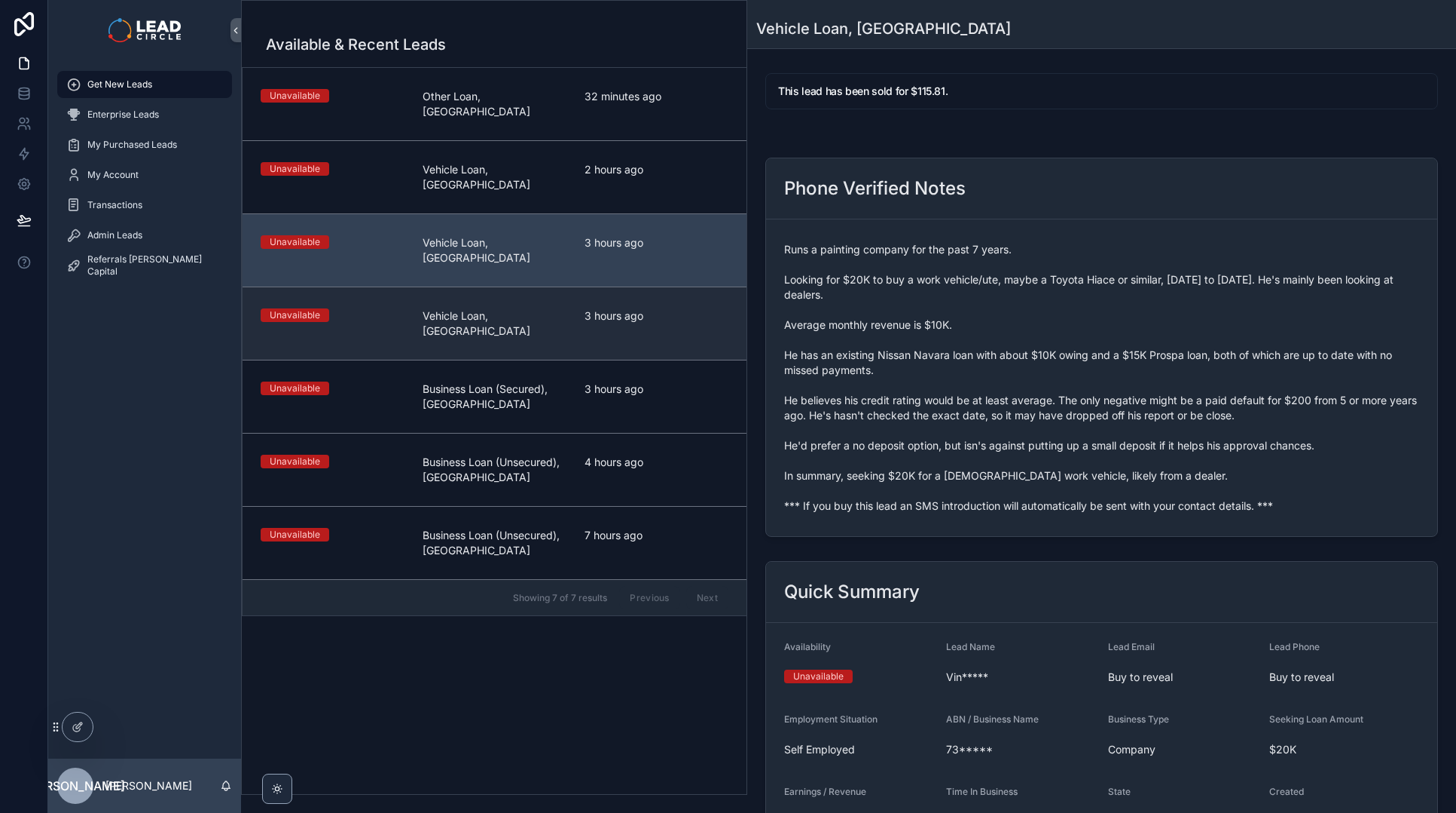
click at [644, 309] on span "3 hours ago" at bounding box center [657, 316] width 144 height 15
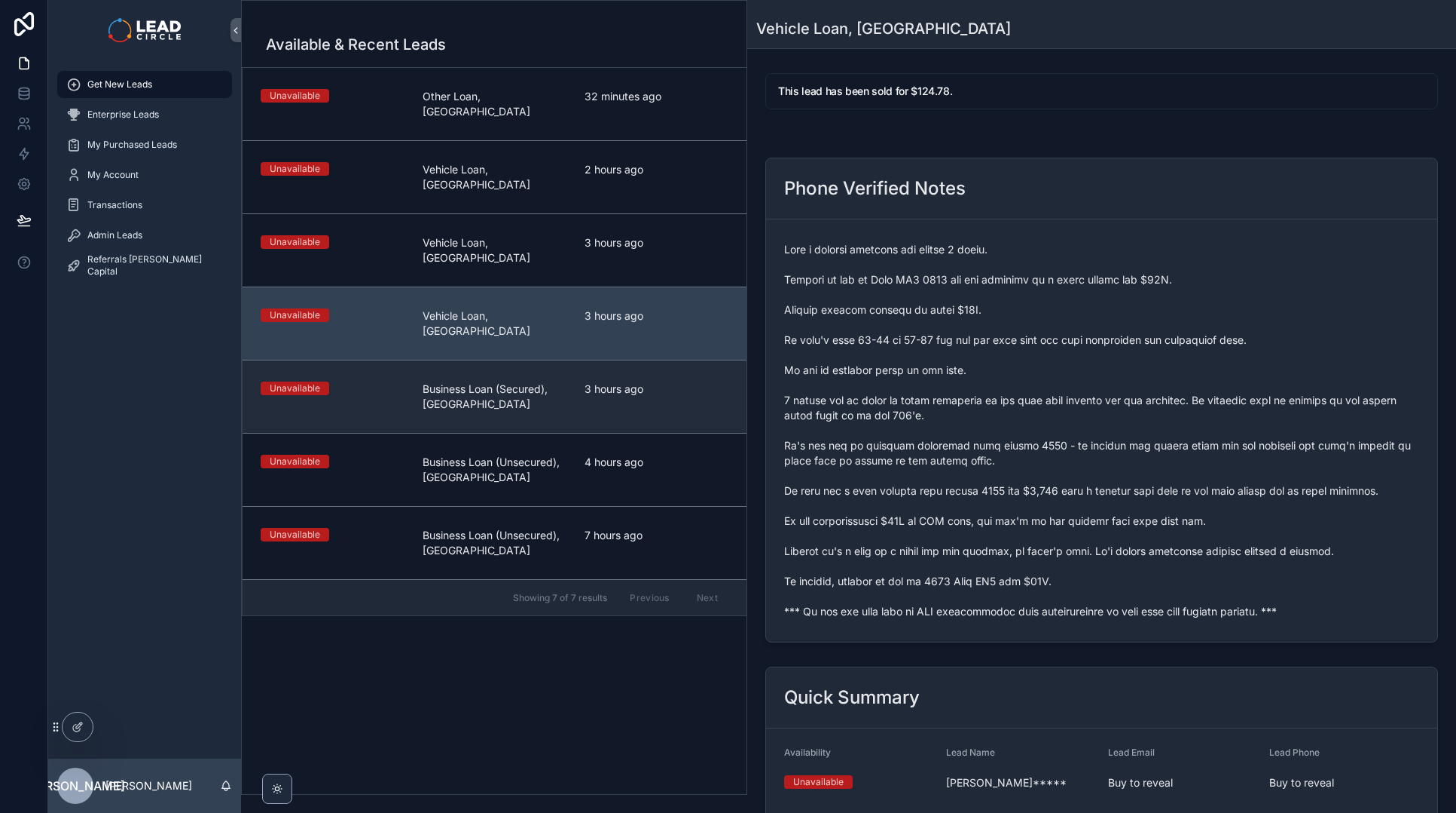
click at [643, 381] on div "3 hours ago" at bounding box center [657, 396] width 144 height 30
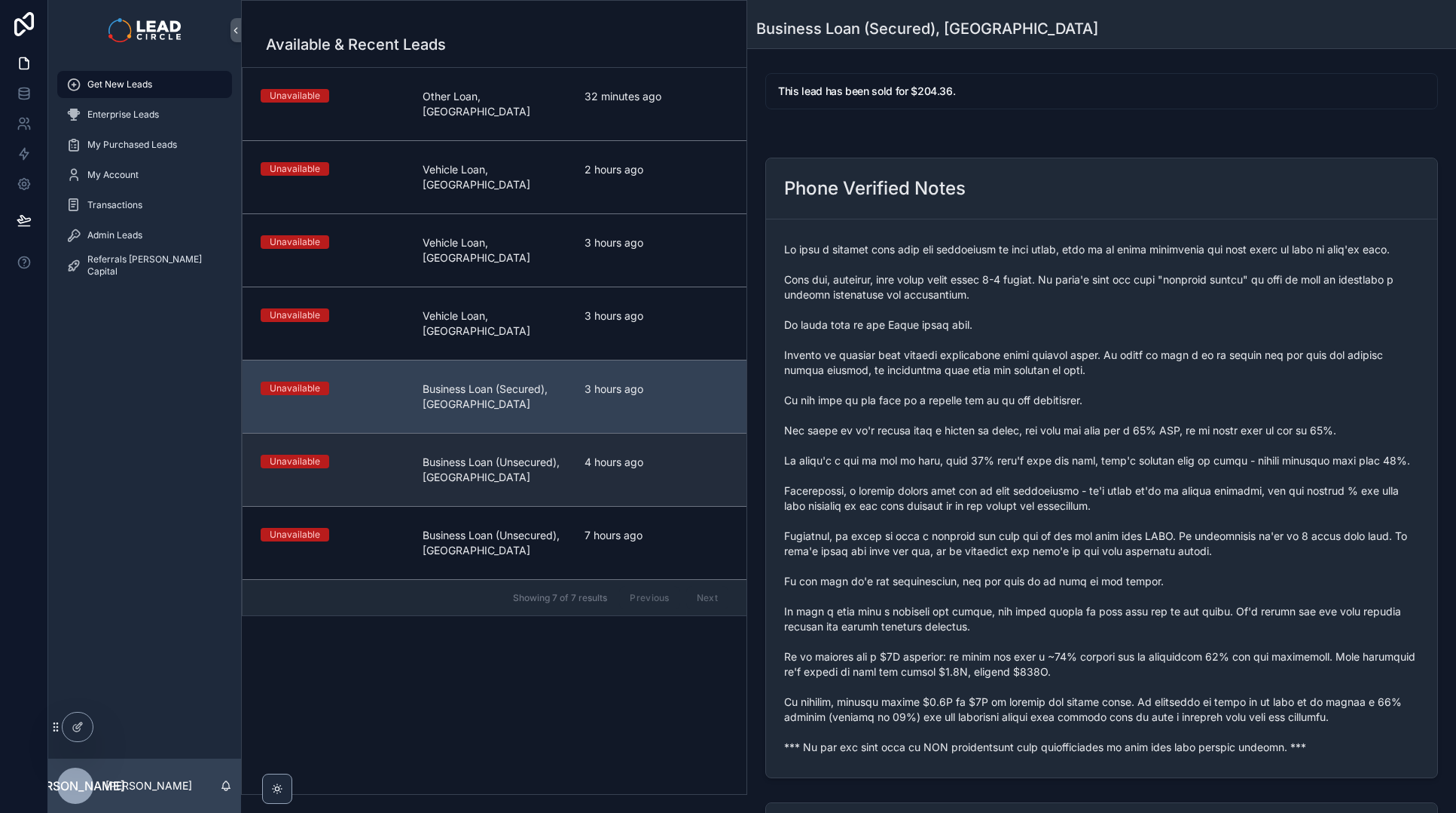
click at [609, 454] on span "4 hours ago" at bounding box center [657, 461] width 144 height 15
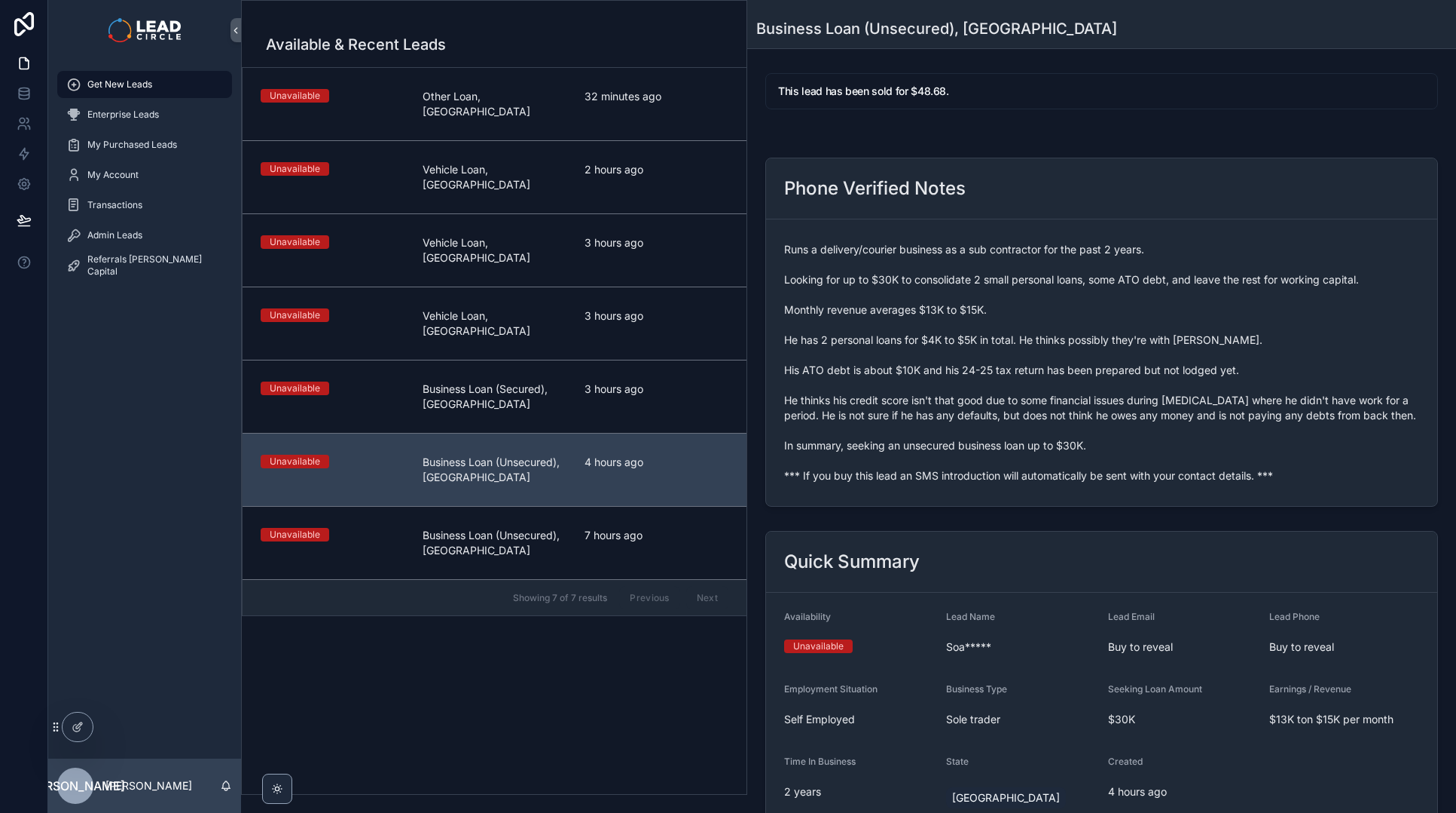
scroll to position [139, 0]
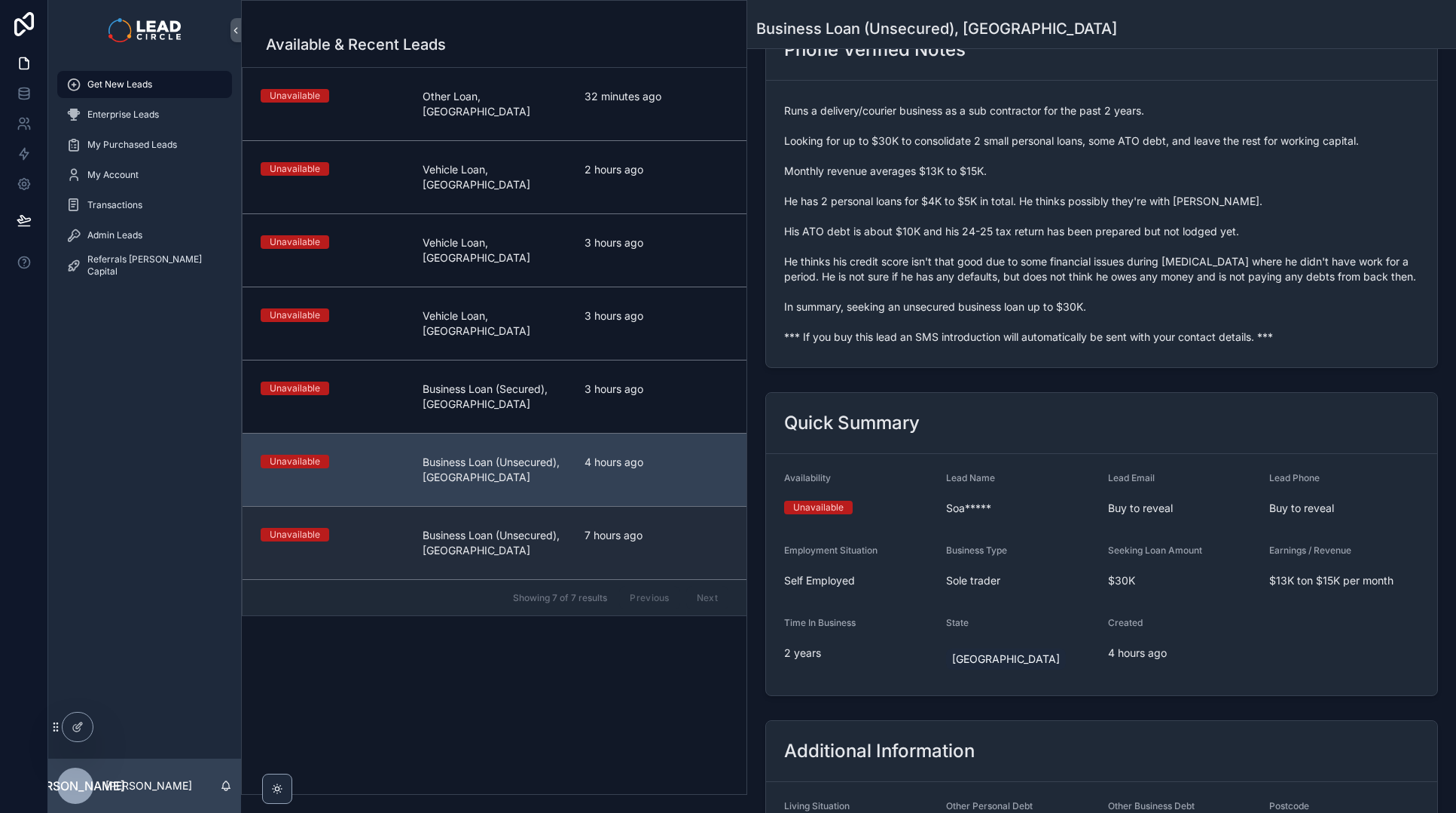
click at [693, 528] on span "7 hours ago" at bounding box center [657, 535] width 144 height 15
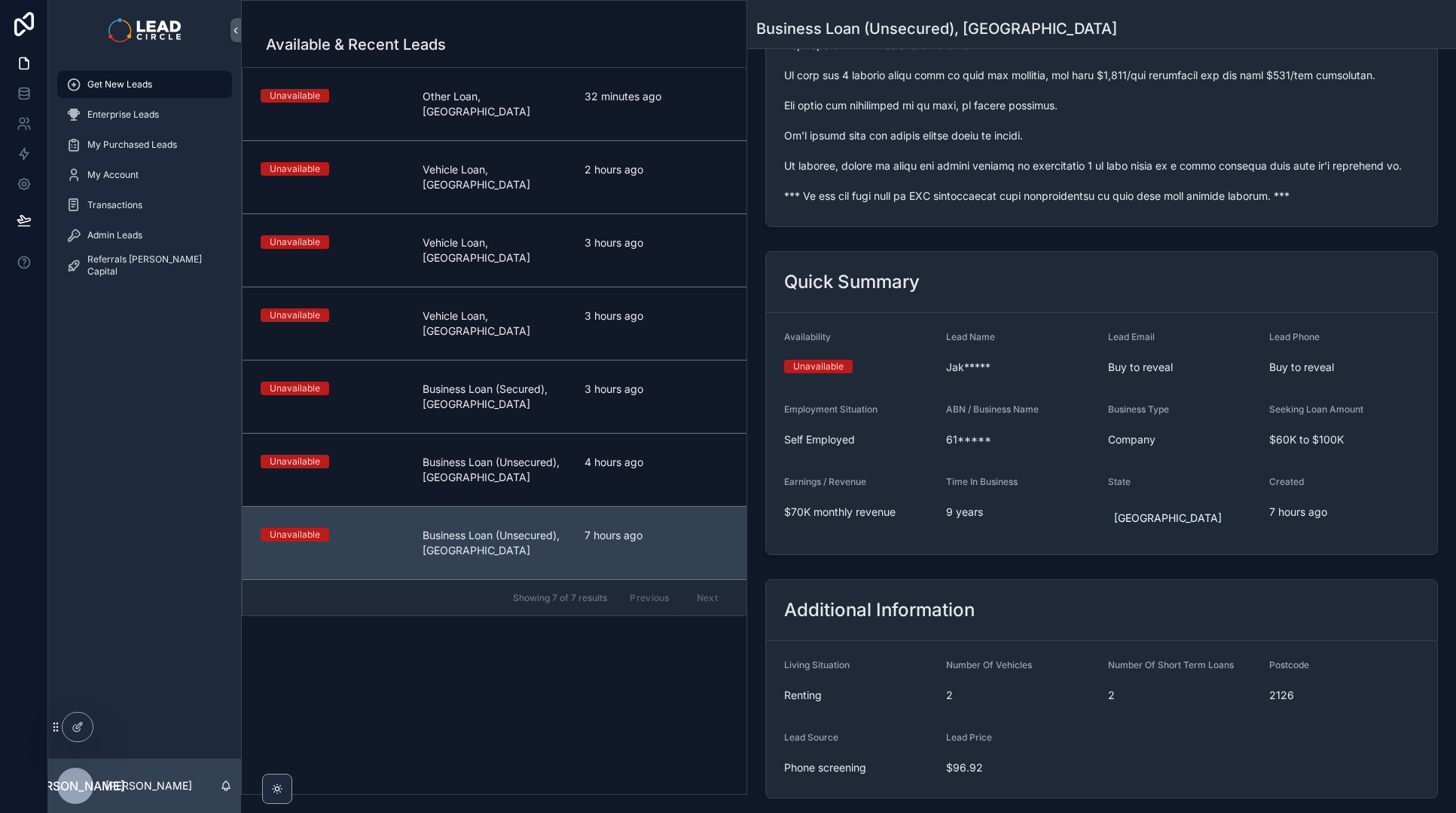
scroll to position [403, 0]
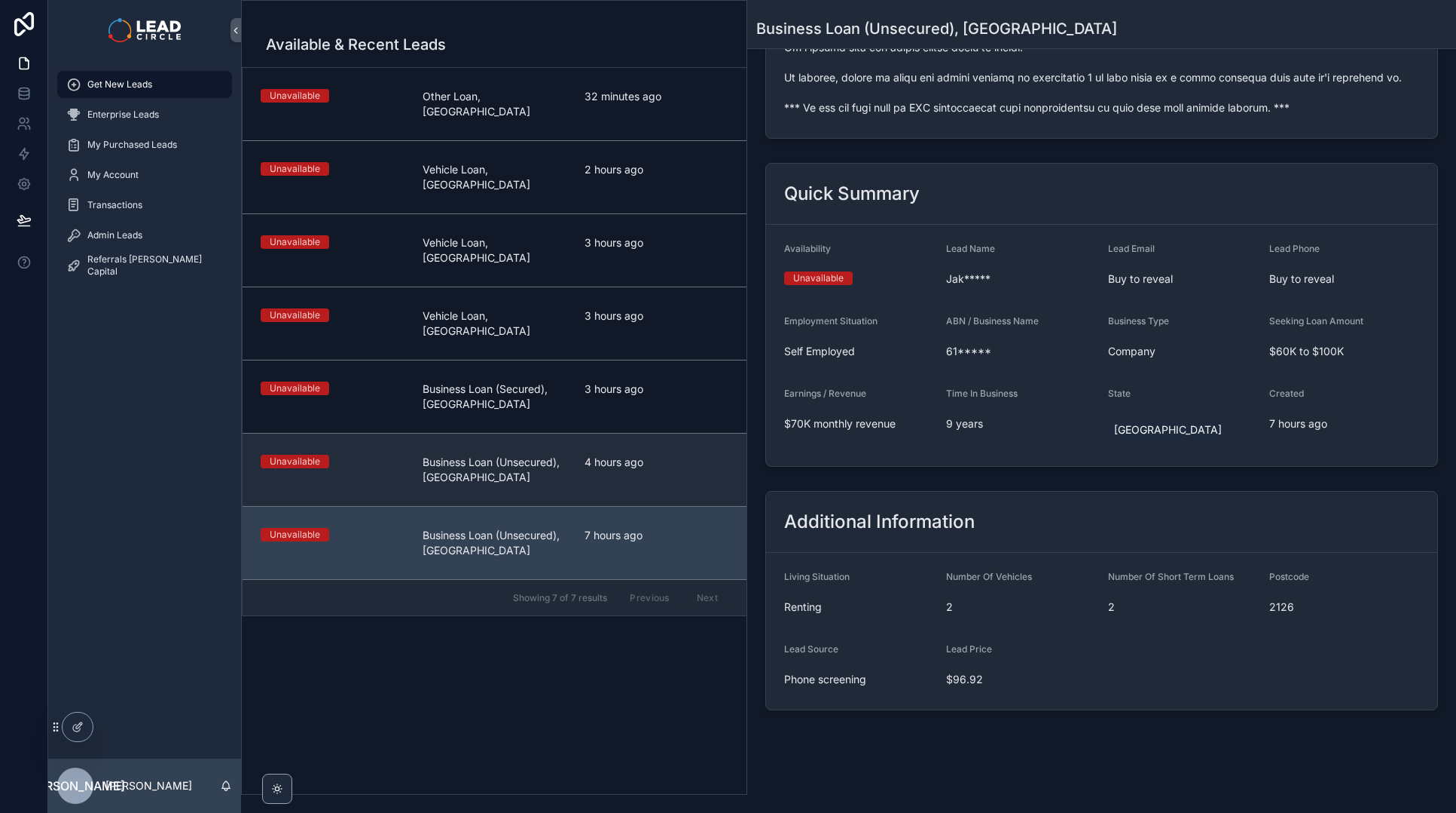
click at [685, 454] on div "4 hours ago" at bounding box center [657, 469] width 144 height 30
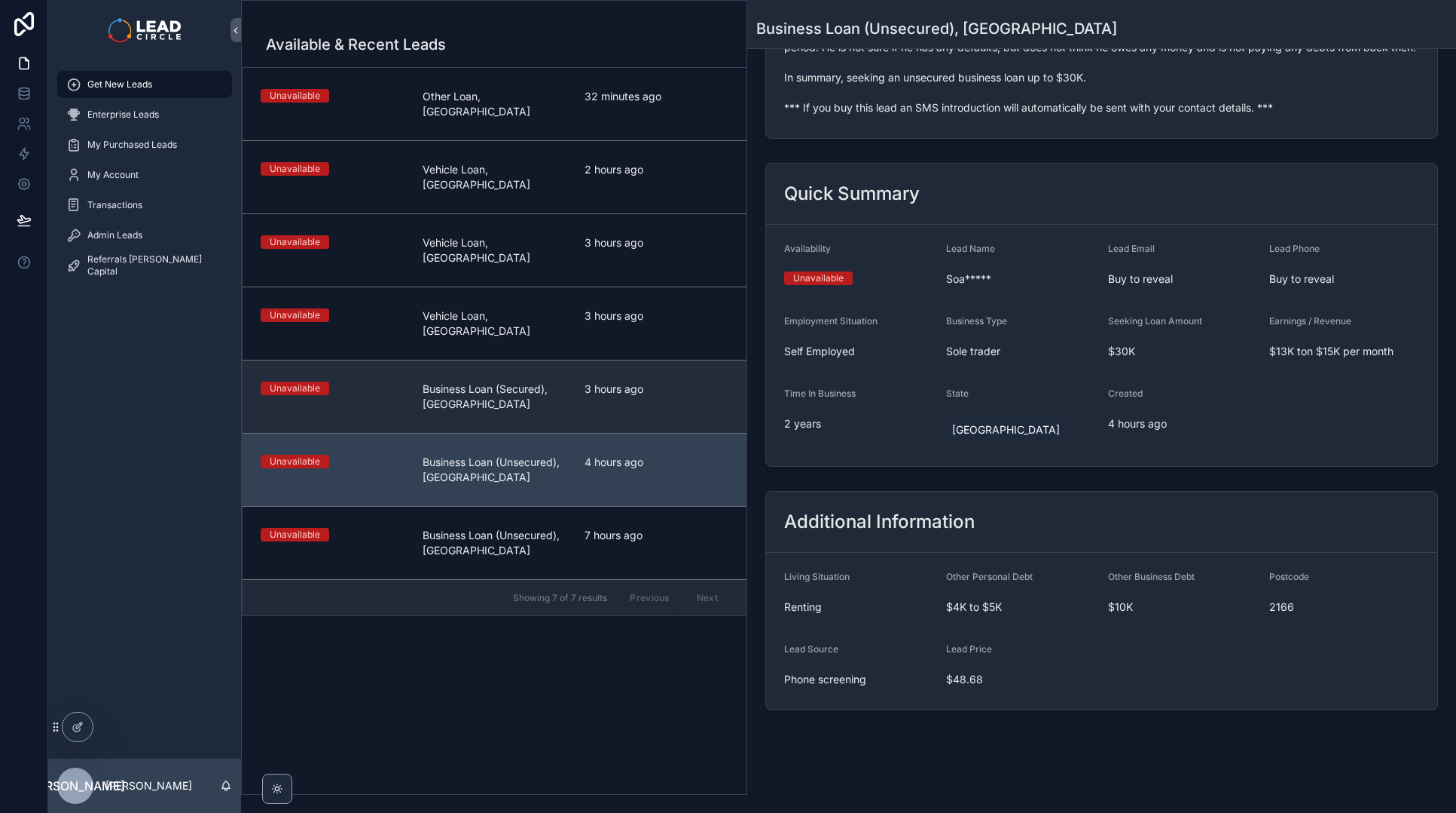
click at [651, 360] on link "Unavailable Business Loan (Secured), [GEOGRAPHIC_DATA] 3 hours ago" at bounding box center [495, 396] width 504 height 73
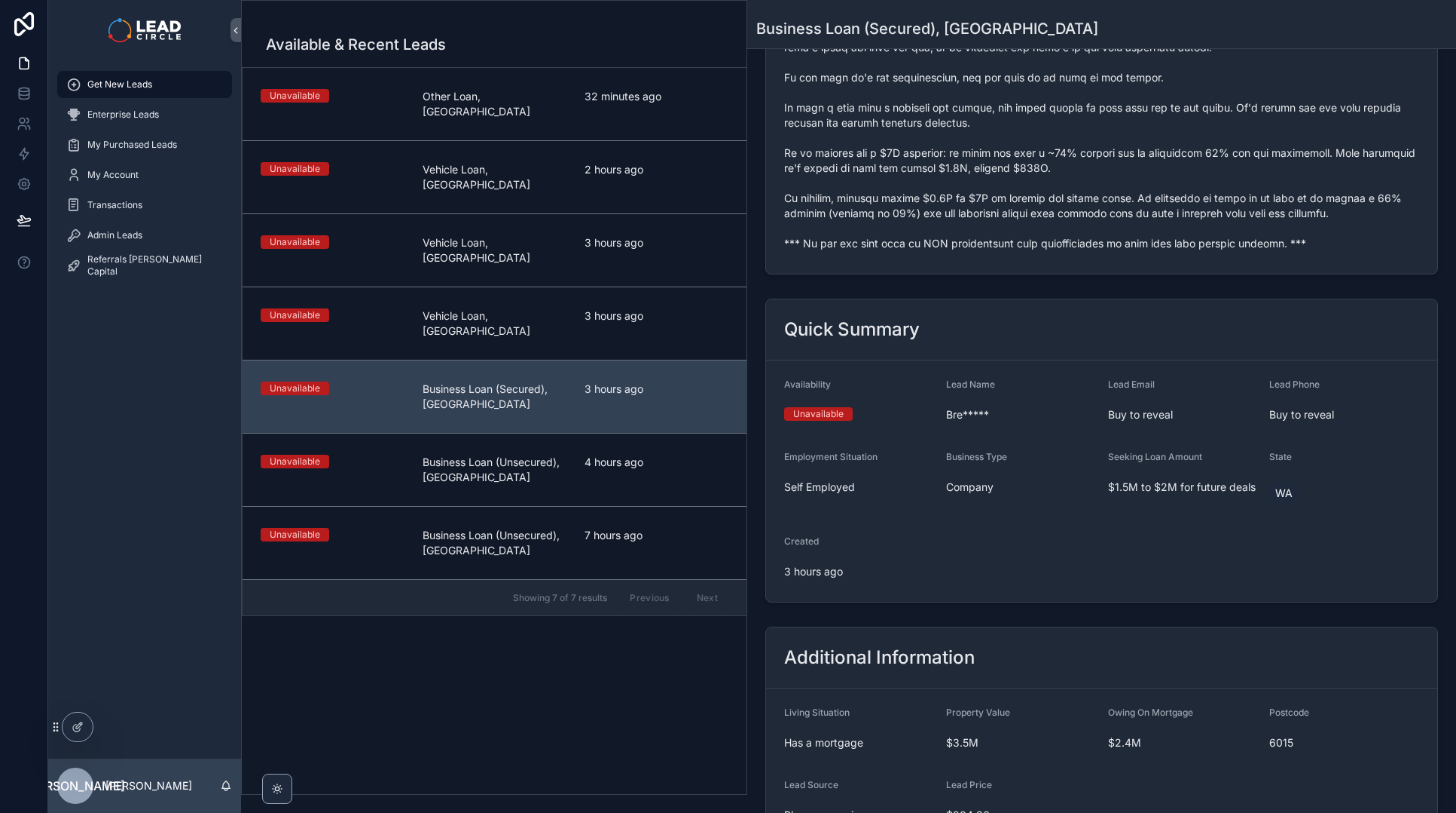
scroll to position [639, 0]
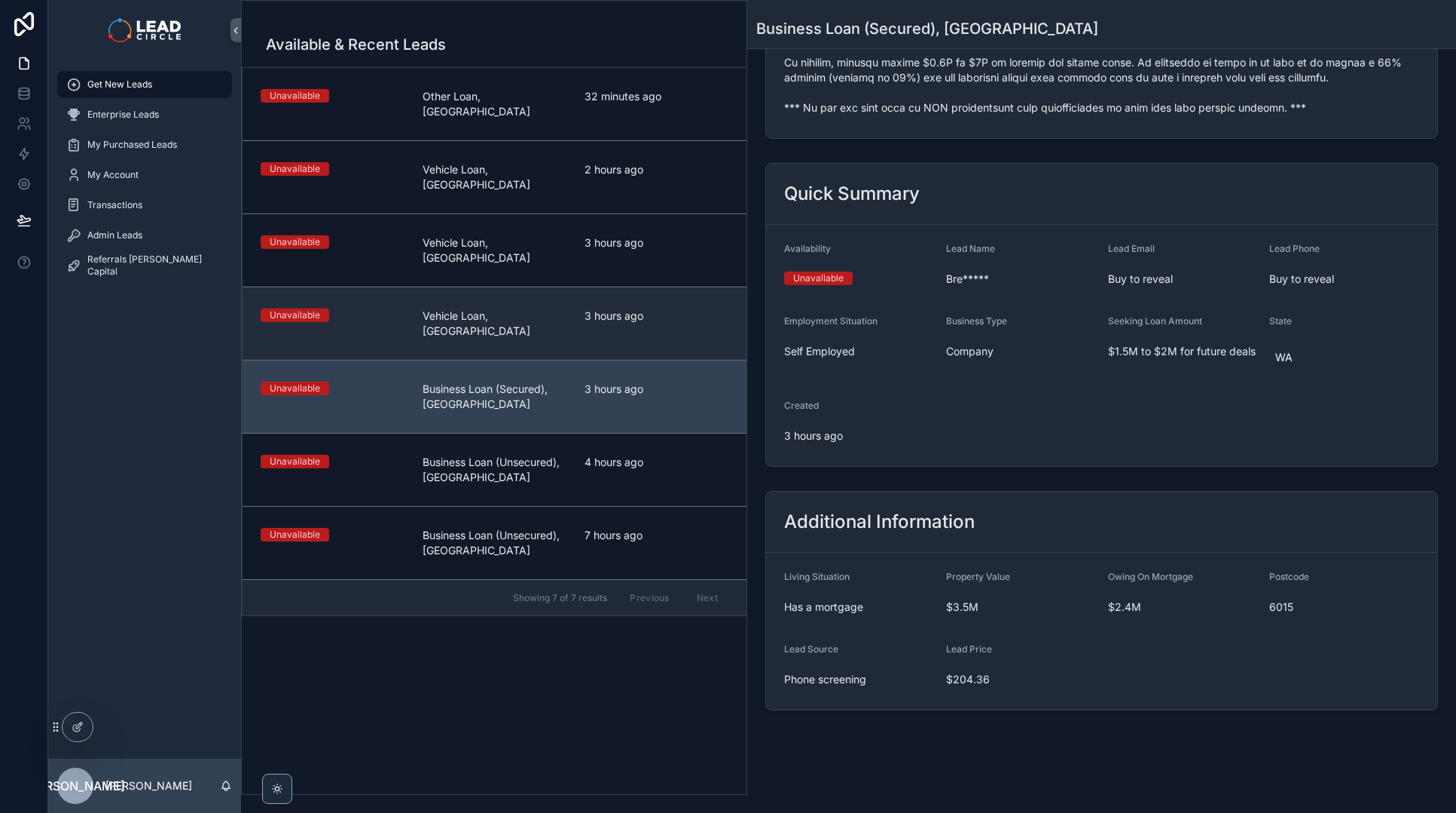
click at [672, 287] on link "Unavailable Vehicle Loan, [GEOGRAPHIC_DATA] 3 hours ago" at bounding box center [495, 323] width 504 height 73
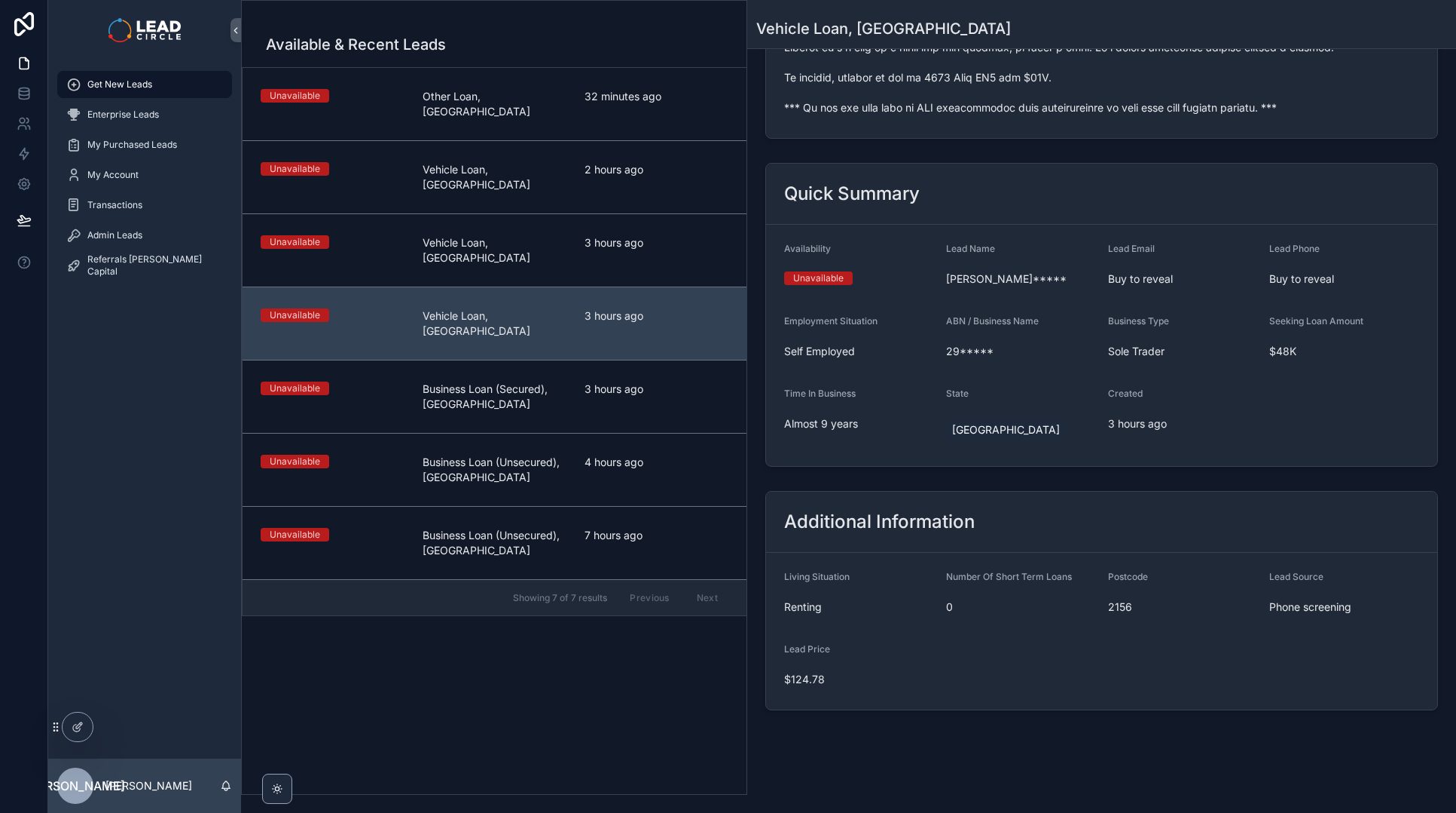
scroll to position [504, 0]
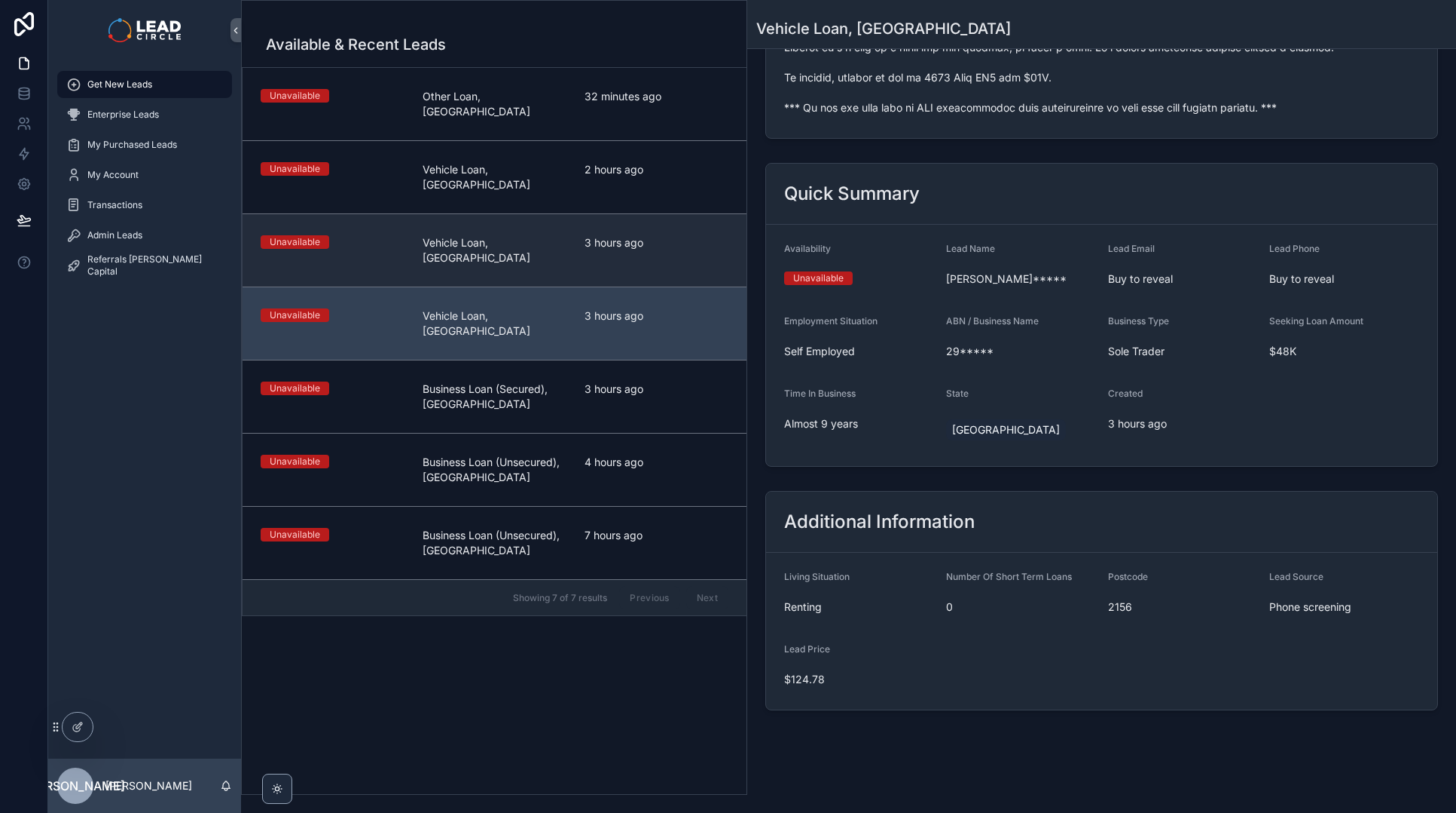
click at [662, 235] on span "3 hours ago" at bounding box center [657, 242] width 144 height 15
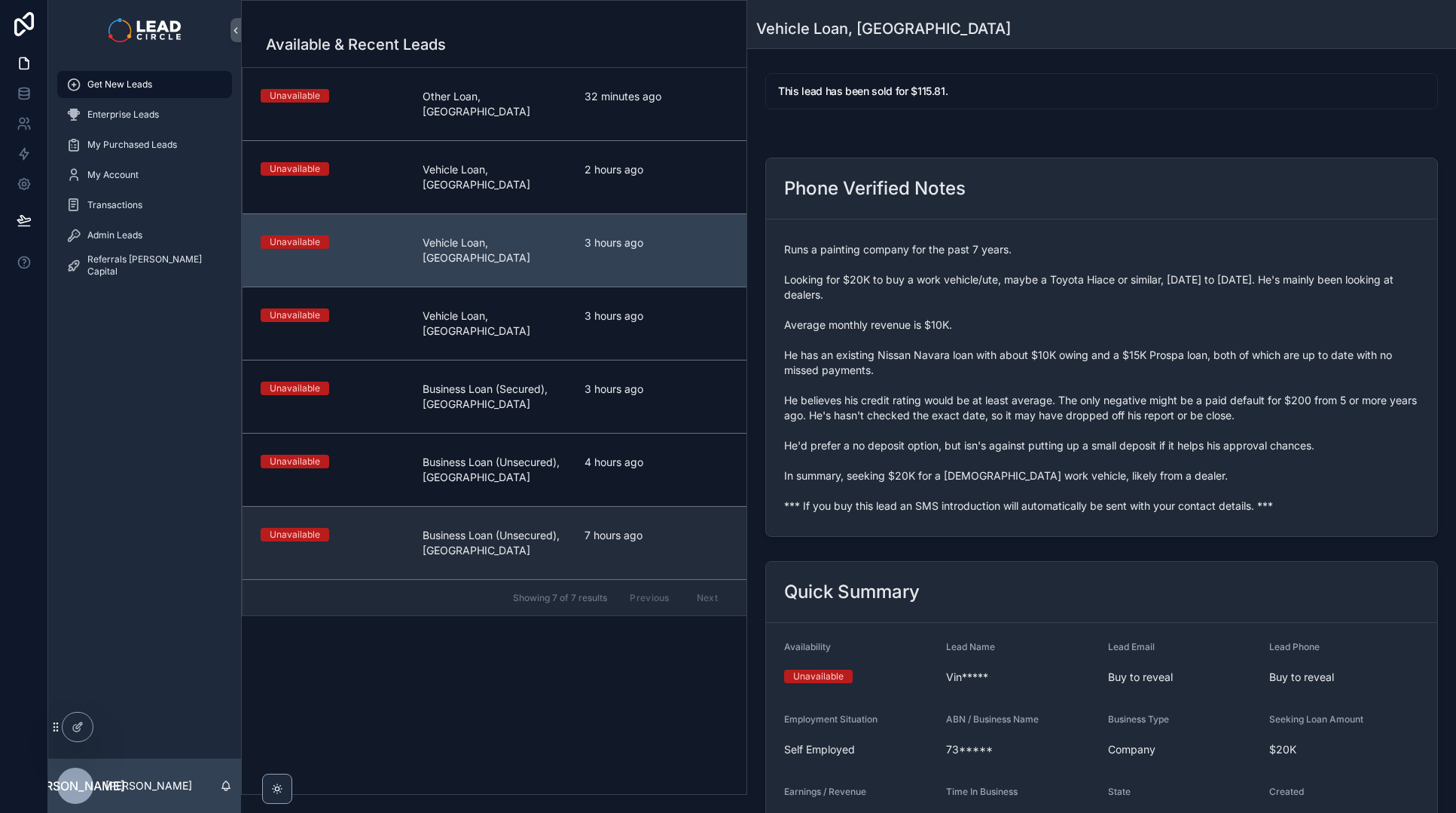
click at [628, 506] on link "Unavailable Business Loan (Unsecured), [GEOGRAPHIC_DATA] 7 hours ago" at bounding box center [495, 542] width 504 height 73
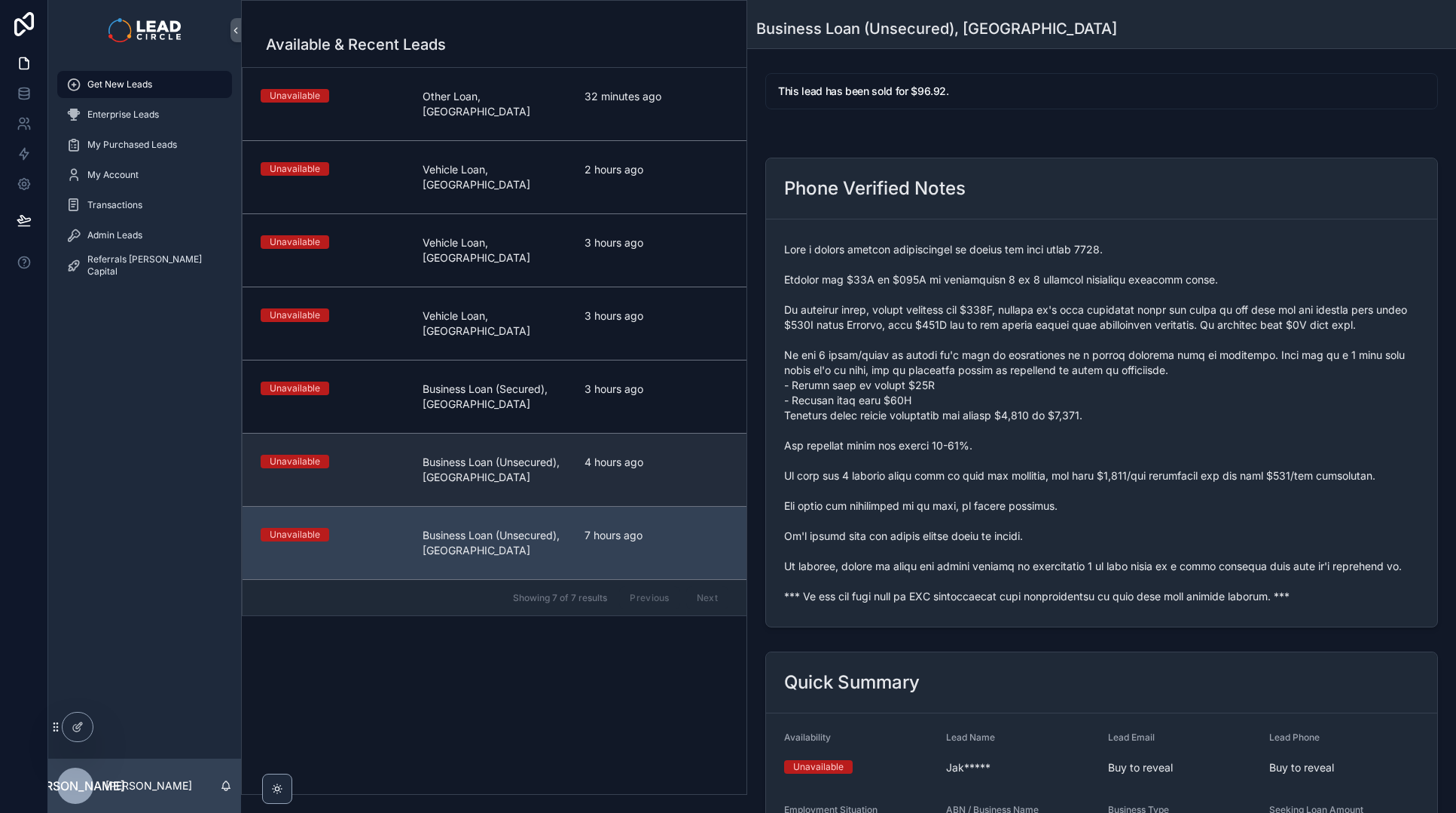
click at [638, 454] on div "4 hours ago" at bounding box center [657, 469] width 144 height 30
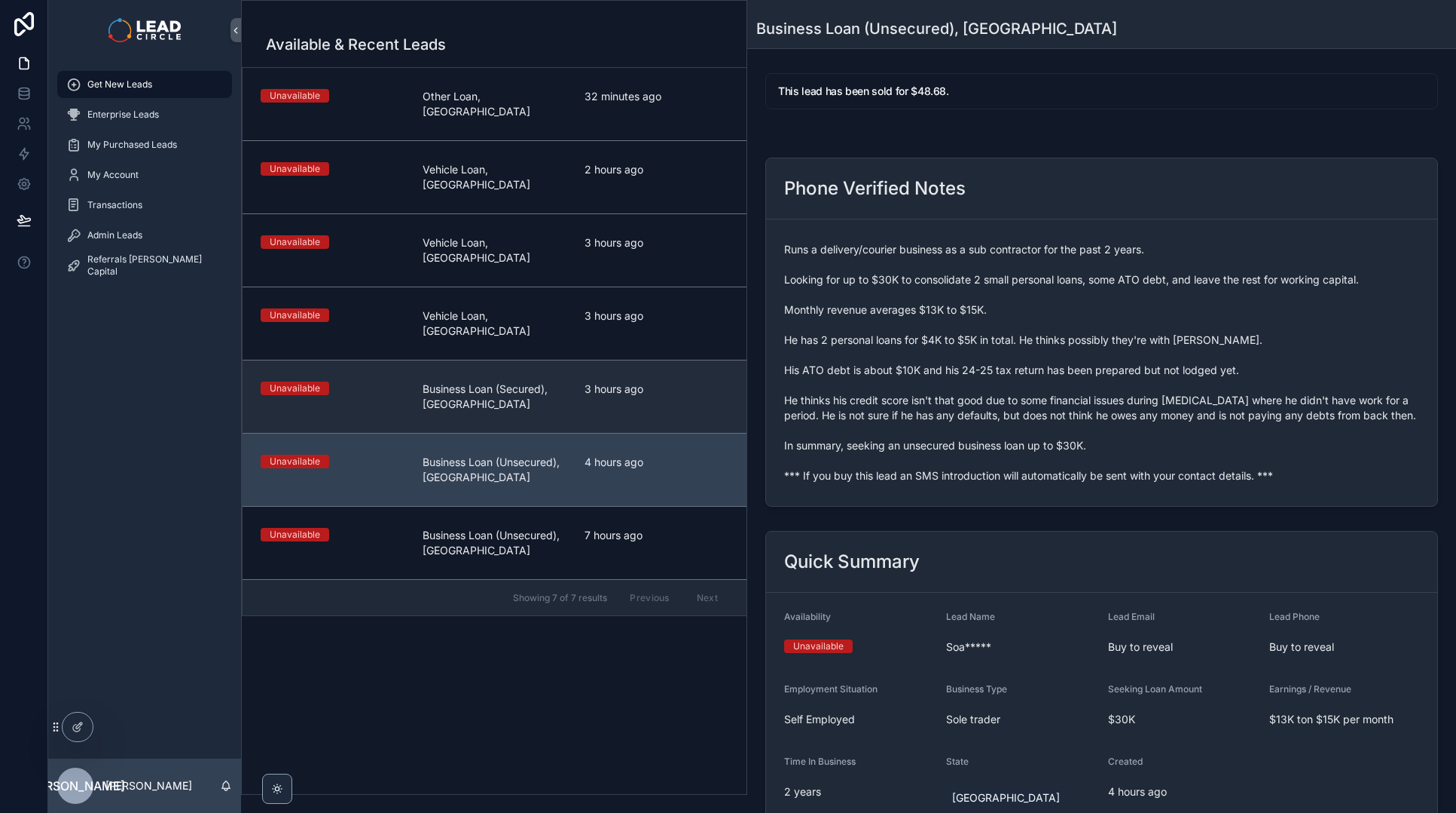
click at [629, 381] on span "3 hours ago" at bounding box center [657, 388] width 144 height 15
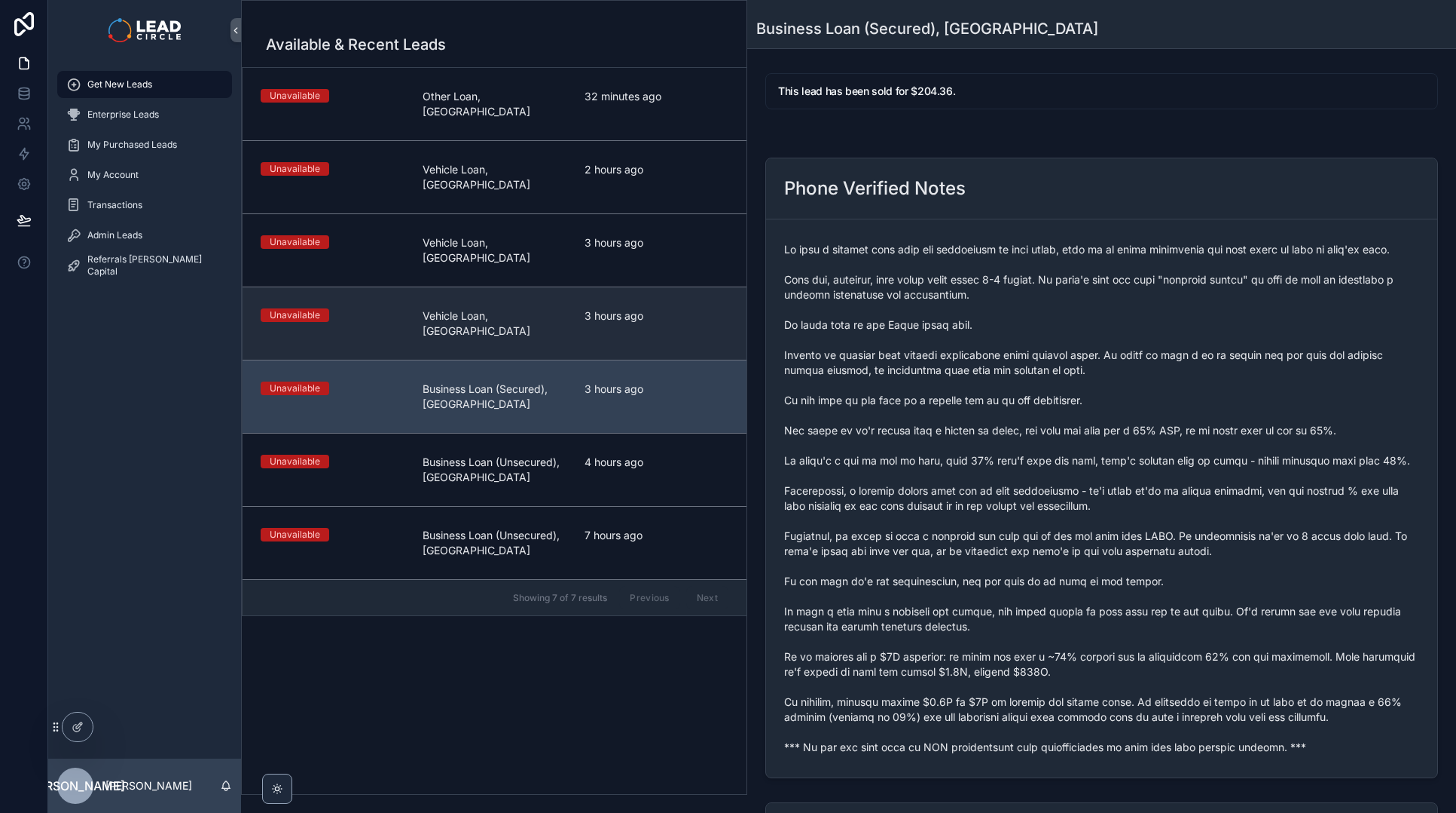
click at [631, 309] on span "3 hours ago" at bounding box center [657, 316] width 144 height 15
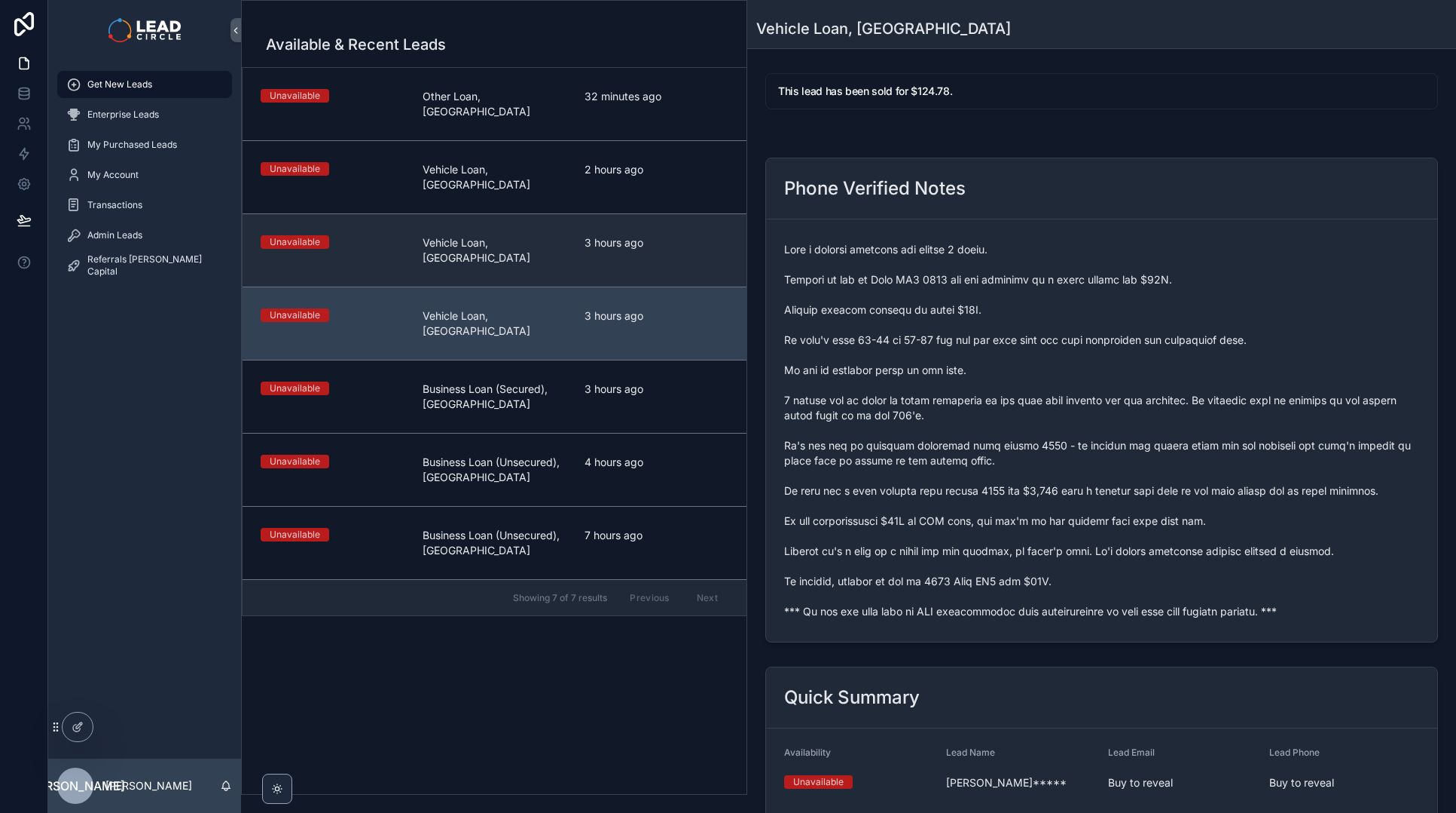
click at [632, 227] on link "Unavailable Vehicle Loan, [GEOGRAPHIC_DATA] 3 hours ago" at bounding box center [495, 249] width 504 height 73
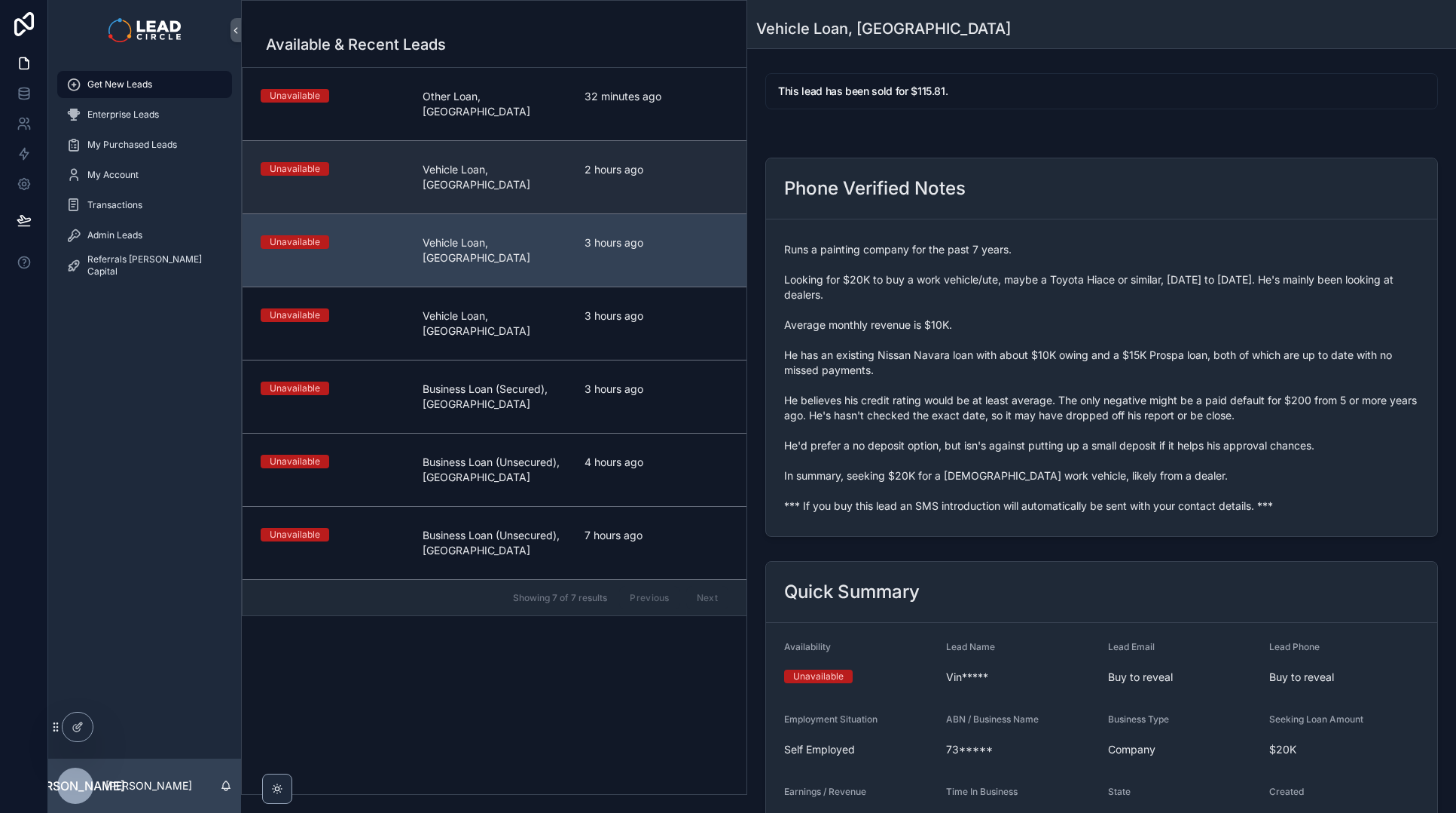
click at [625, 164] on link "Unavailable Vehicle Loan, [GEOGRAPHIC_DATA] 2 hours ago" at bounding box center [495, 176] width 504 height 73
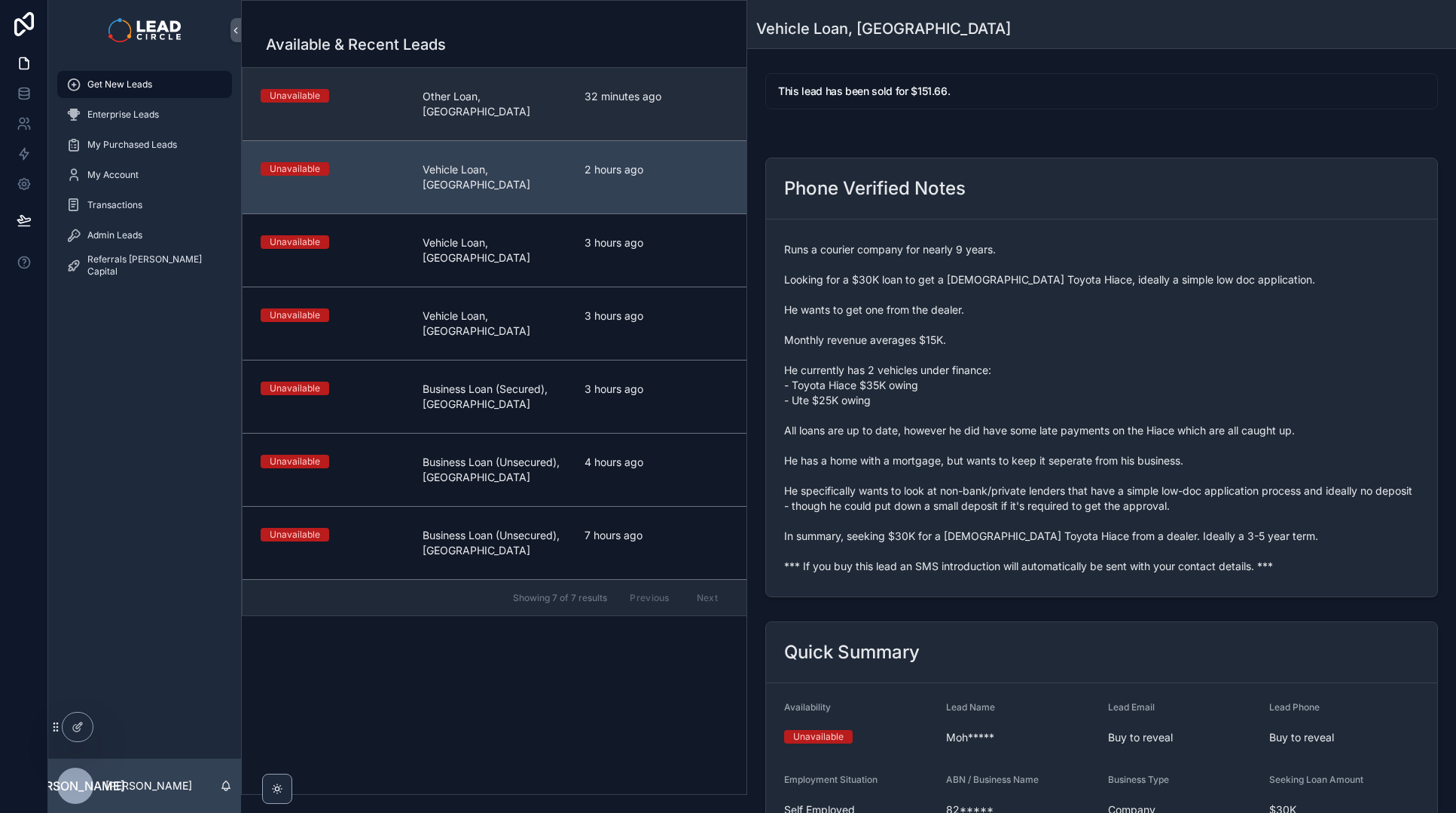
click at [617, 94] on span "32 minutes ago" at bounding box center [657, 96] width 144 height 15
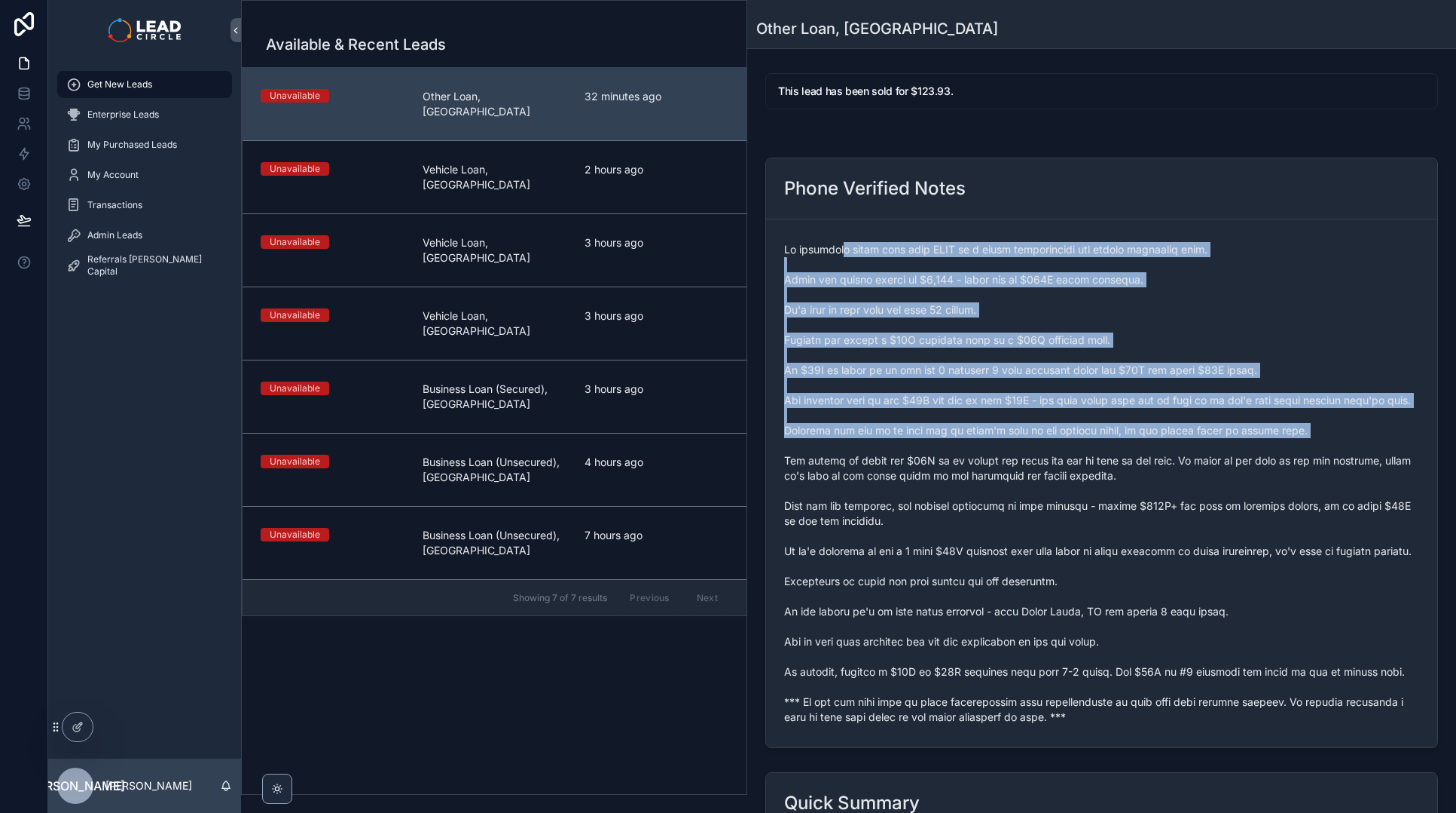
drag, startPoint x: 839, startPoint y: 251, endPoint x: 903, endPoint y: 450, distance: 209.0
click at [903, 450] on span "scrollable content" at bounding box center [1101, 483] width 635 height 482
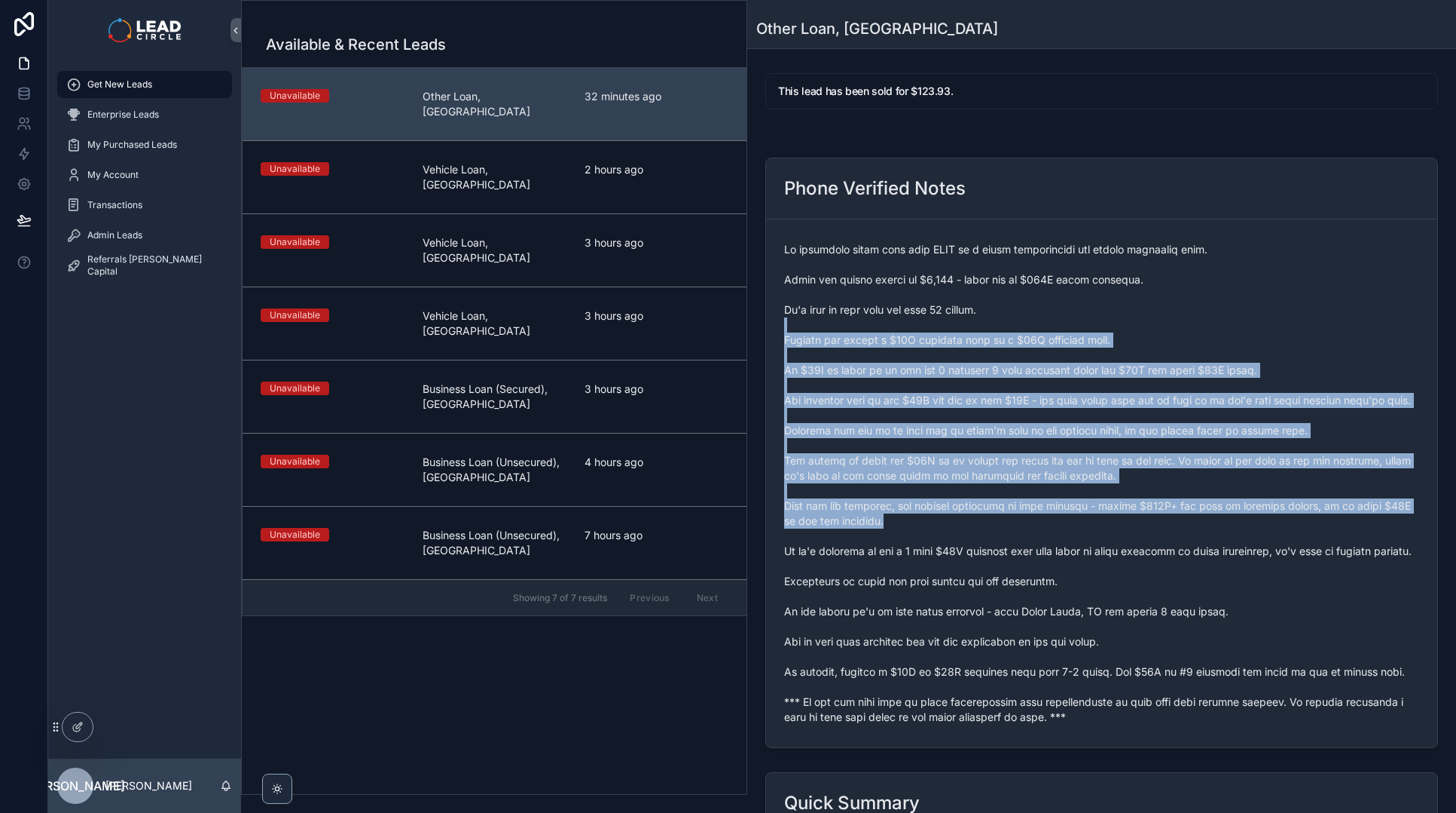
drag, startPoint x: 942, startPoint y: 515, endPoint x: 930, endPoint y: 259, distance: 256.3
click at [932, 266] on span "scrollable content" at bounding box center [1101, 483] width 635 height 482
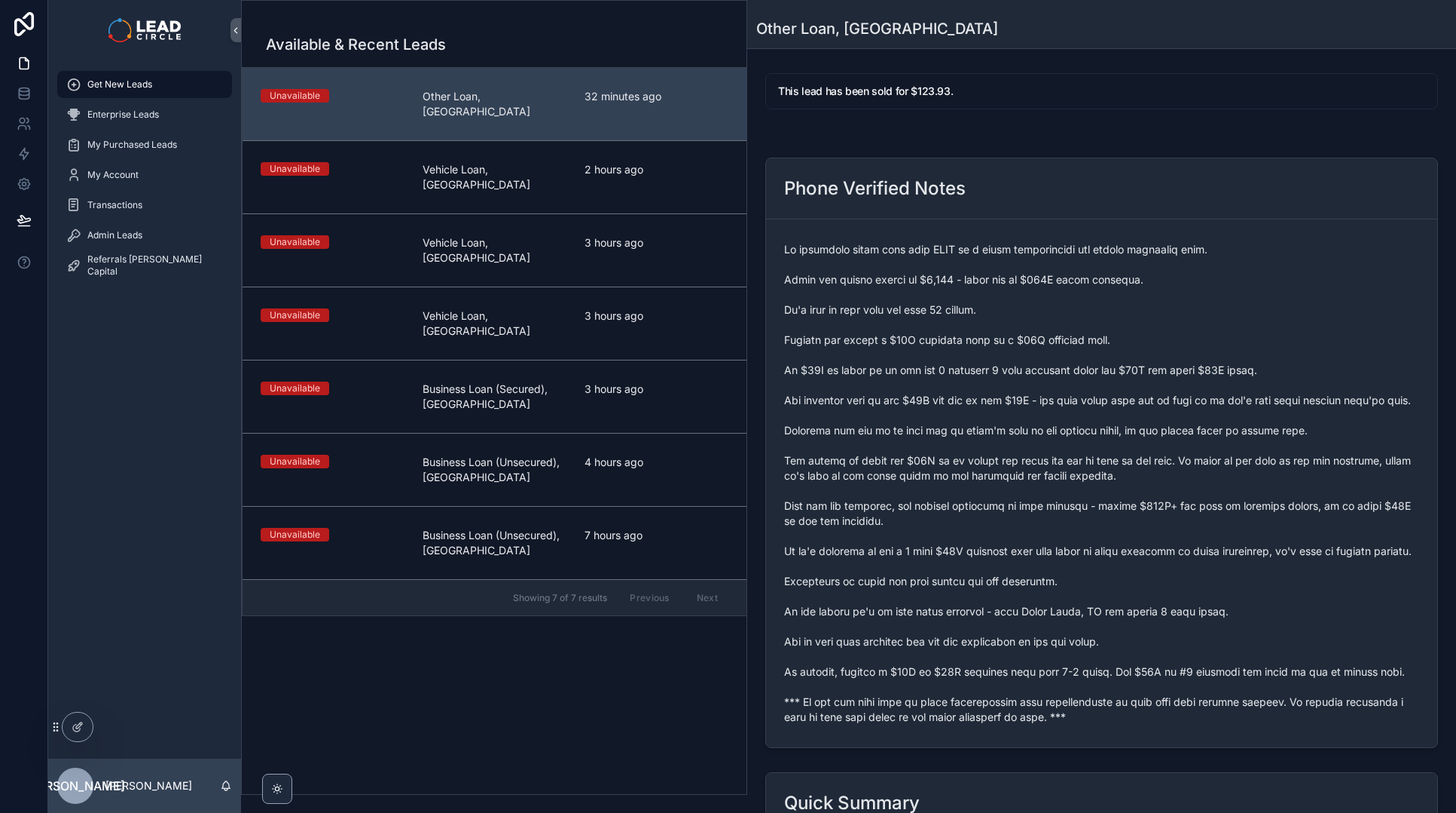
click at [928, 256] on span "scrollable content" at bounding box center [1101, 483] width 635 height 482
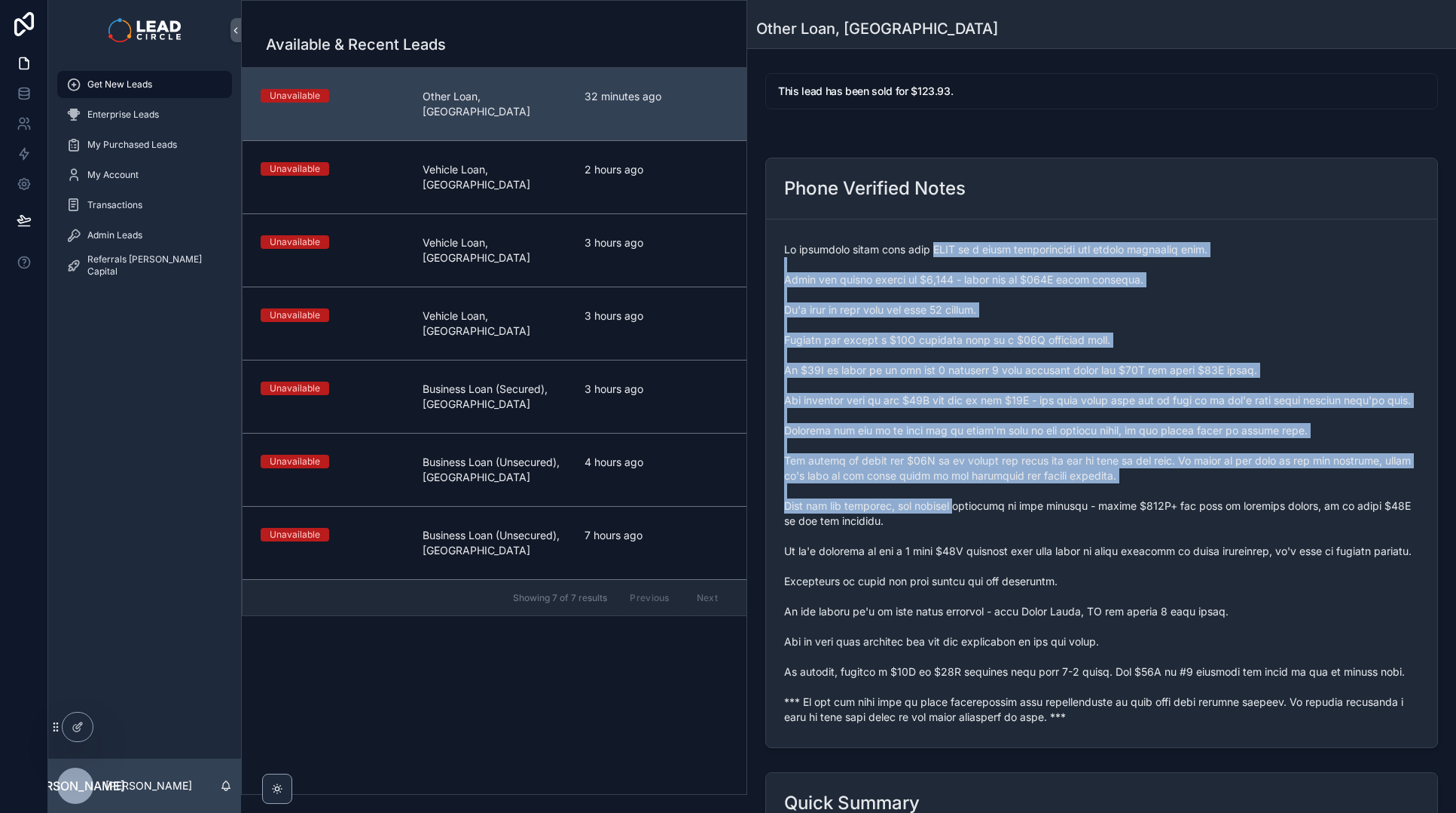
drag, startPoint x: 926, startPoint y: 243, endPoint x: 961, endPoint y: 498, distance: 257.4
click at [961, 498] on span "scrollable content" at bounding box center [1101, 483] width 635 height 482
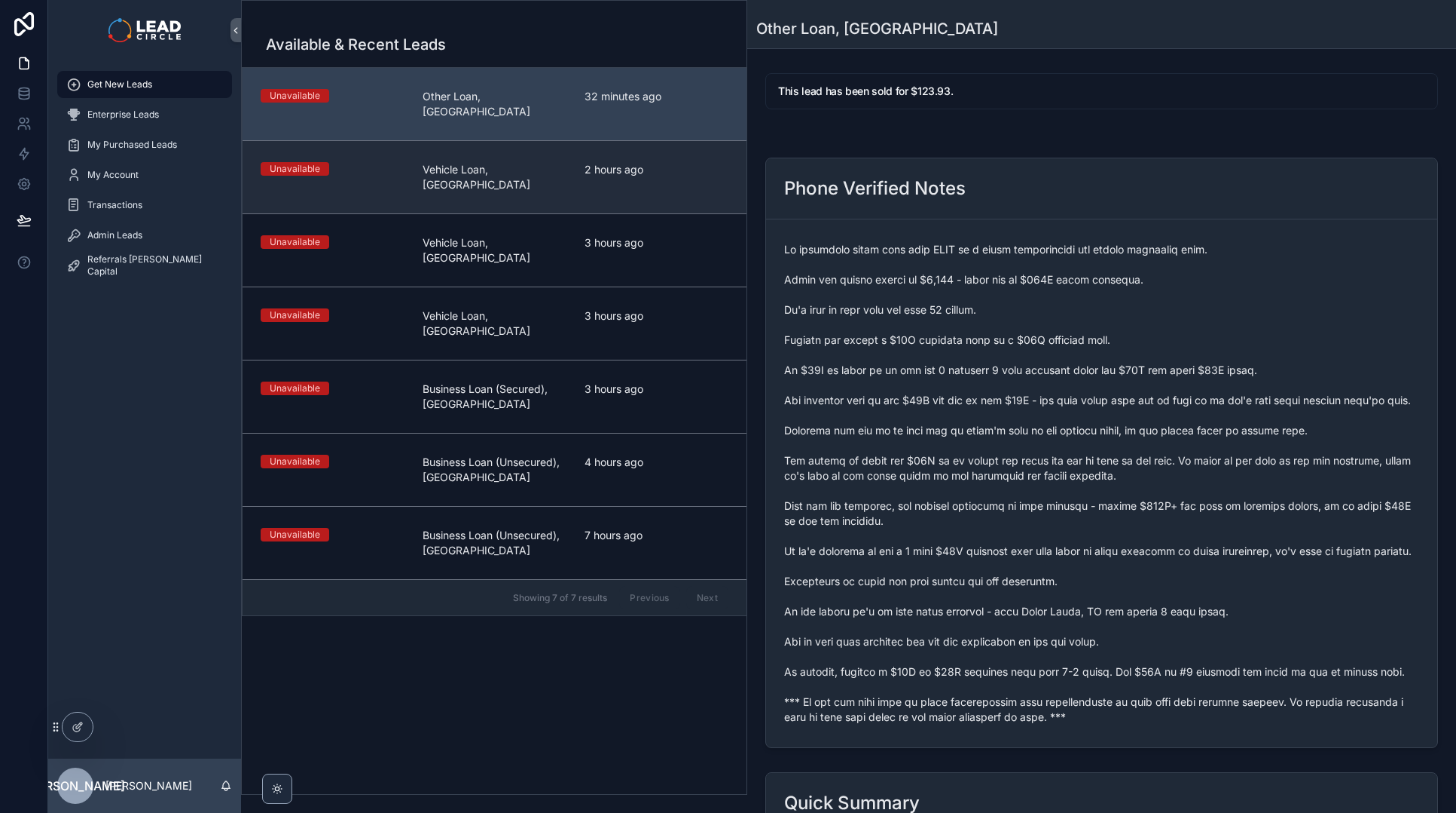
click at [636, 162] on span "2 hours ago" at bounding box center [657, 169] width 144 height 15
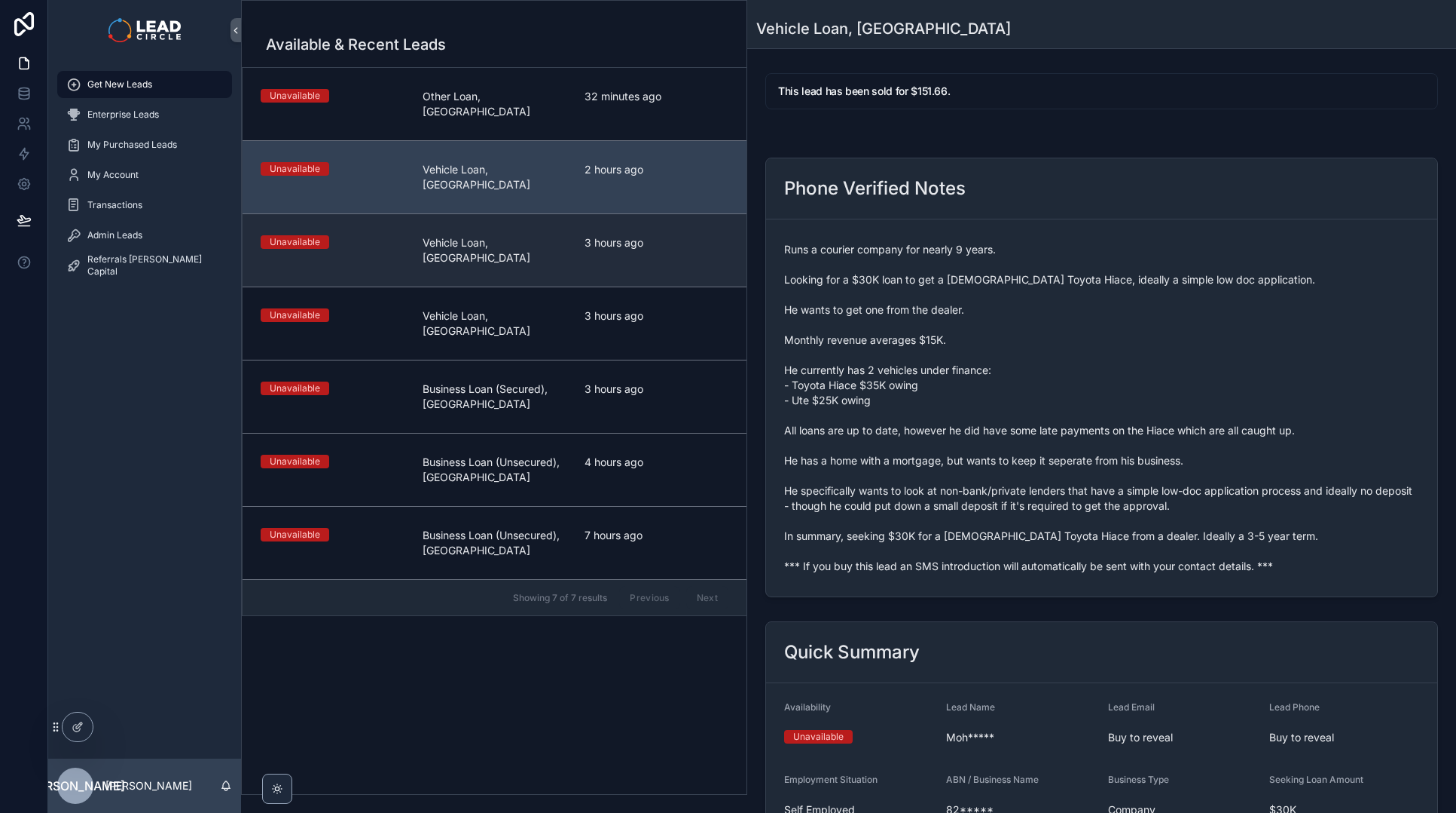
click at [640, 235] on span "3 hours ago" at bounding box center [657, 242] width 144 height 15
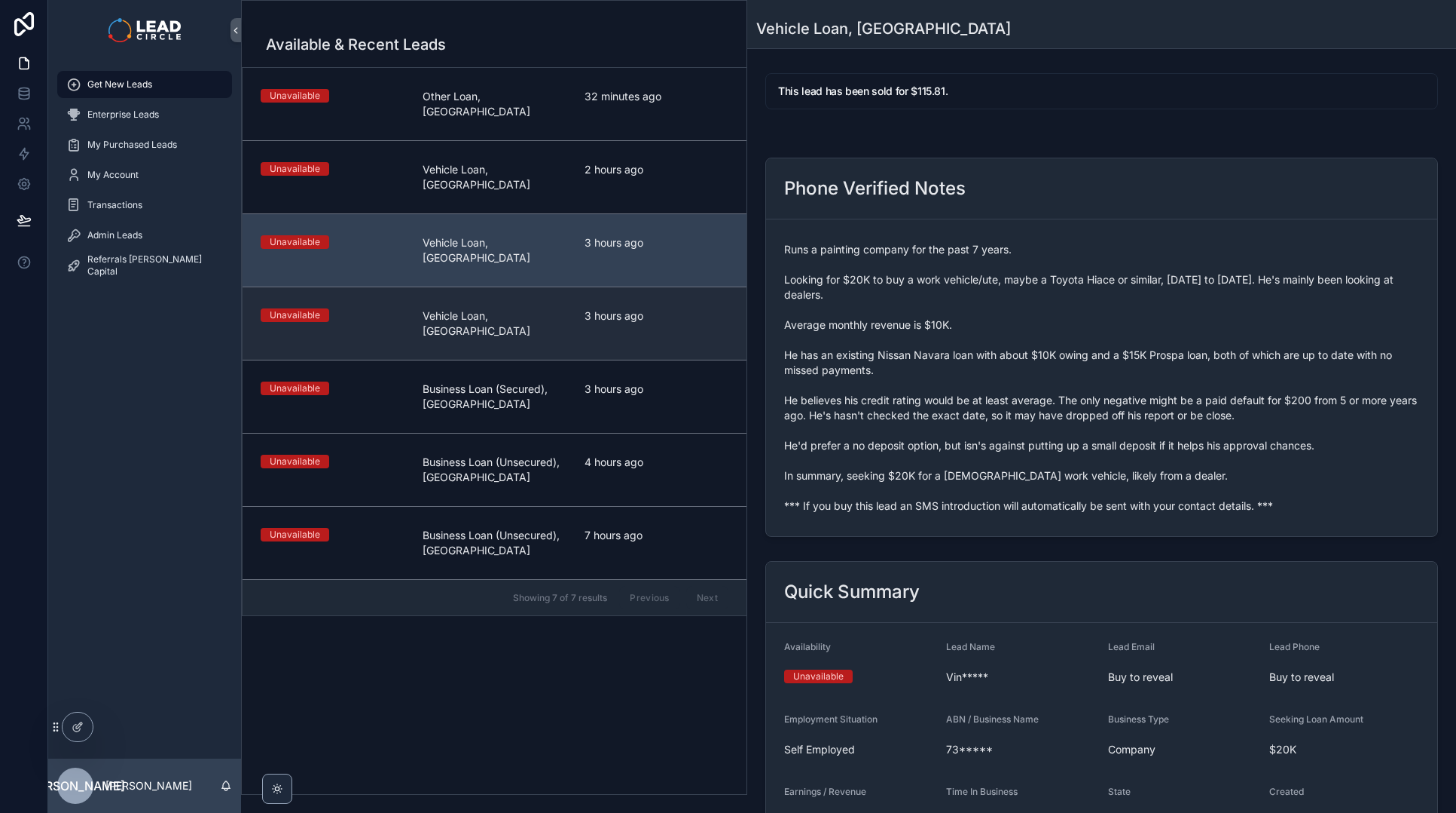
click at [646, 287] on link "Unavailable Vehicle Loan, [GEOGRAPHIC_DATA] 3 hours ago" at bounding box center [495, 323] width 504 height 73
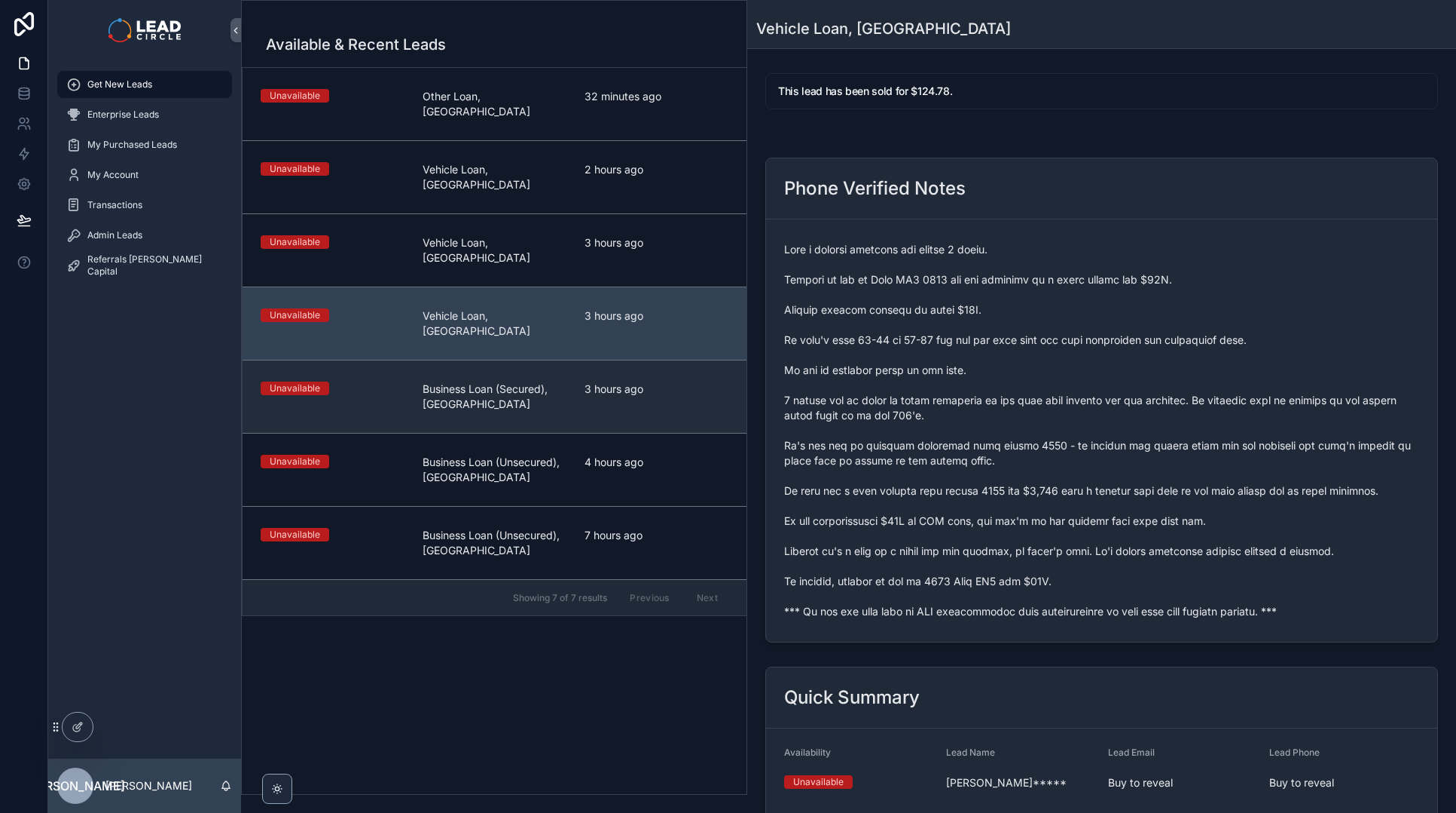
click at [656, 360] on link "Unavailable Business Loan (Secured), [GEOGRAPHIC_DATA] 3 hours ago" at bounding box center [495, 396] width 504 height 73
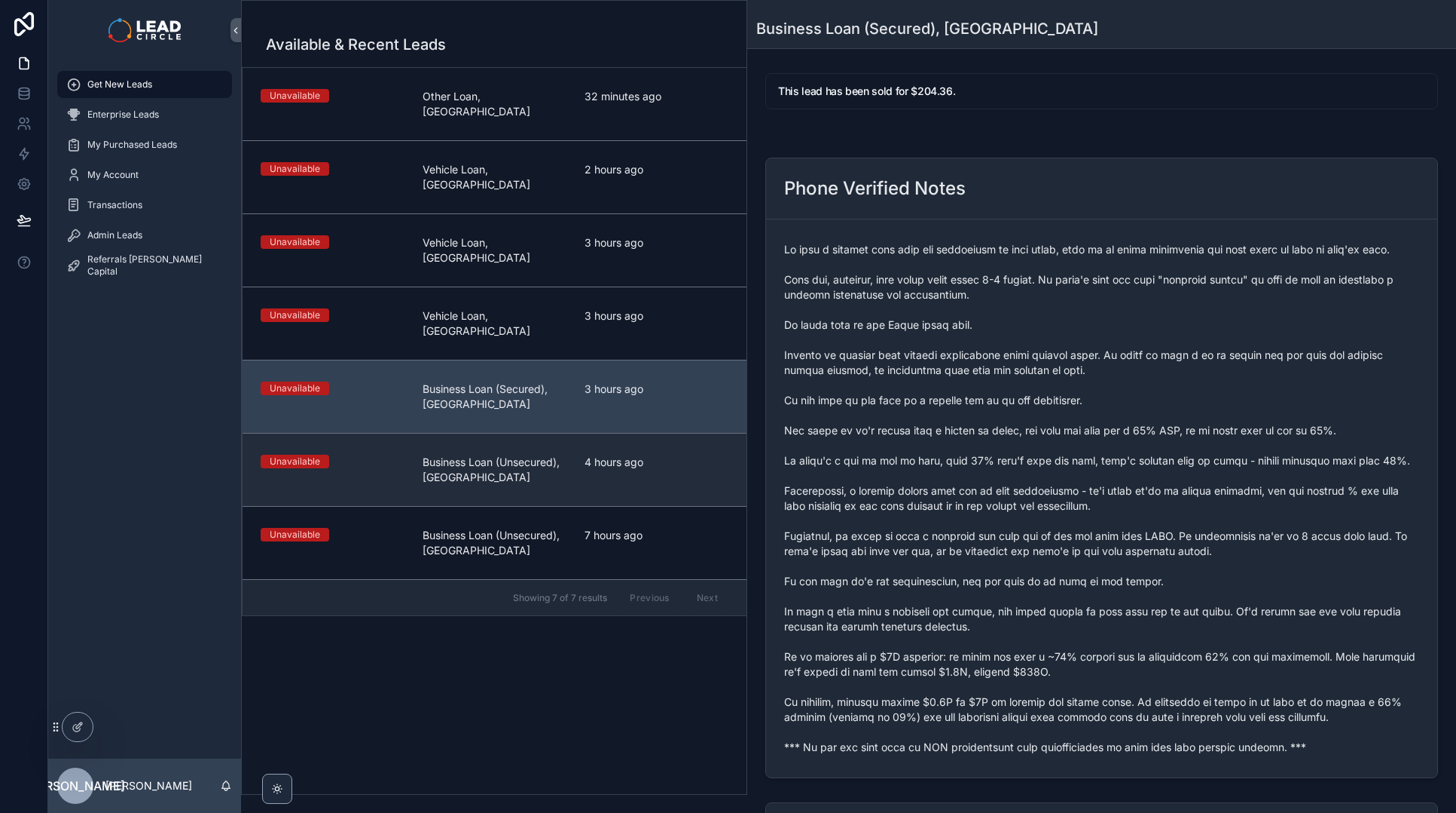
click at [659, 454] on span "4 hours ago" at bounding box center [657, 461] width 144 height 15
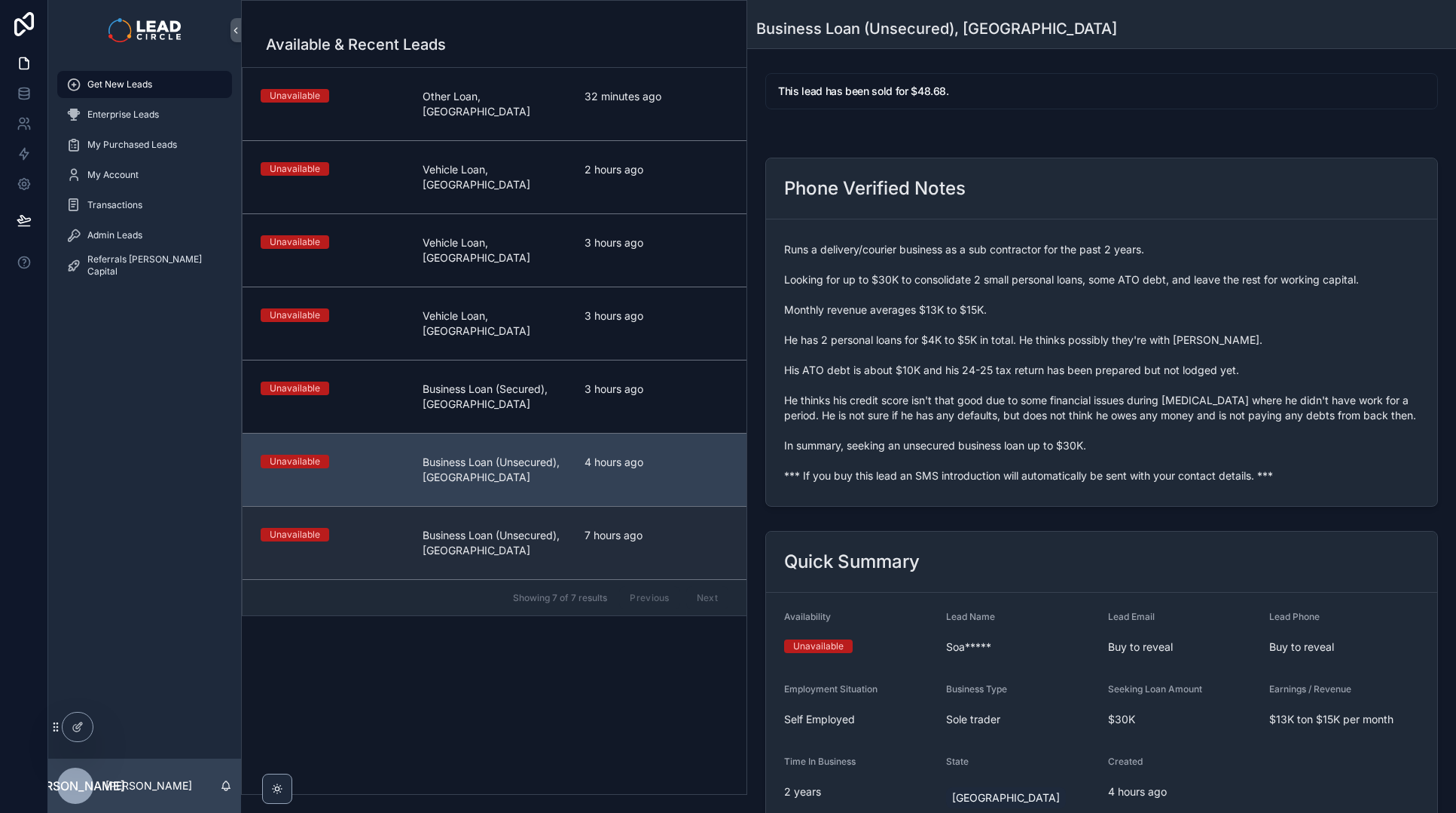
click at [666, 528] on span "7 hours ago" at bounding box center [657, 535] width 144 height 15
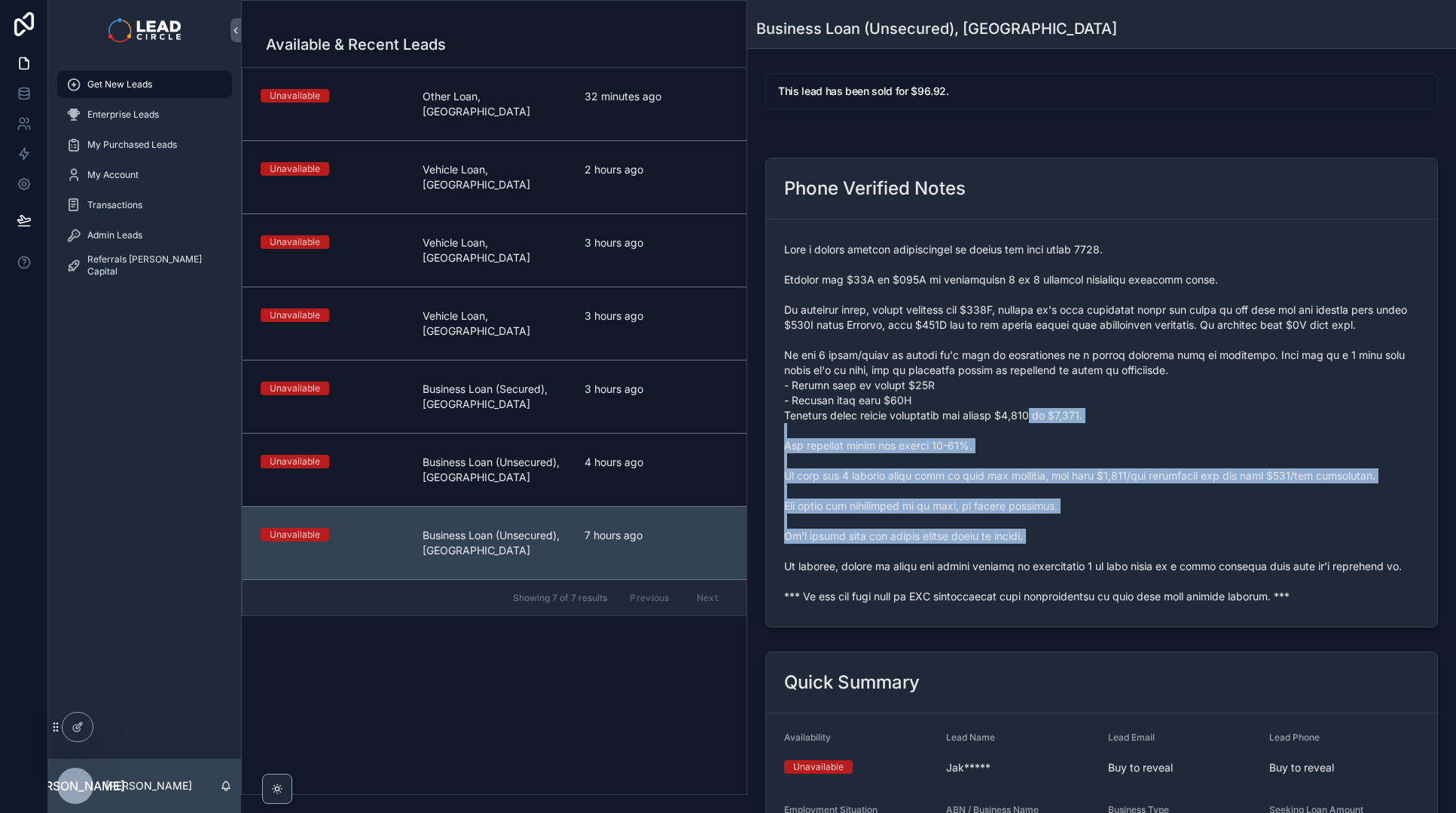
drag, startPoint x: 1096, startPoint y: 551, endPoint x: 1115, endPoint y: 583, distance: 37.2
click at [1115, 583] on span "scrollable content" at bounding box center [1101, 423] width 635 height 362
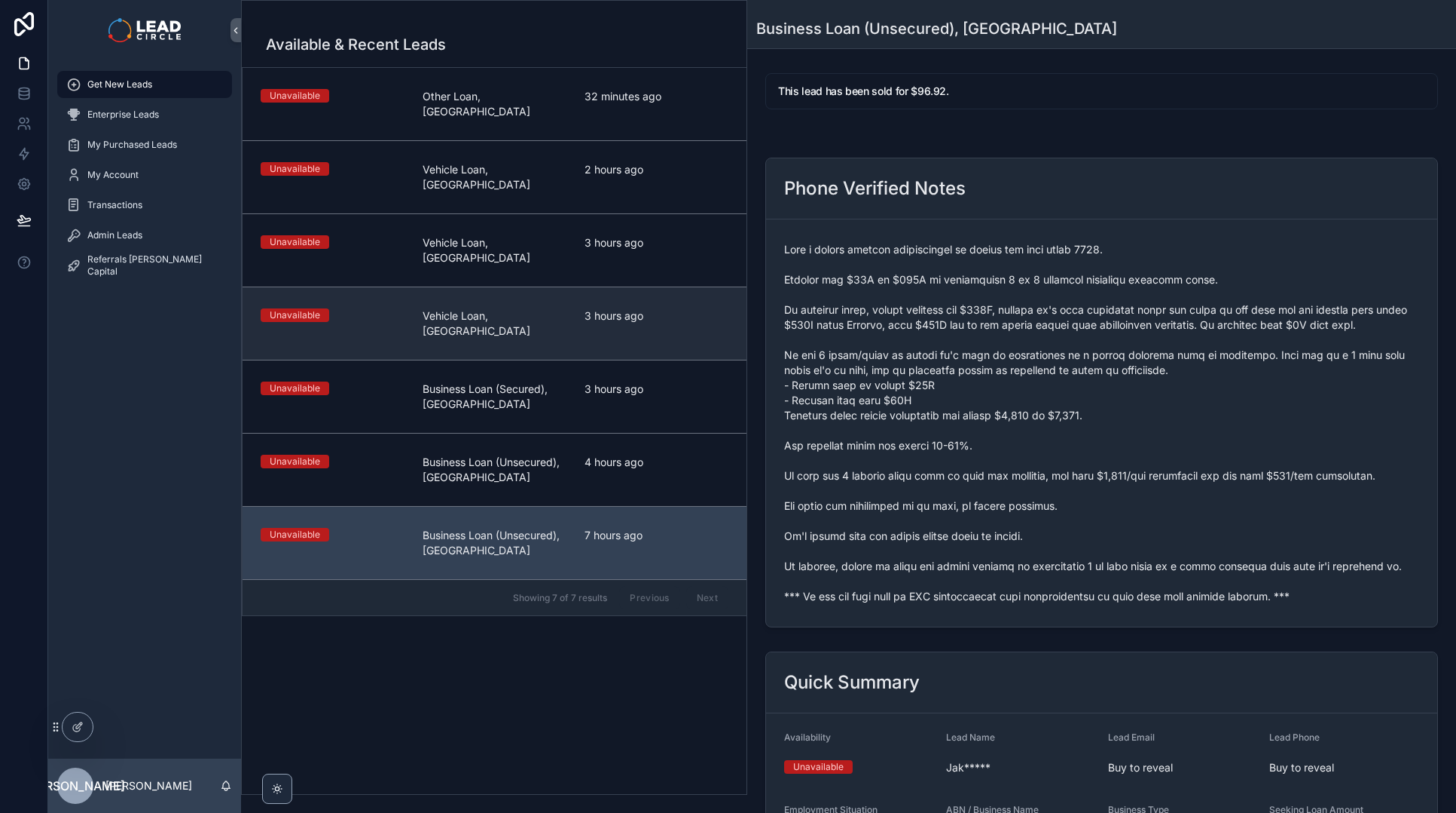
click at [693, 290] on link "Unavailable Vehicle Loan, [GEOGRAPHIC_DATA] 3 hours ago" at bounding box center [495, 323] width 504 height 73
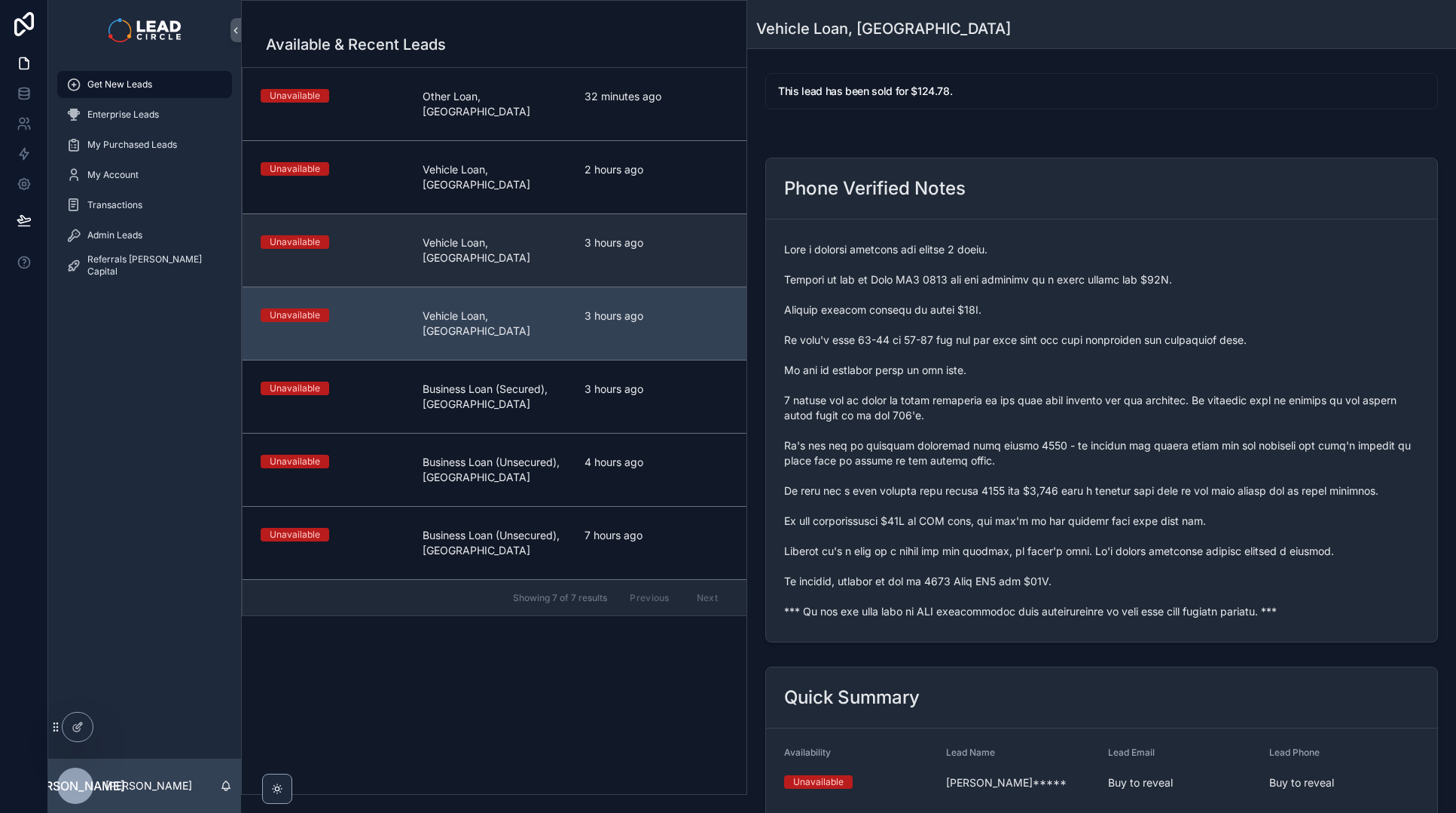
click at [669, 213] on link "Unavailable Vehicle Loan, [GEOGRAPHIC_DATA] 3 hours ago" at bounding box center [495, 249] width 504 height 73
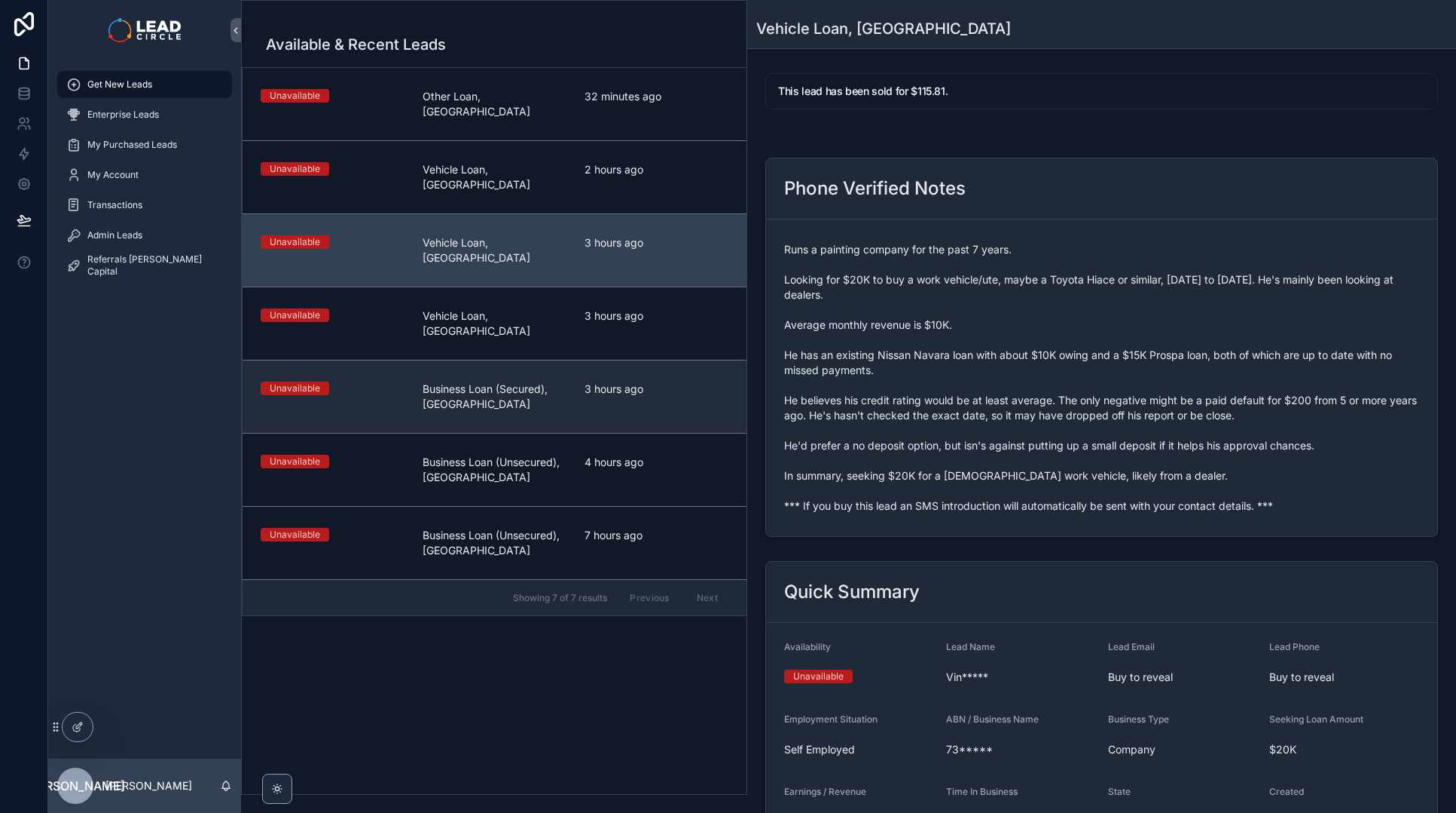
click at [661, 381] on span "3 hours ago" at bounding box center [657, 388] width 144 height 15
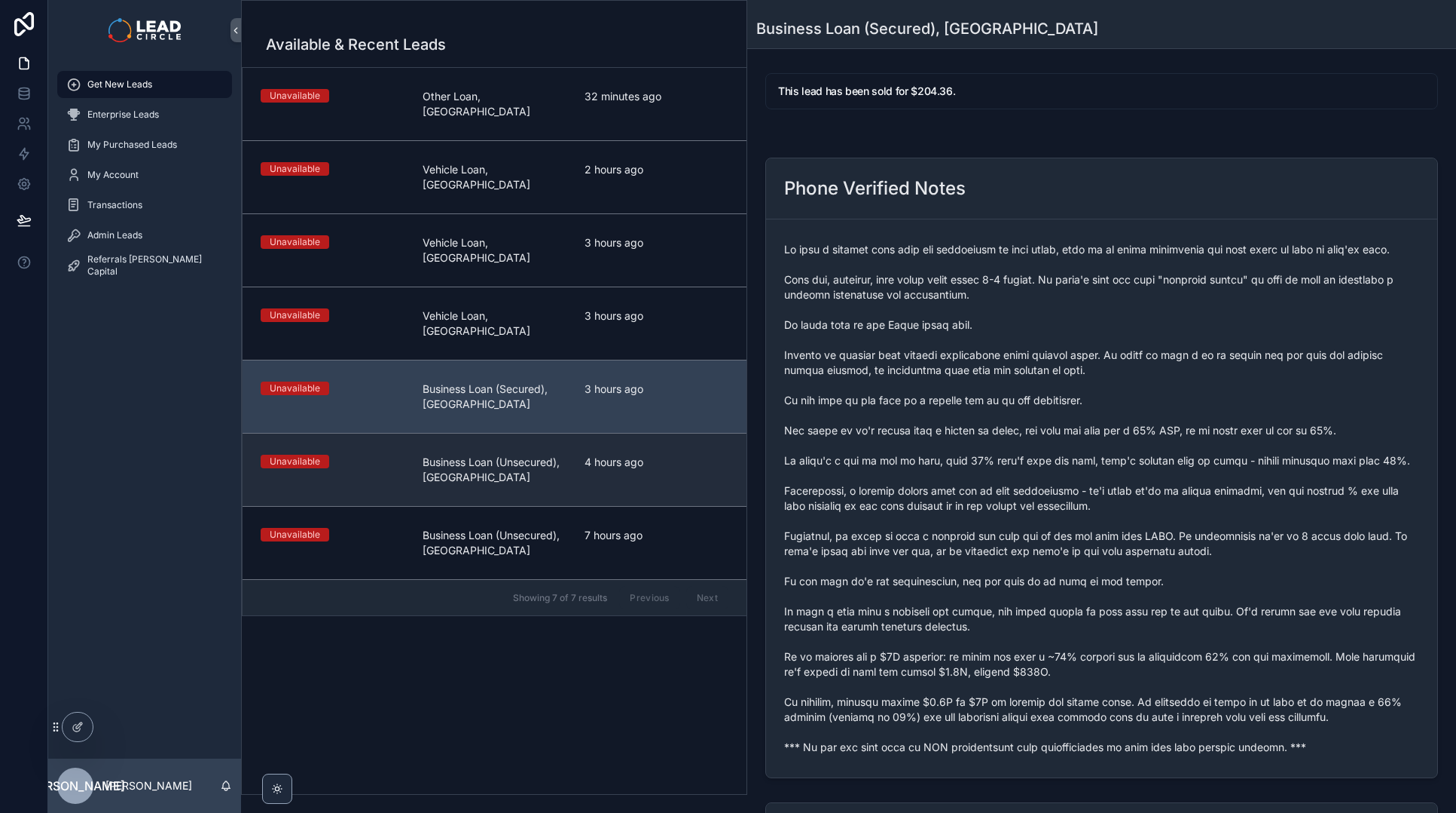
click at [653, 432] on link "Unavailable Business Loan (Unsecured), [GEOGRAPHIC_DATA] 4 hours ago" at bounding box center [495, 468] width 504 height 73
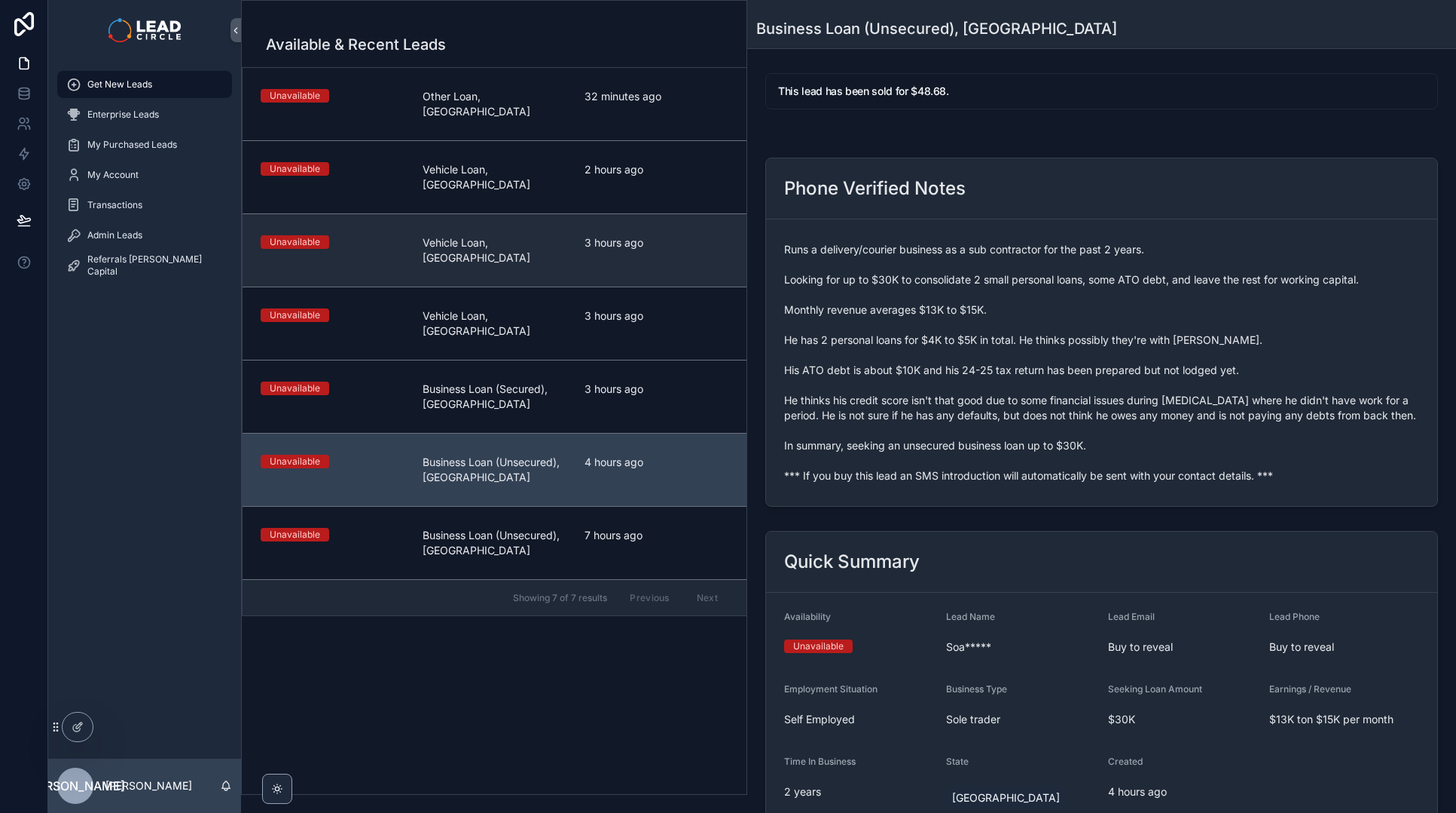
click at [649, 235] on span "3 hours ago" at bounding box center [657, 242] width 144 height 15
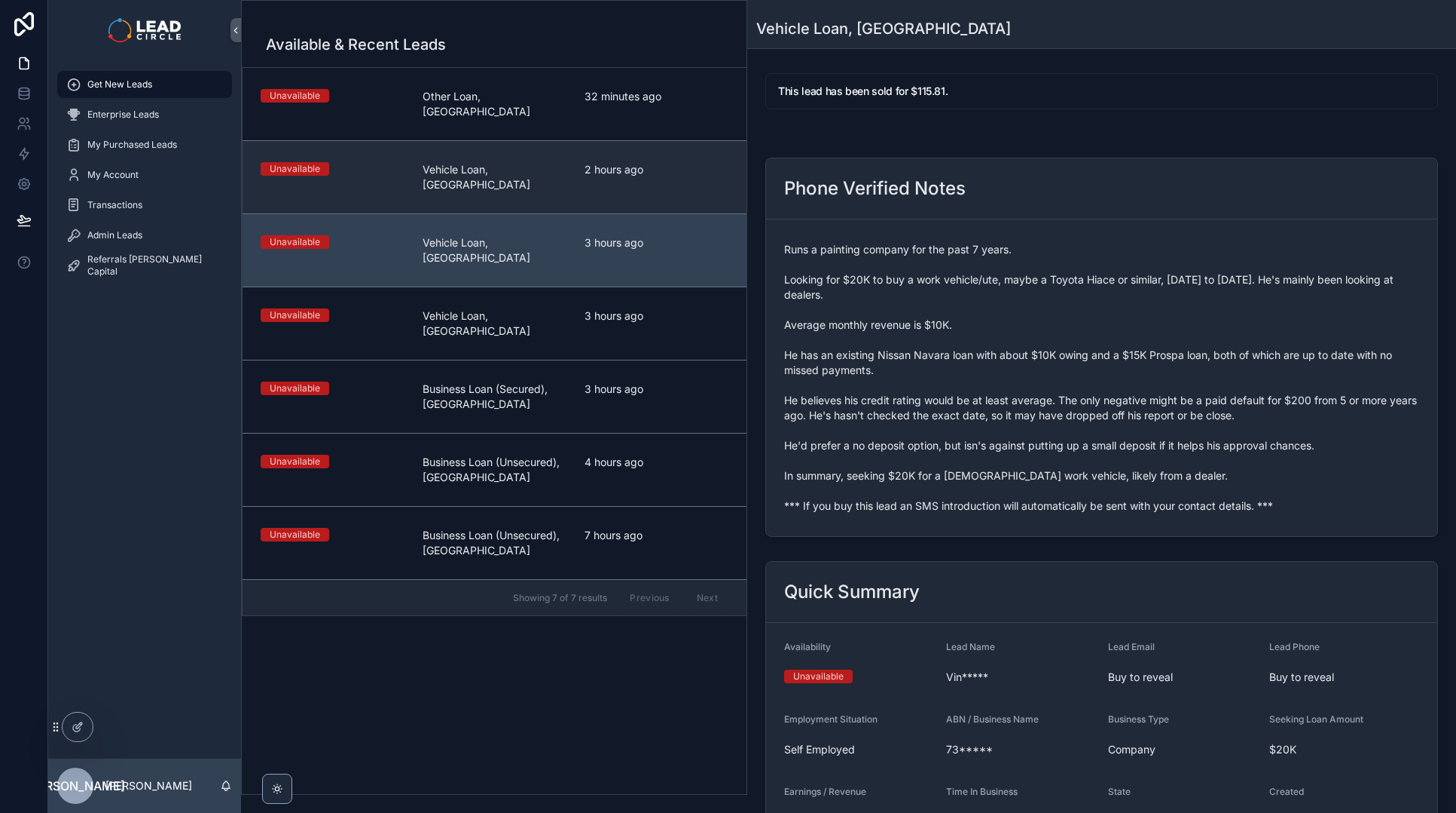
click at [647, 140] on link "Unavailable Vehicle Loan, [GEOGRAPHIC_DATA] 2 hours ago" at bounding box center [495, 176] width 504 height 73
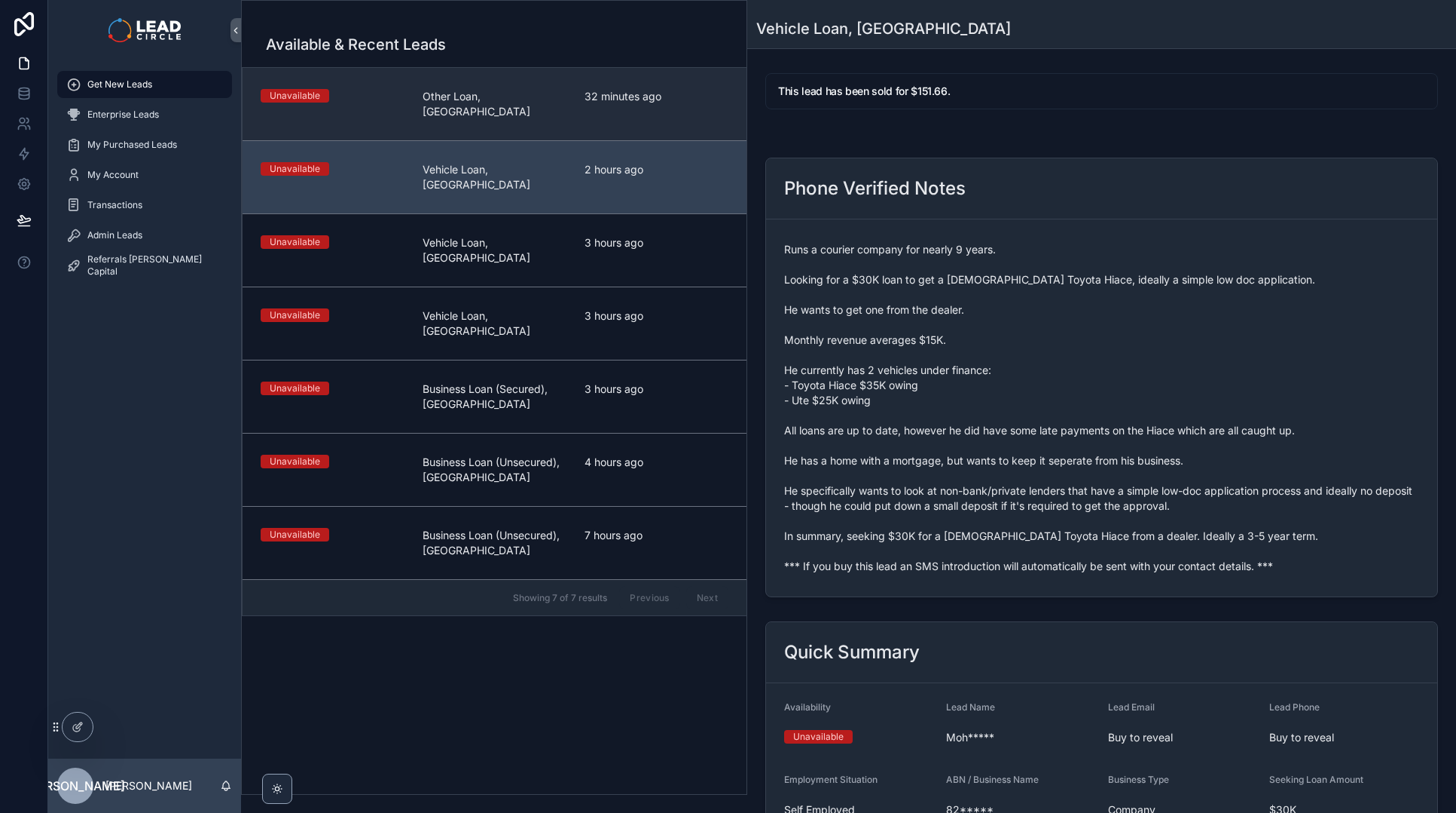
click at [643, 107] on link "Unavailable Other Loan, [GEOGRAPHIC_DATA] 32 minutes ago" at bounding box center [495, 104] width 504 height 72
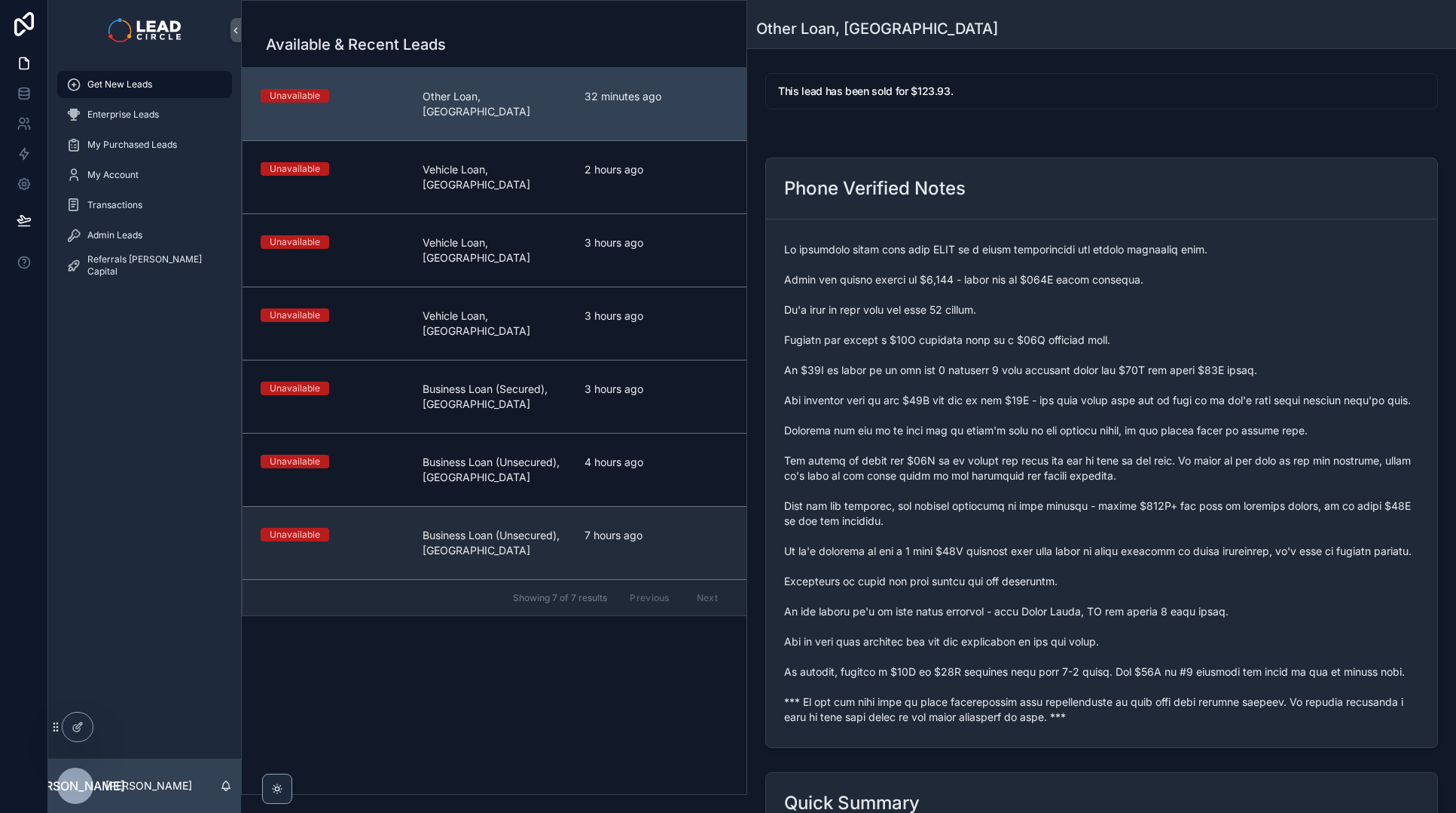
click at [587, 528] on span "7 hours ago" at bounding box center [657, 535] width 144 height 15
